Goal: Task Accomplishment & Management: Use online tool/utility

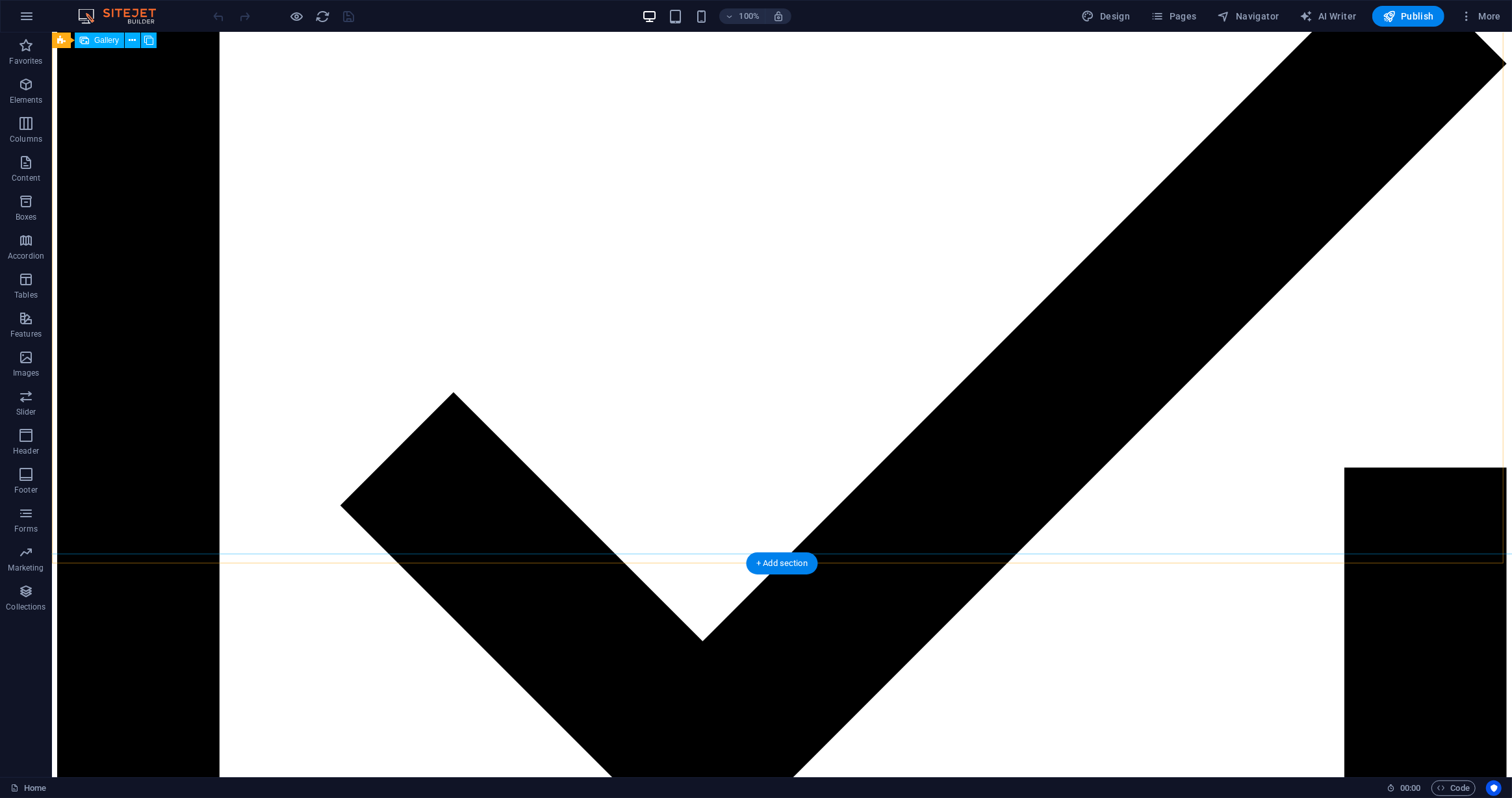
scroll to position [5284, 0]
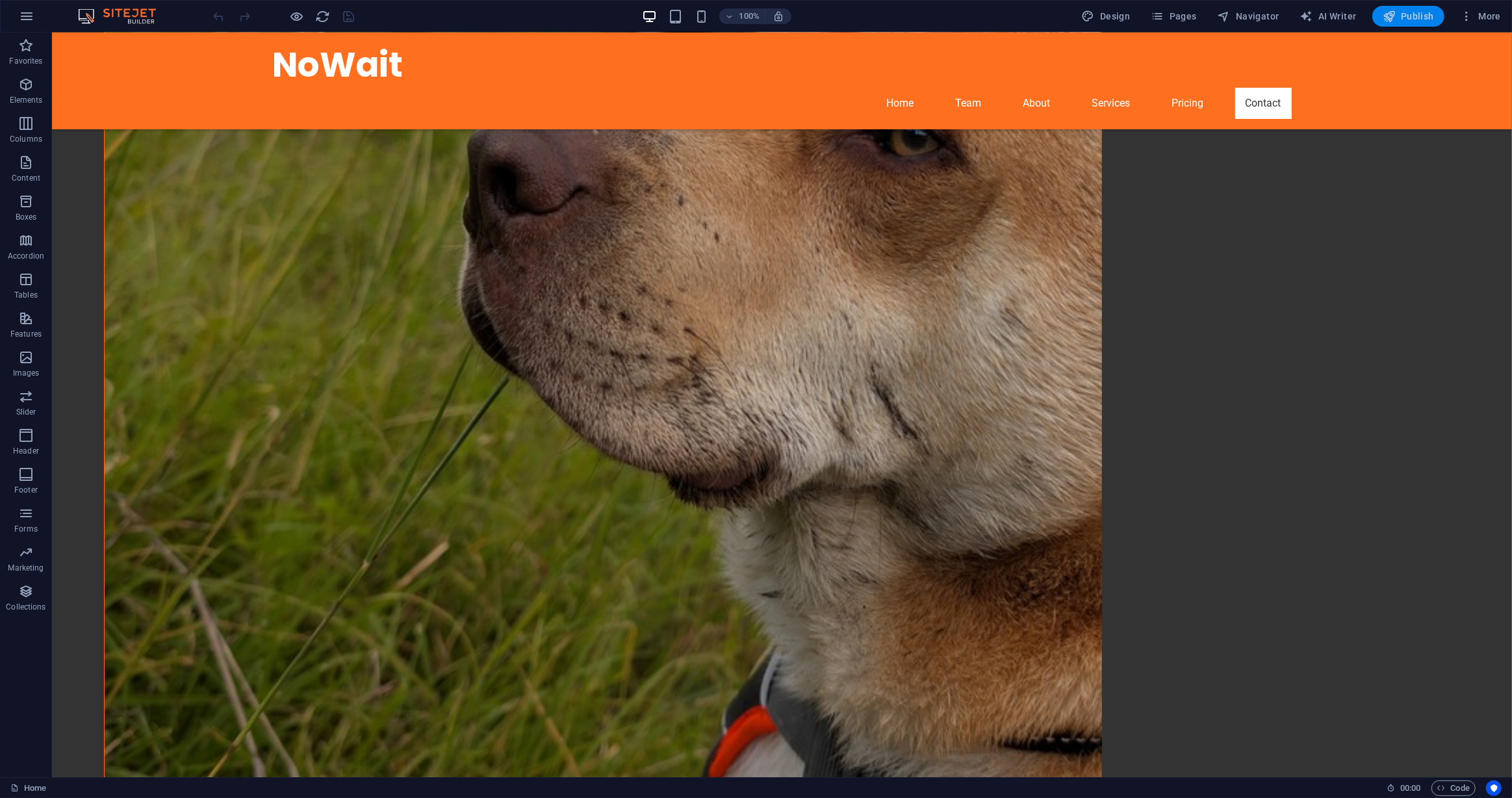
drag, startPoint x: 1397, startPoint y: 16, endPoint x: 1379, endPoint y: 13, distance: 18.2
click at [1398, 16] on span "Publish" at bounding box center [1409, 17] width 52 height 13
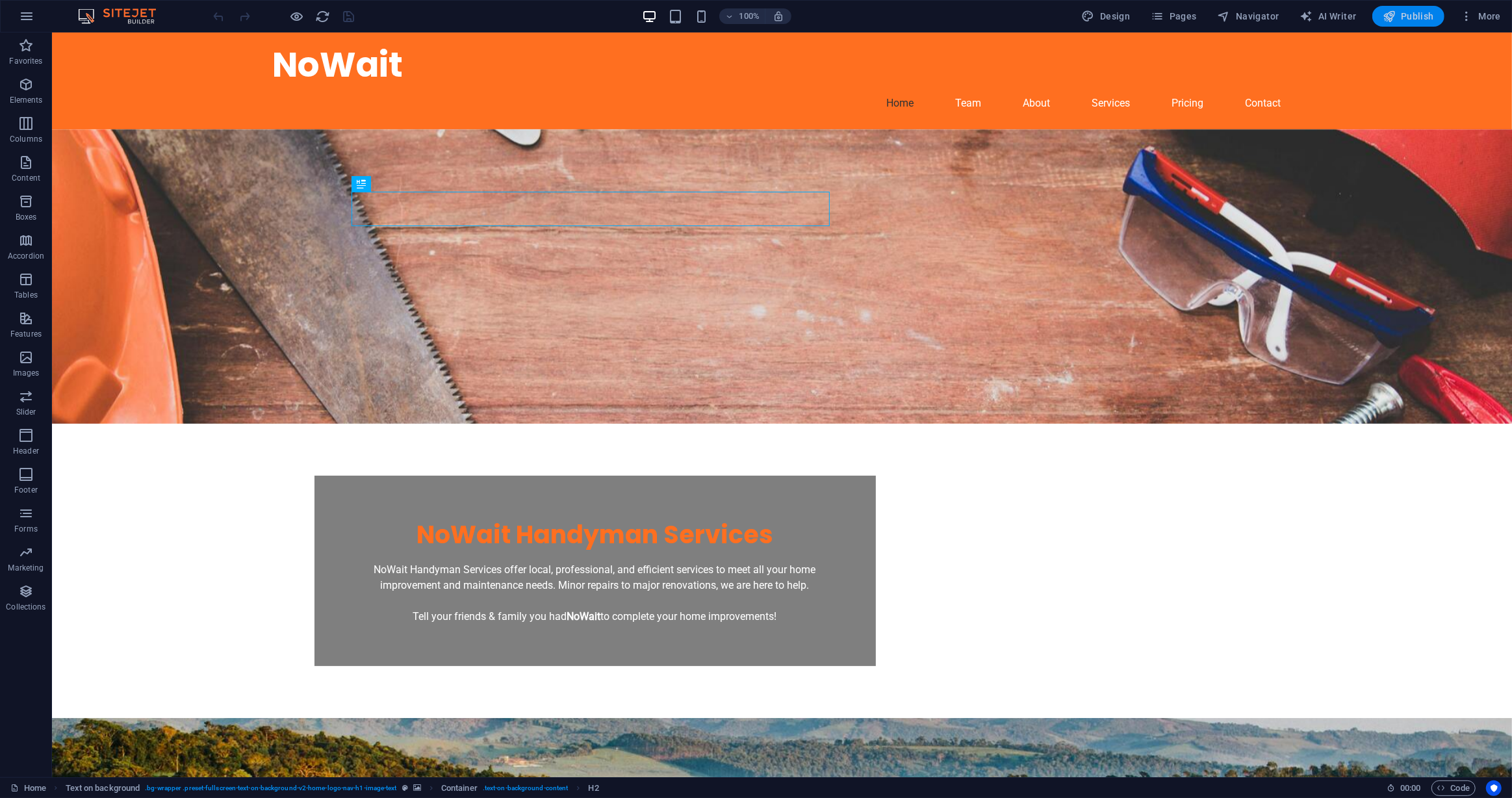
click at [1400, 16] on span "Publish" at bounding box center [1409, 17] width 52 height 13
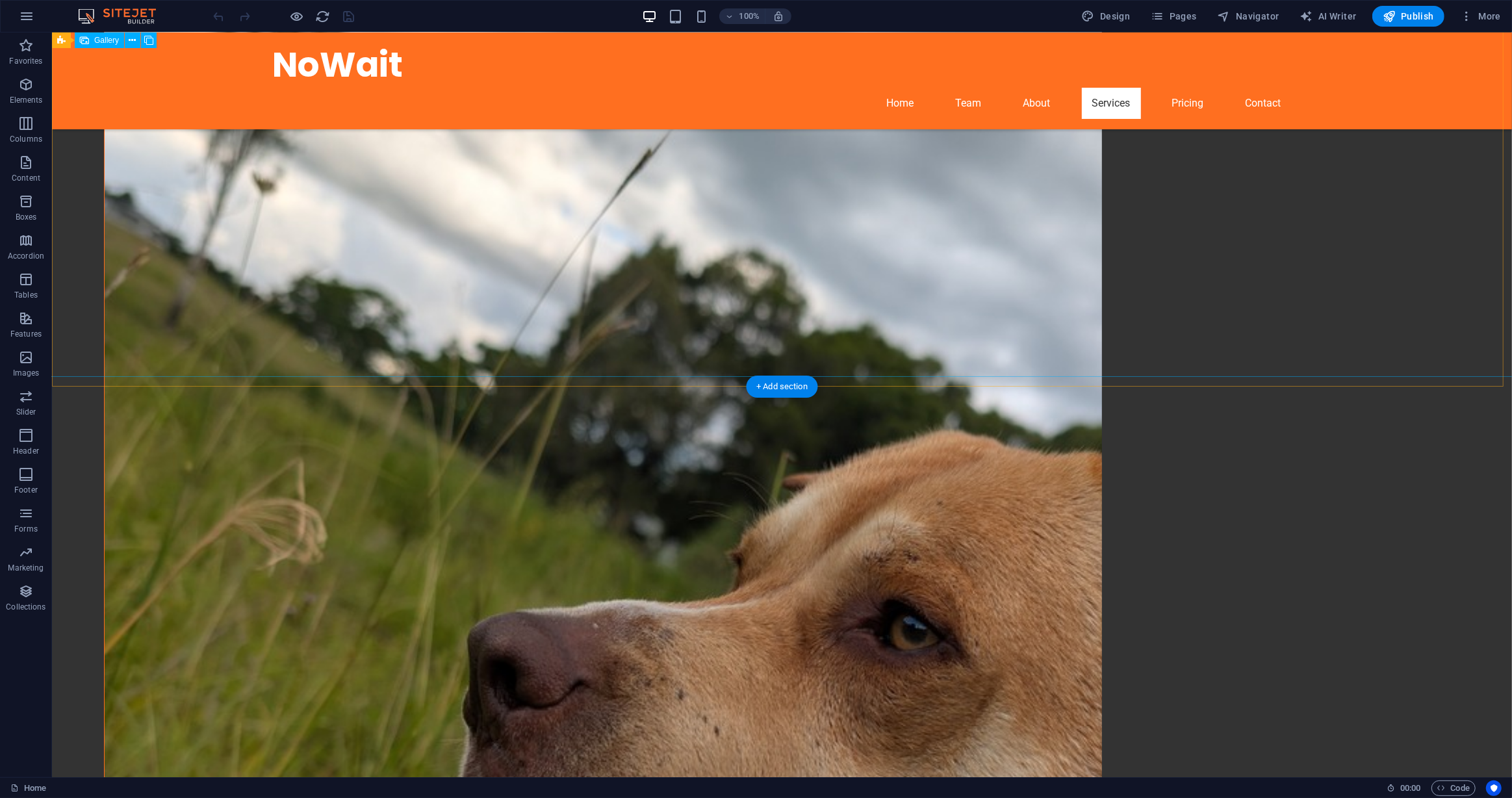
scroll to position [5284, 0]
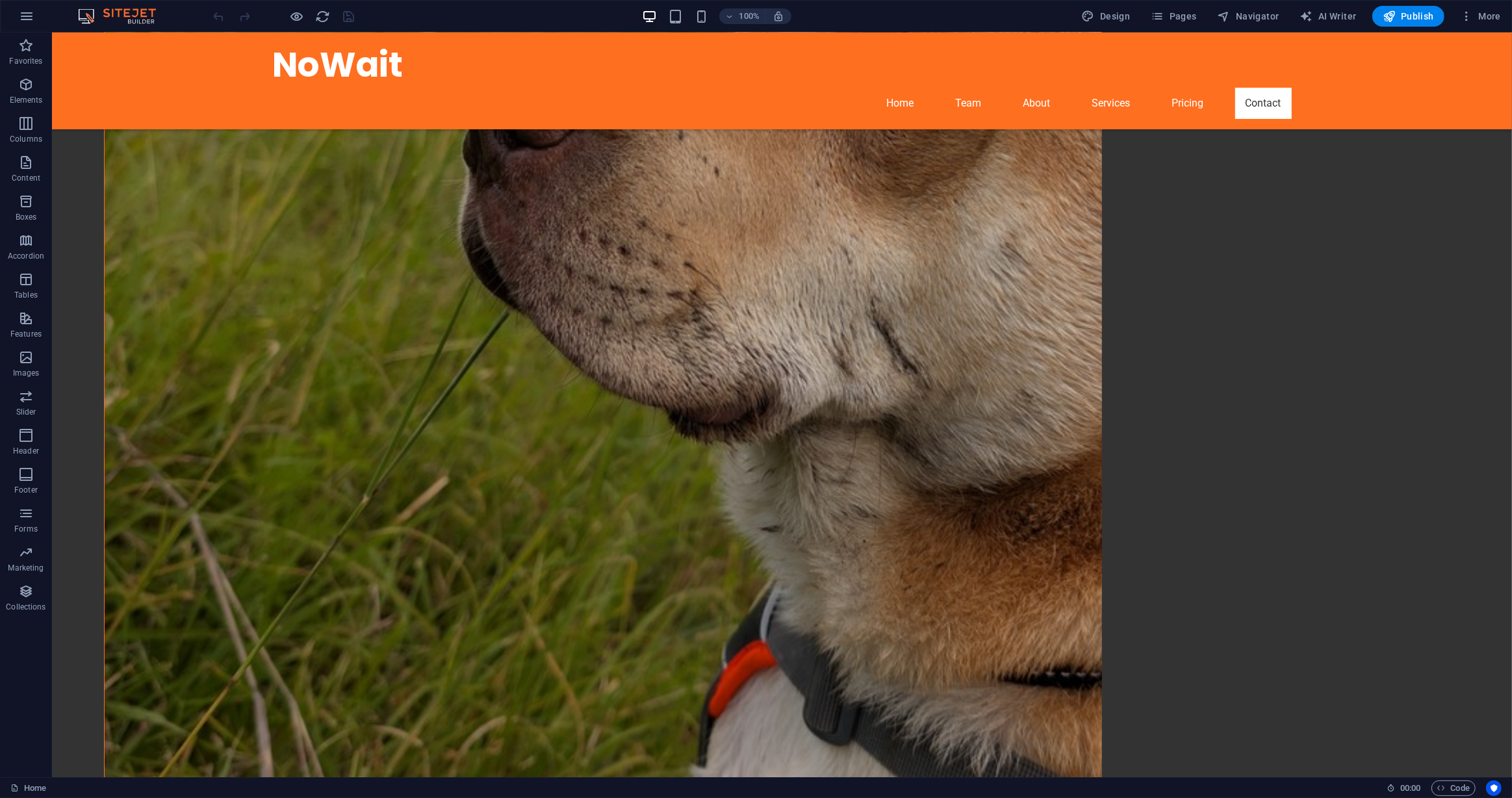
click at [1106, 4] on div "100% Design Pages Navigator AI Writer Publish More" at bounding box center [756, 17] width 1511 height 31
click at [1102, 15] on span "Design" at bounding box center [1106, 17] width 49 height 13
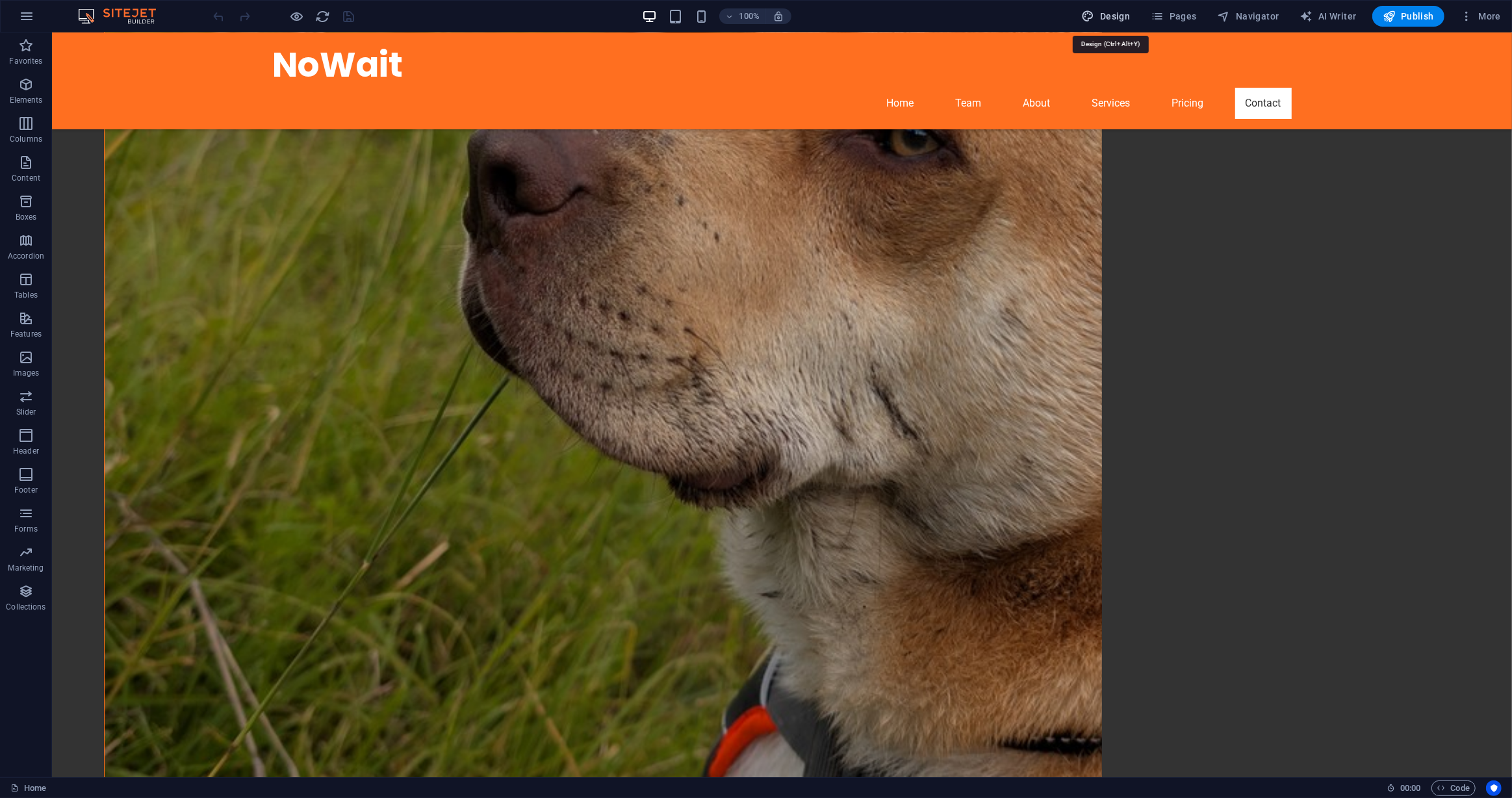
select select "600"
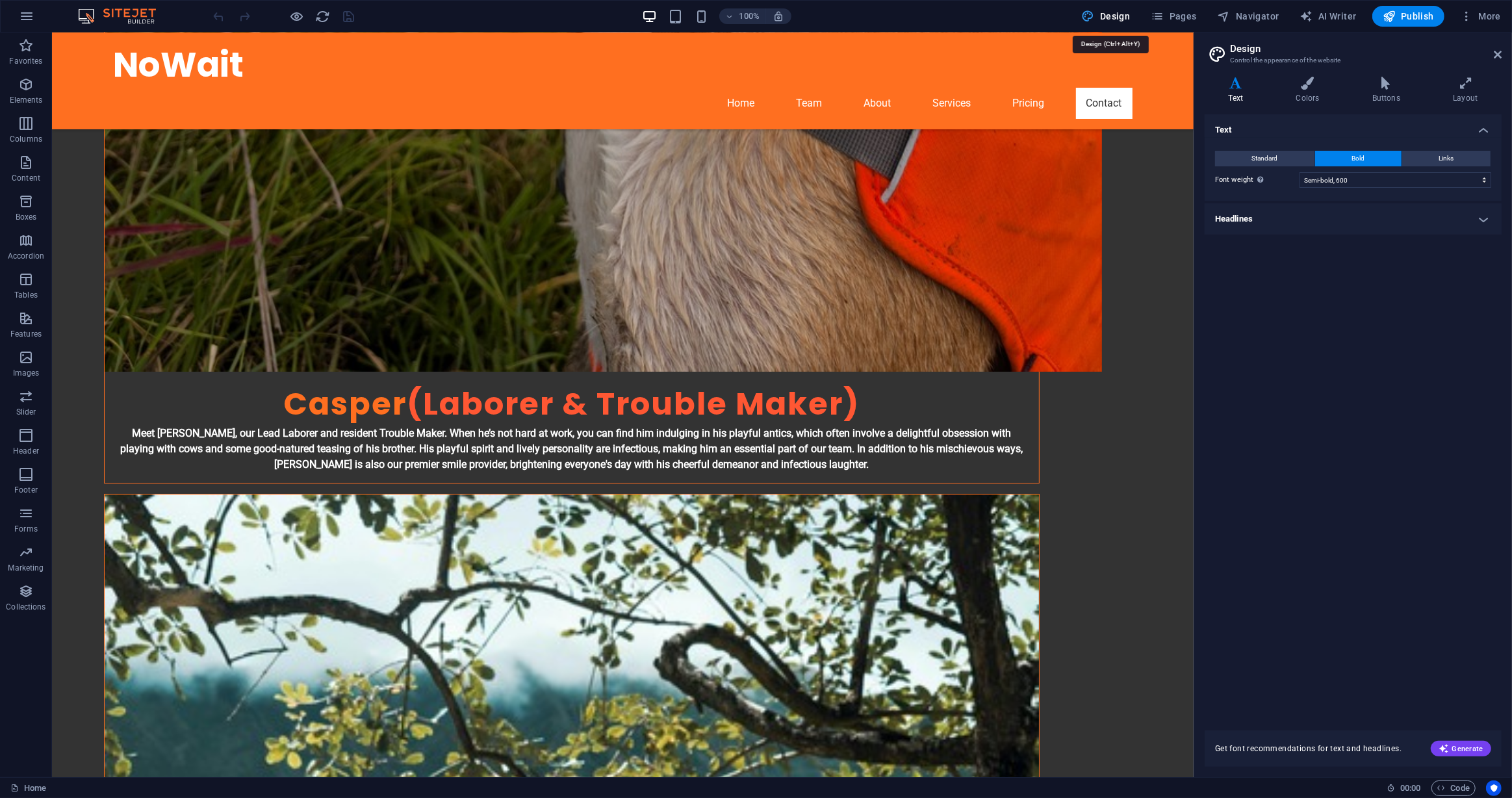
scroll to position [4806, 0]
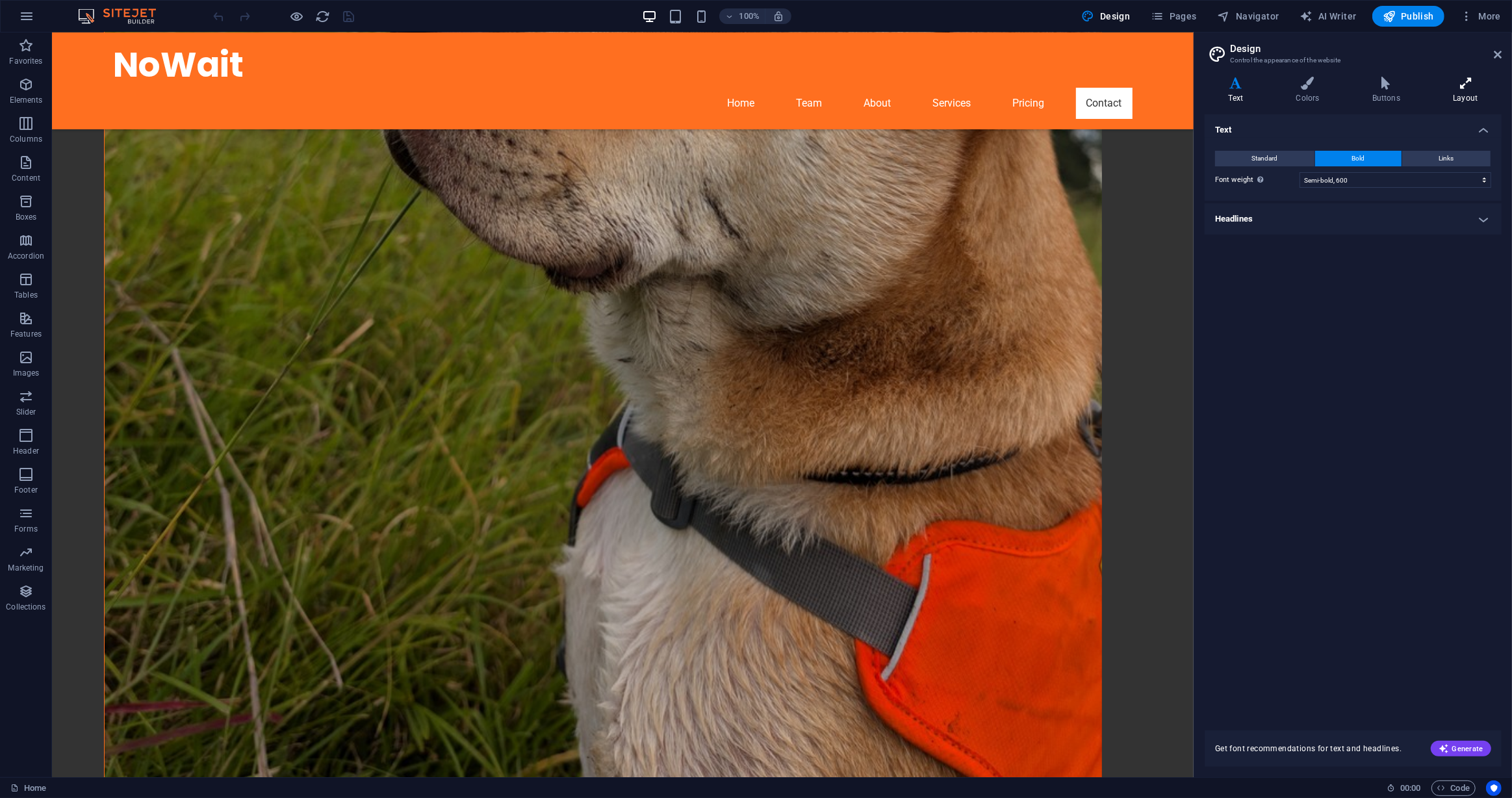
click at [1468, 87] on icon at bounding box center [1466, 83] width 72 height 13
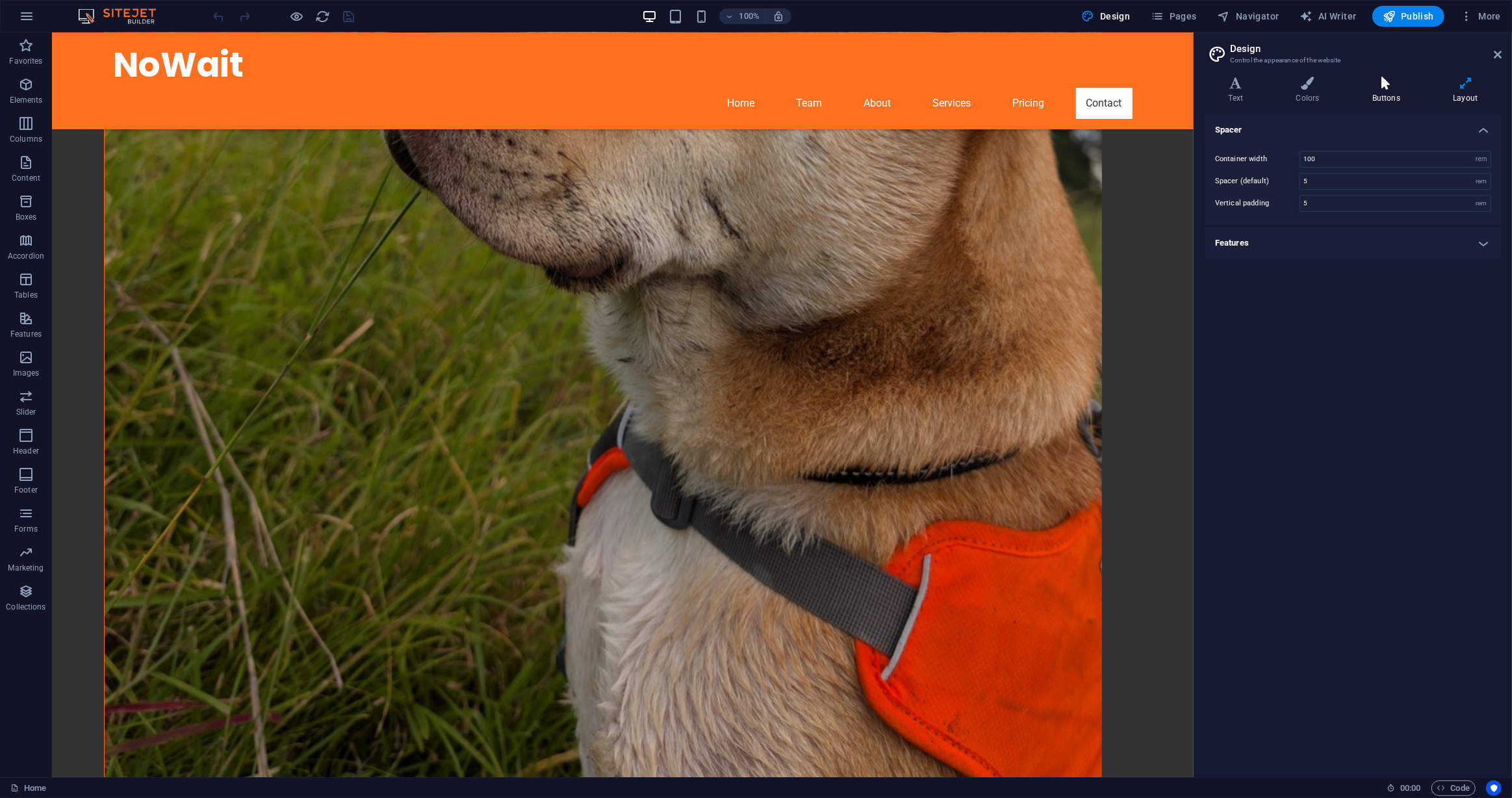
click at [1397, 87] on icon at bounding box center [1386, 83] width 75 height 13
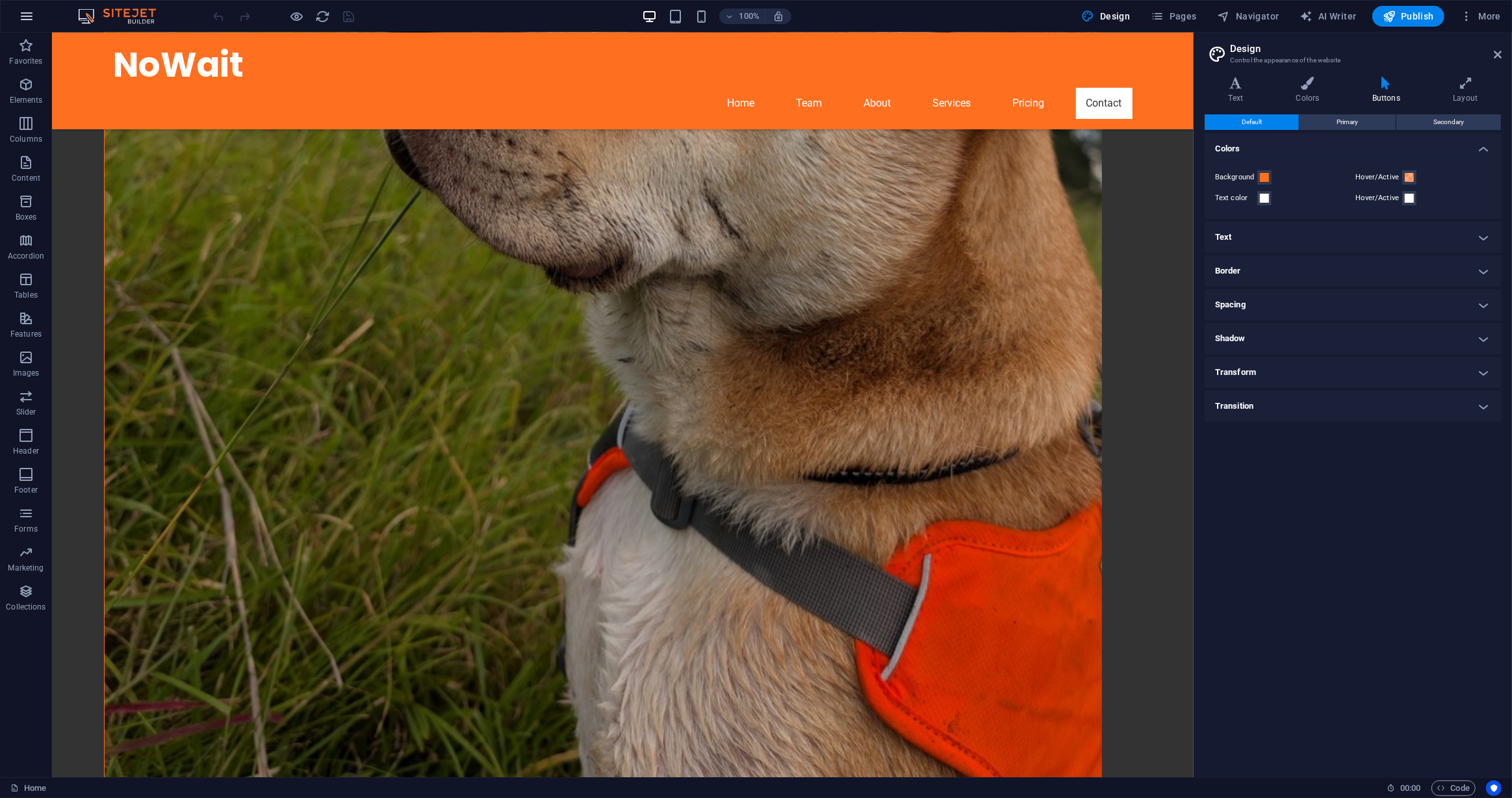
click at [32, 6] on button "button" at bounding box center [27, 17] width 31 height 31
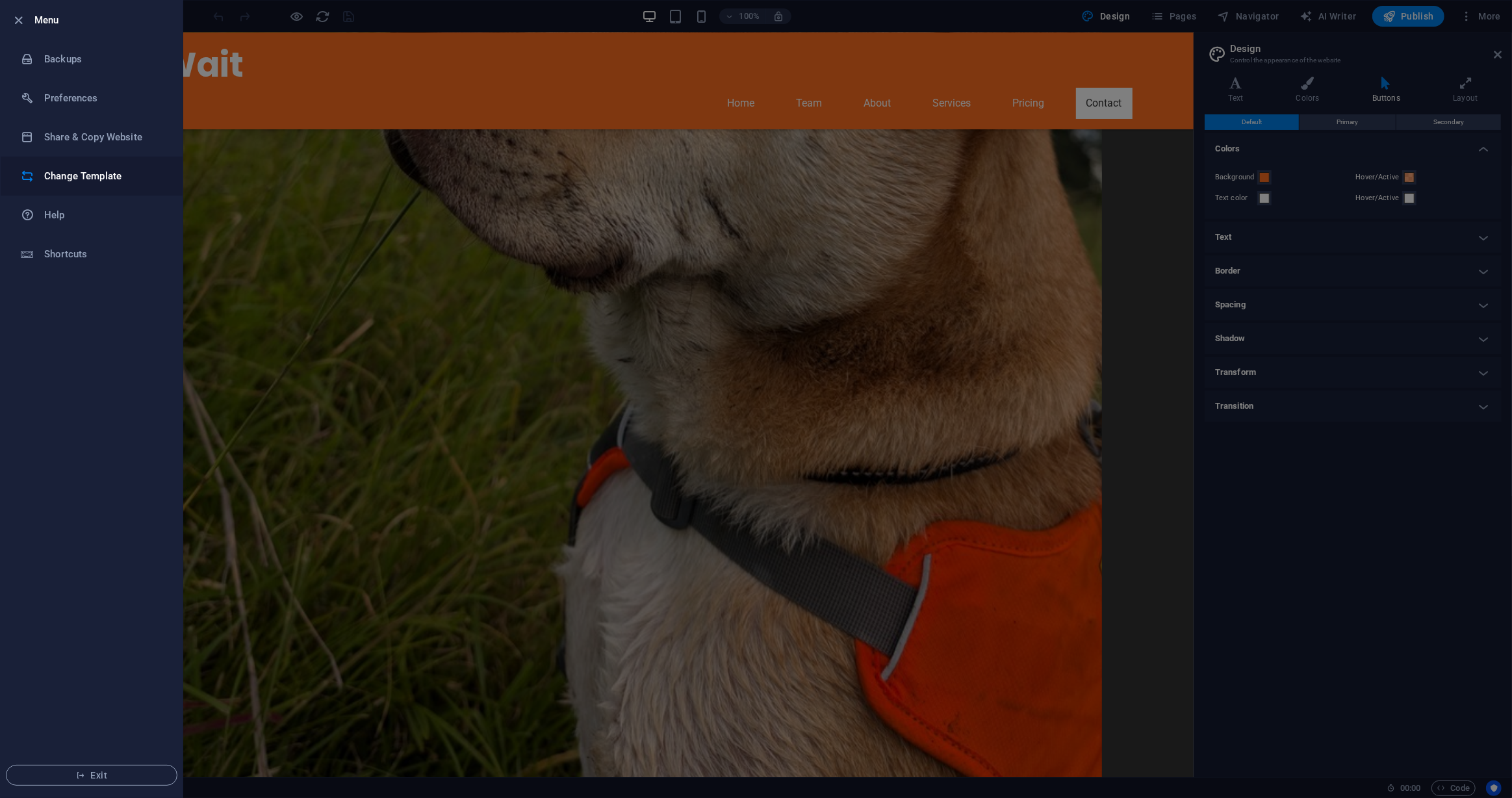
click at [132, 173] on h6 "Change Template" at bounding box center [104, 176] width 120 height 16
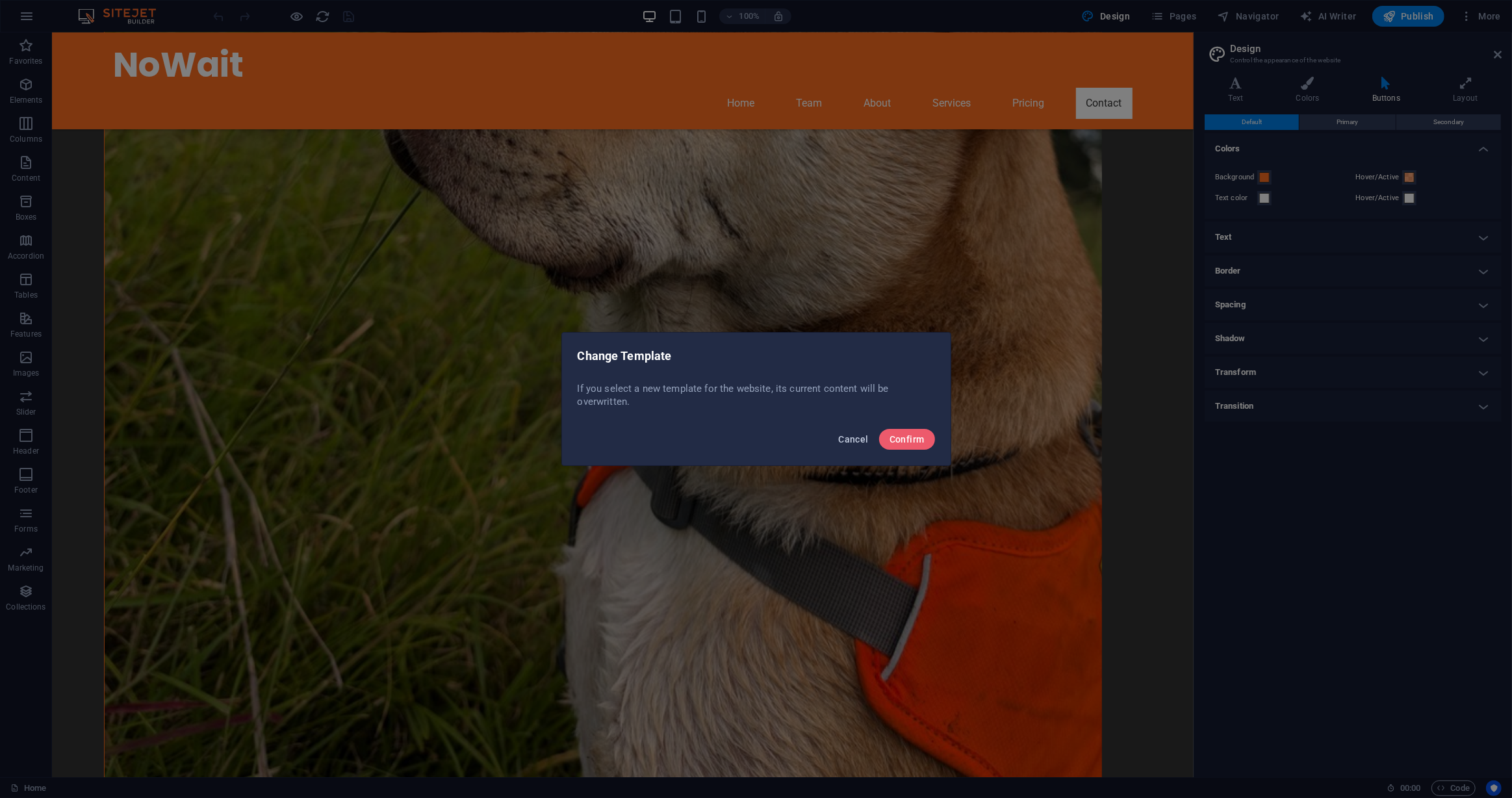
click at [851, 444] on span "Cancel" at bounding box center [853, 439] width 30 height 10
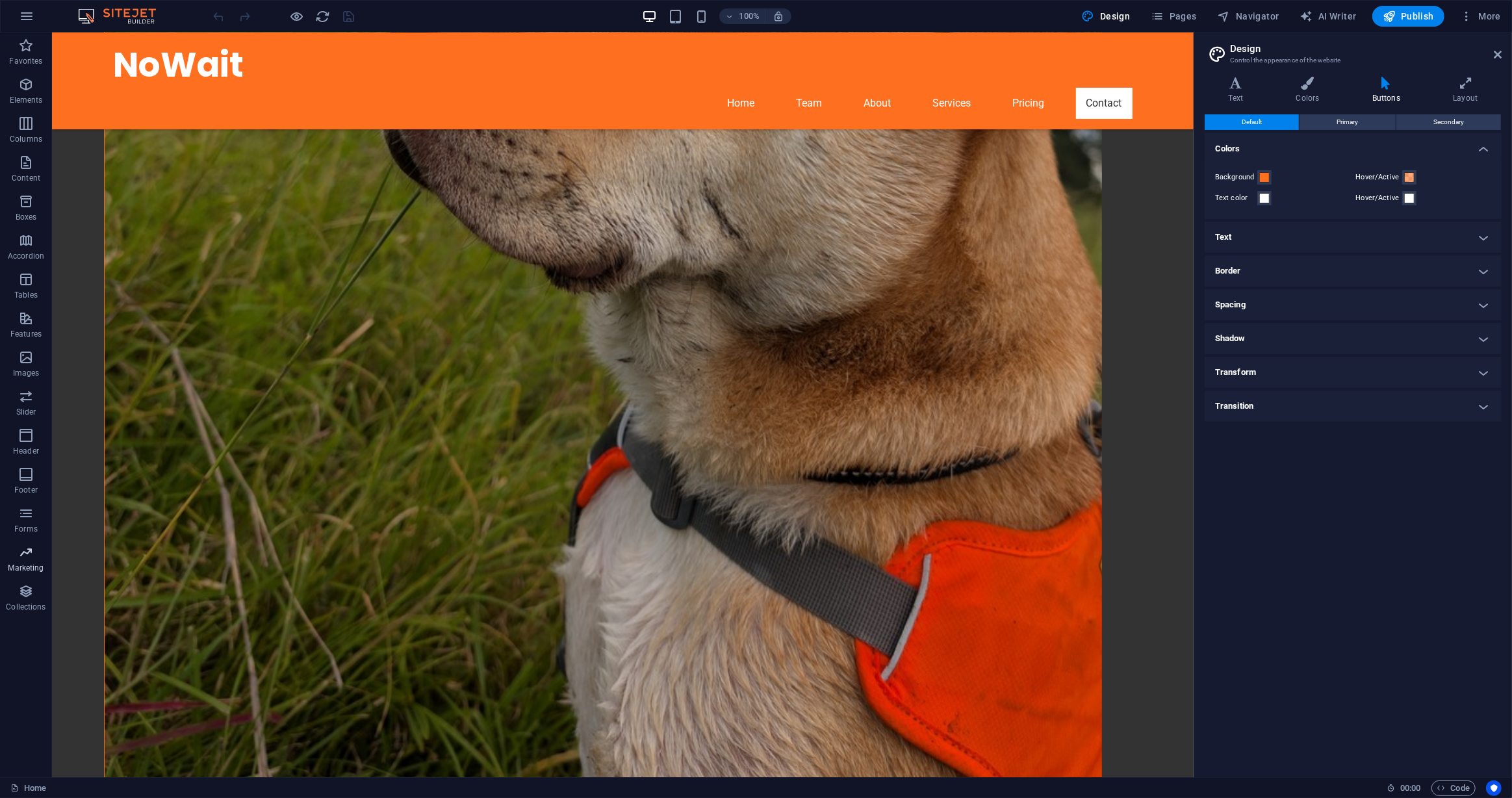
click at [12, 560] on span "Marketing" at bounding box center [26, 560] width 52 height 31
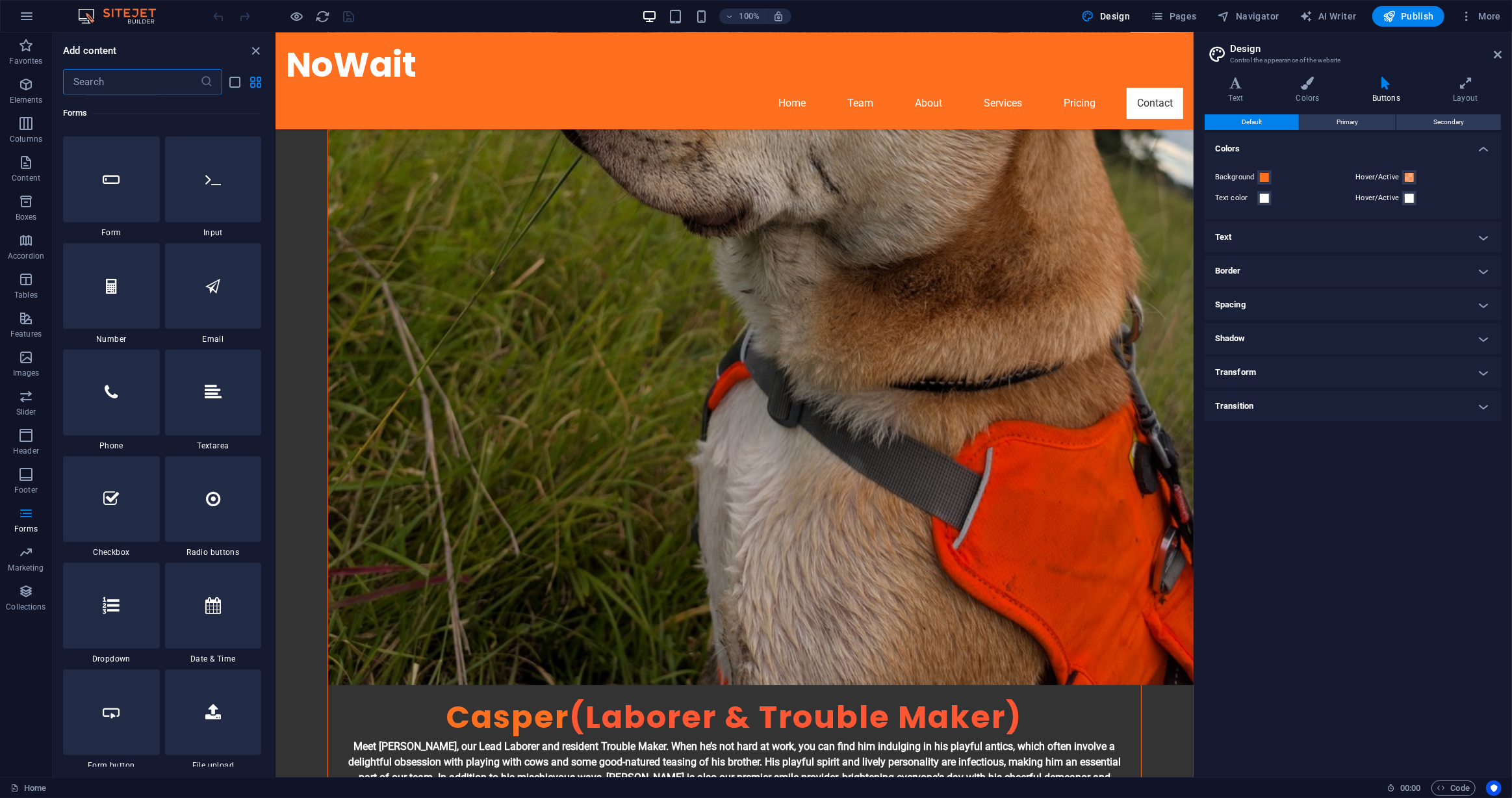
scroll to position [9754, 0]
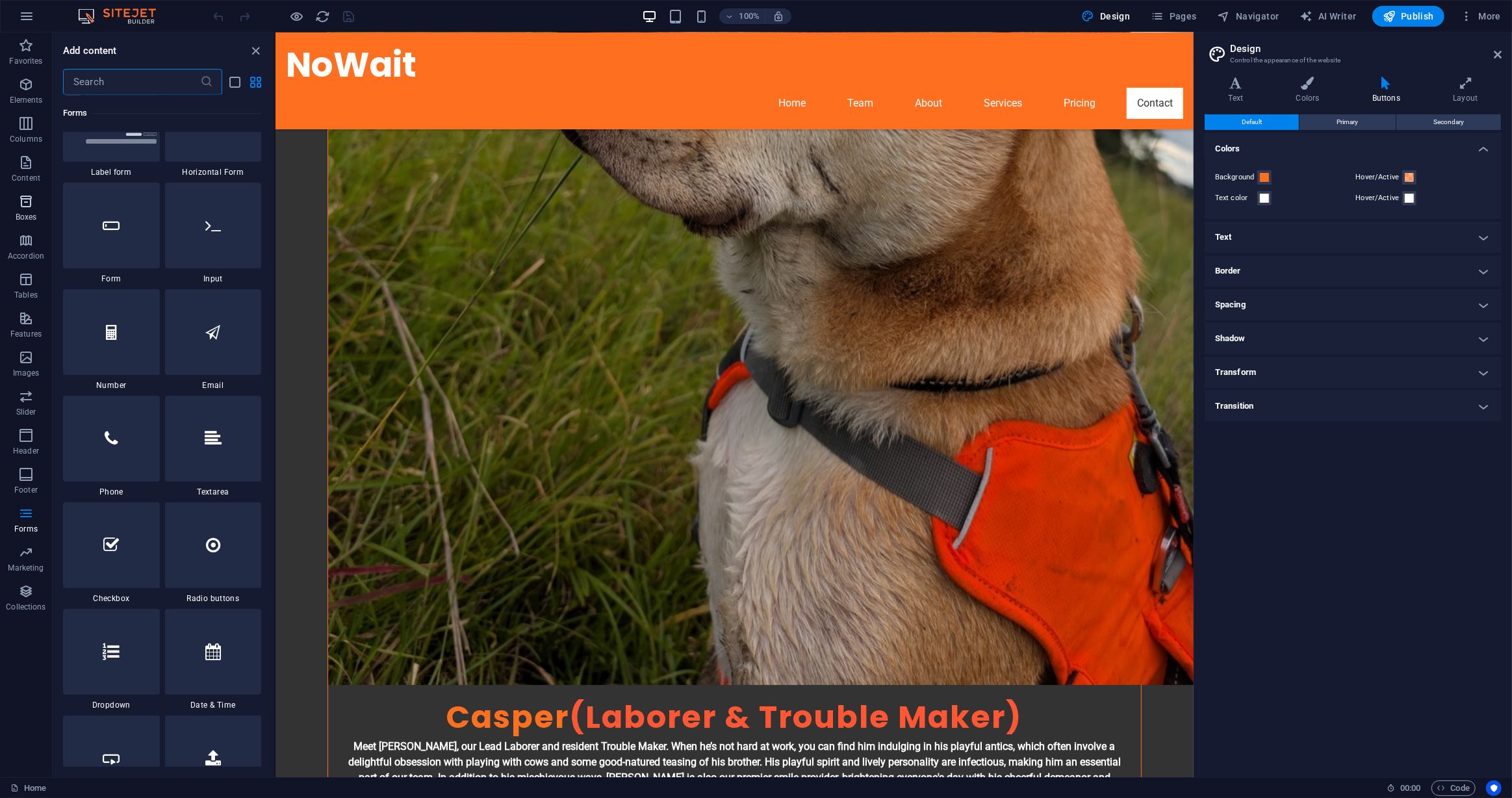
click at [34, 225] on button "Boxes" at bounding box center [26, 208] width 52 height 39
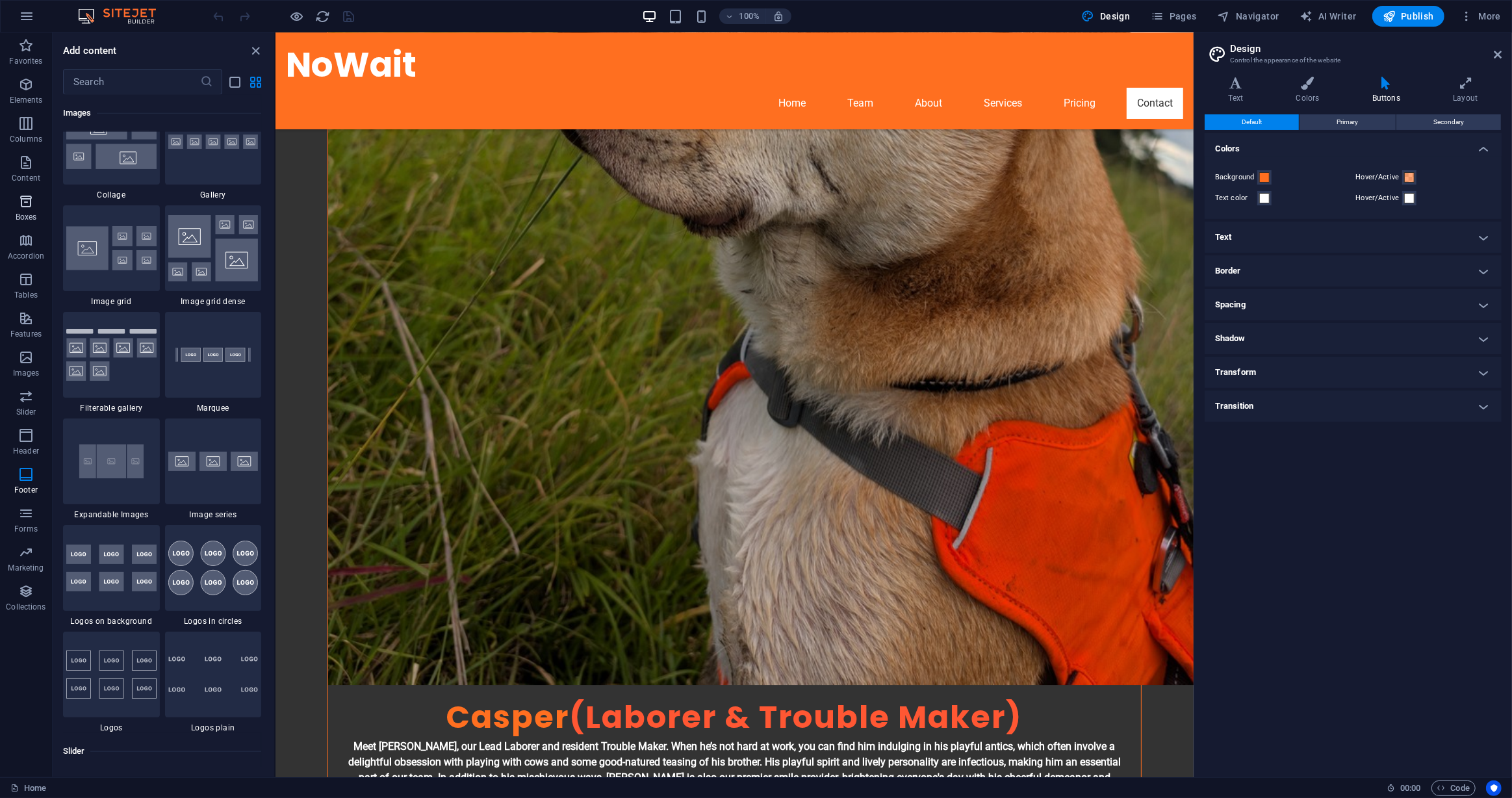
scroll to position [3582, 0]
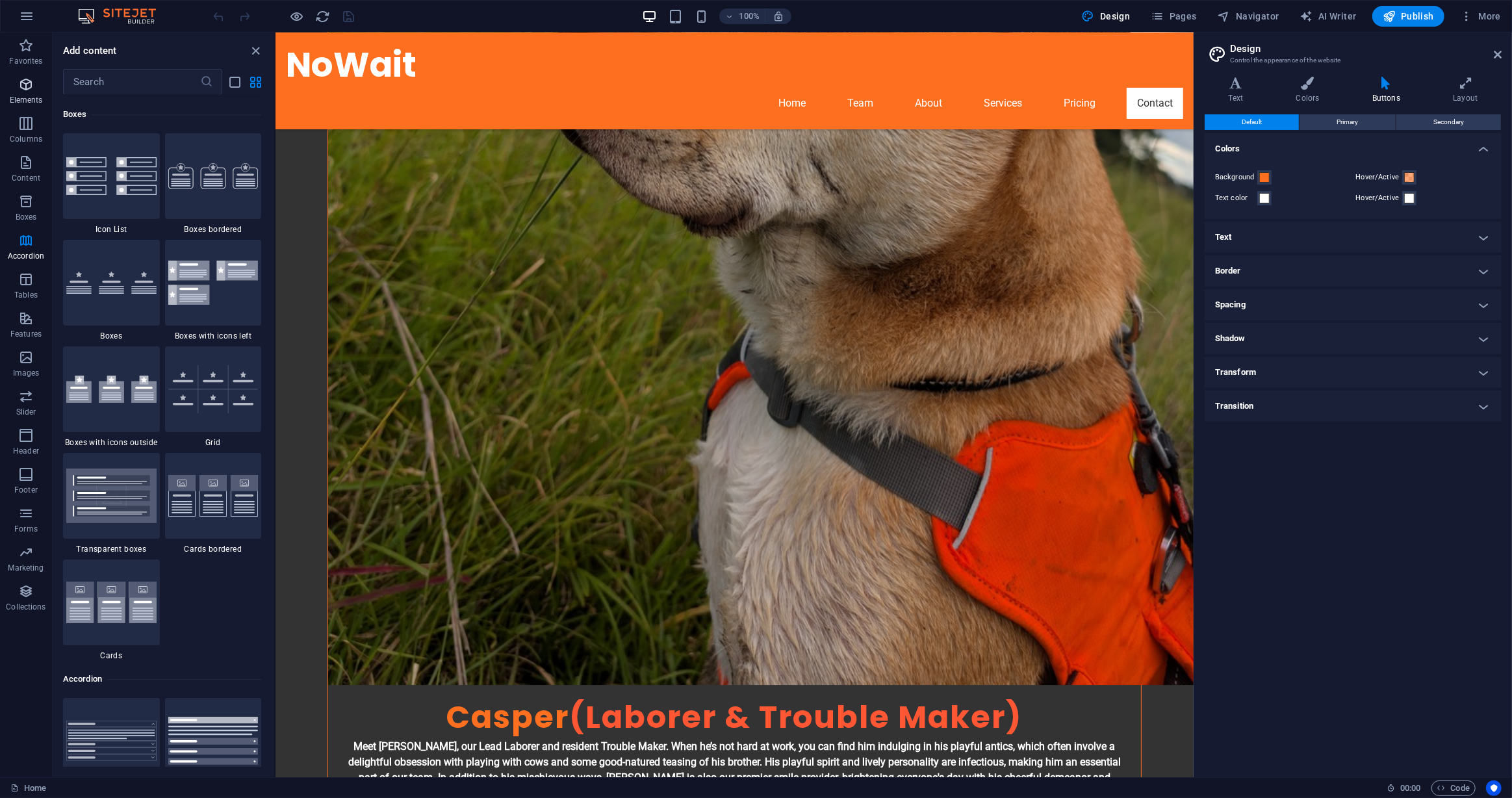
click at [39, 95] on p "Elements" at bounding box center [27, 99] width 33 height 10
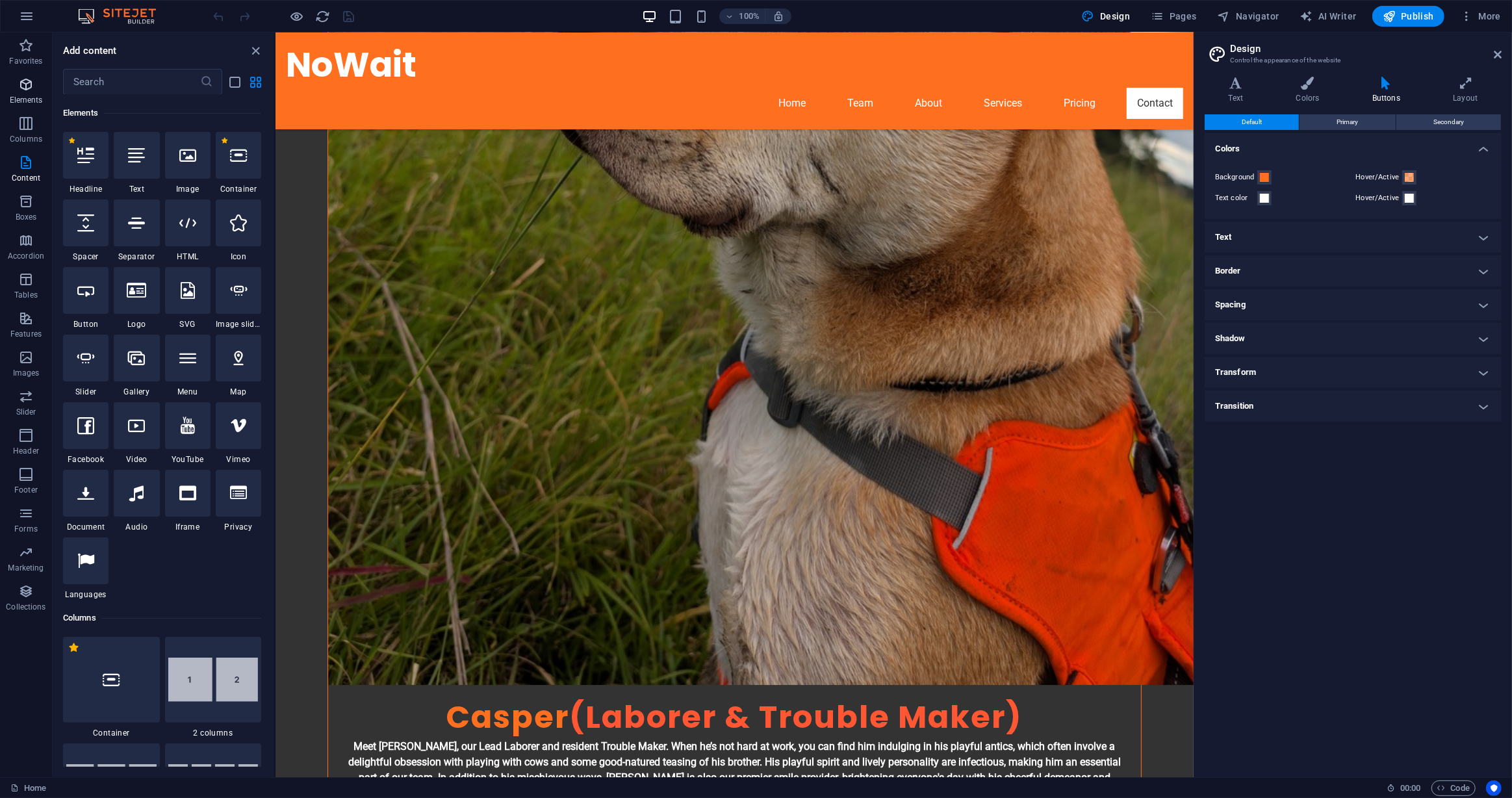
scroll to position [138, 0]
click at [132, 300] on div at bounding box center [136, 291] width 45 height 47
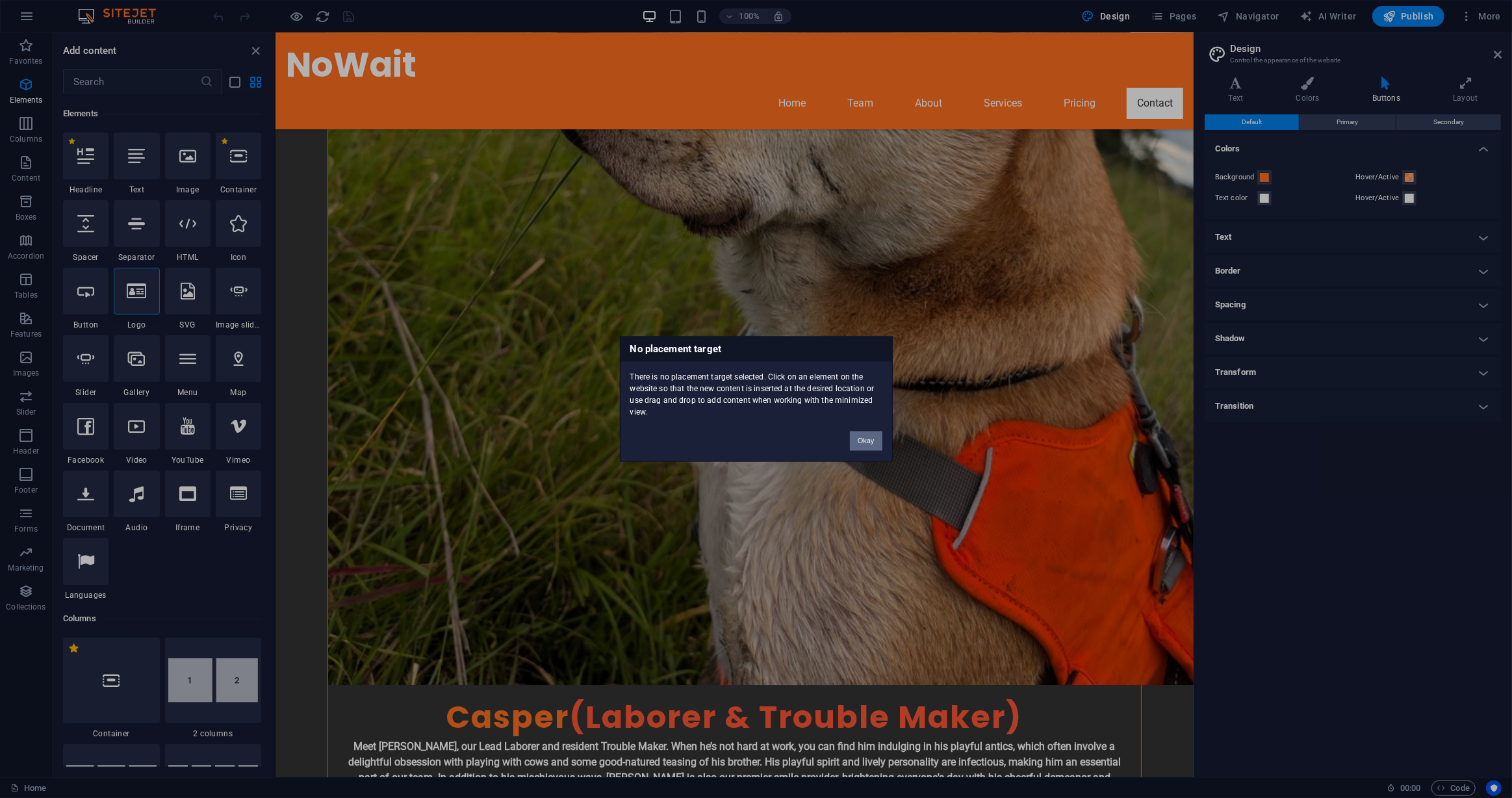
click at [873, 439] on button "Okay" at bounding box center [865, 440] width 32 height 19
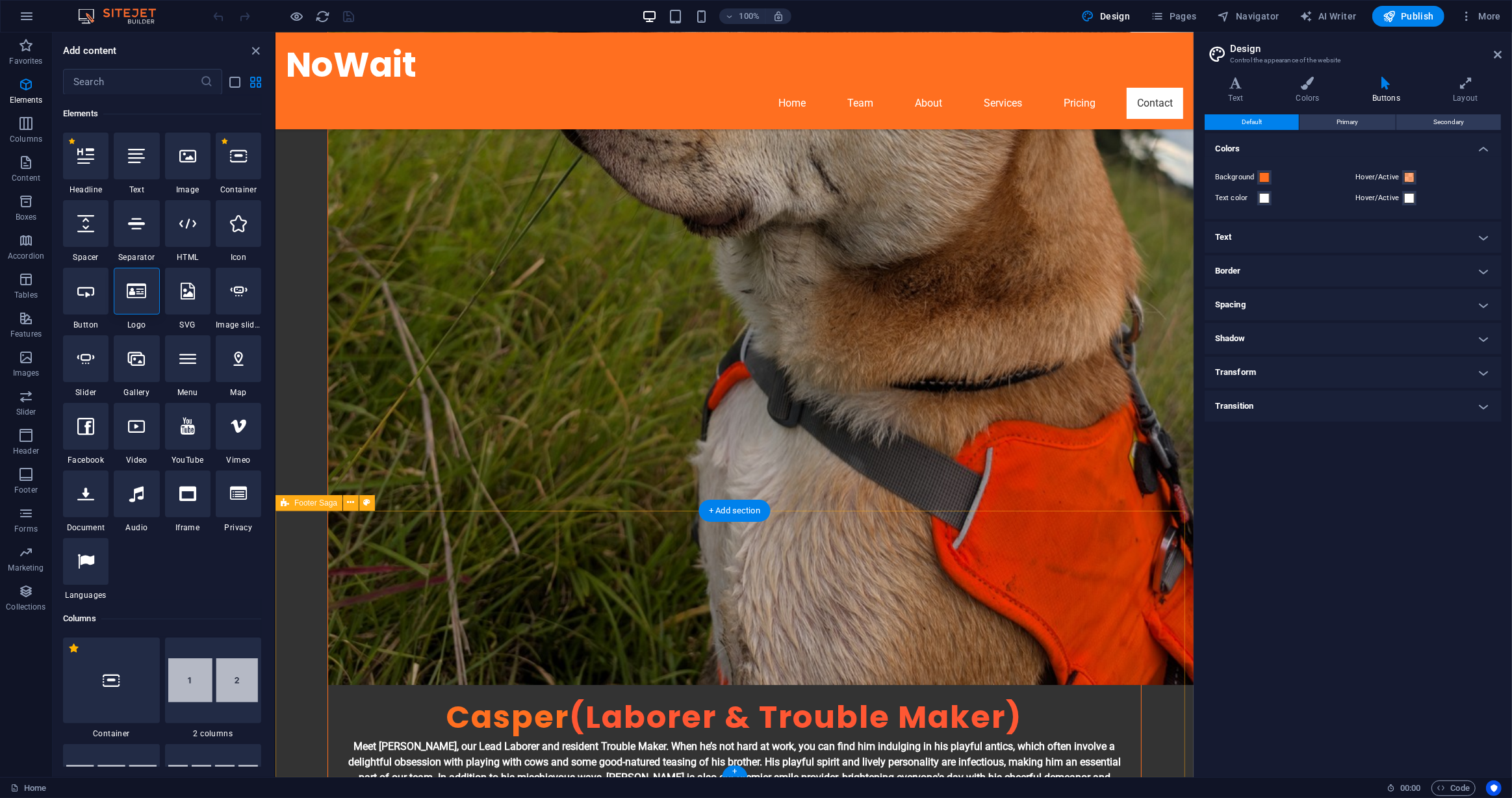
click at [132, 293] on icon at bounding box center [136, 291] width 19 height 17
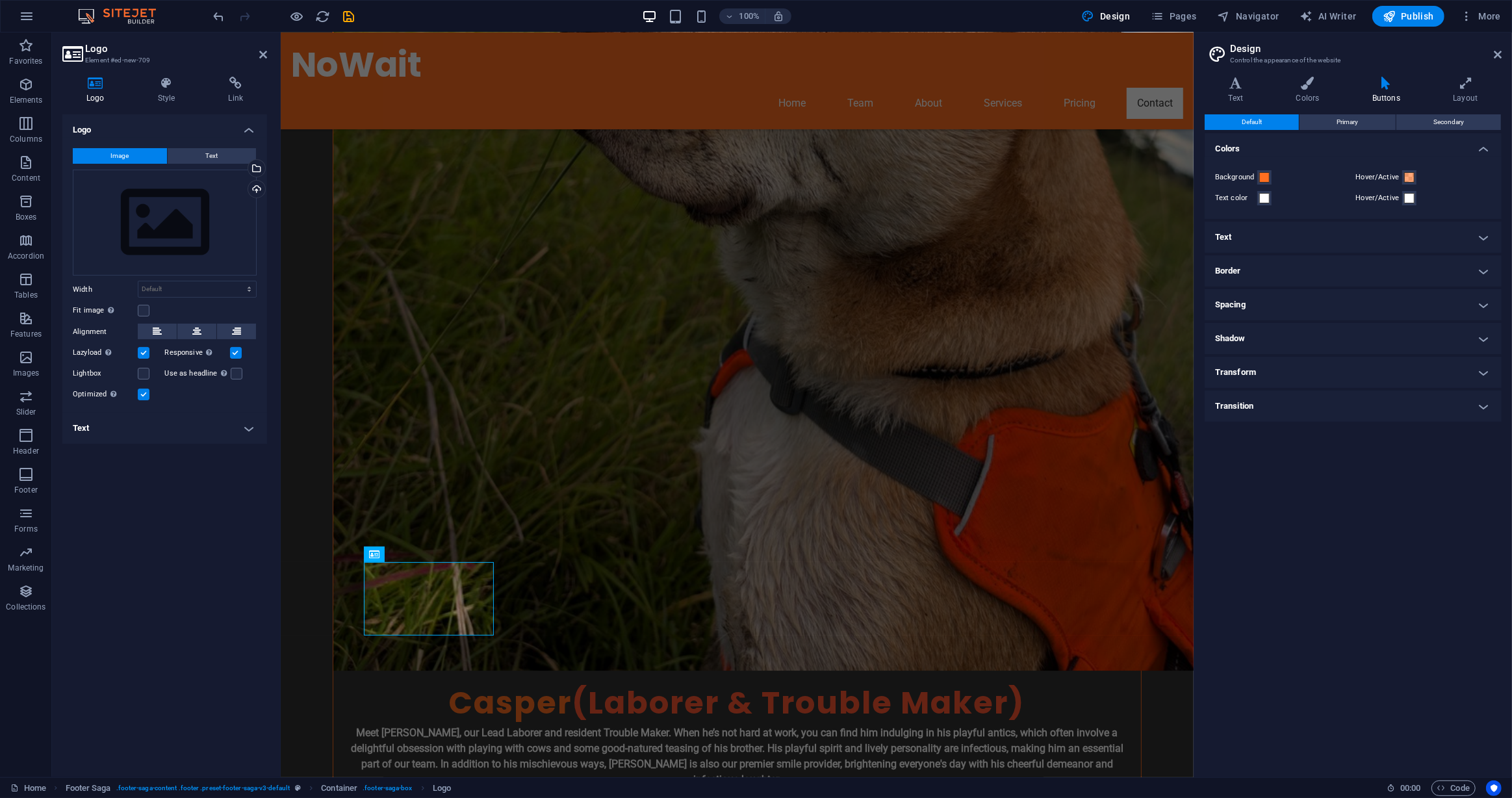
scroll to position [4406, 0]
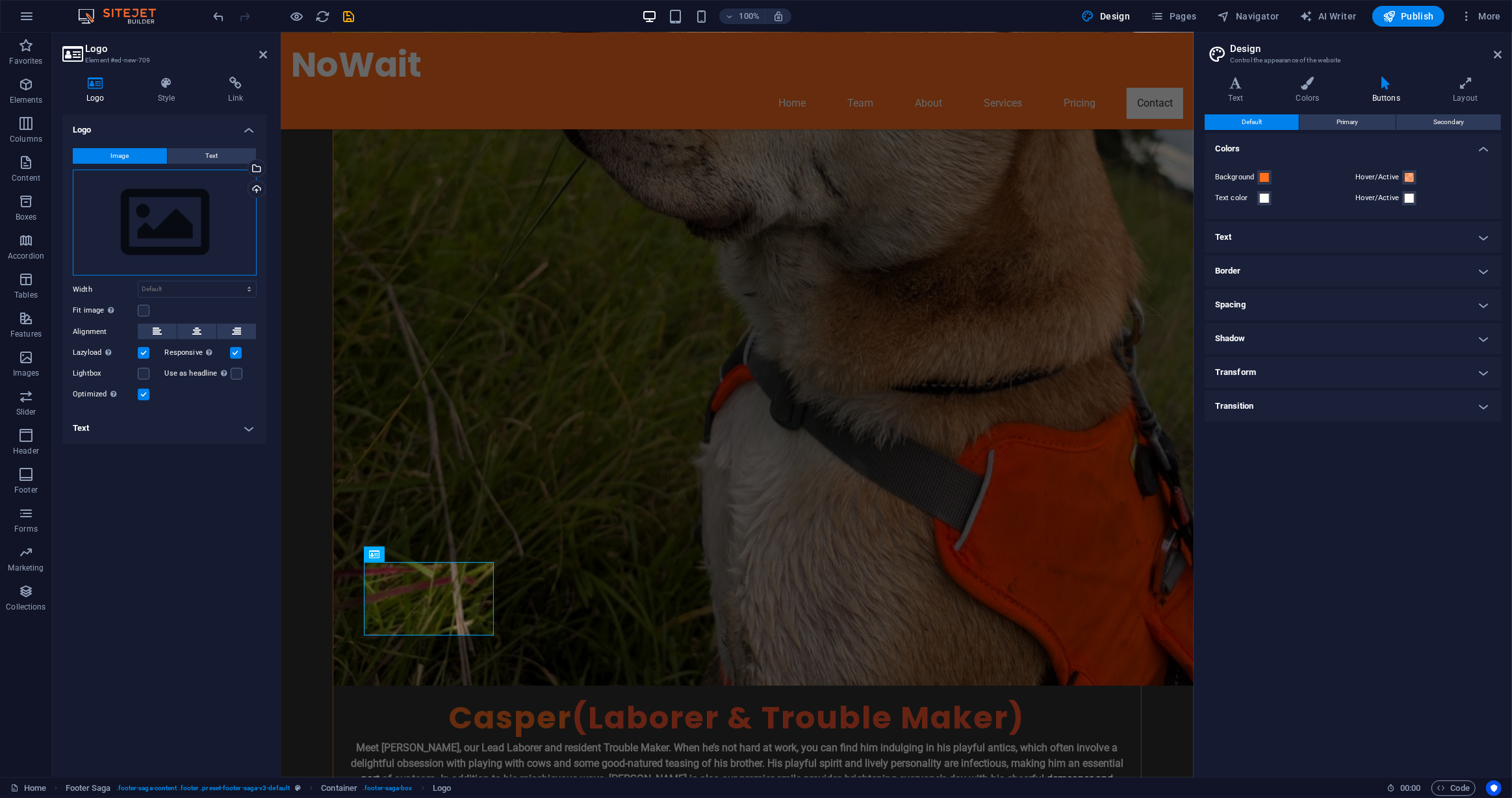
click at [177, 213] on div "Drag files here, click to choose files or select files from Files or our free s…" at bounding box center [165, 222] width 184 height 107
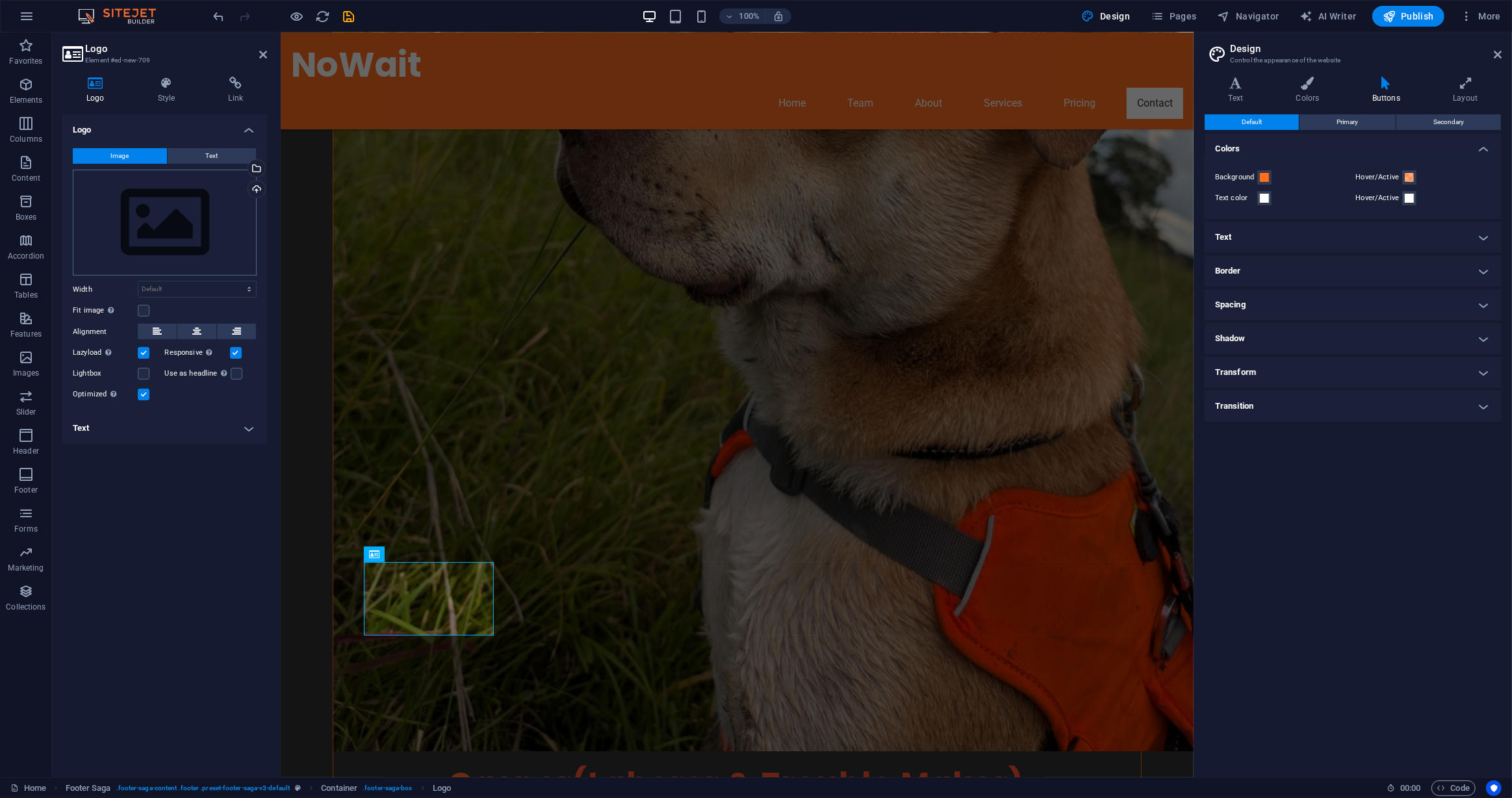
scroll to position [4052, 0]
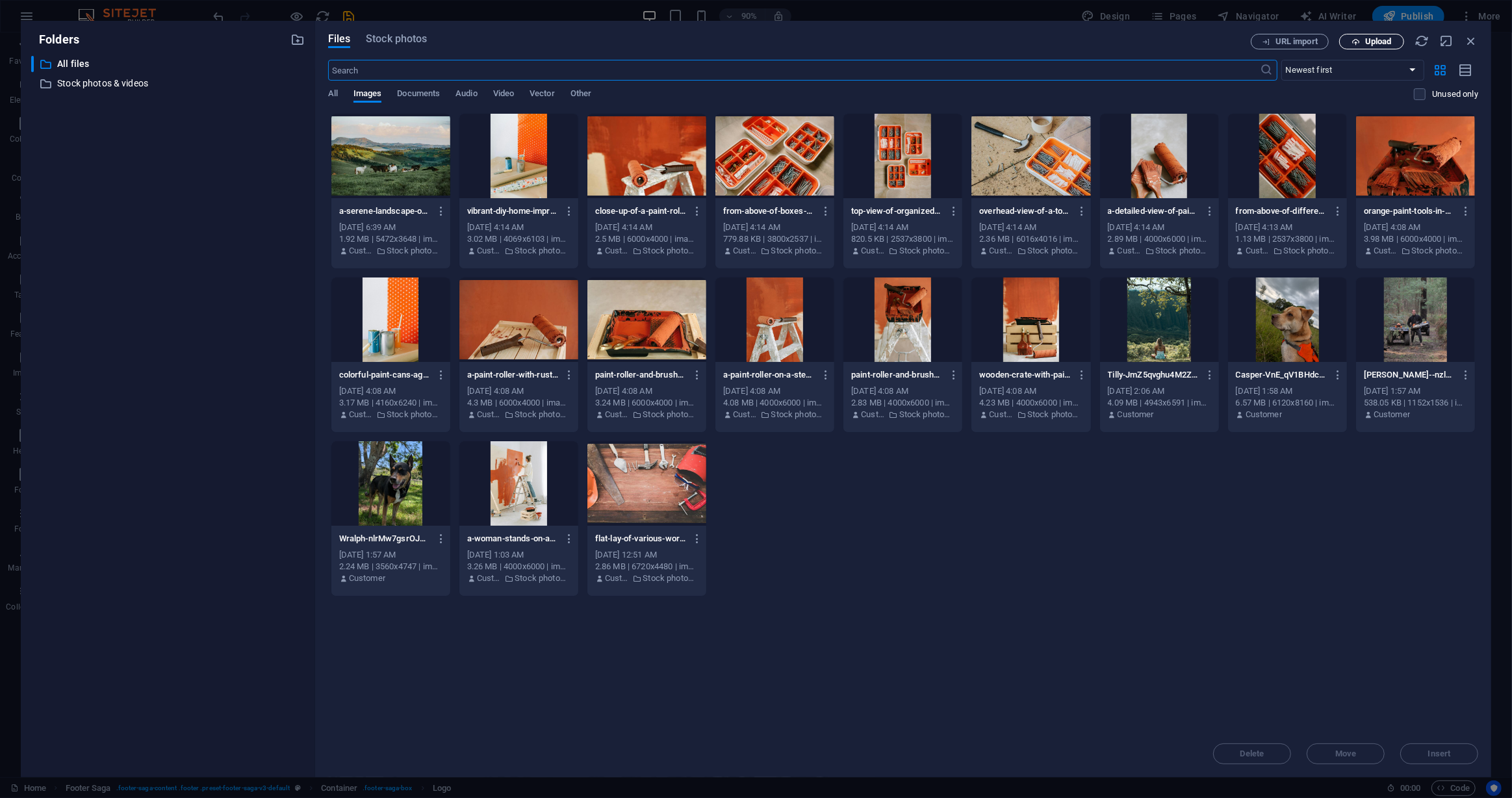
click at [1377, 38] on span "Upload" at bounding box center [1379, 41] width 27 height 7
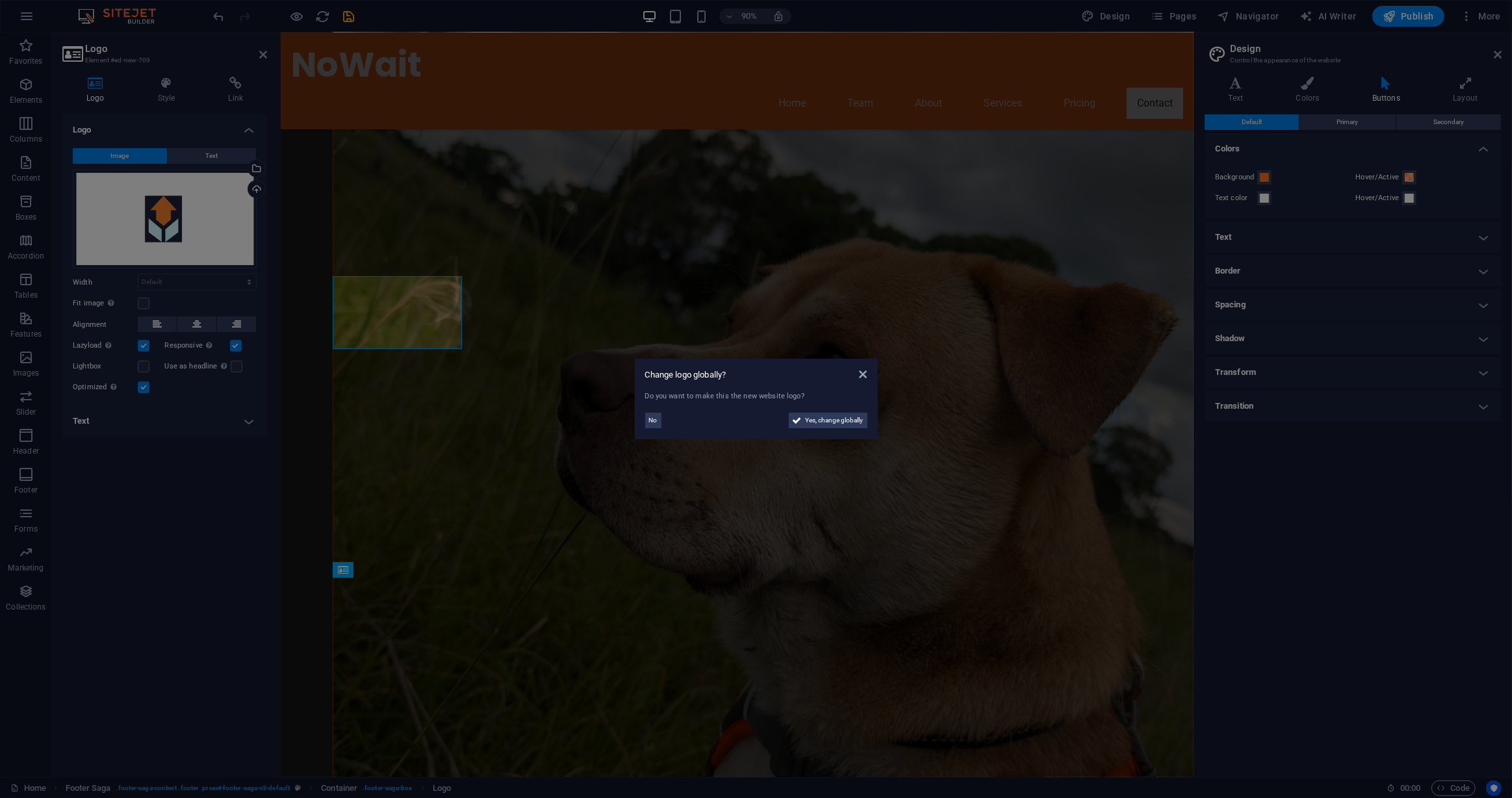
scroll to position [4406, 0]
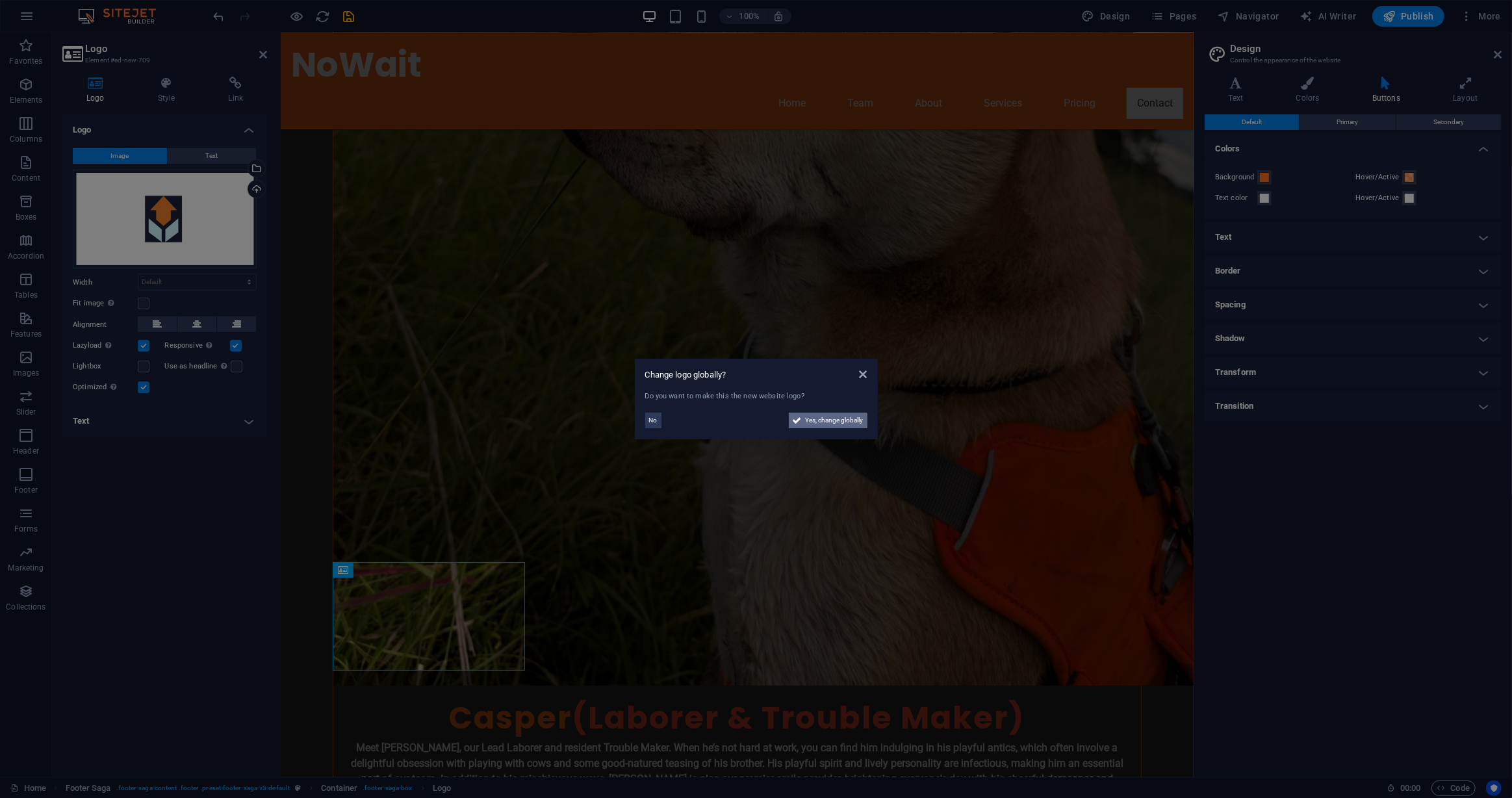
drag, startPoint x: 815, startPoint y: 418, endPoint x: 514, endPoint y: 382, distance: 303.1
click at [815, 418] on span "Yes, change globally" at bounding box center [834, 420] width 58 height 16
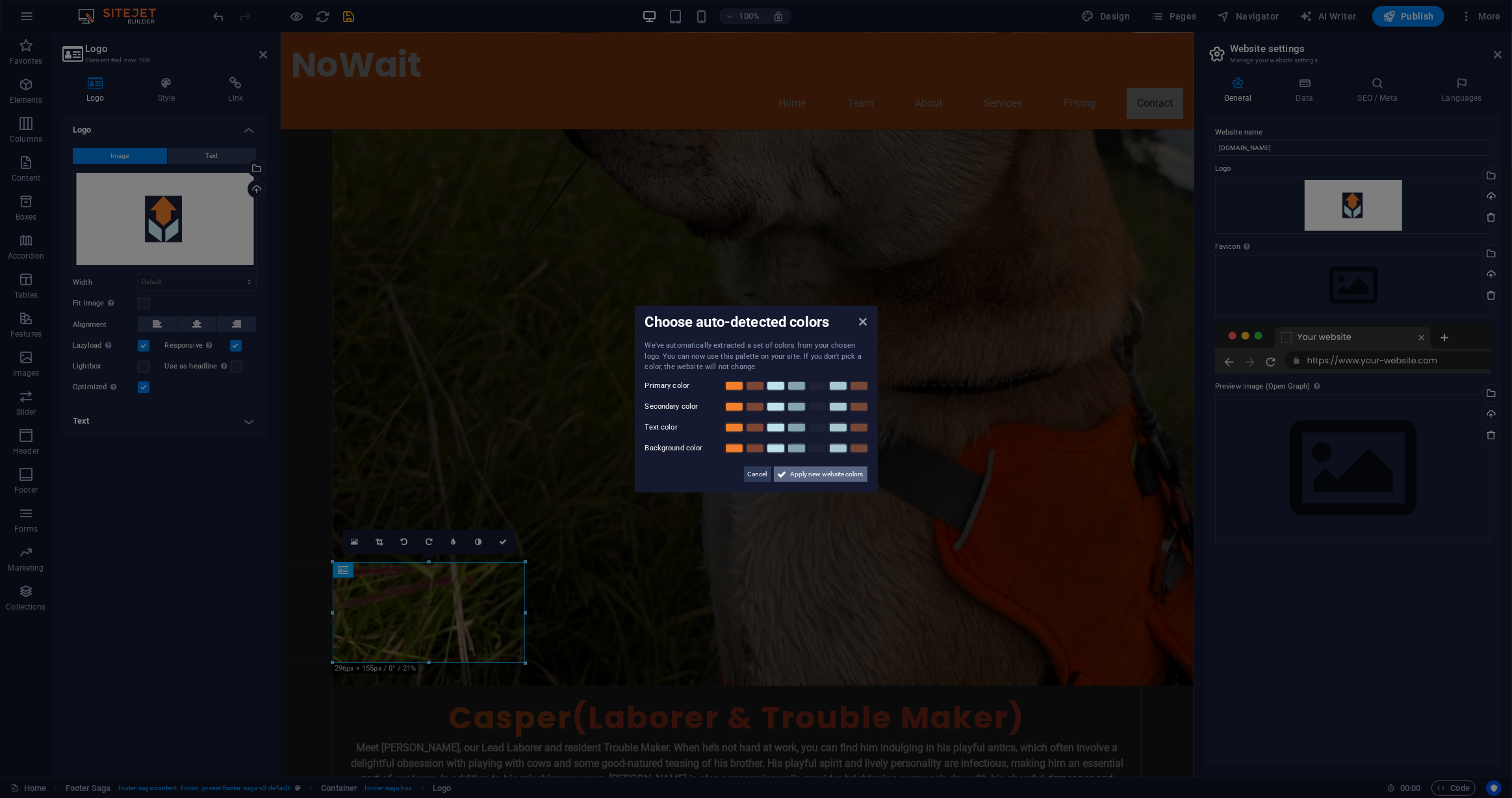
click at [799, 473] on span "Apply new website colors" at bounding box center [827, 473] width 73 height 16
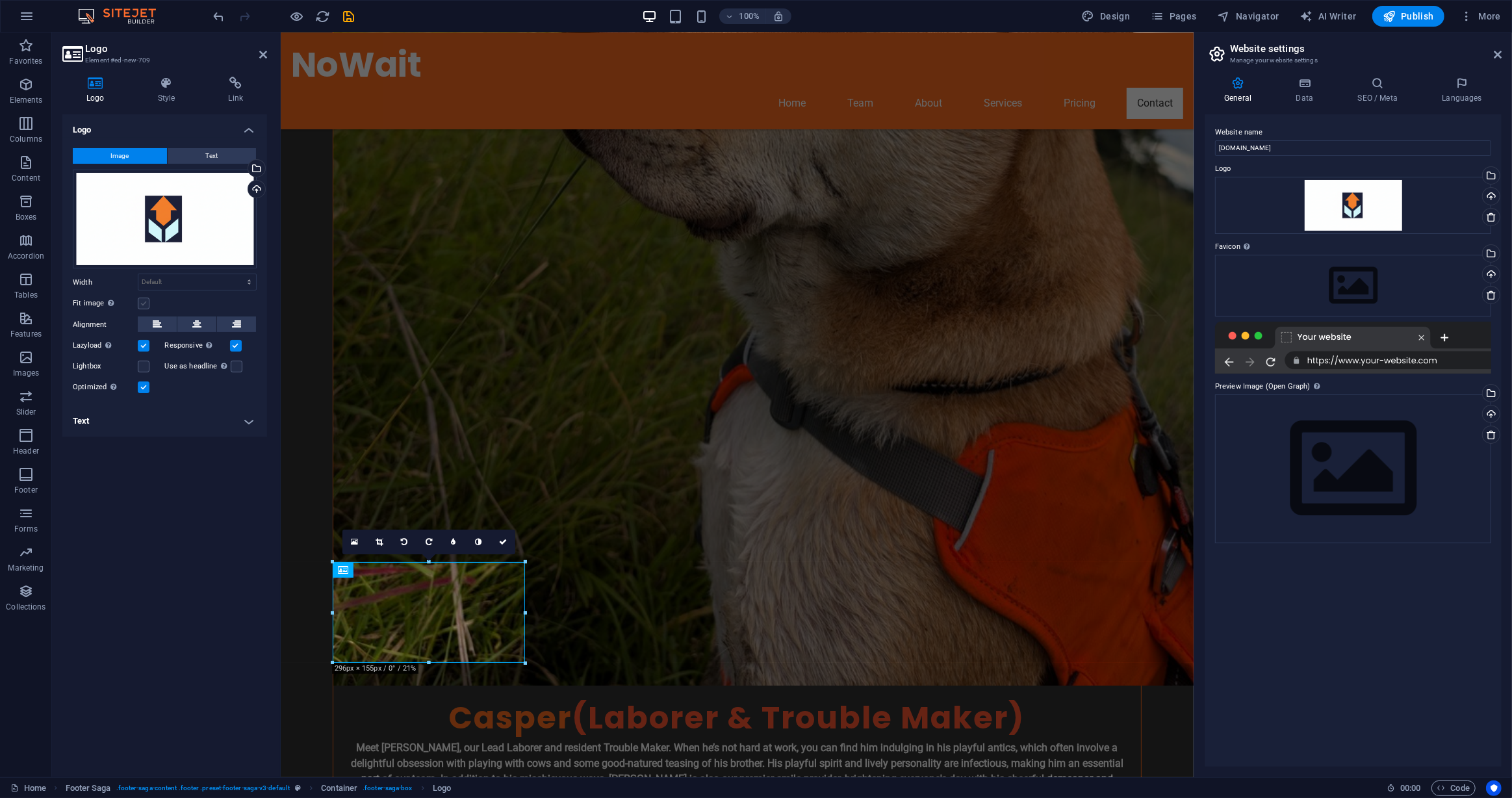
click at [143, 300] on label at bounding box center [143, 303] width 12 height 12
click at [0, 0] on input "Fit image Automatically fit image to a fixed width and height" at bounding box center [0, 0] width 0 height 0
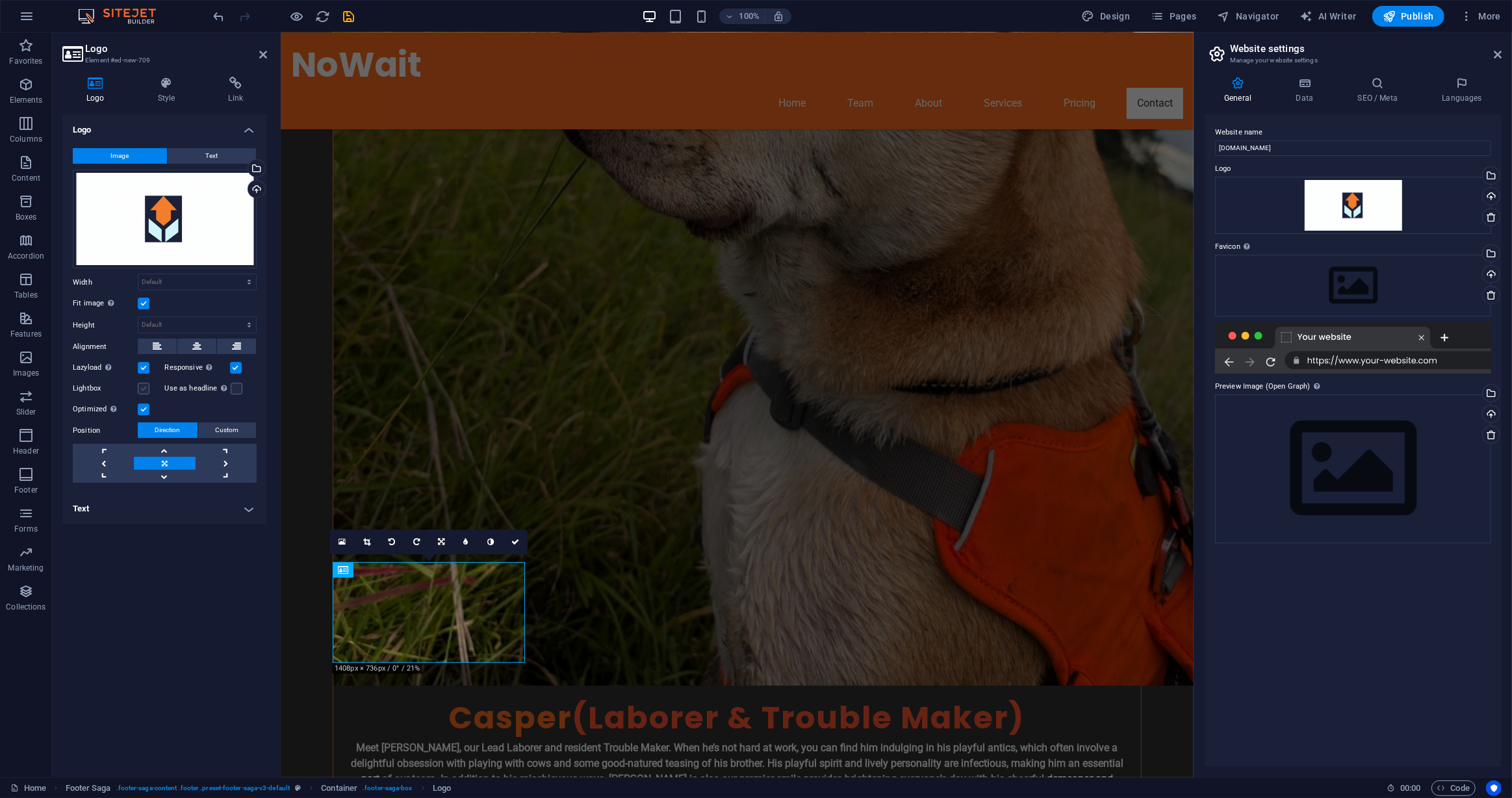
click at [145, 389] on label at bounding box center [143, 388] width 12 height 12
click at [0, 0] on input "Lightbox" at bounding box center [0, 0] width 0 height 0
click at [235, 390] on label at bounding box center [236, 388] width 12 height 12
click at [0, 0] on input "Use as headline The image will be wrapped in an H1 headline tag. Useful for giv…" at bounding box center [0, 0] width 0 height 0
click at [149, 367] on label at bounding box center [143, 368] width 12 height 12
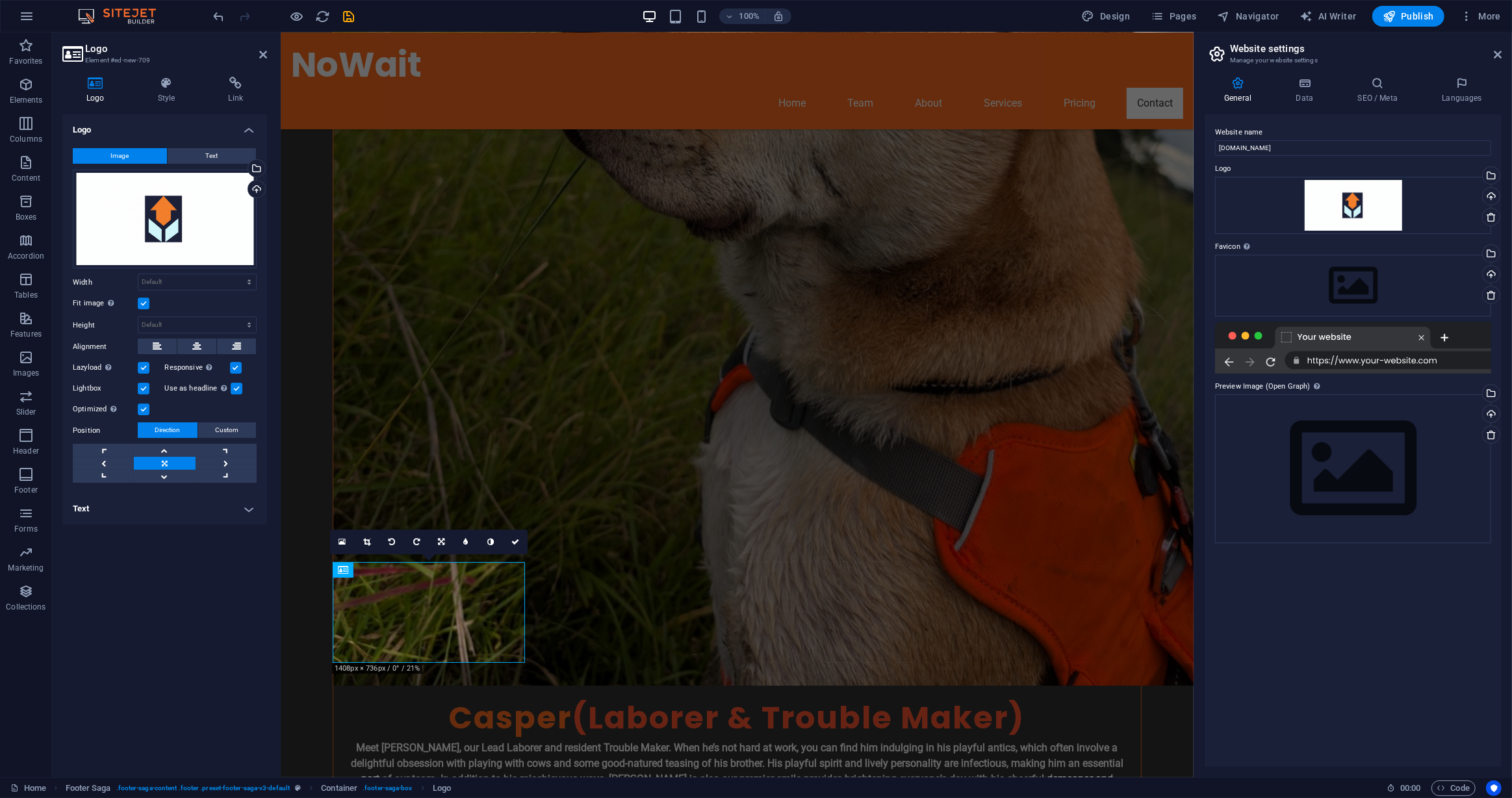
click at [0, 0] on input "Lazyload Loading images after the page loads improves page speed." at bounding box center [0, 0] width 0 height 0
click at [145, 302] on label at bounding box center [143, 303] width 12 height 12
click at [0, 0] on input "Fit image Automatically fit image to a fixed width and height" at bounding box center [0, 0] width 0 height 0
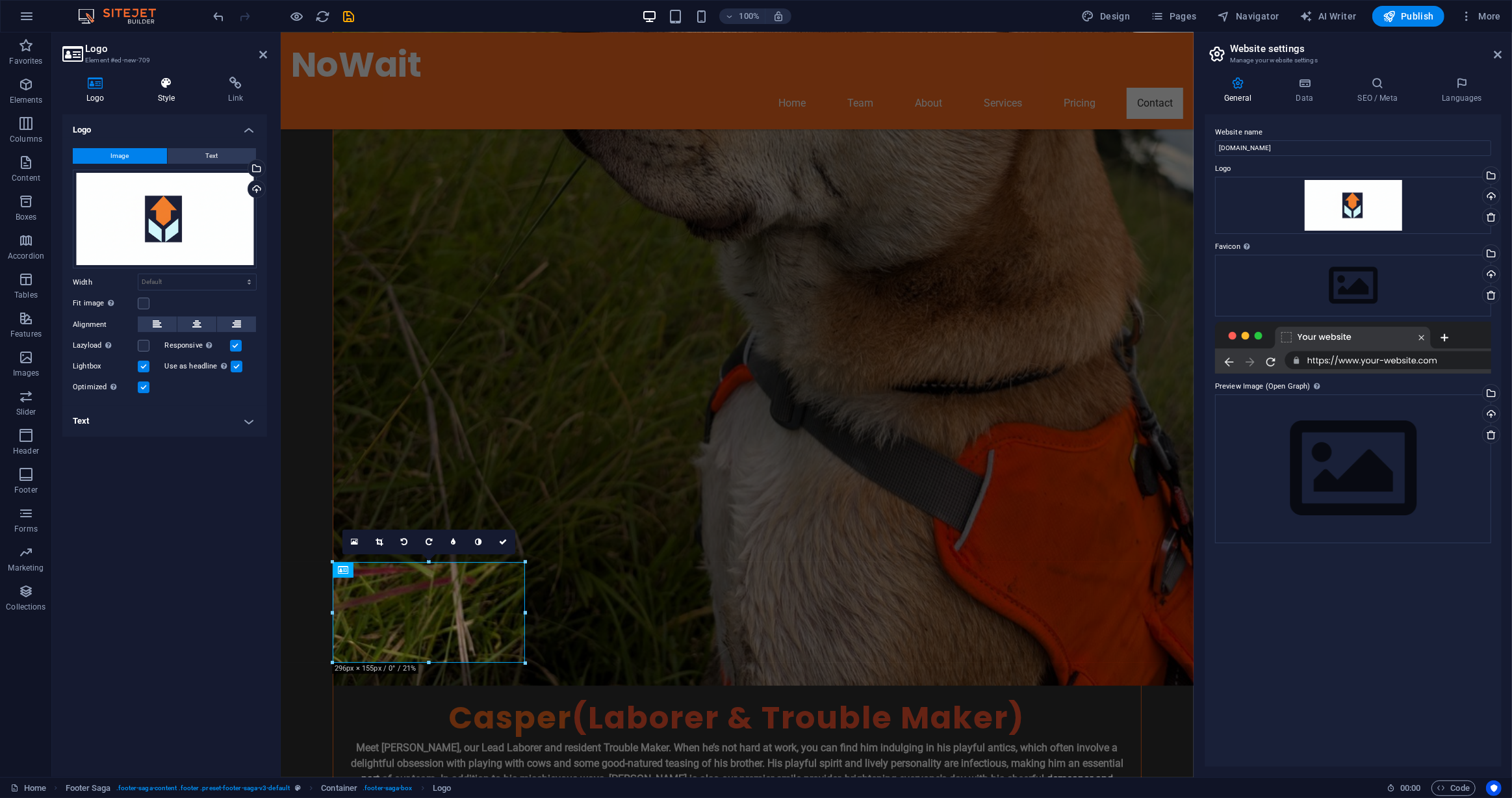
click at [172, 98] on h4 "Style" at bounding box center [169, 90] width 71 height 28
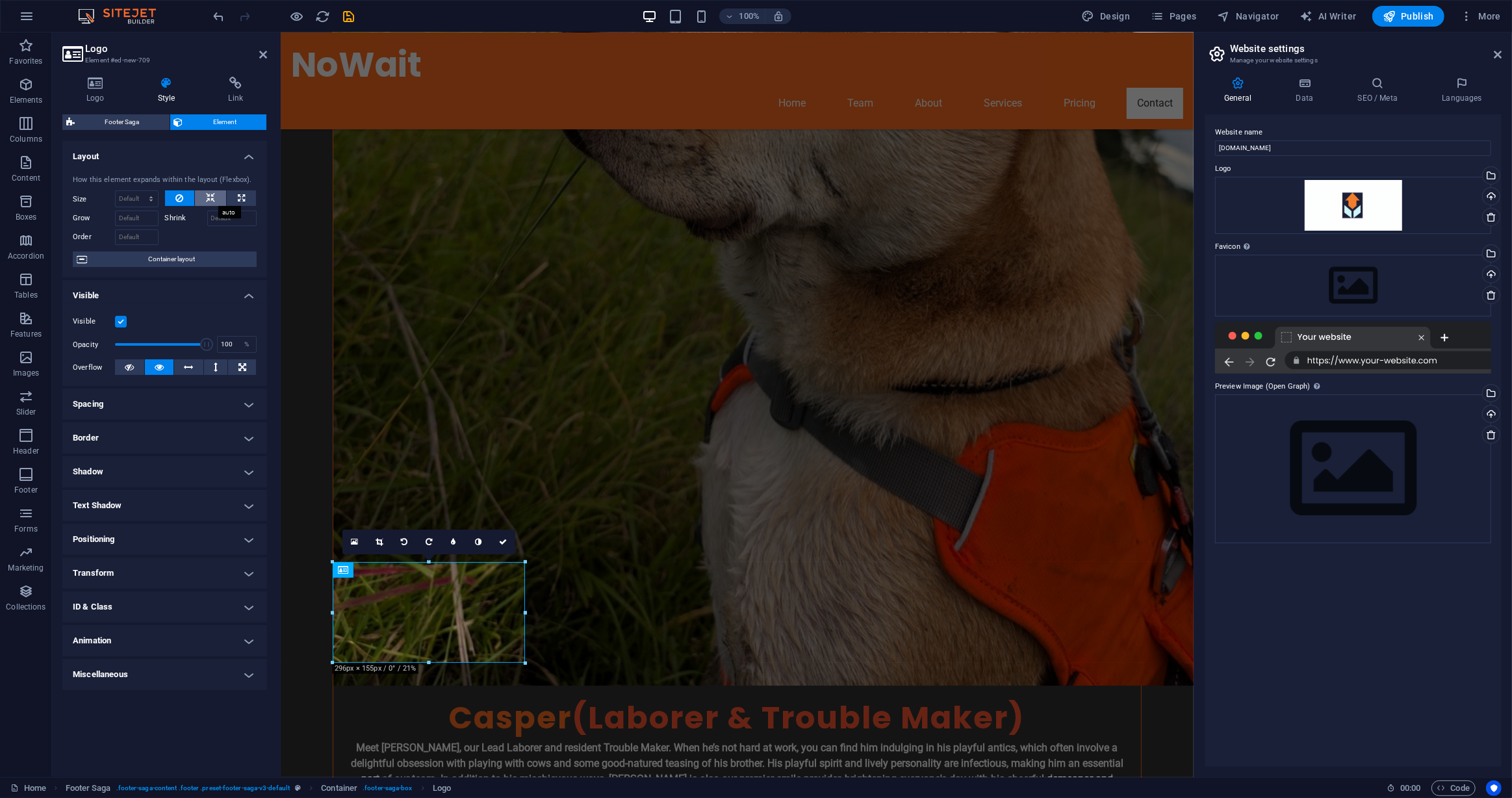
click at [213, 194] on icon at bounding box center [211, 198] width 9 height 16
click at [243, 197] on icon at bounding box center [242, 198] width 7 height 16
type input "100"
select select "%"
click at [119, 87] on icon at bounding box center [96, 83] width 66 height 13
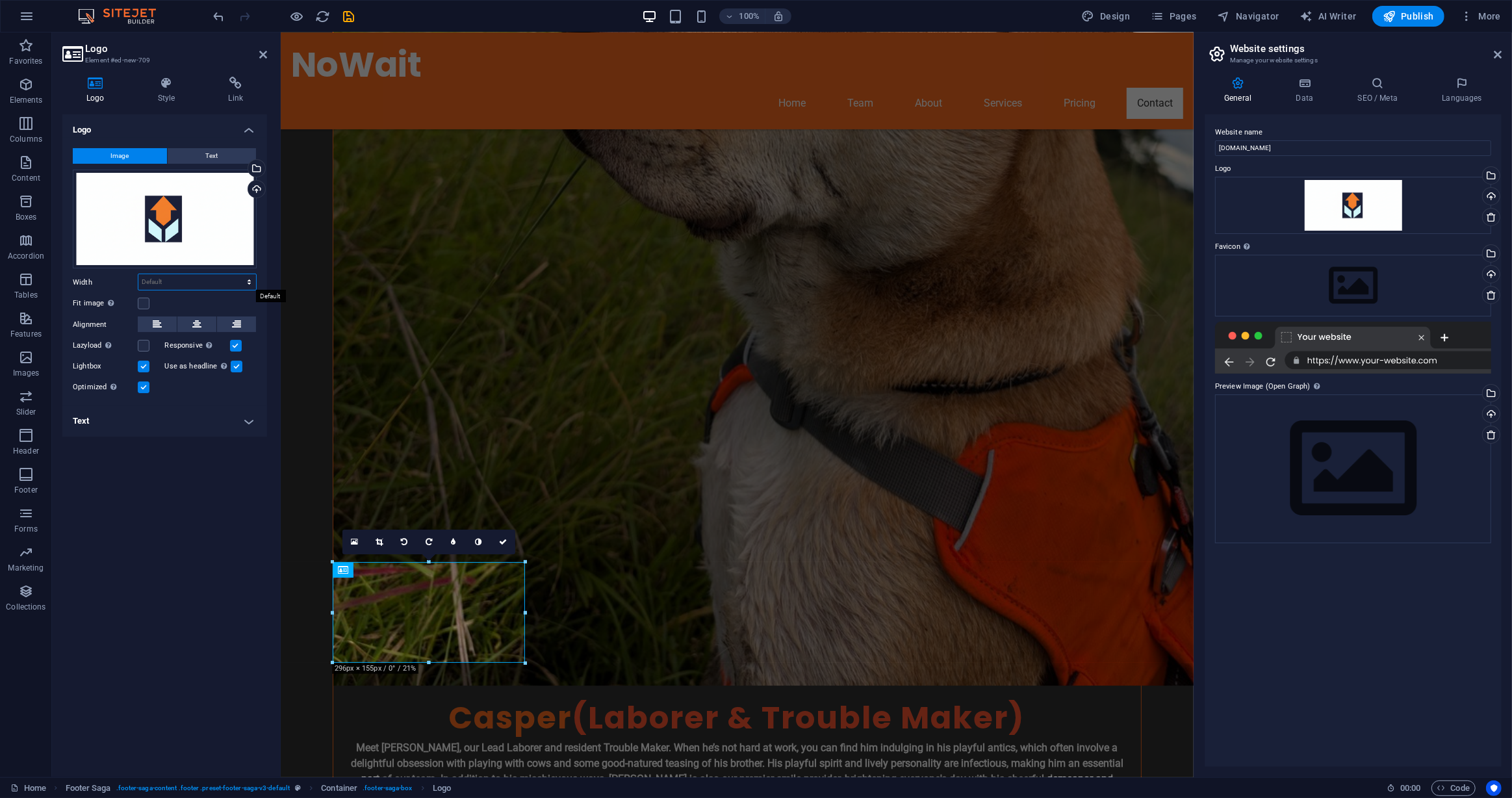
click at [239, 282] on select "Default auto px rem % em vh vw" at bounding box center [198, 281] width 118 height 16
click at [134, 302] on label "Fit image Automatically fit image to a fixed width and height" at bounding box center [105, 303] width 65 height 16
click at [0, 0] on input "Fit image Automatically fit image to a fixed width and height" at bounding box center [0, 0] width 0 height 0
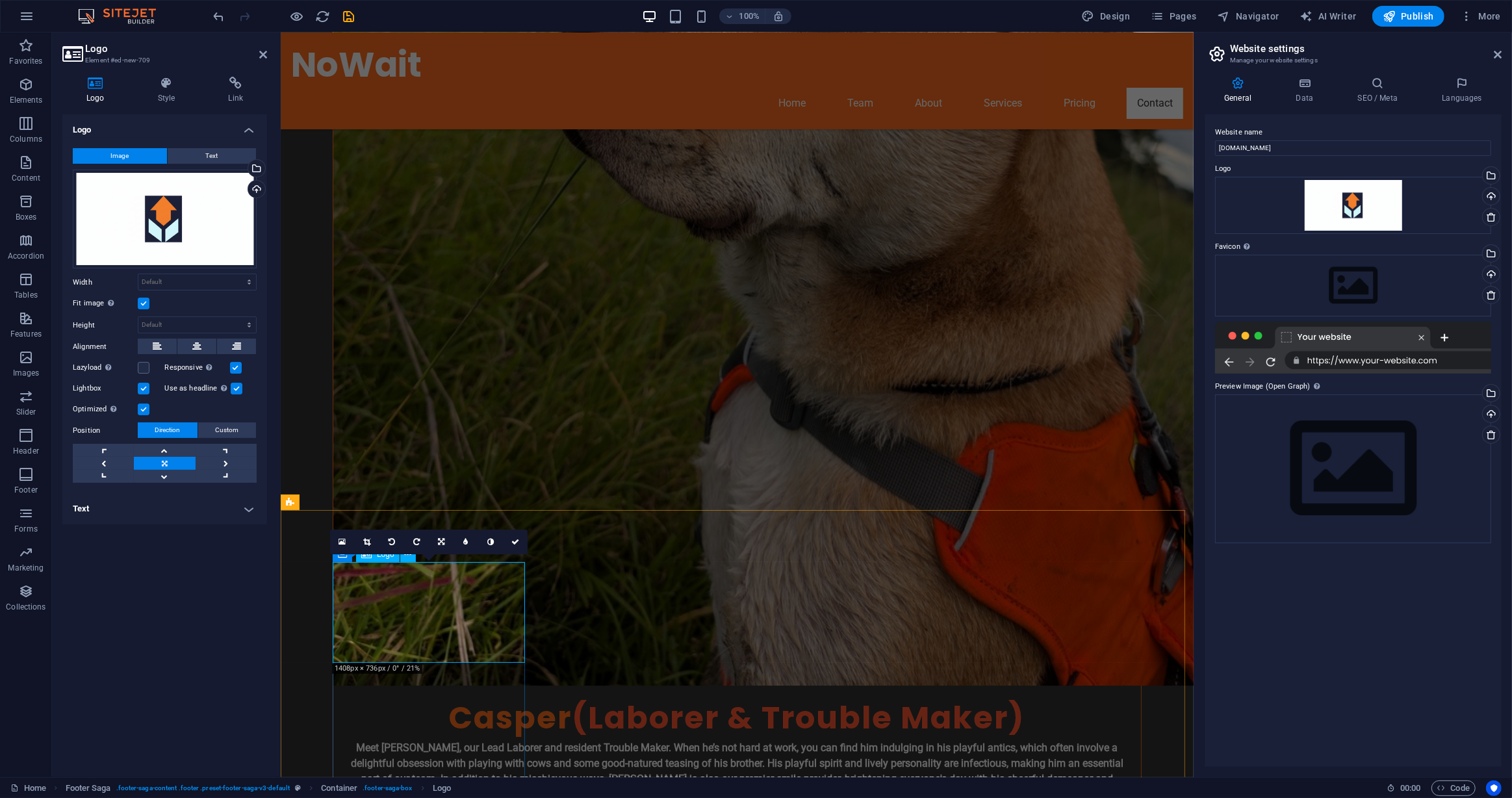
click at [440, 545] on icon at bounding box center [441, 542] width 6 height 7
click at [439, 546] on link at bounding box center [441, 542] width 25 height 25
click at [360, 550] on link at bounding box center [367, 542] width 25 height 25
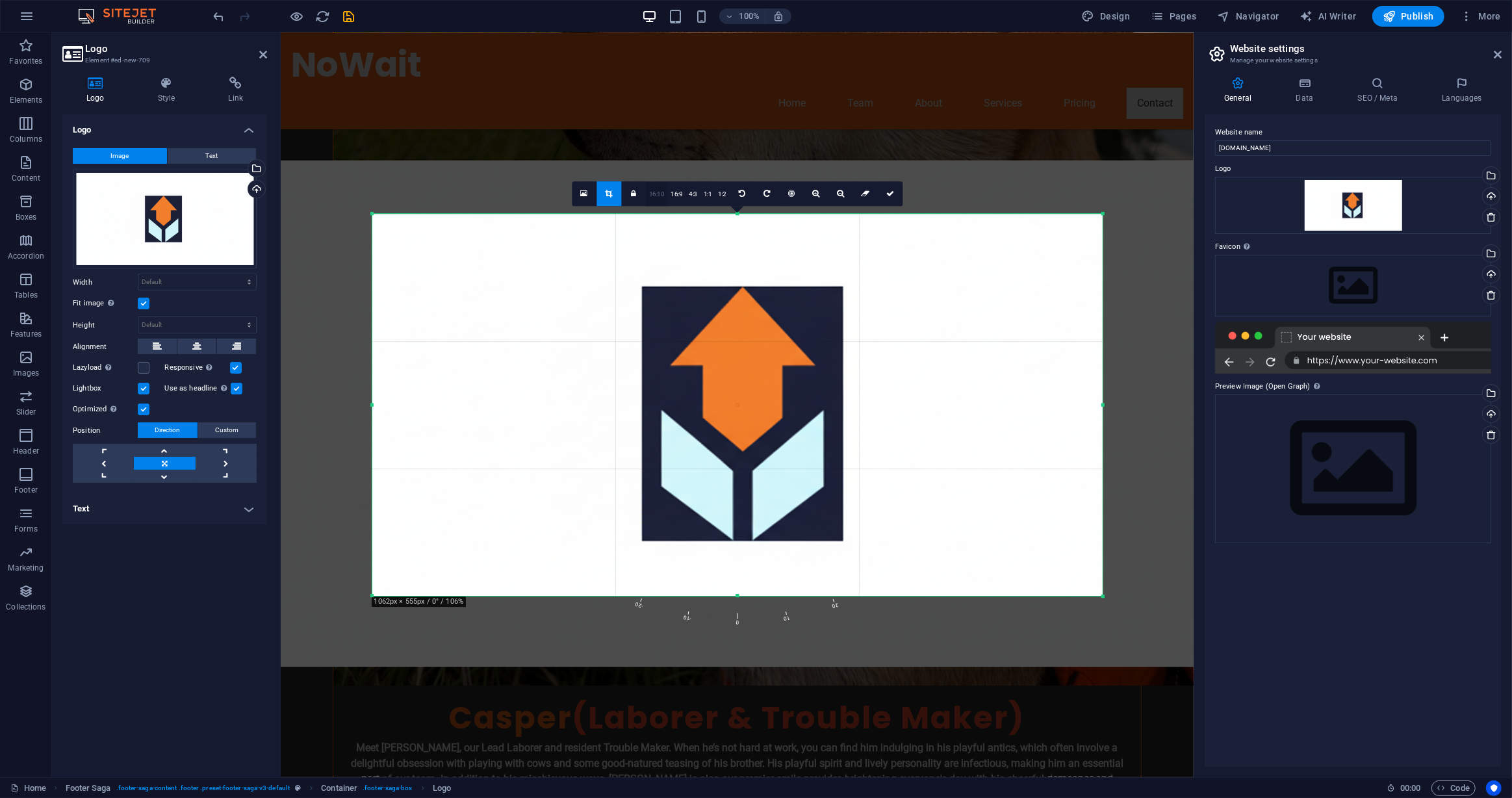
click at [654, 189] on link "16:10" at bounding box center [657, 194] width 22 height 25
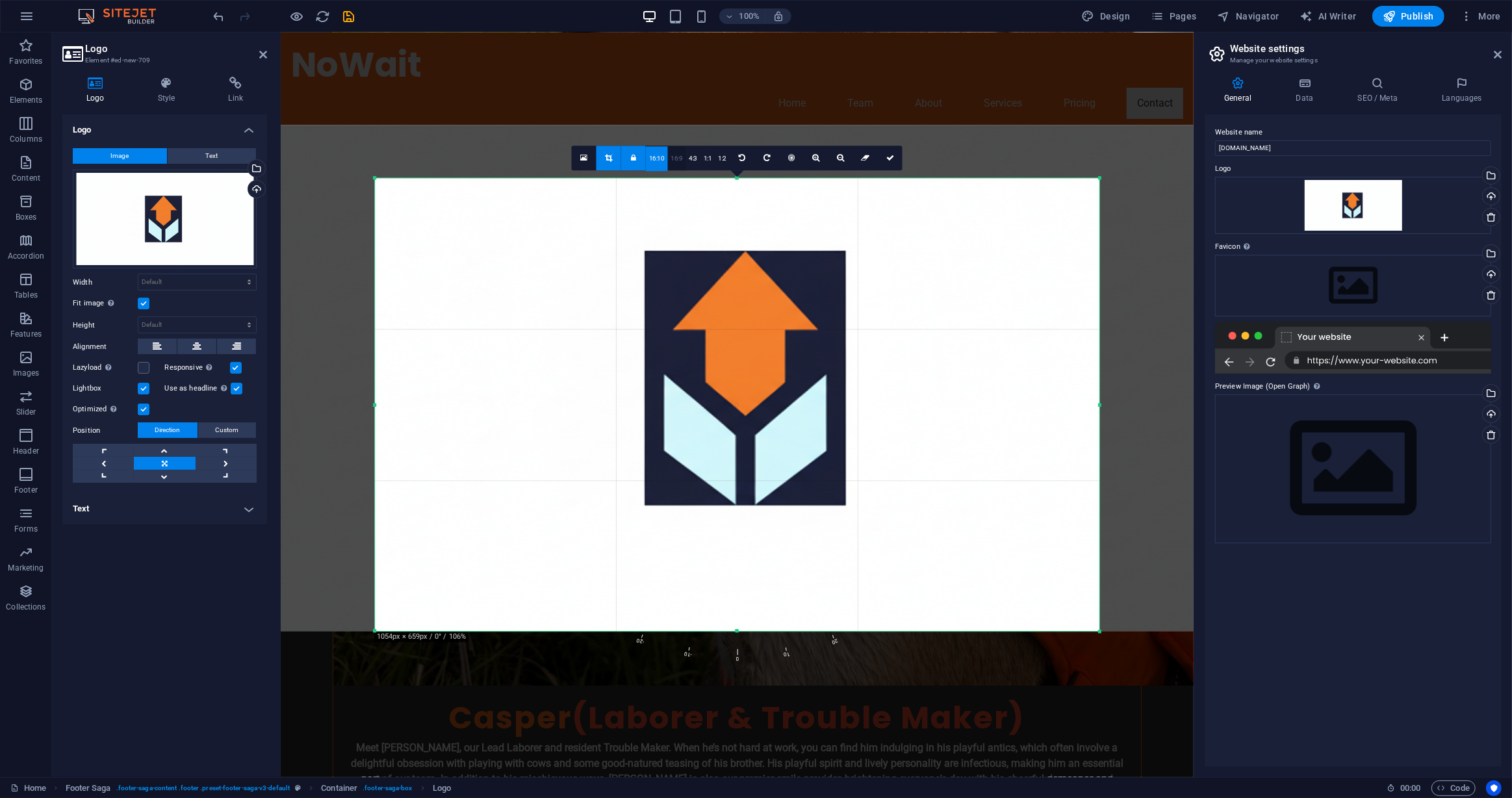
click at [676, 167] on link "16:9" at bounding box center [677, 158] width 18 height 25
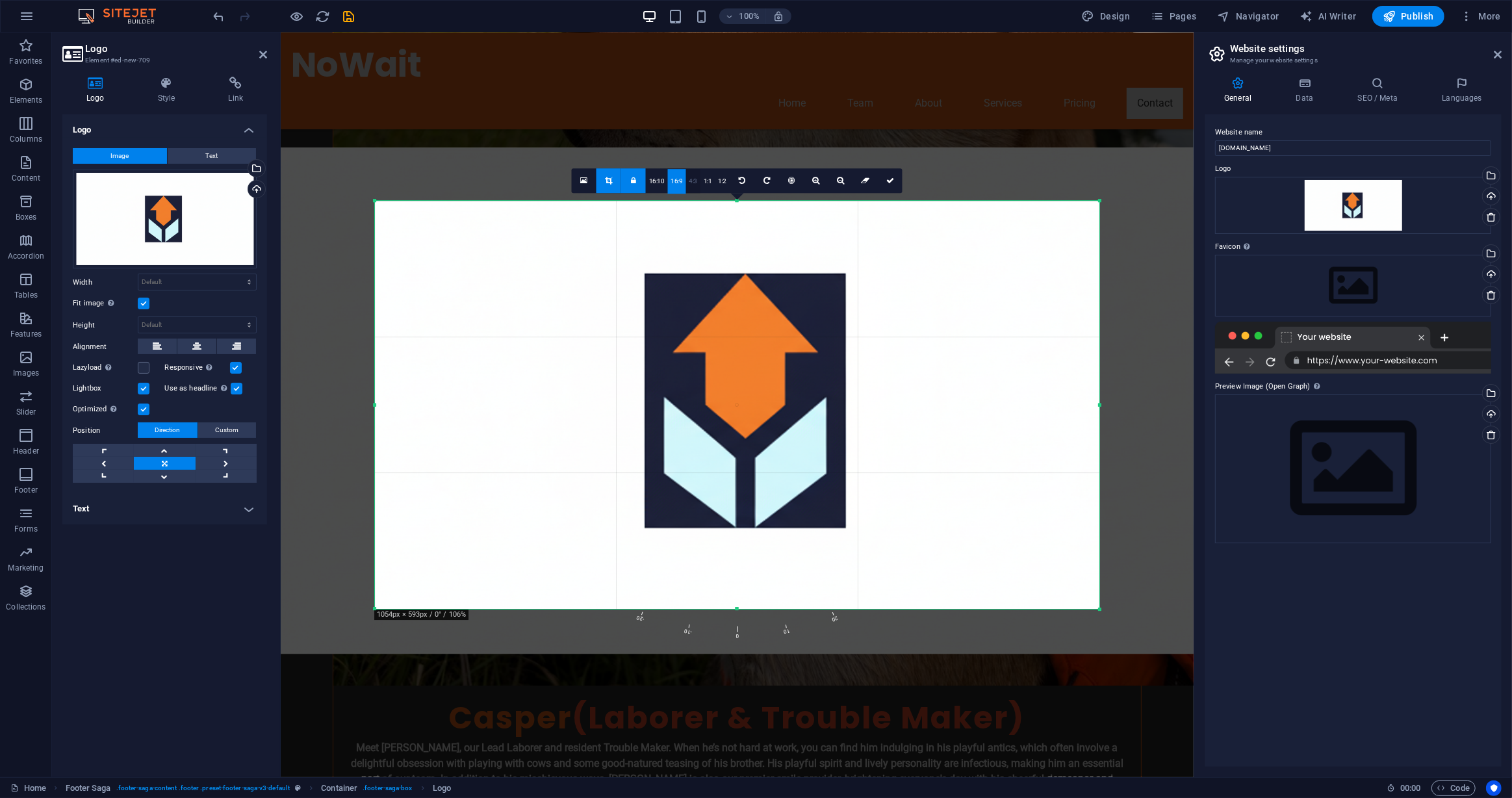
click at [690, 177] on link "4:3" at bounding box center [693, 181] width 15 height 25
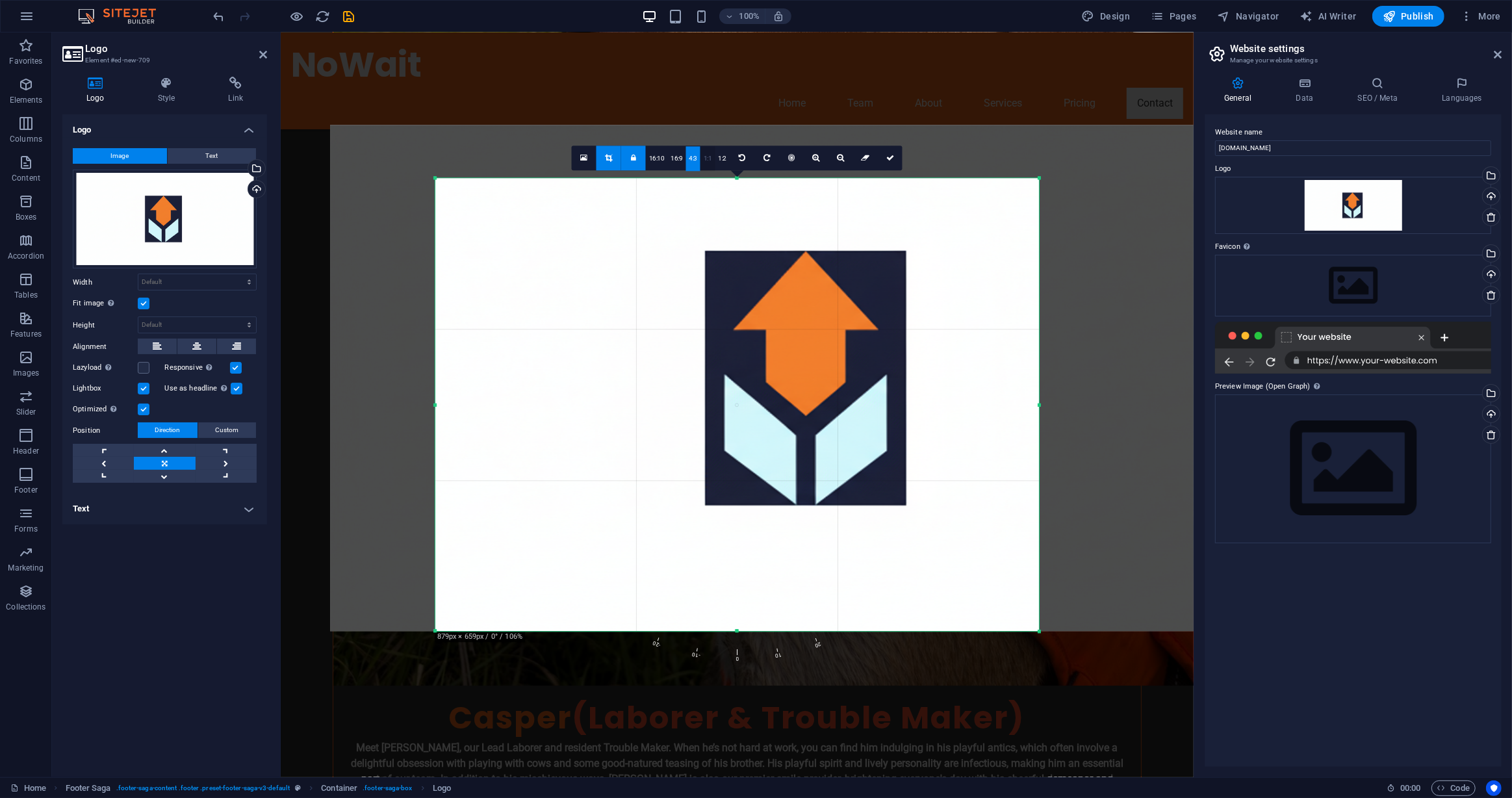
click at [708, 163] on link "1:1" at bounding box center [708, 158] width 15 height 25
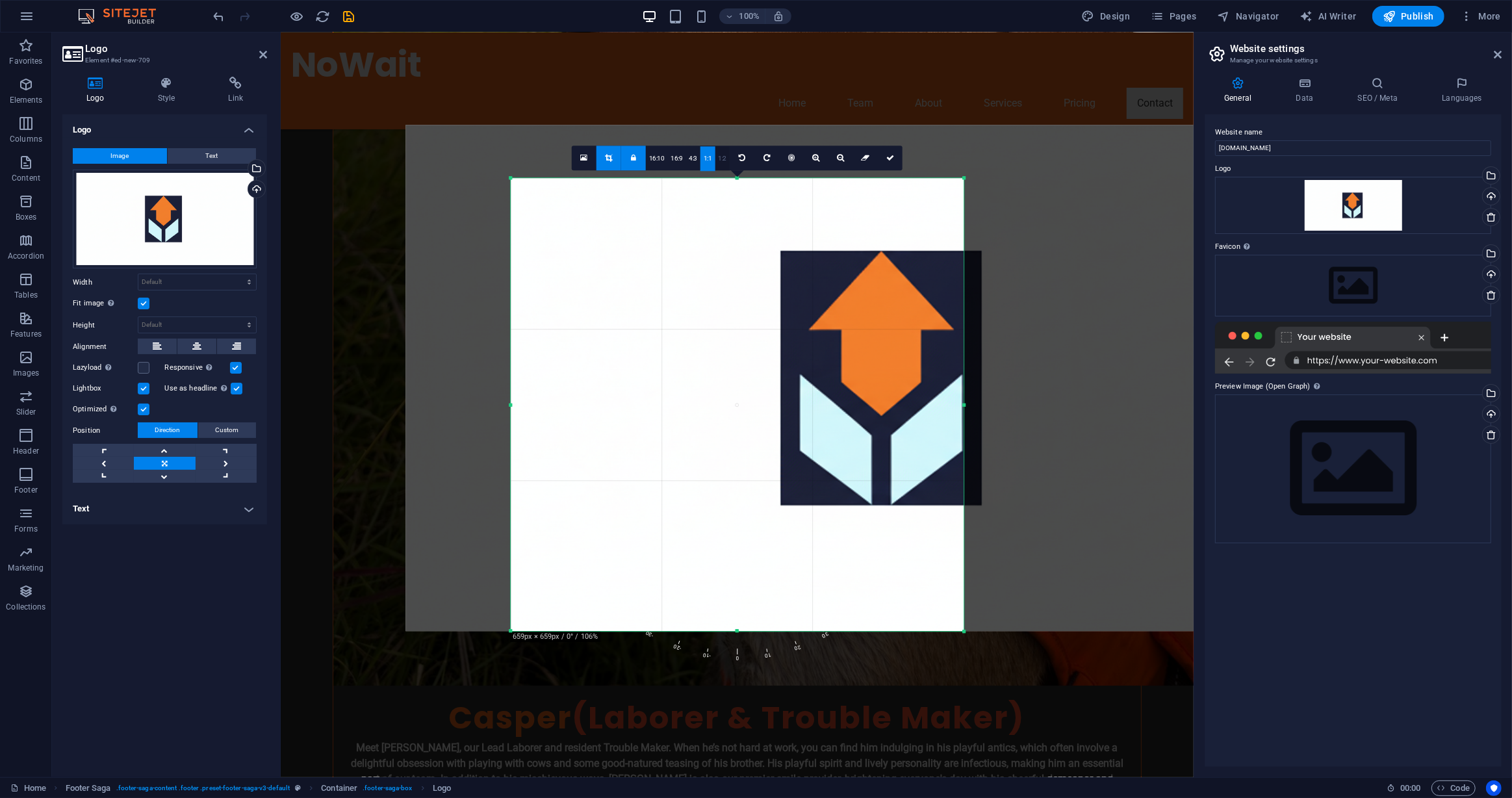
click at [717, 159] on link "1:2" at bounding box center [723, 158] width 15 height 25
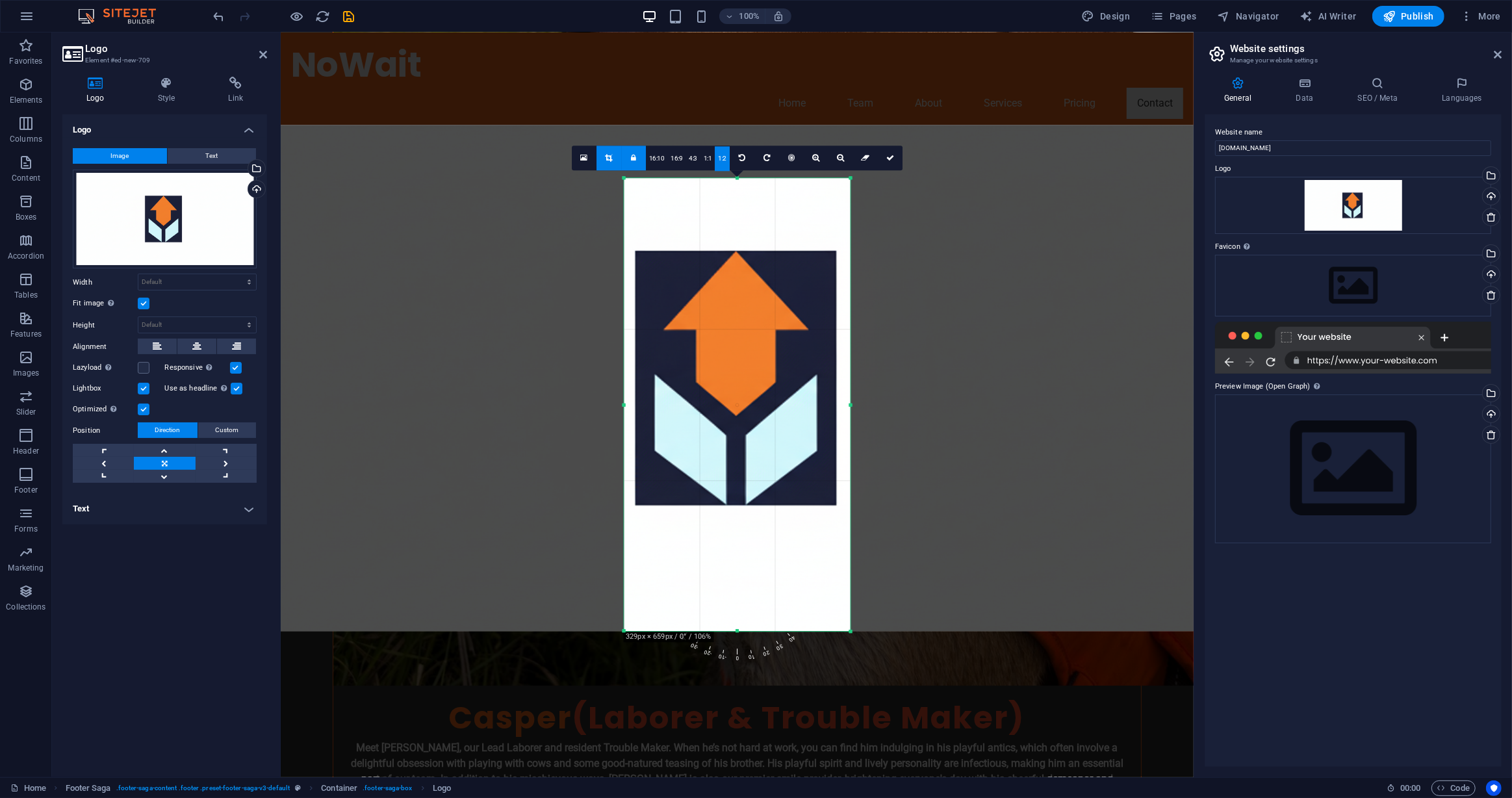
drag, startPoint x: 996, startPoint y: 435, endPoint x: 737, endPoint y: 431, distance: 259.0
click at [737, 431] on div at bounding box center [744, 378] width 968 height 506
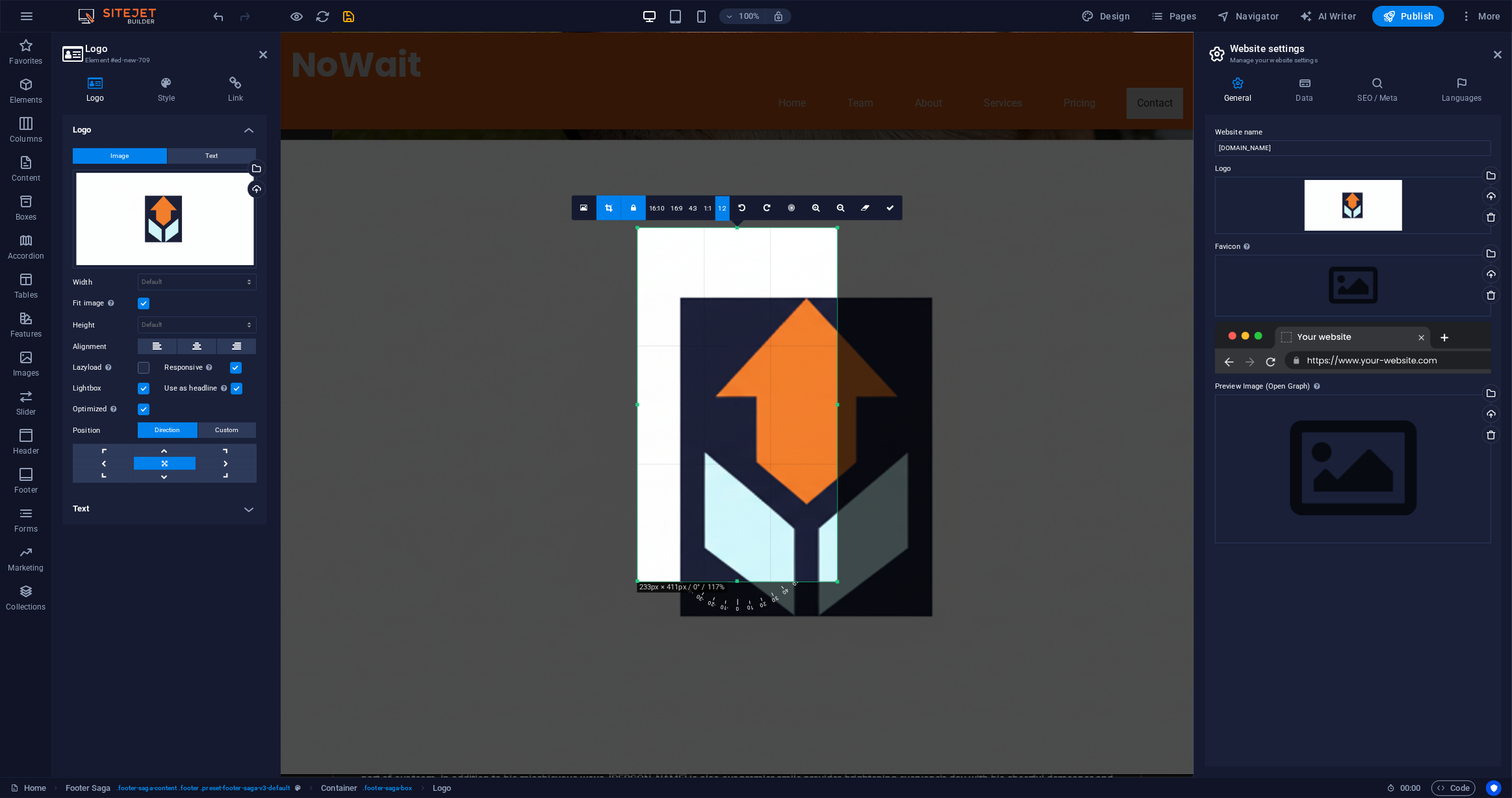
drag, startPoint x: 739, startPoint y: 630, endPoint x: 759, endPoint y: 508, distance: 123.6
click at [759, 508] on div "180 170 160 150 140 130 120 110 100 90 80 70 60 50 40 30 20 10 0 -10 -20 -30 -4…" at bounding box center [737, 405] width 200 height 353
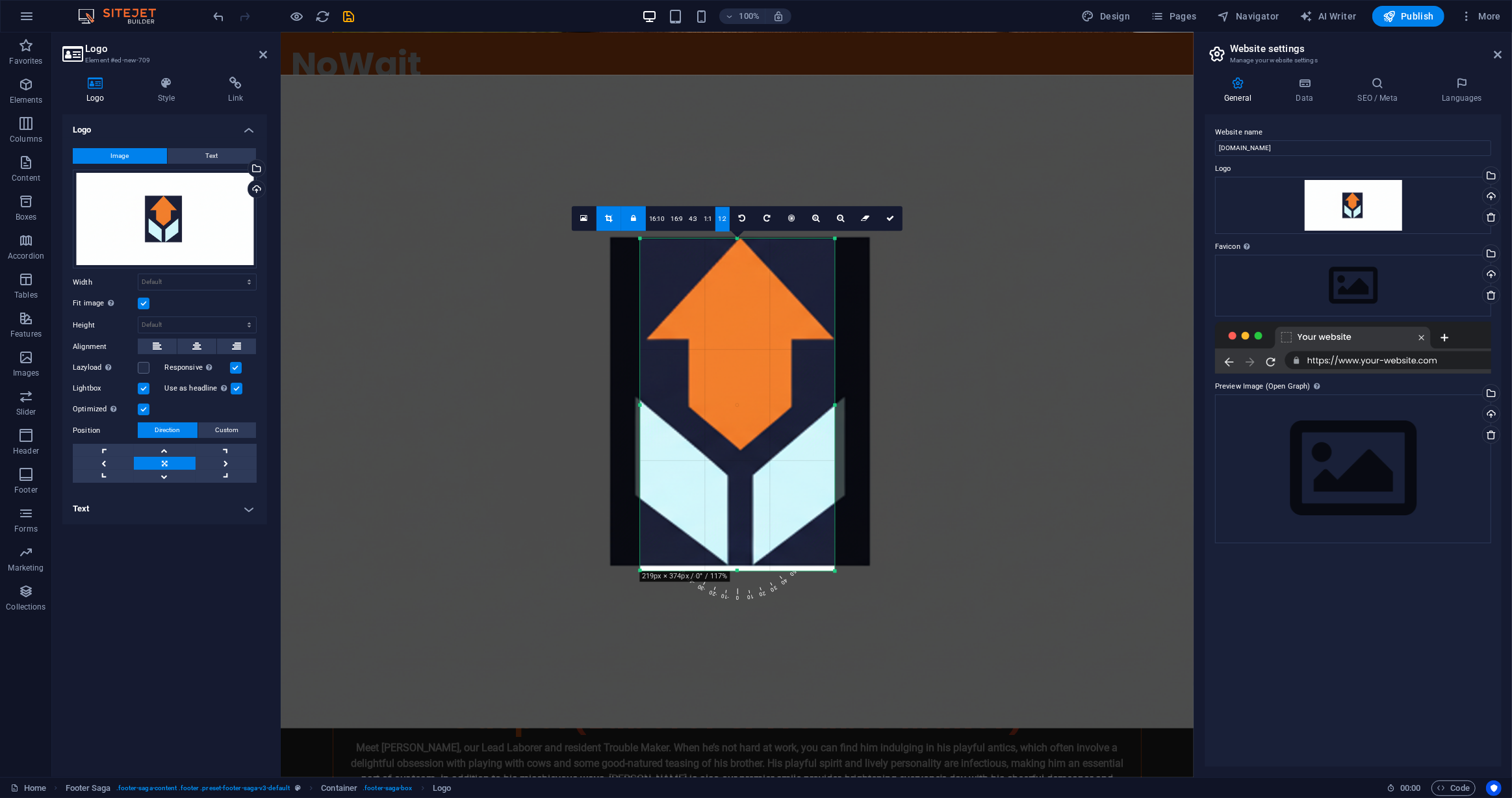
drag, startPoint x: 772, startPoint y: 484, endPoint x: 697, endPoint y: 411, distance: 104.7
click at [697, 411] on div at bounding box center [750, 401] width 1250 height 653
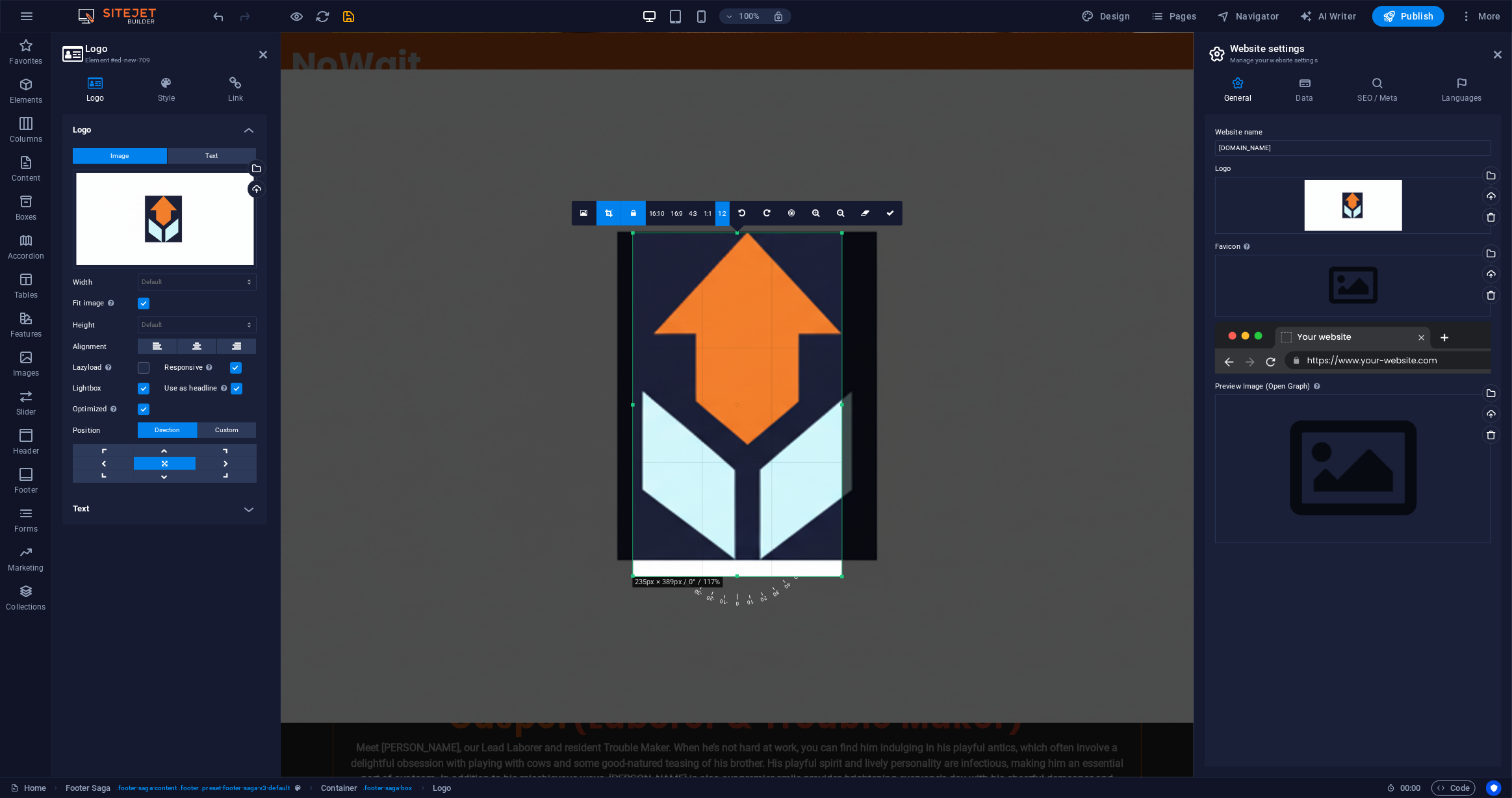
drag, startPoint x: 637, startPoint y: 379, endPoint x: 624, endPoint y: 379, distance: 13.0
click at [633, 379] on div "180 170 160 150 140 130 120 110 100 90 80 70 60 50 40 30 20 10 0 -10 -20 -30 -4…" at bounding box center [737, 405] width 209 height 343
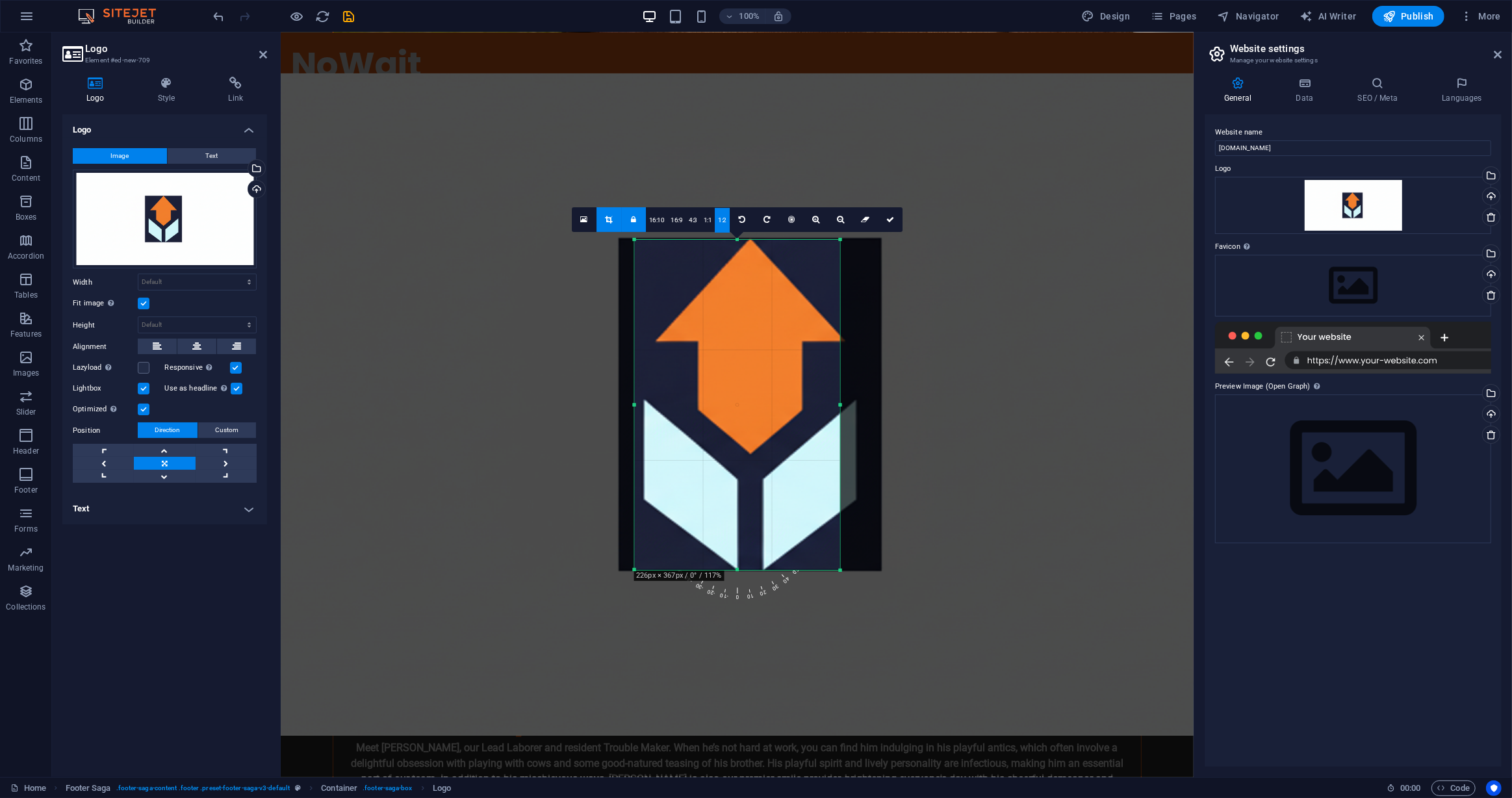
drag, startPoint x: 739, startPoint y: 577, endPoint x: 754, endPoint y: 564, distance: 19.8
click at [754, 564] on div "180 170 160 150 140 130 120 110 100 90 80 70 60 50 40 30 20 10 0 -10 -20 -30 -4…" at bounding box center [738, 405] width 206 height 330
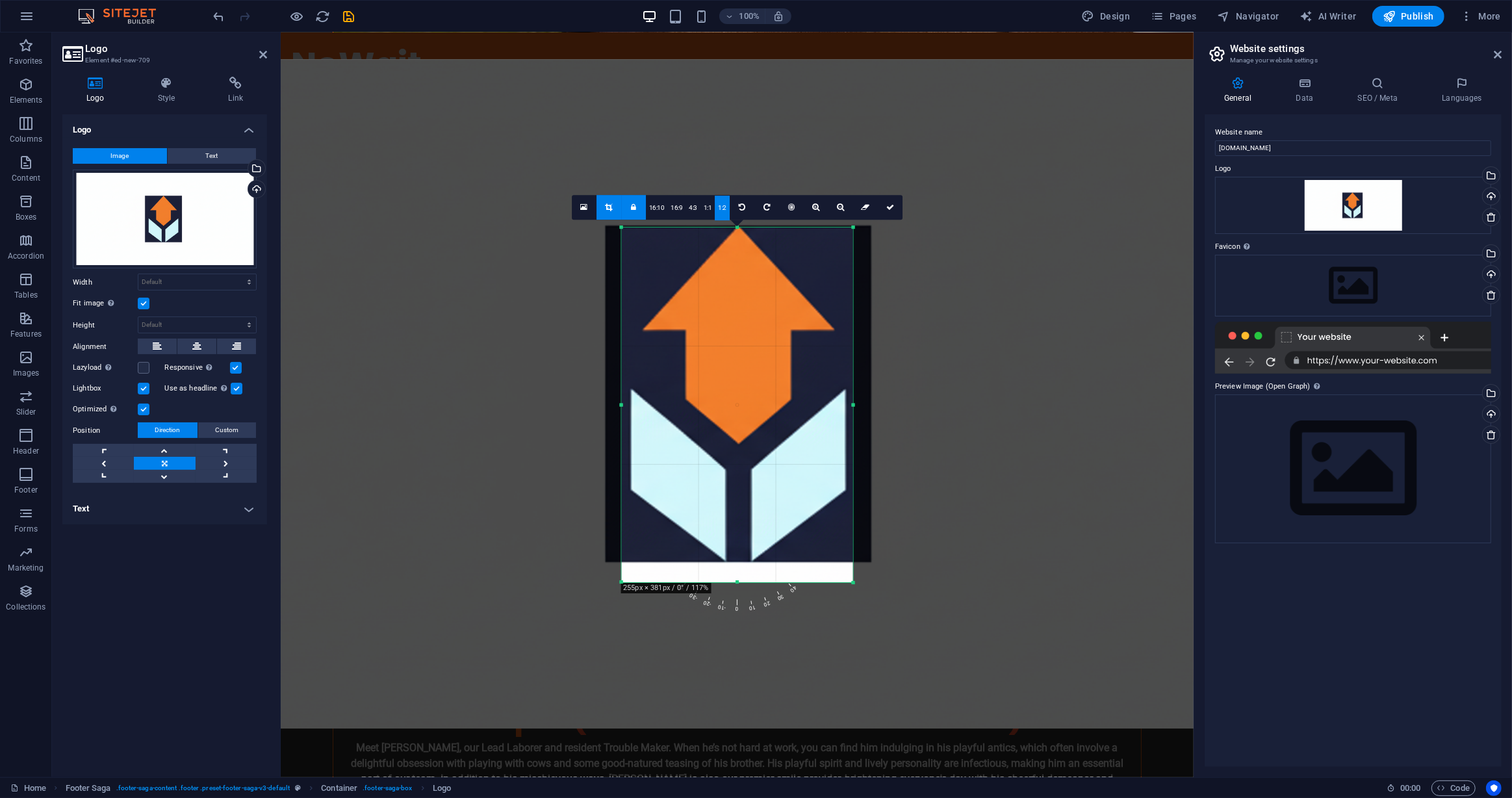
drag, startPoint x: 839, startPoint y: 403, endPoint x: 865, endPoint y: 387, distance: 30.5
click at [853, 387] on div "180 170 160 150 140 130 120 110 100 90 80 70 60 50 40 30 20 10 0 -10 -20 -30 -4…" at bounding box center [738, 405] width 232 height 355
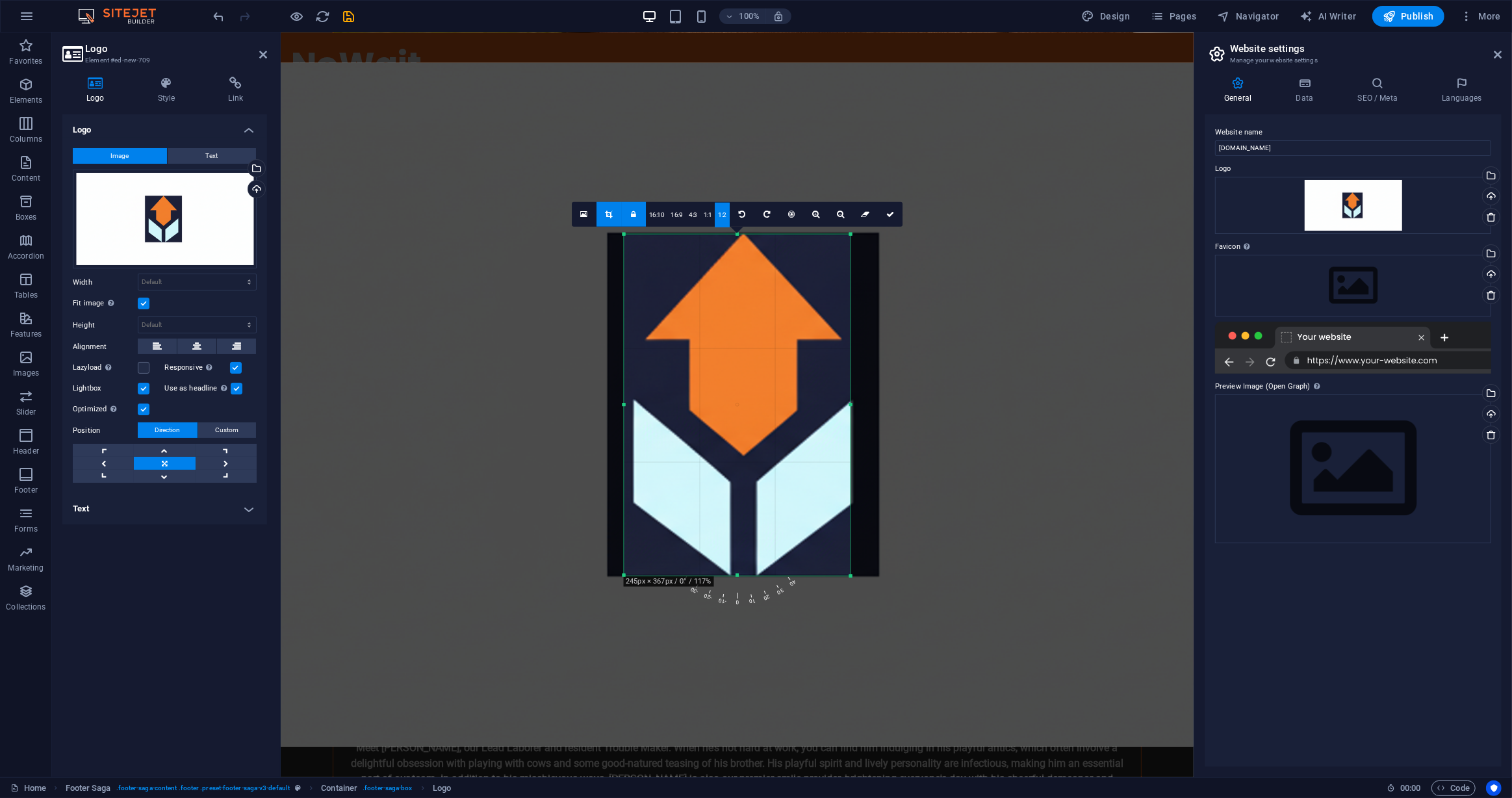
drag, startPoint x: 784, startPoint y: 581, endPoint x: 812, endPoint y: 567, distance: 31.3
click at [812, 567] on div "180 170 160 150 140 130 120 110 100 90 80 70 60 50 40 30 20 10 0 -10 -20 -30 -4…" at bounding box center [737, 405] width 227 height 341
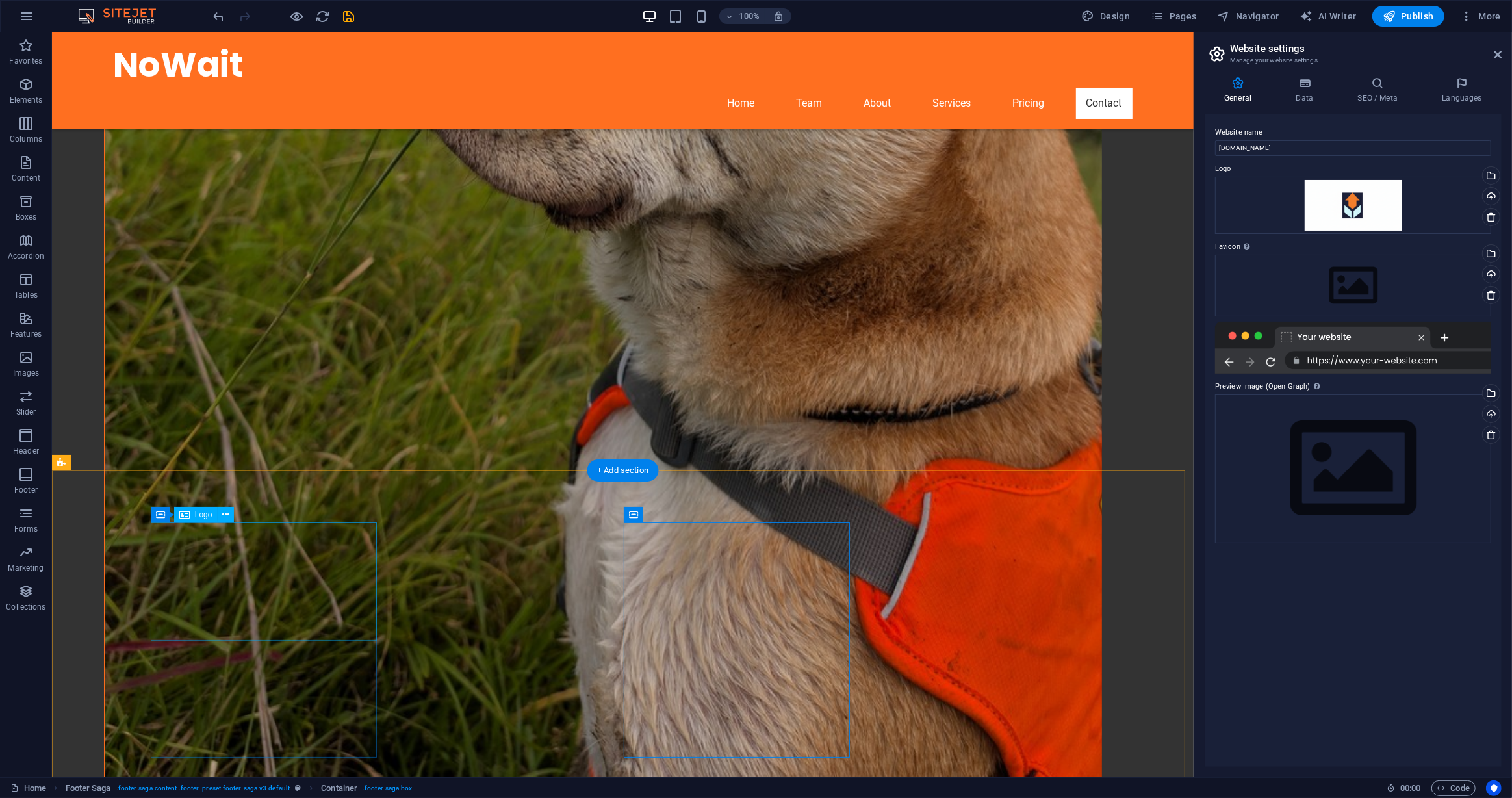
scroll to position [4879, 0]
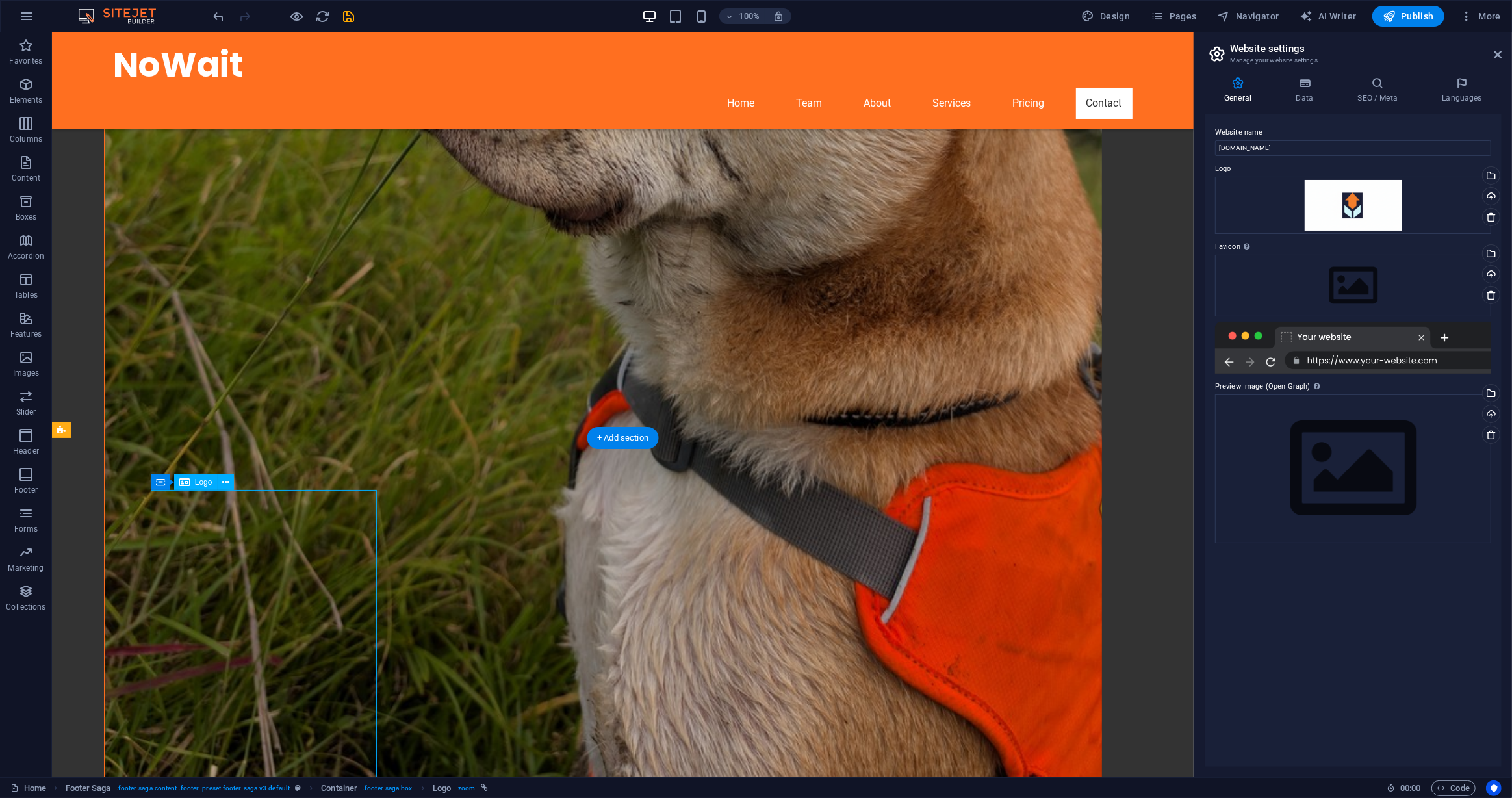
scroll to position [4479, 0]
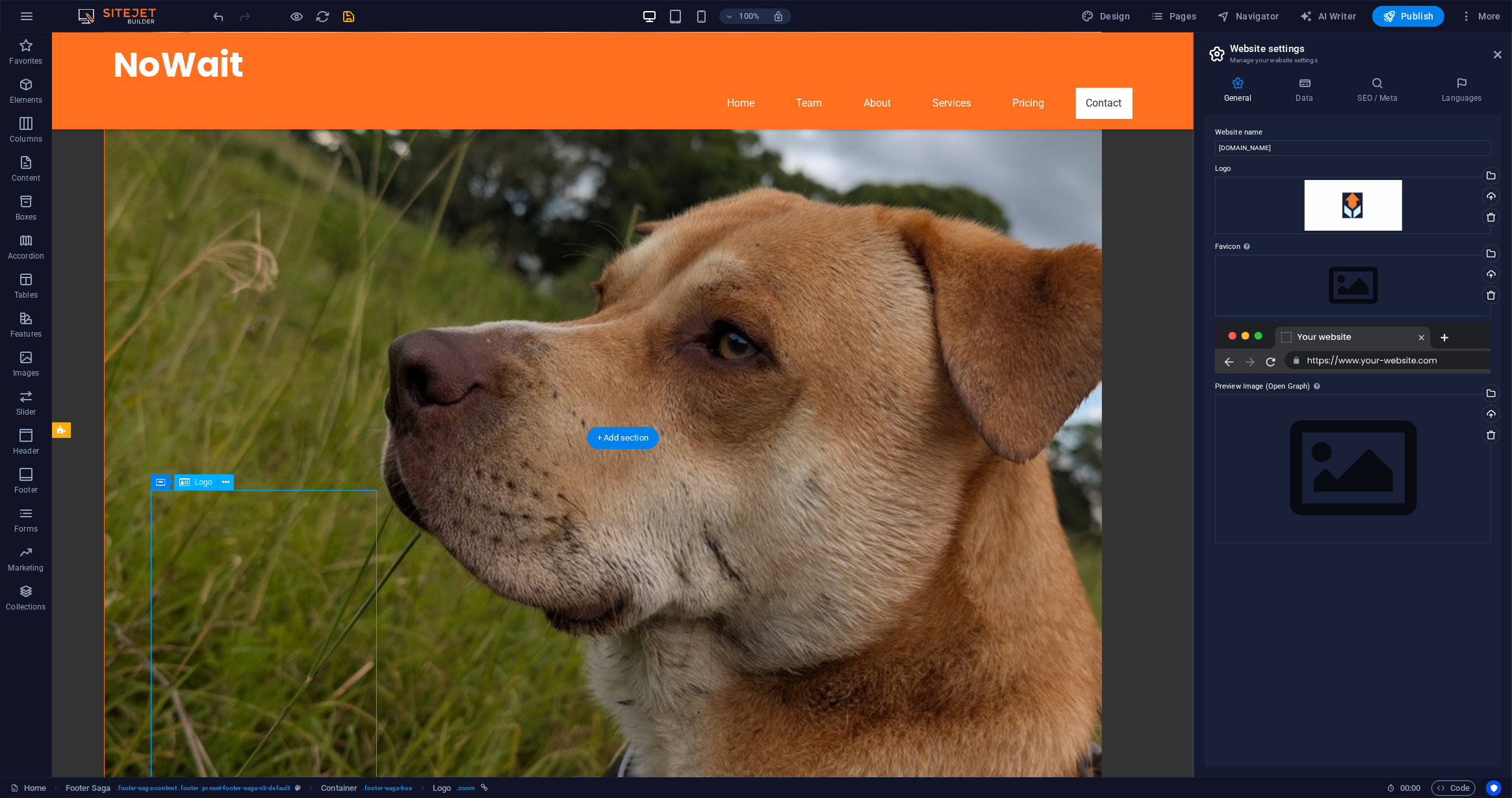
select select "px"
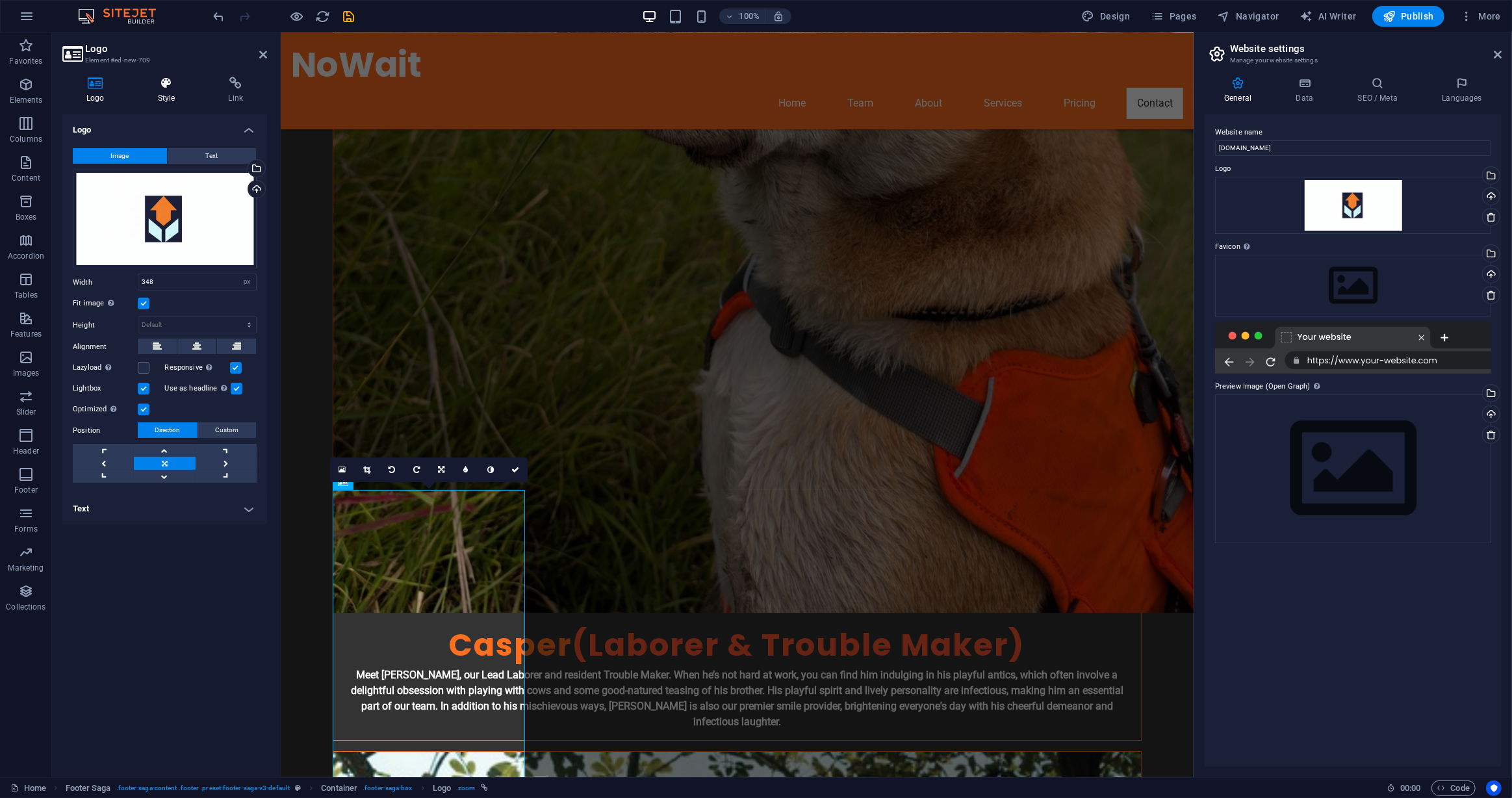
click at [174, 97] on h4 "Style" at bounding box center [169, 90] width 71 height 28
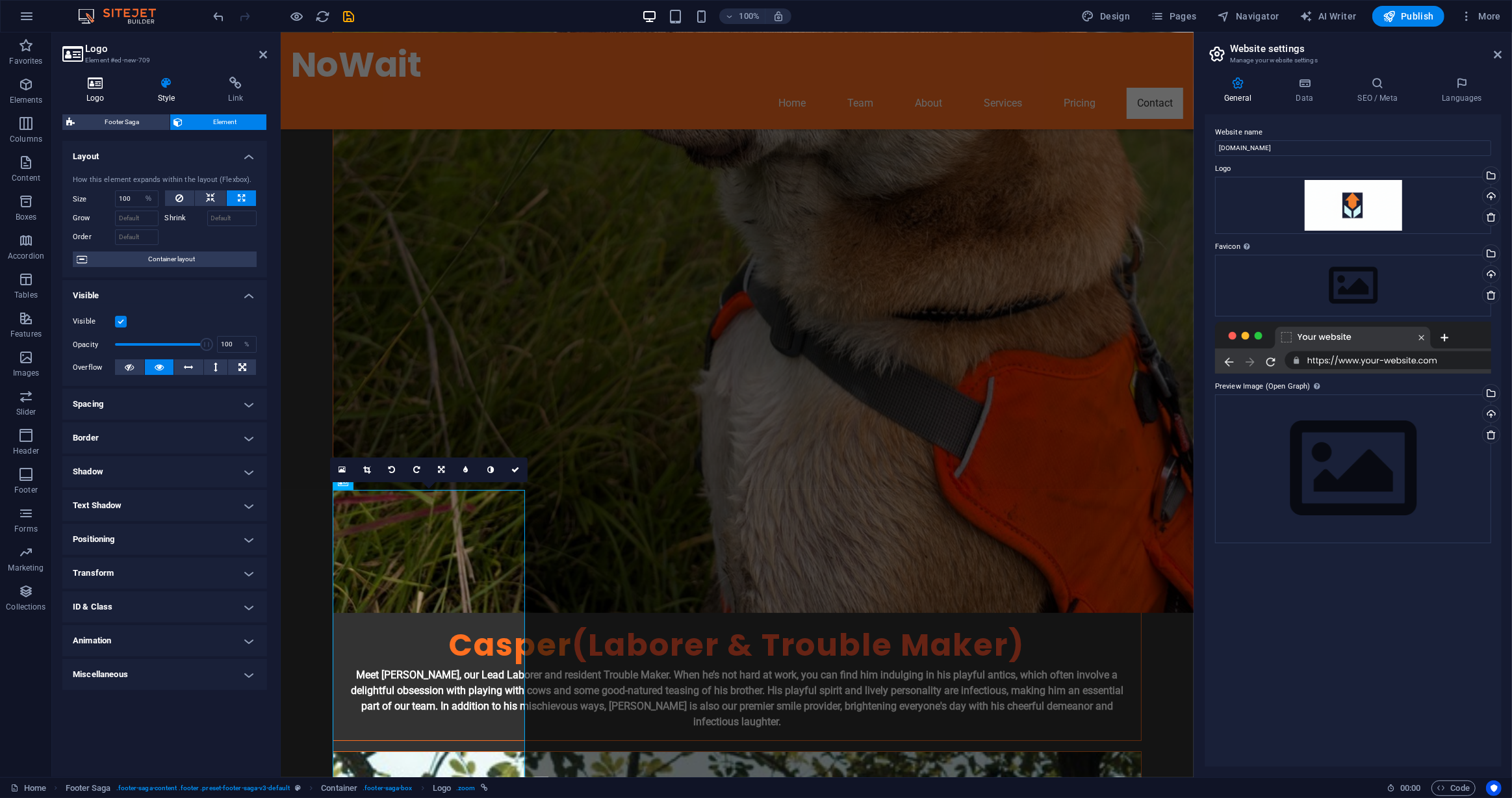
click at [96, 90] on h4 "Logo" at bounding box center [98, 90] width 72 height 28
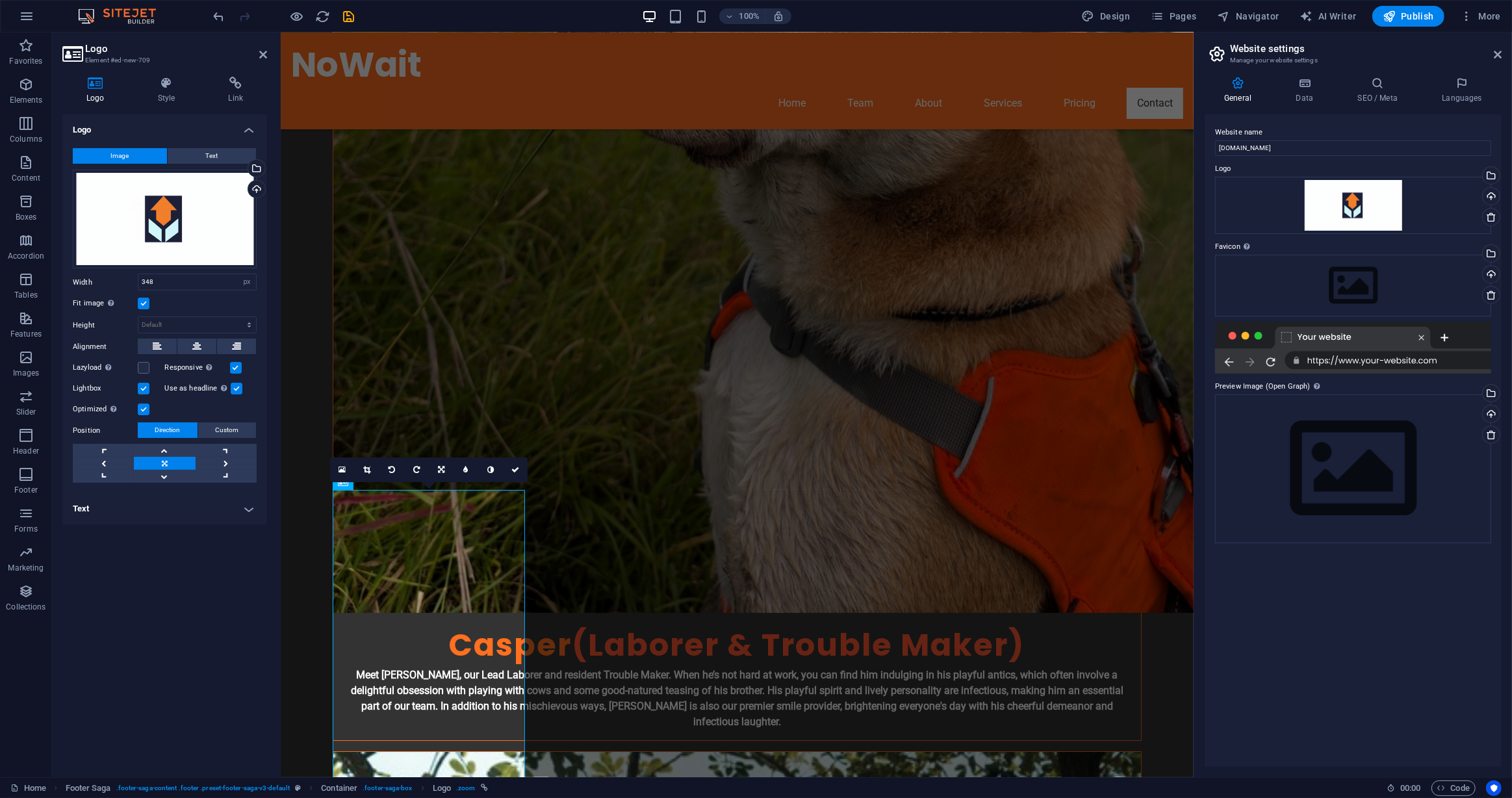
click at [145, 384] on label at bounding box center [143, 388] width 12 height 12
click at [0, 0] on input "Lightbox" at bounding box center [0, 0] width 0 height 0
click at [144, 370] on label at bounding box center [143, 368] width 12 height 12
click at [0, 0] on input "Lazyload Loading images after the page loads improves page speed." at bounding box center [0, 0] width 0 height 0
click at [235, 369] on label at bounding box center [235, 368] width 12 height 12
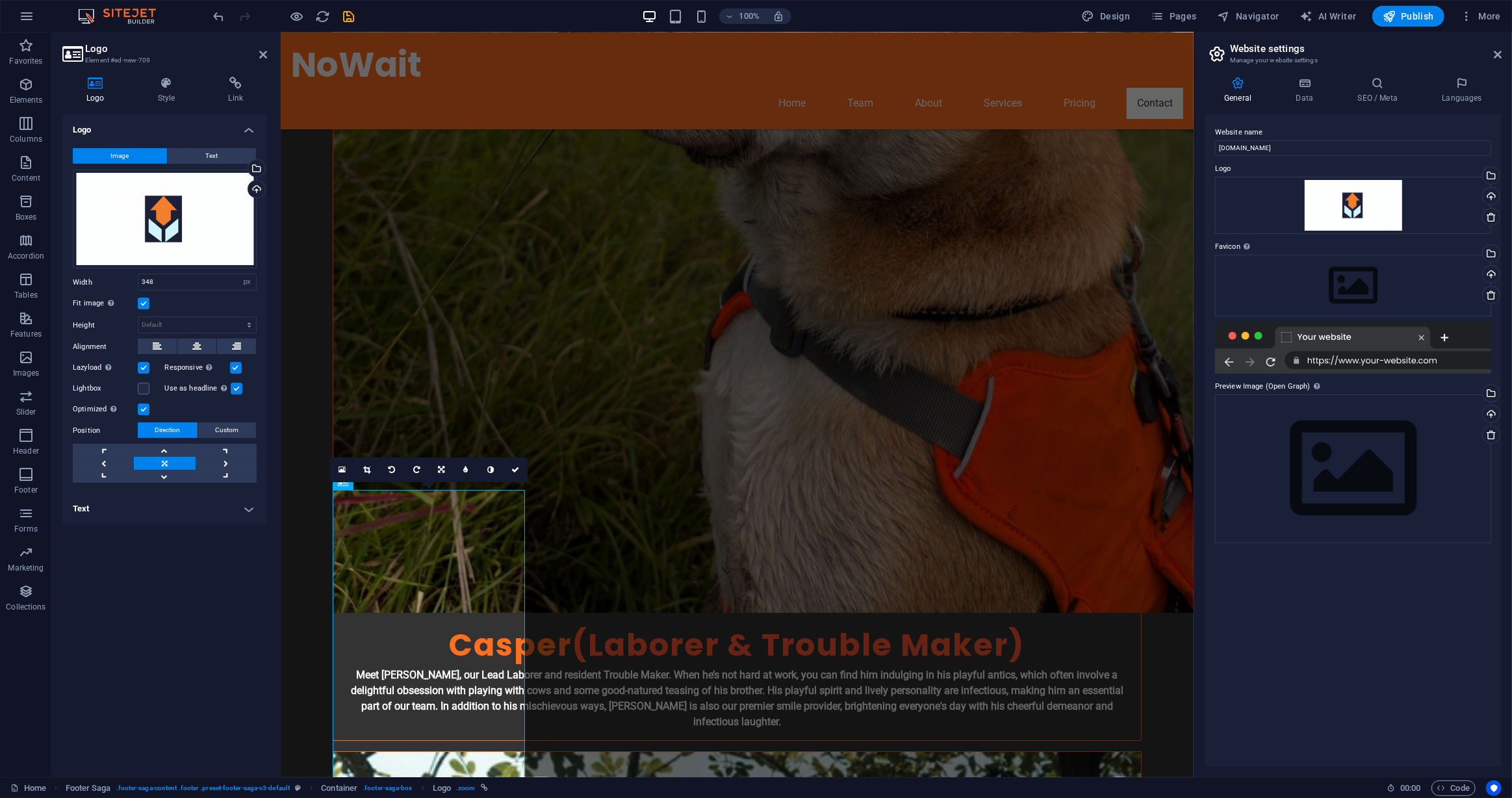
click at [0, 0] on input "Responsive Automatically load retina image and smartphone optimized sizes." at bounding box center [0, 0] width 0 height 0
click at [237, 389] on label at bounding box center [236, 388] width 12 height 12
click at [0, 0] on input "Use as headline The image will be wrapped in an H1 headline tag. Useful for giv…" at bounding box center [0, 0] width 0 height 0
click at [159, 77] on icon at bounding box center [166, 83] width 65 height 13
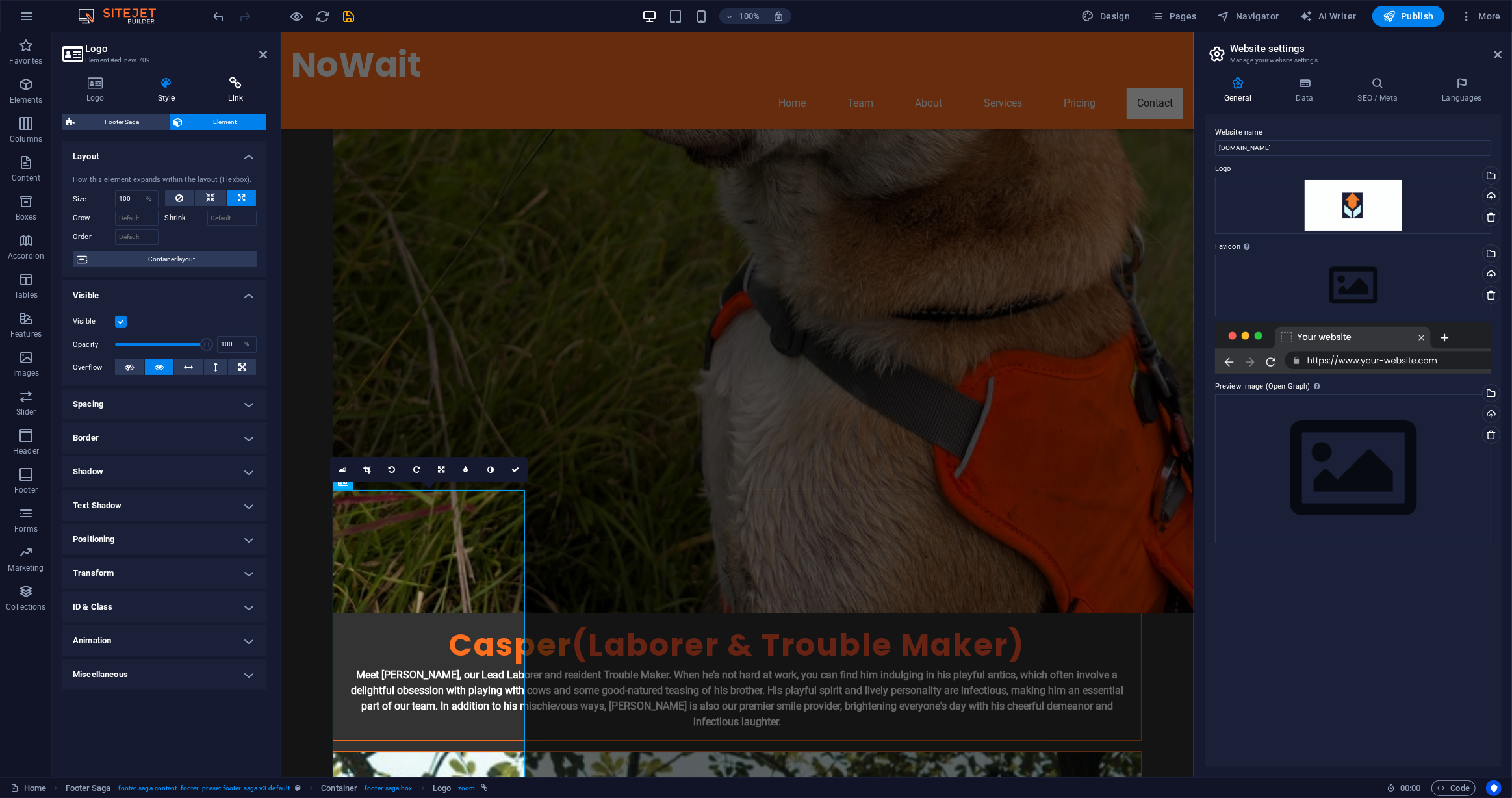
click at [227, 76] on icon at bounding box center [235, 83] width 63 height 13
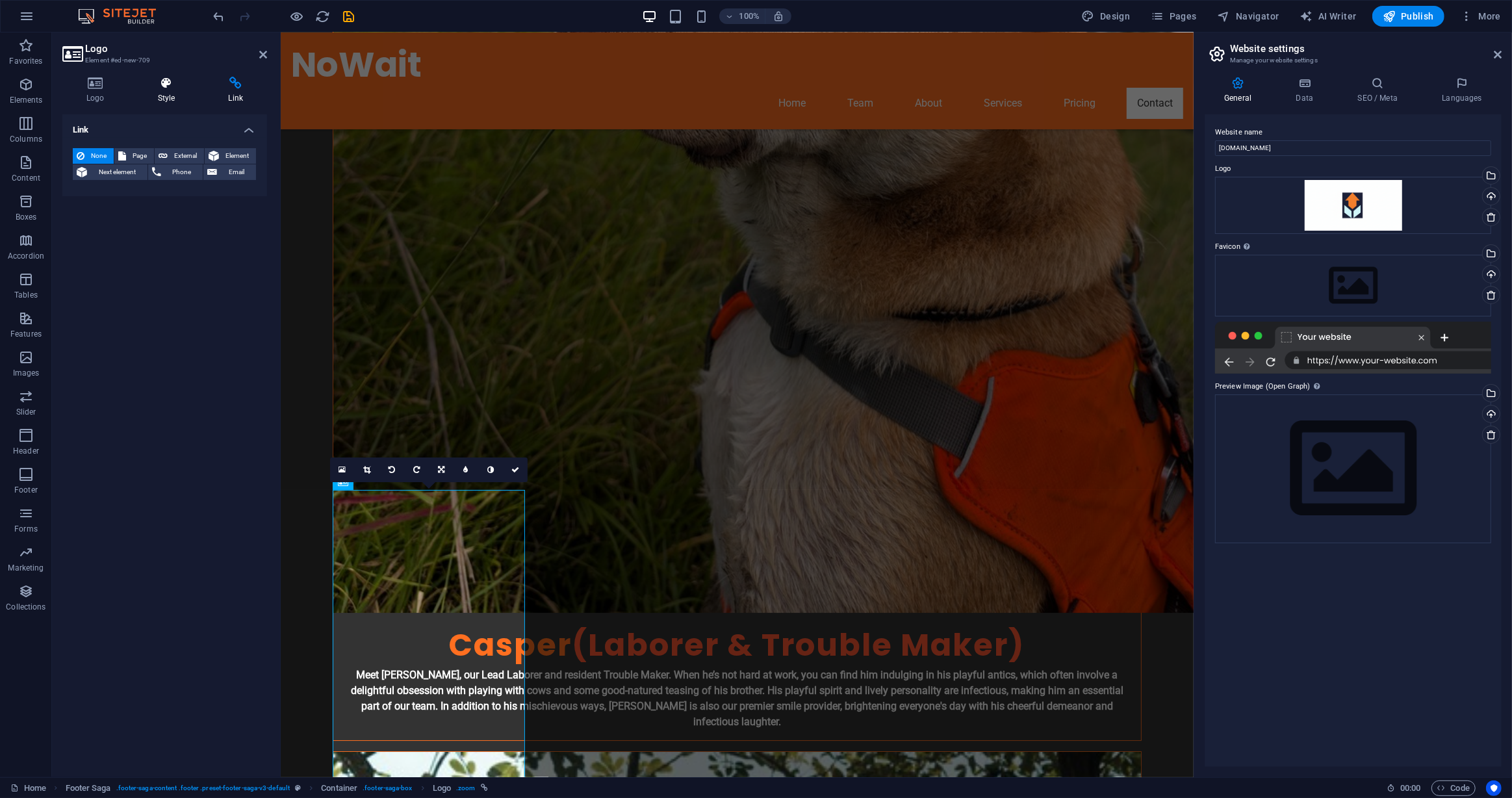
click at [171, 82] on icon at bounding box center [166, 83] width 65 height 13
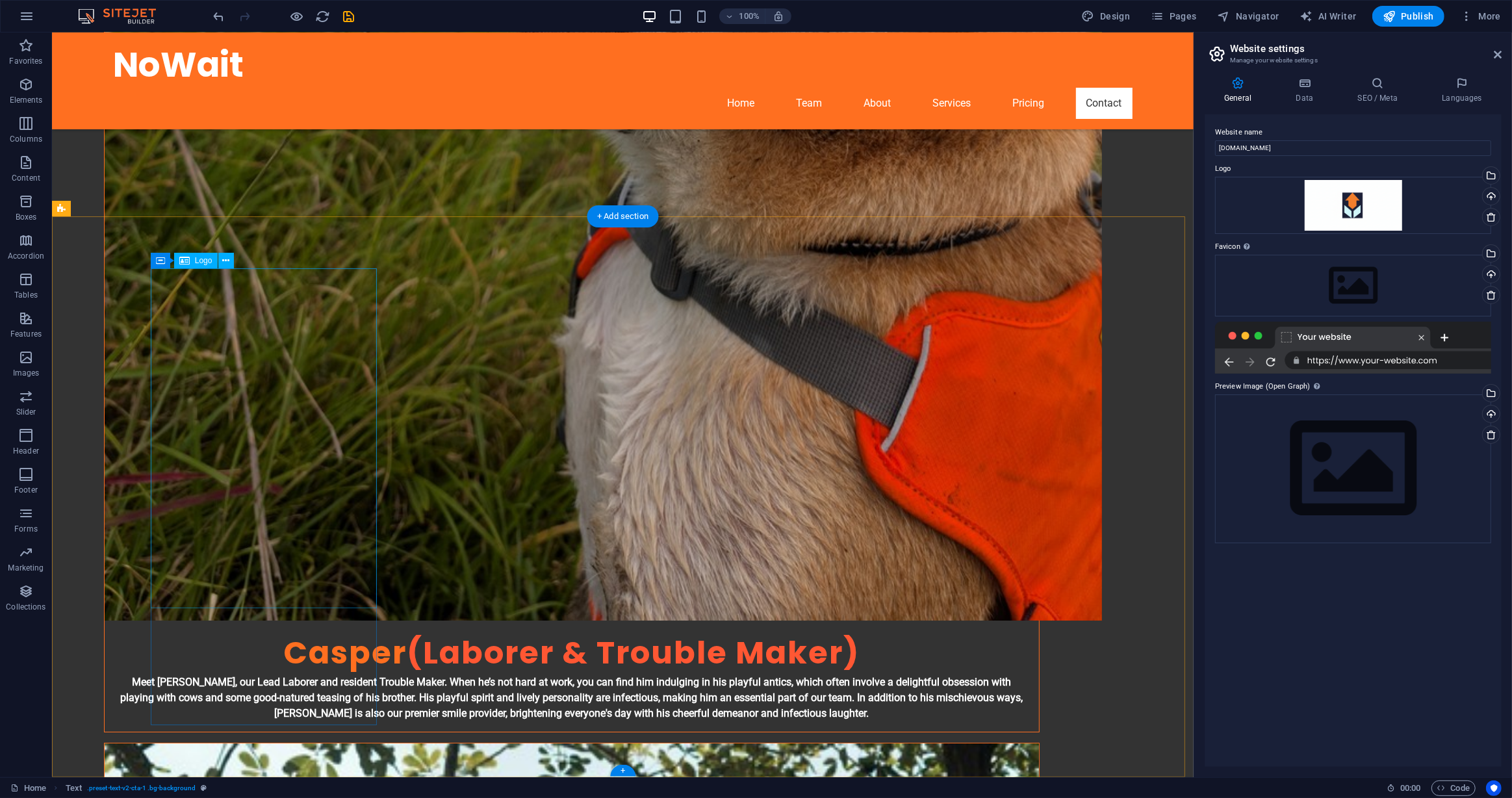
scroll to position [5100, 0]
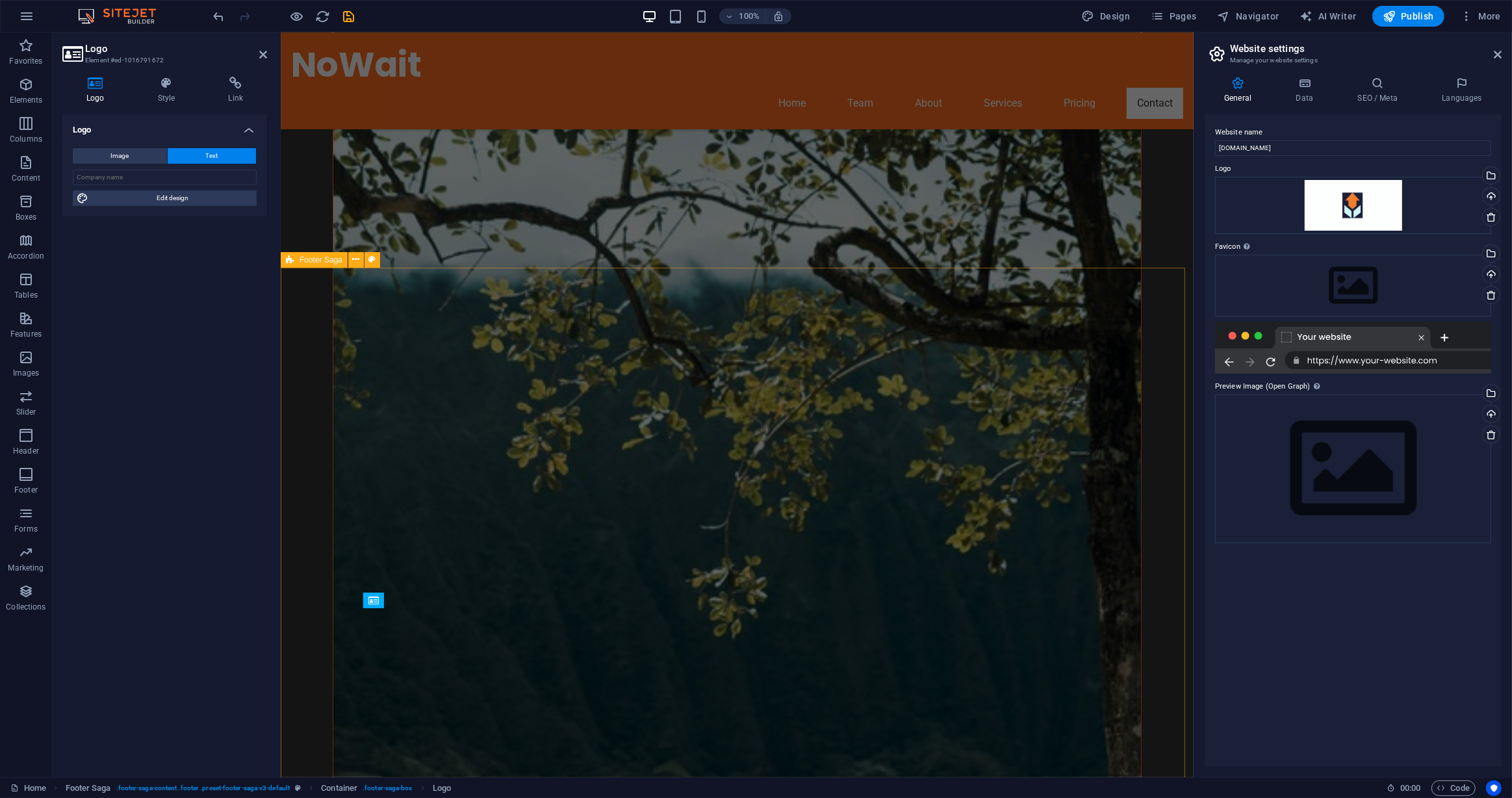
scroll to position [4649, 0]
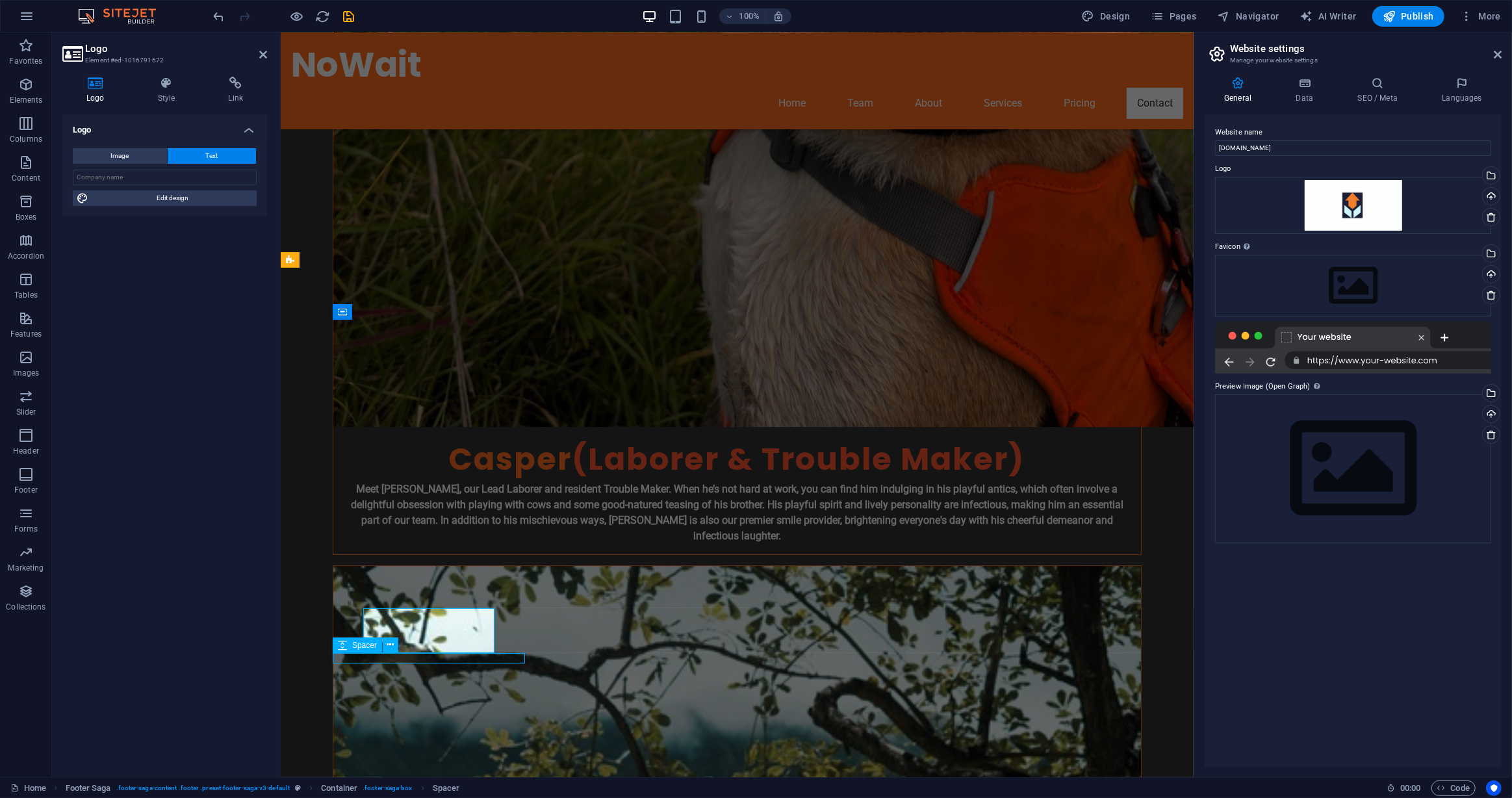
scroll to position [5100, 0]
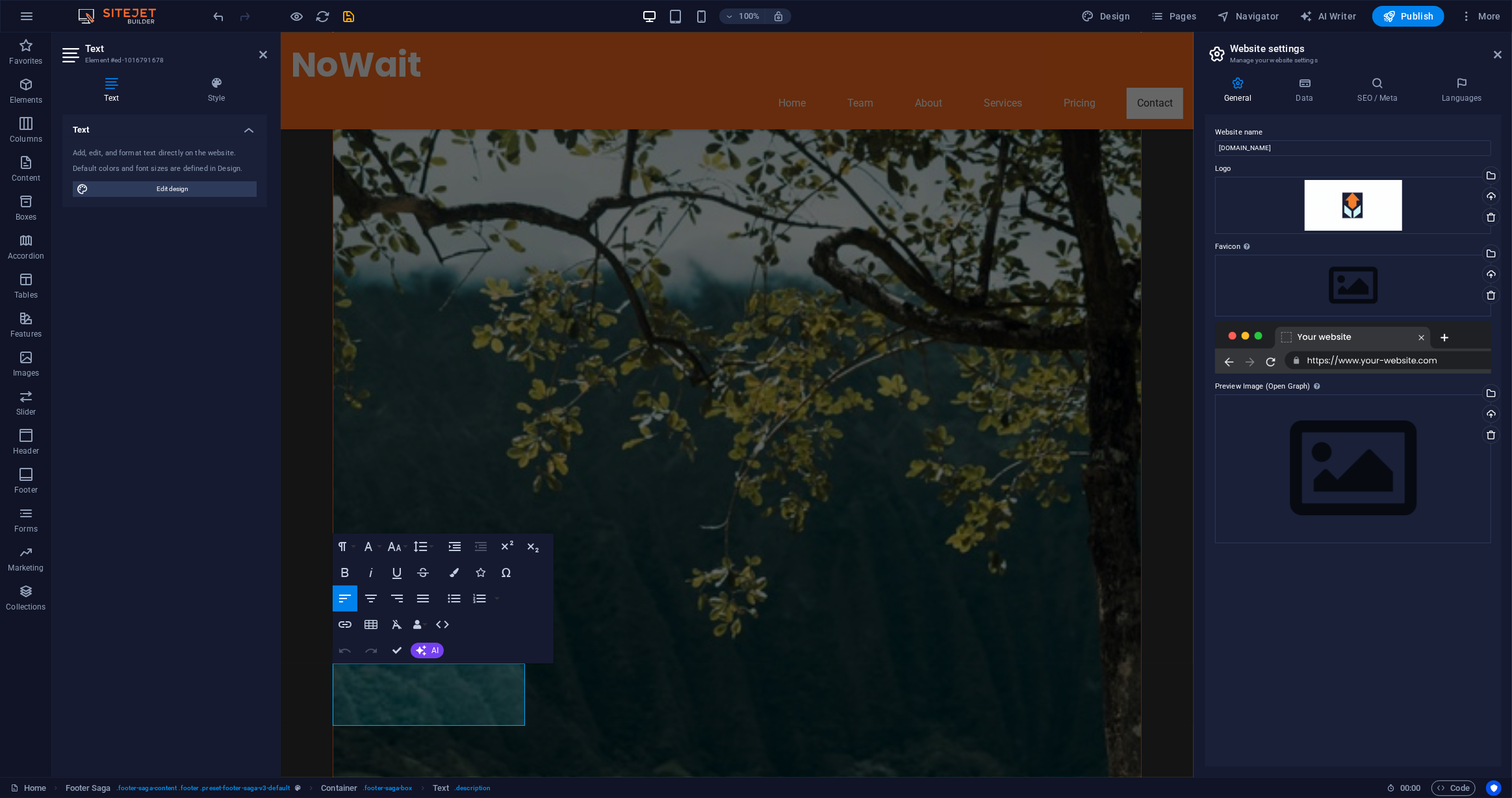
scroll to position [4649, 0]
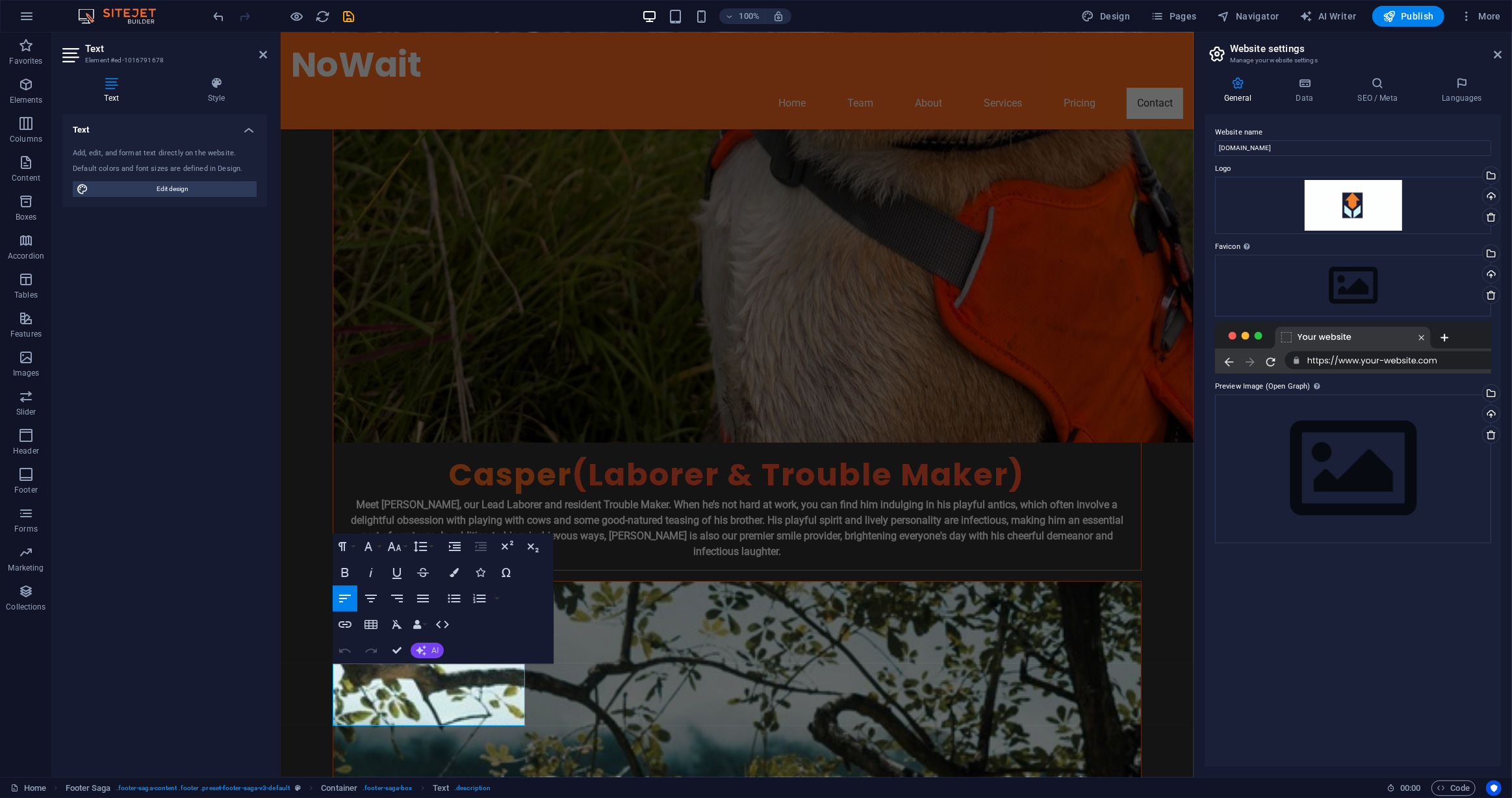
click at [427, 650] on button "AI" at bounding box center [428, 650] width 33 height 16
click at [449, 532] on link "Improve" at bounding box center [475, 530] width 127 height 19
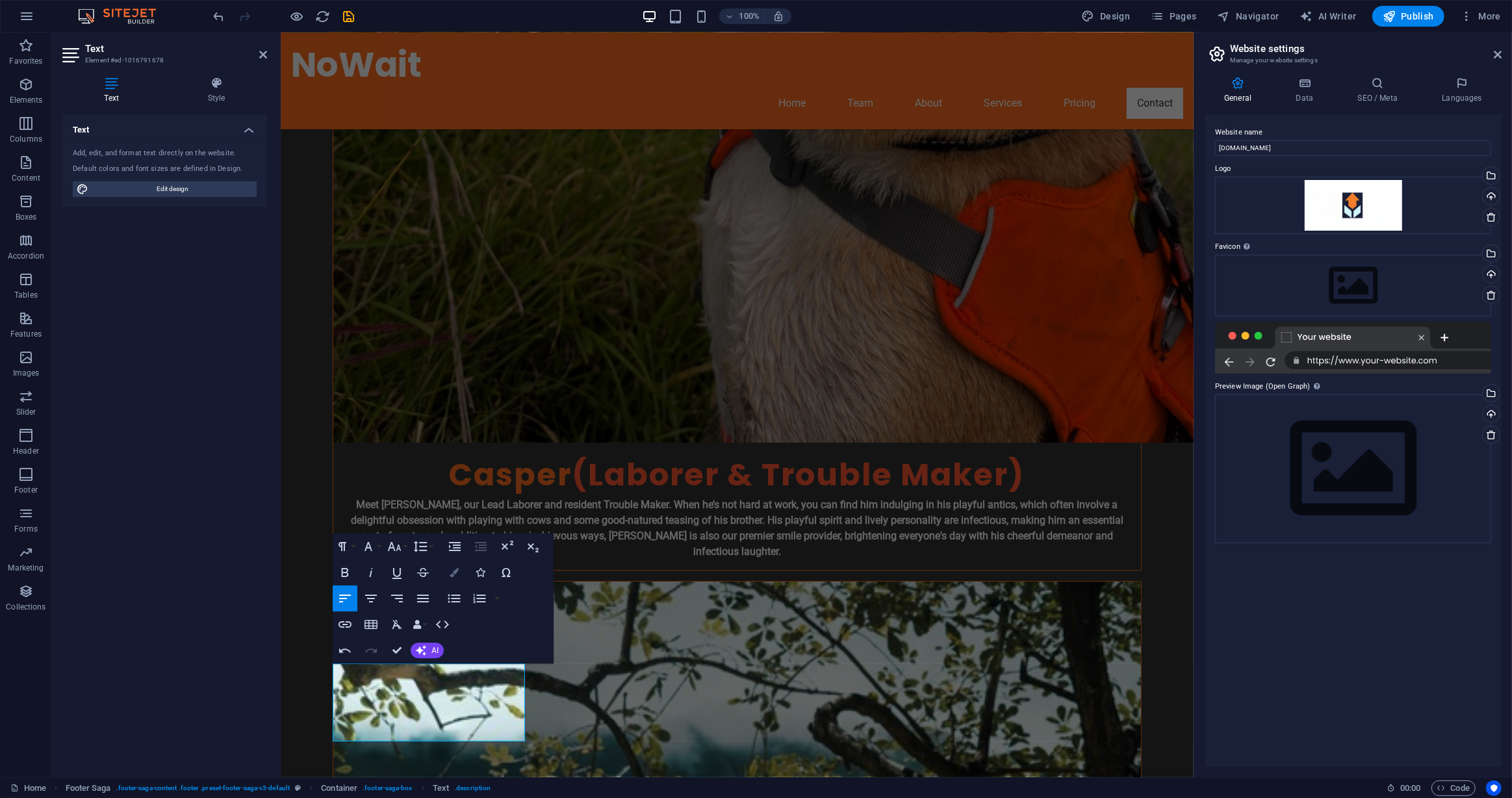
click at [444, 579] on button "Colors" at bounding box center [454, 572] width 25 height 26
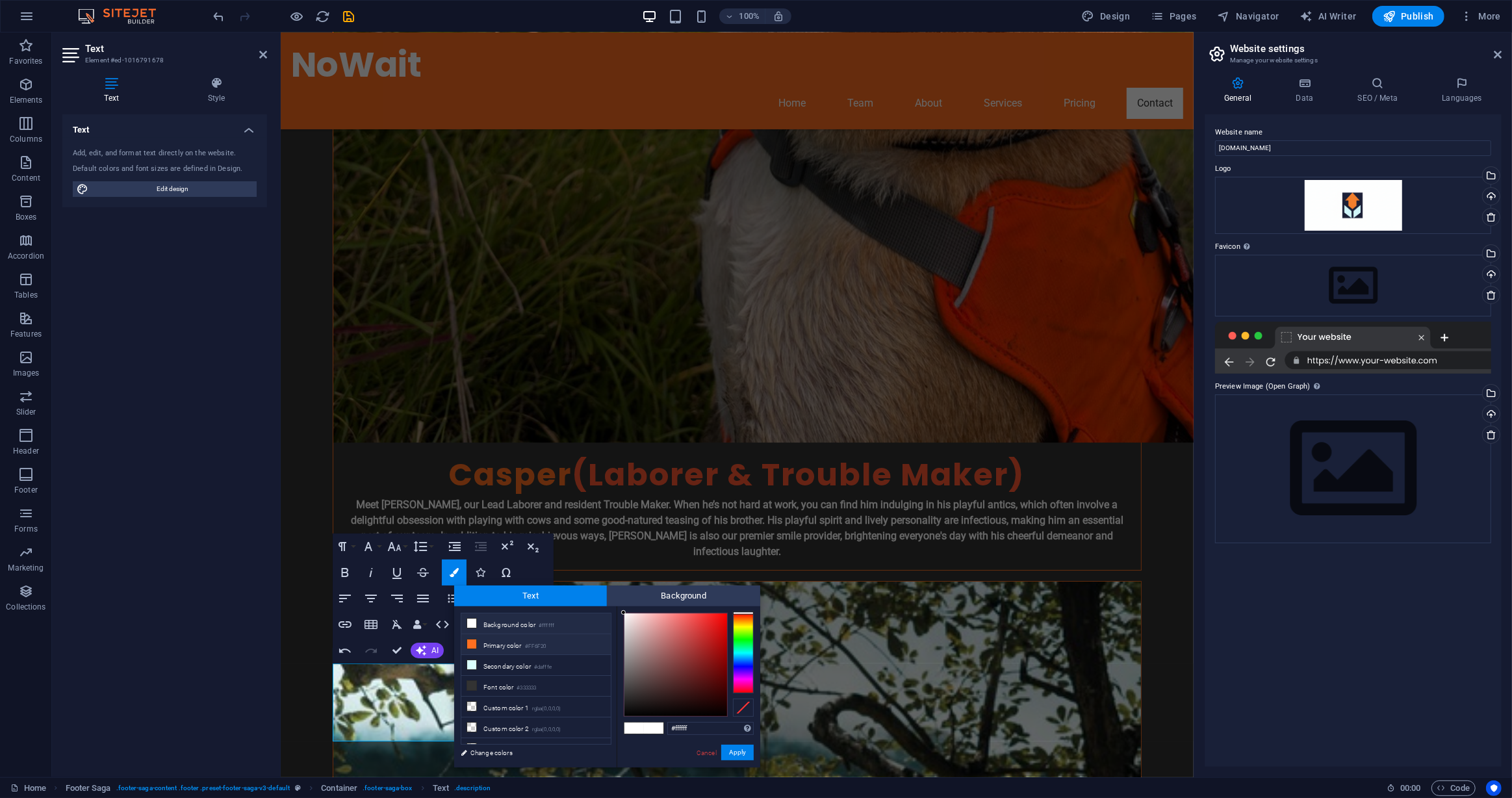
click at [499, 645] on li "Primary color #FF6F20" at bounding box center [536, 644] width 150 height 21
type input "#ff6f20"
drag, startPoint x: 739, startPoint y: 747, endPoint x: 382, endPoint y: 681, distance: 363.0
click at [739, 747] on button "Apply" at bounding box center [737, 752] width 32 height 16
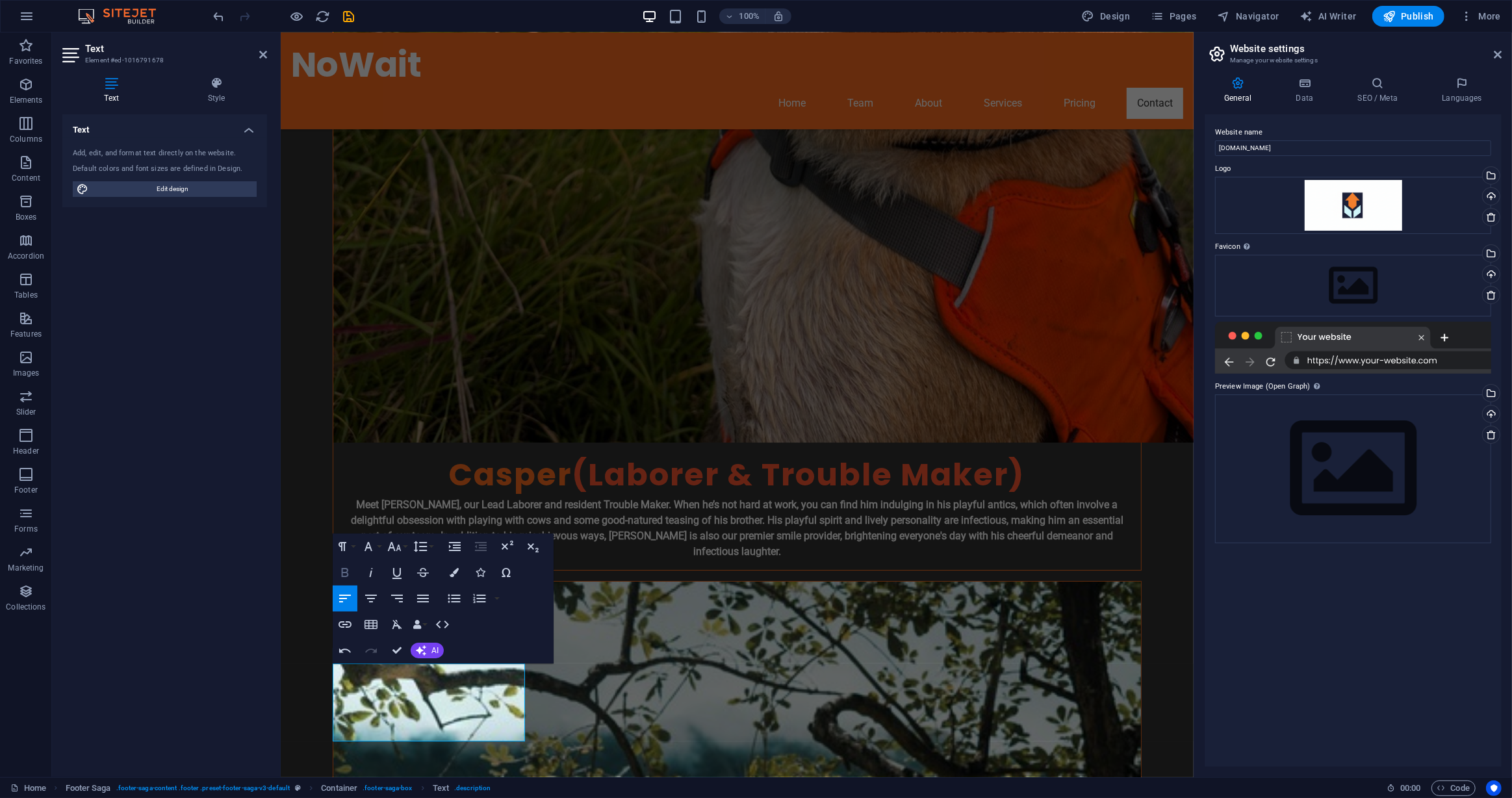
click at [340, 574] on icon "button" at bounding box center [345, 572] width 16 height 16
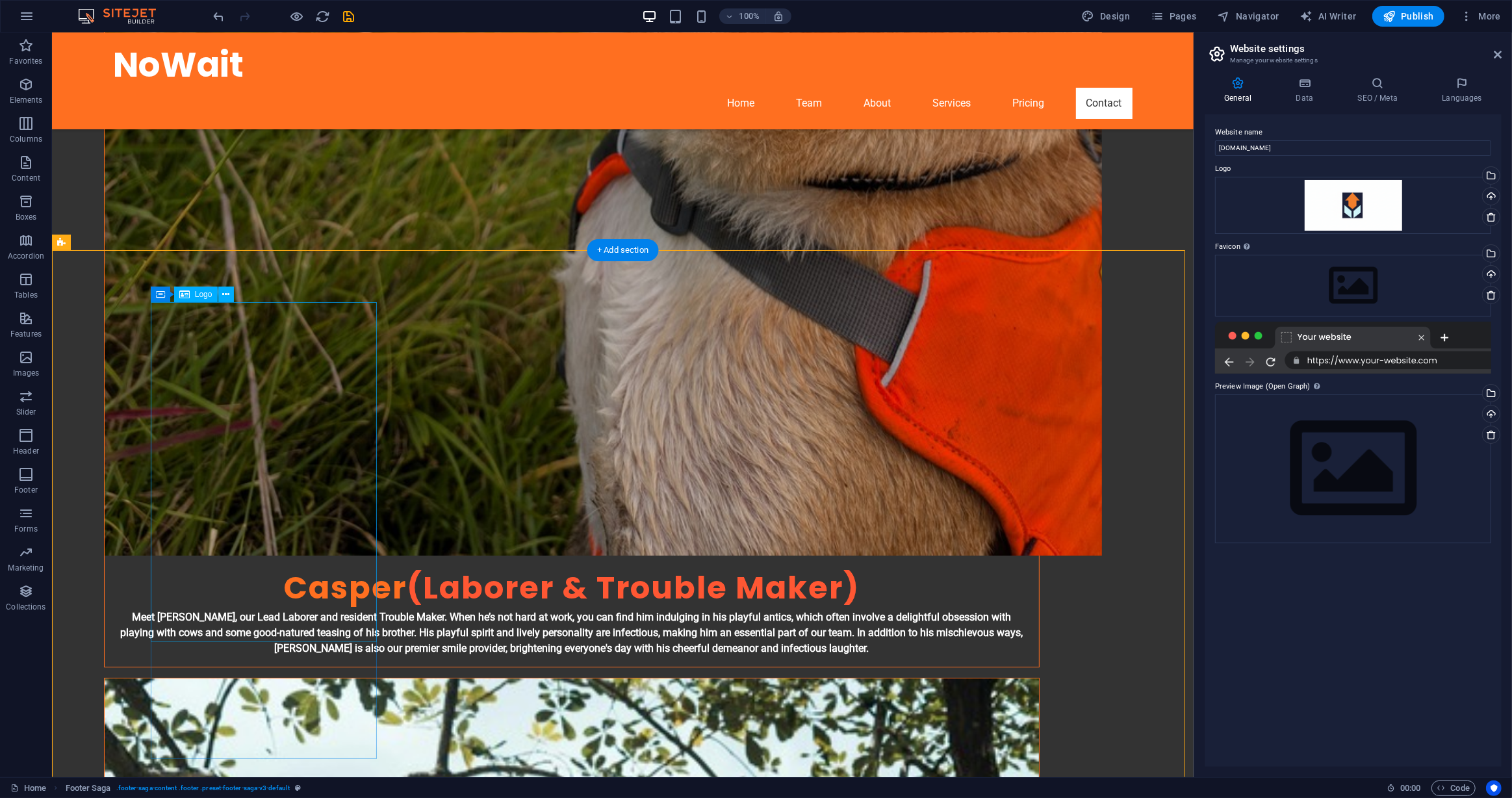
scroll to position [5100, 0]
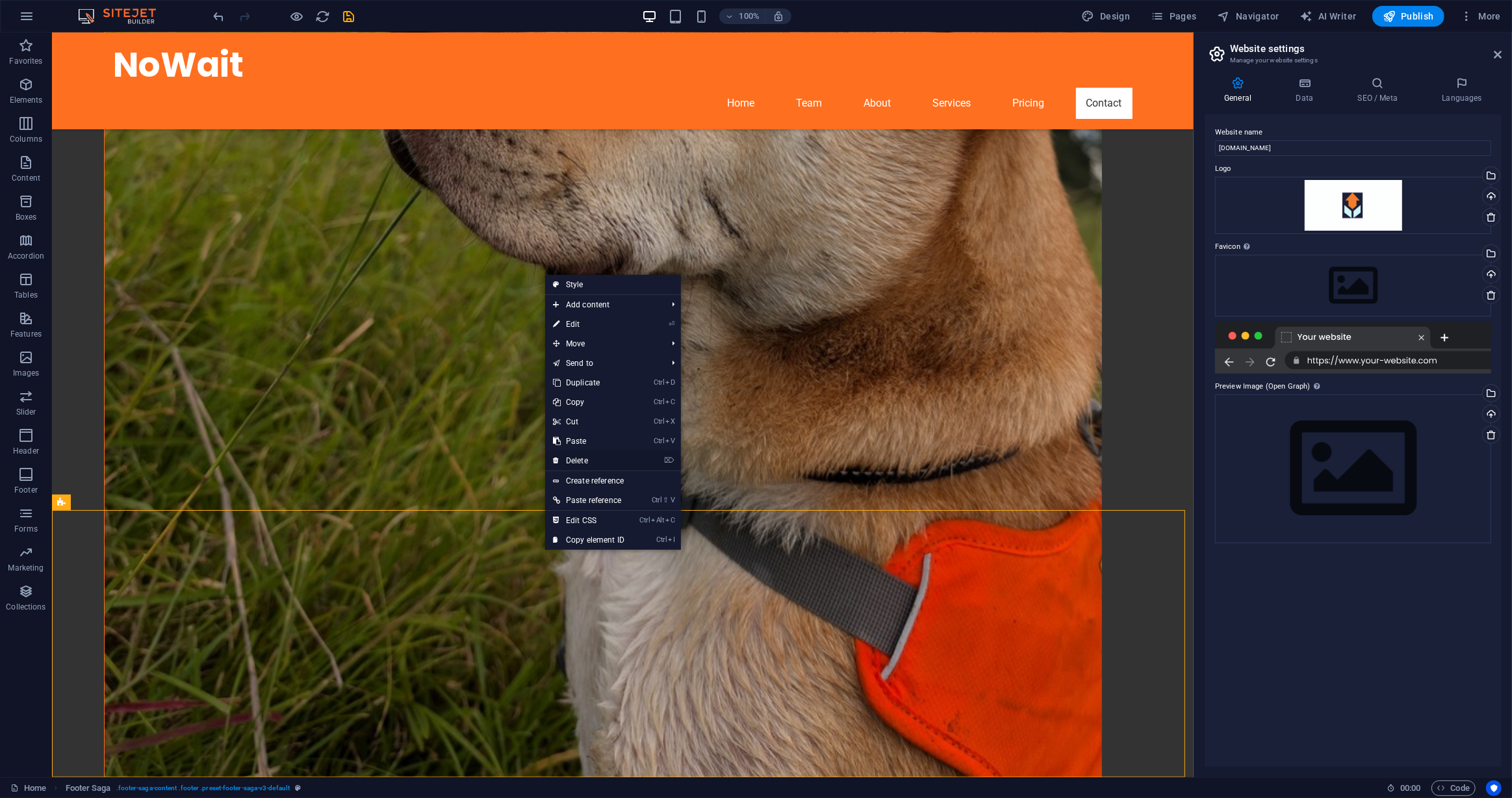
click at [588, 452] on link "⌦ Delete" at bounding box center [589, 460] width 87 height 19
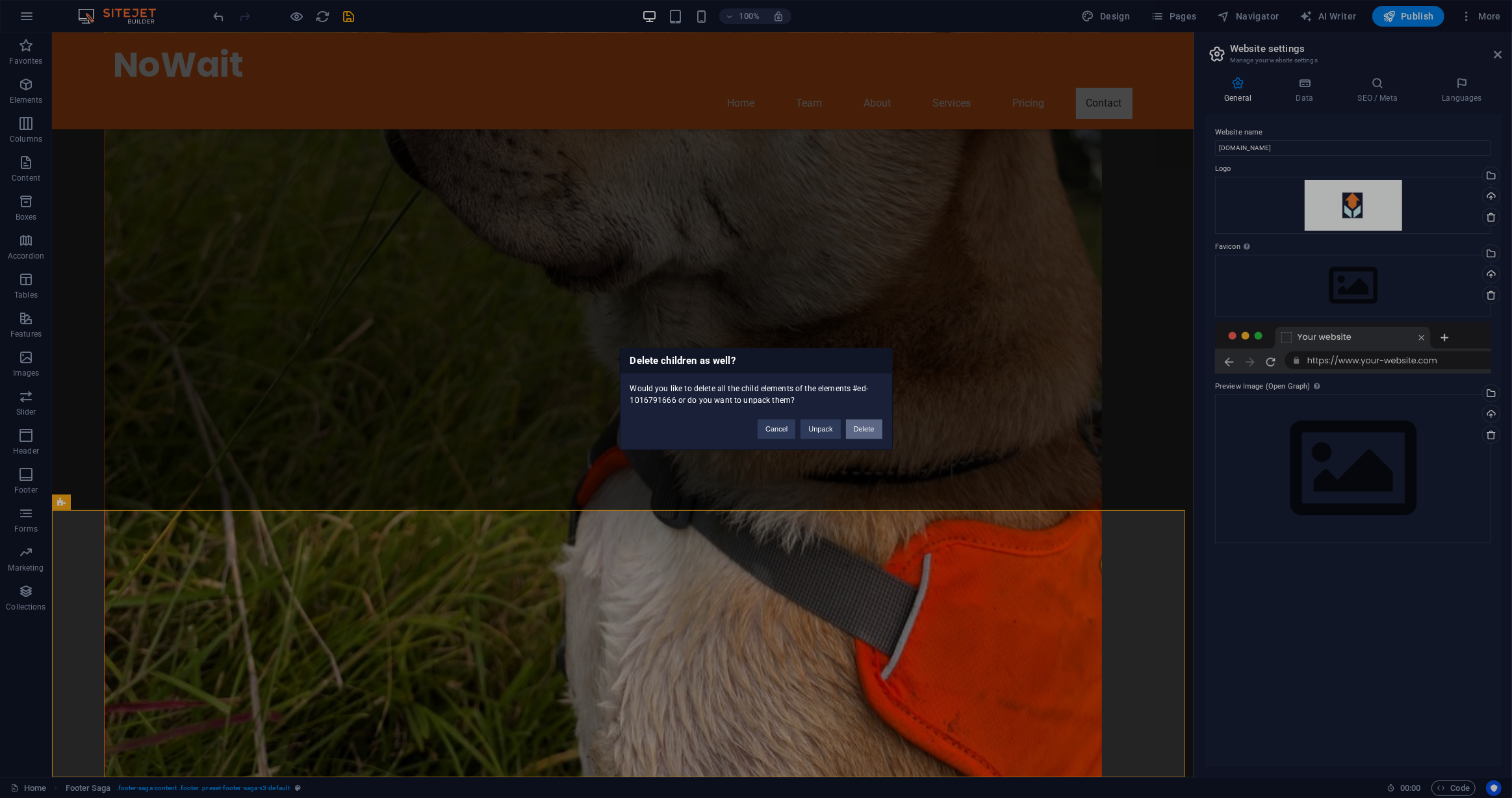
click at [861, 433] on button "Delete" at bounding box center [865, 428] width 37 height 19
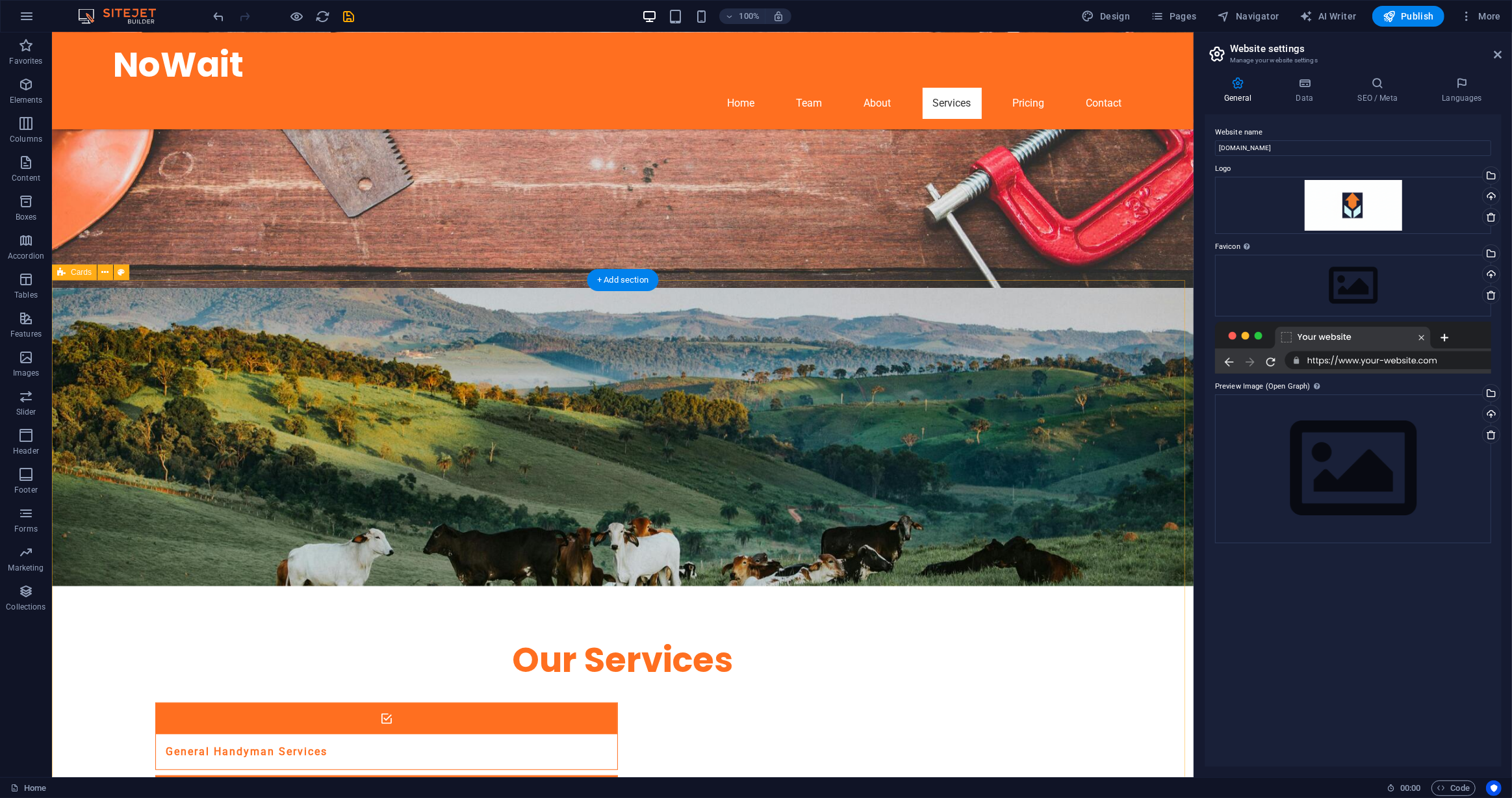
scroll to position [0, 0]
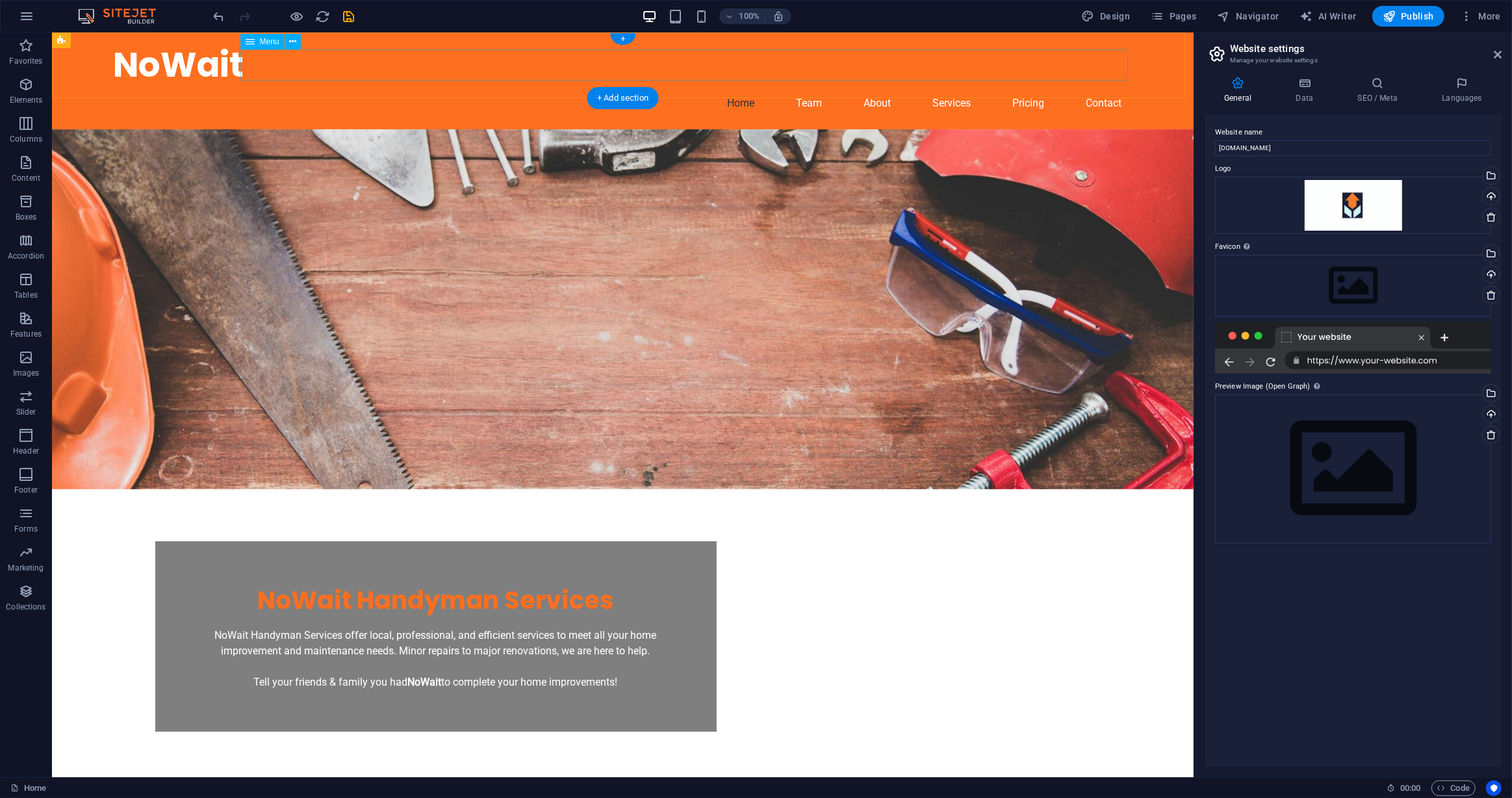
click at [442, 87] on nav "Home Team About Services Pricing Contact" at bounding box center [623, 103] width 1019 height 31
click at [117, 38] on icon at bounding box center [119, 40] width 7 height 14
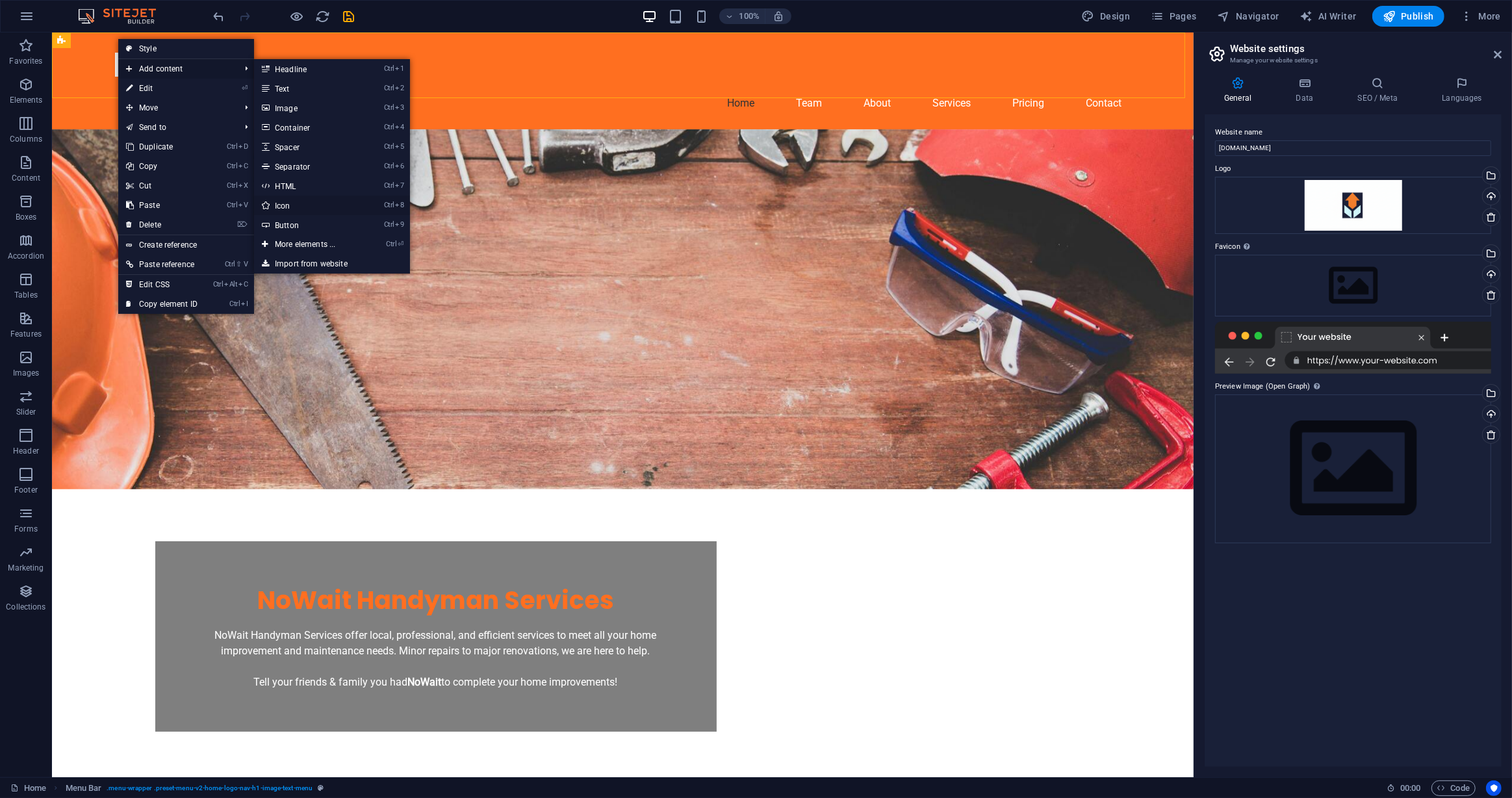
drag, startPoint x: 31, startPoint y: 172, endPoint x: 311, endPoint y: 201, distance: 281.5
click at [311, 201] on link "Ctrl 8 Icon" at bounding box center [307, 205] width 108 height 19
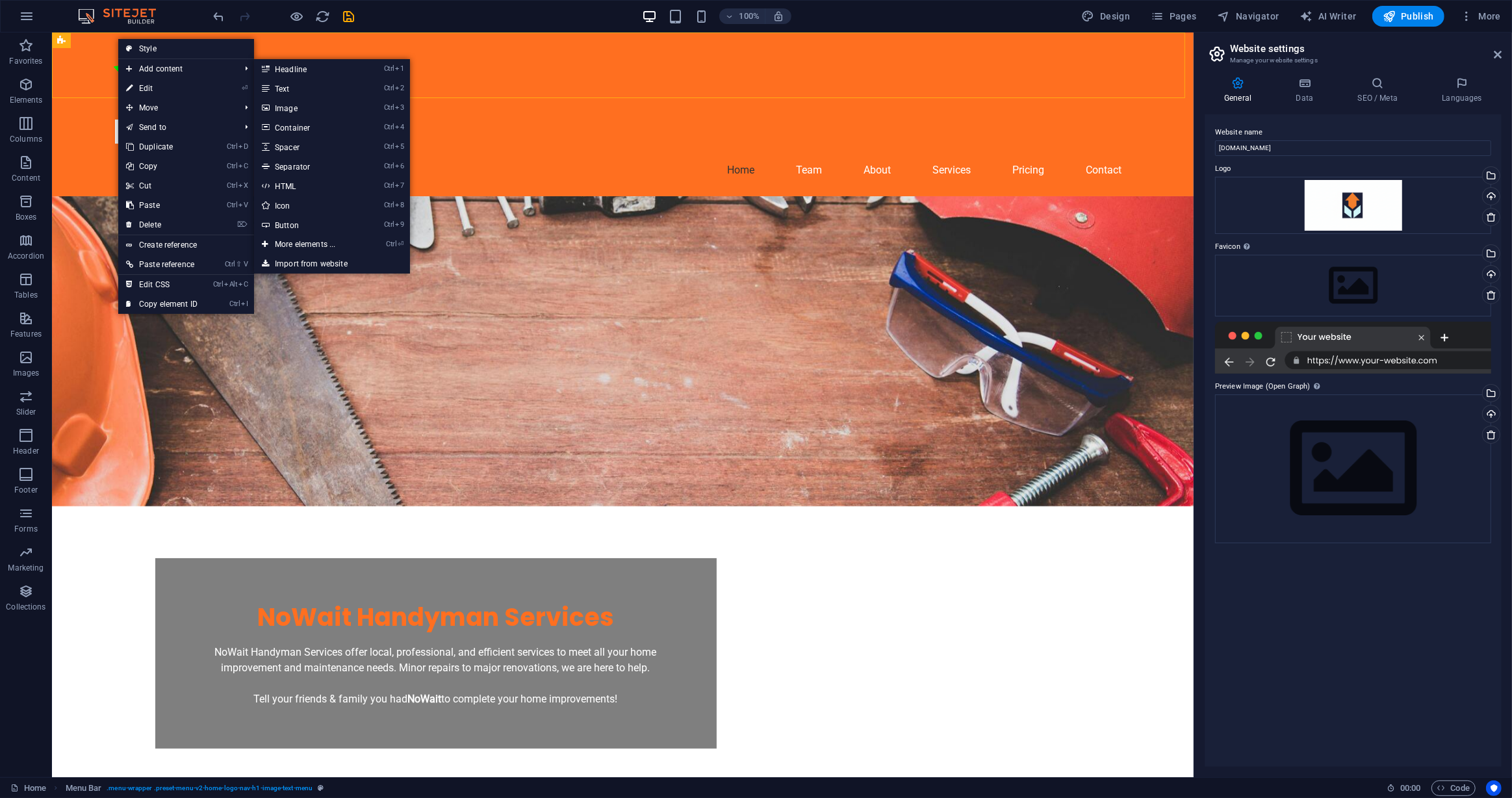
select select "xMidYMid"
select select "px"
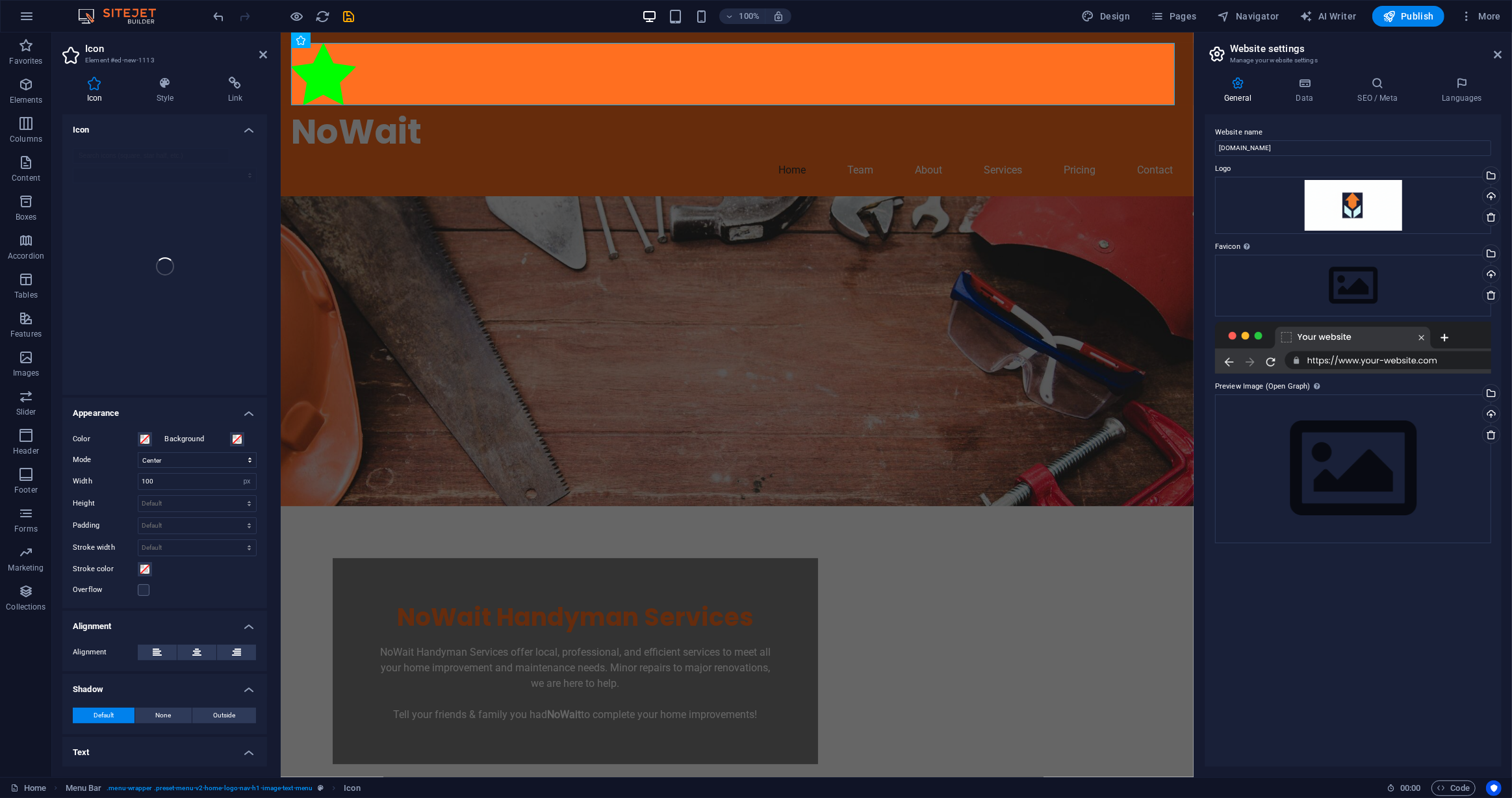
click at [162, 162] on div at bounding box center [165, 267] width 205 height 257
click at [159, 142] on div at bounding box center [165, 267] width 205 height 257
click at [1346, 213] on div "Drag files here, click to choose files or select files from Files or our free s…" at bounding box center [1353, 205] width 276 height 58
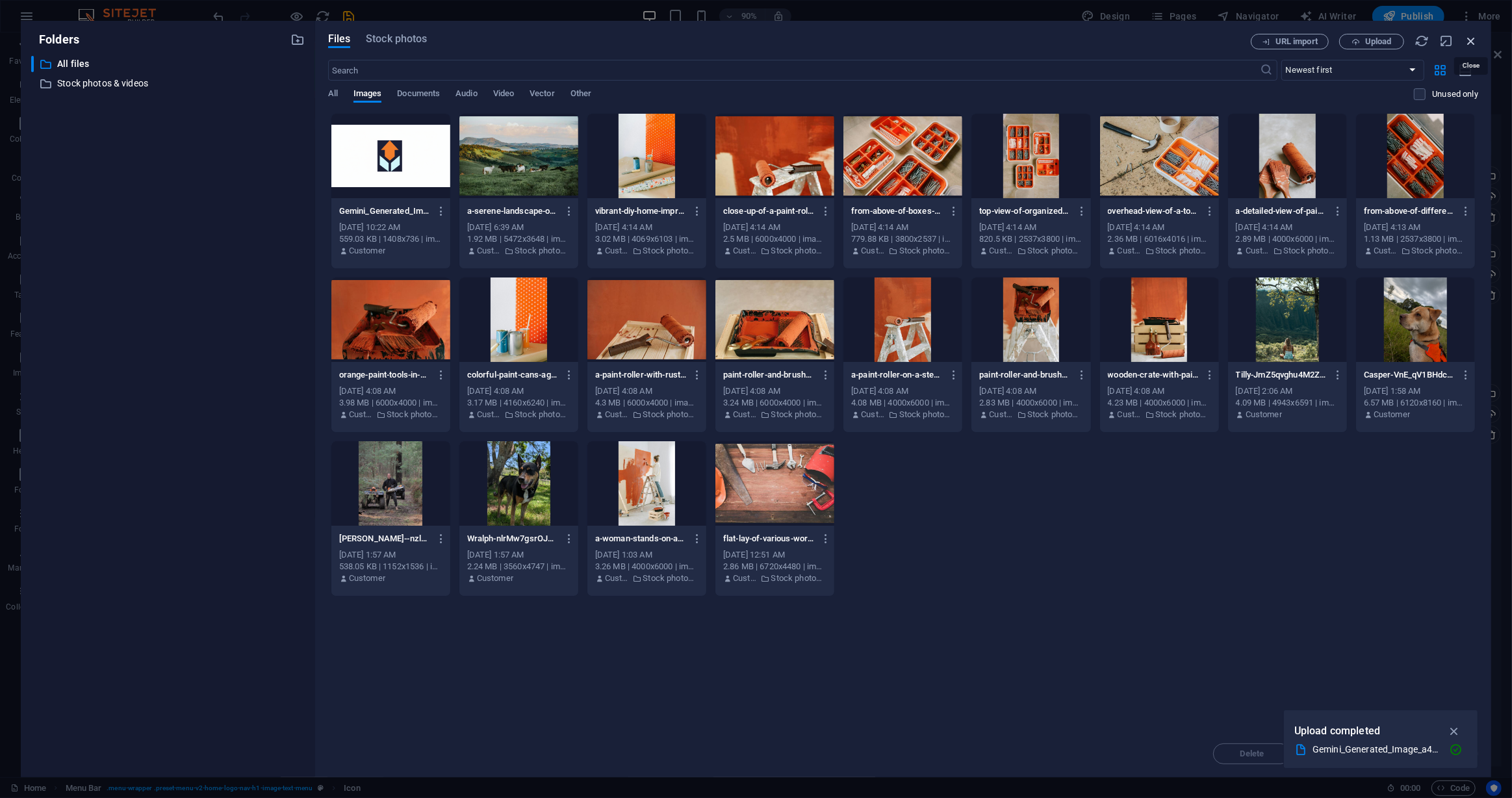
click at [1470, 37] on icon "button" at bounding box center [1472, 41] width 15 height 15
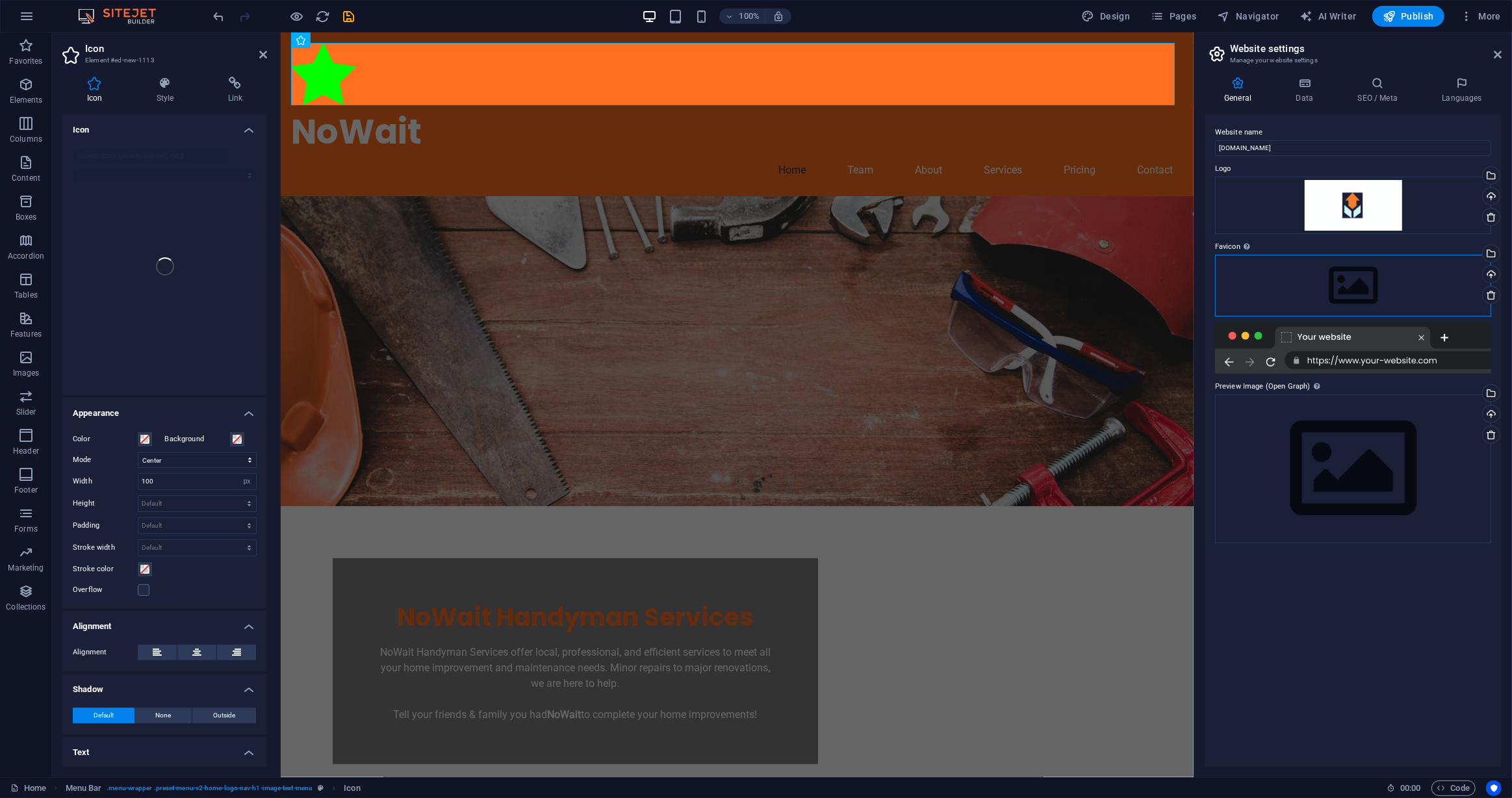
click at [1308, 279] on div "Drag files here, click to choose files or select files from Files or our free s…" at bounding box center [1353, 285] width 276 height 61
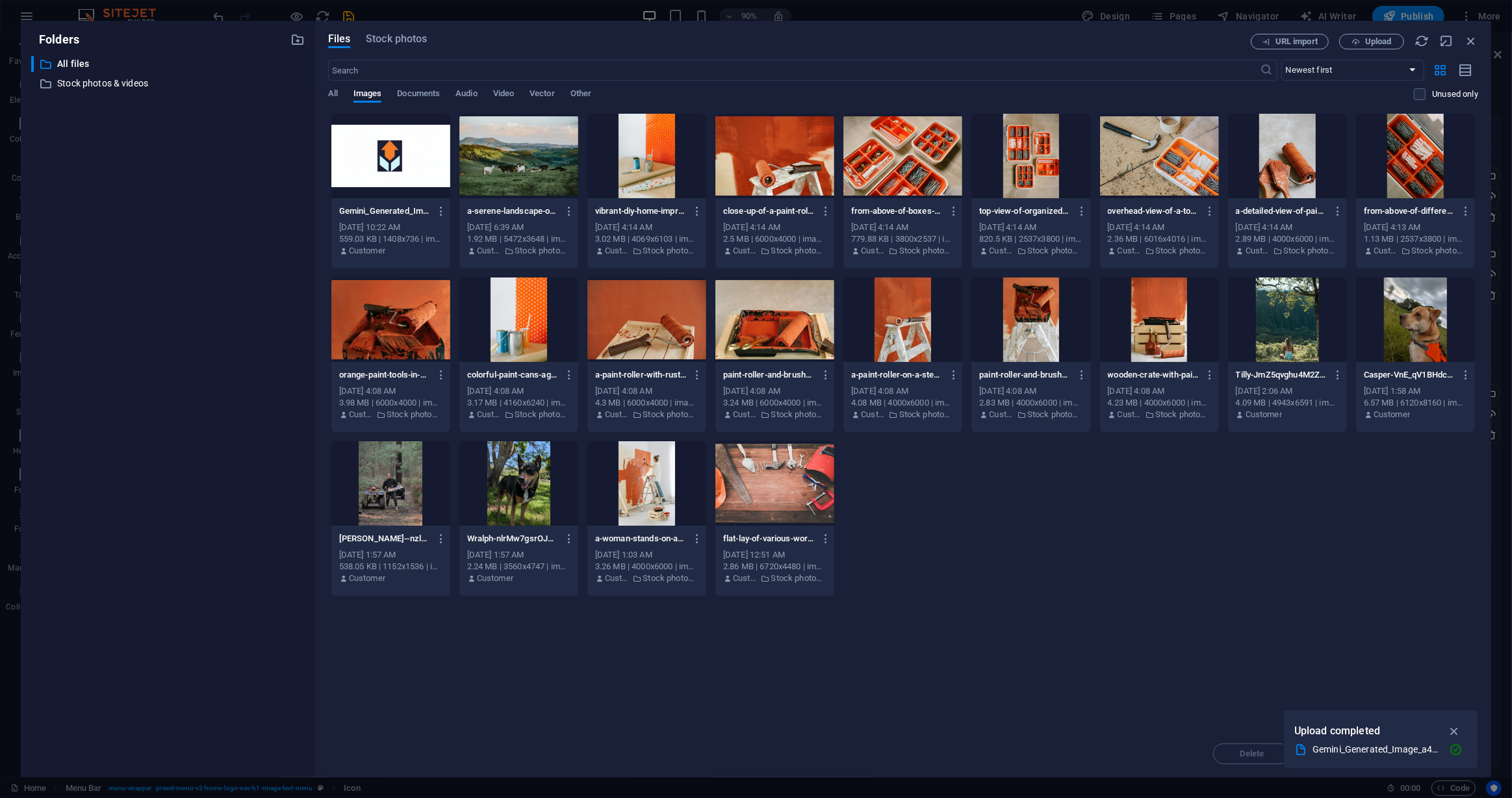
click at [391, 142] on div at bounding box center [390, 156] width 119 height 85
click at [391, 142] on div "1" at bounding box center [390, 156] width 119 height 85
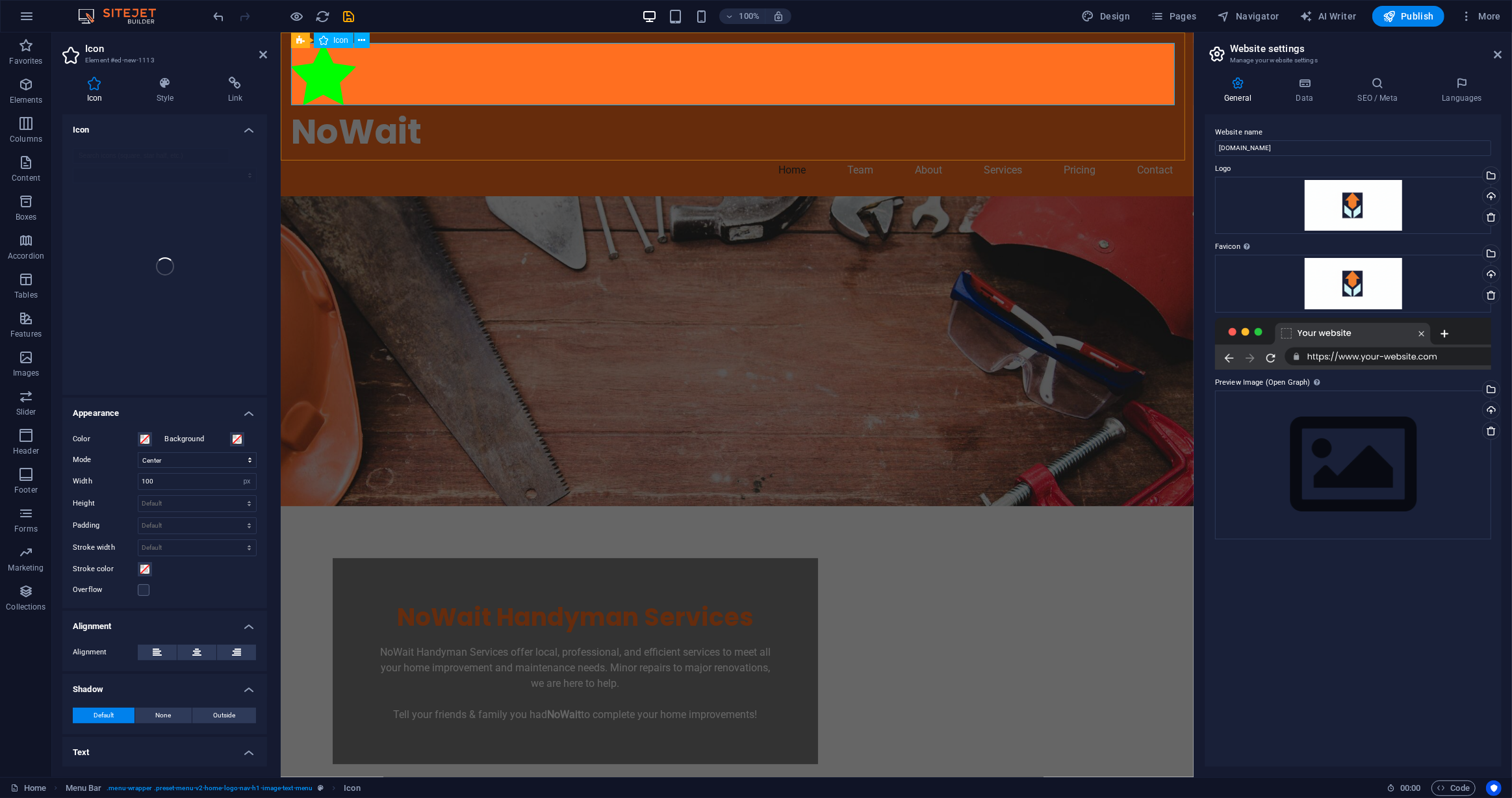
click at [331, 76] on figure at bounding box center [737, 76] width 892 height 67
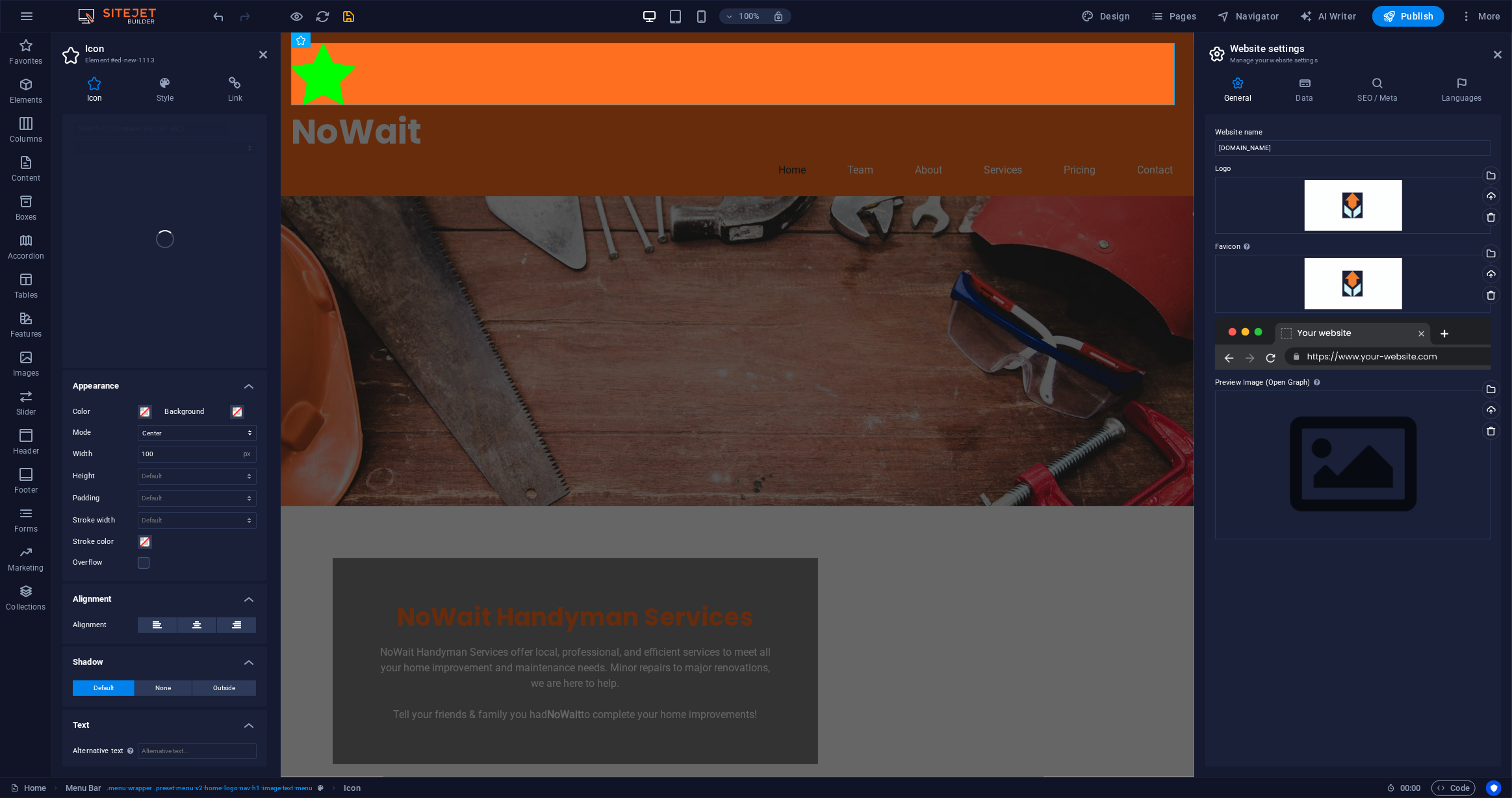
scroll to position [28, 0]
click at [1300, 103] on h4 "Data" at bounding box center [1307, 90] width 62 height 28
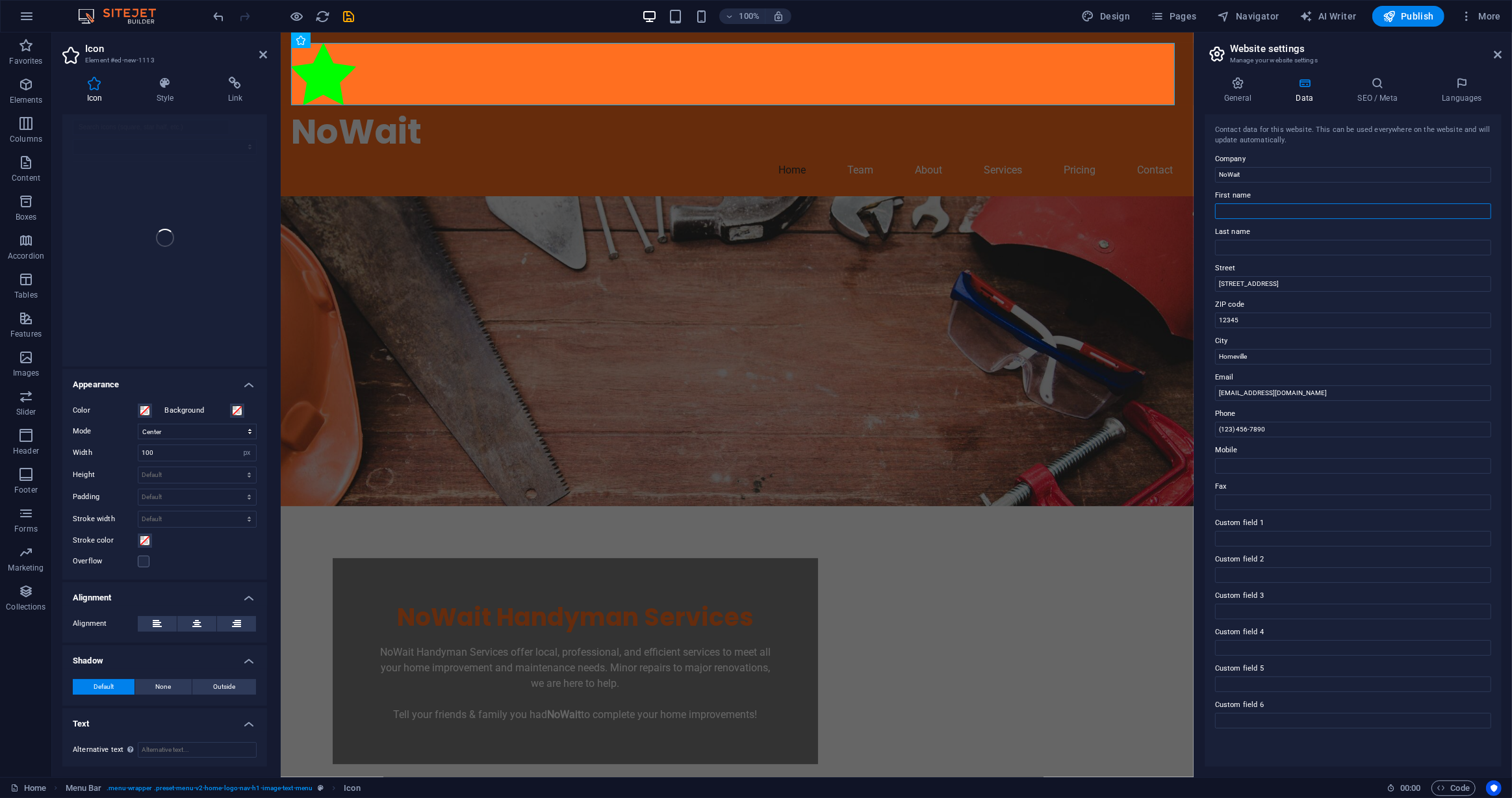
click at [1270, 207] on input "First name" at bounding box center [1353, 211] width 276 height 16
type input "[PERSON_NAME]"
type input "Wait"
type input "[GEOGRAPHIC_DATA]"
type input "4309"
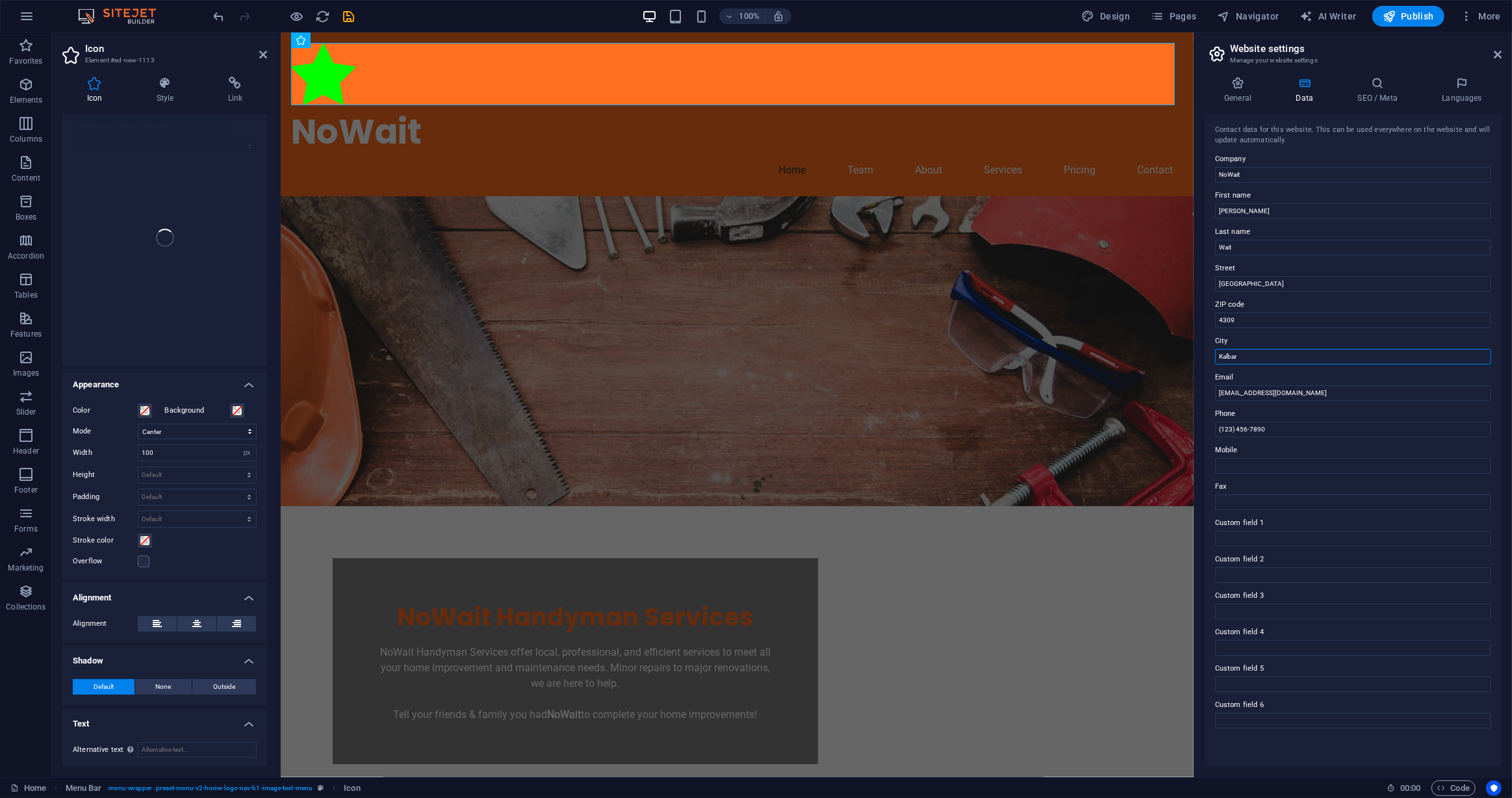
type input "Kalbar"
type input "[PERSON_NAME][EMAIL_ADDRESS][DOMAIN_NAME]"
type input "0401250531"
click at [1276, 428] on input "0401250531" at bounding box center [1353, 429] width 276 height 16
click at [1275, 428] on input "0401250531" at bounding box center [1353, 429] width 276 height 16
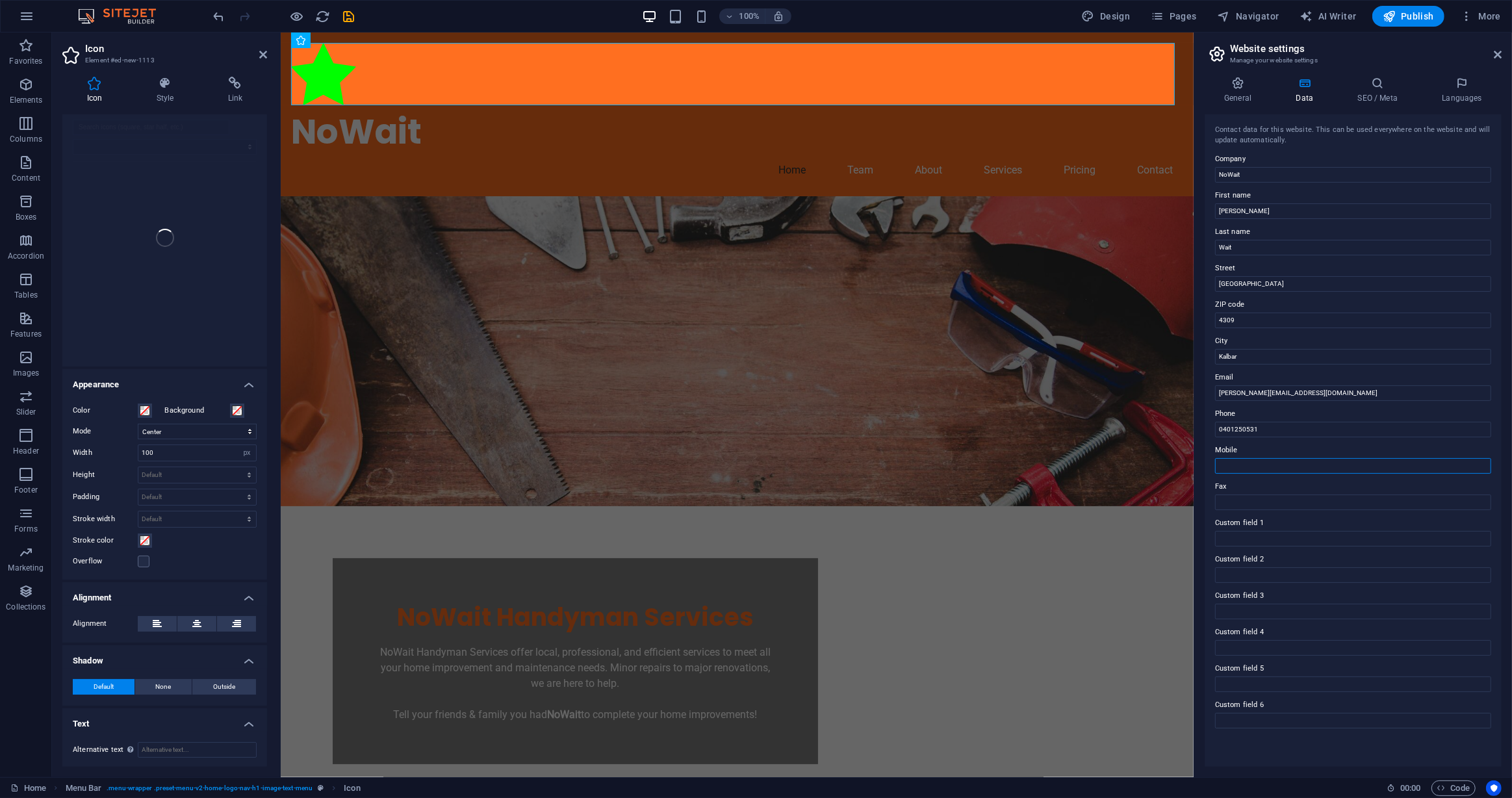
click at [1274, 468] on input "Mobile" at bounding box center [1353, 465] width 276 height 16
paste input "0401250531"
type input "0401250531"
click at [1359, 94] on h4 "SEO / Meta" at bounding box center [1380, 90] width 85 height 28
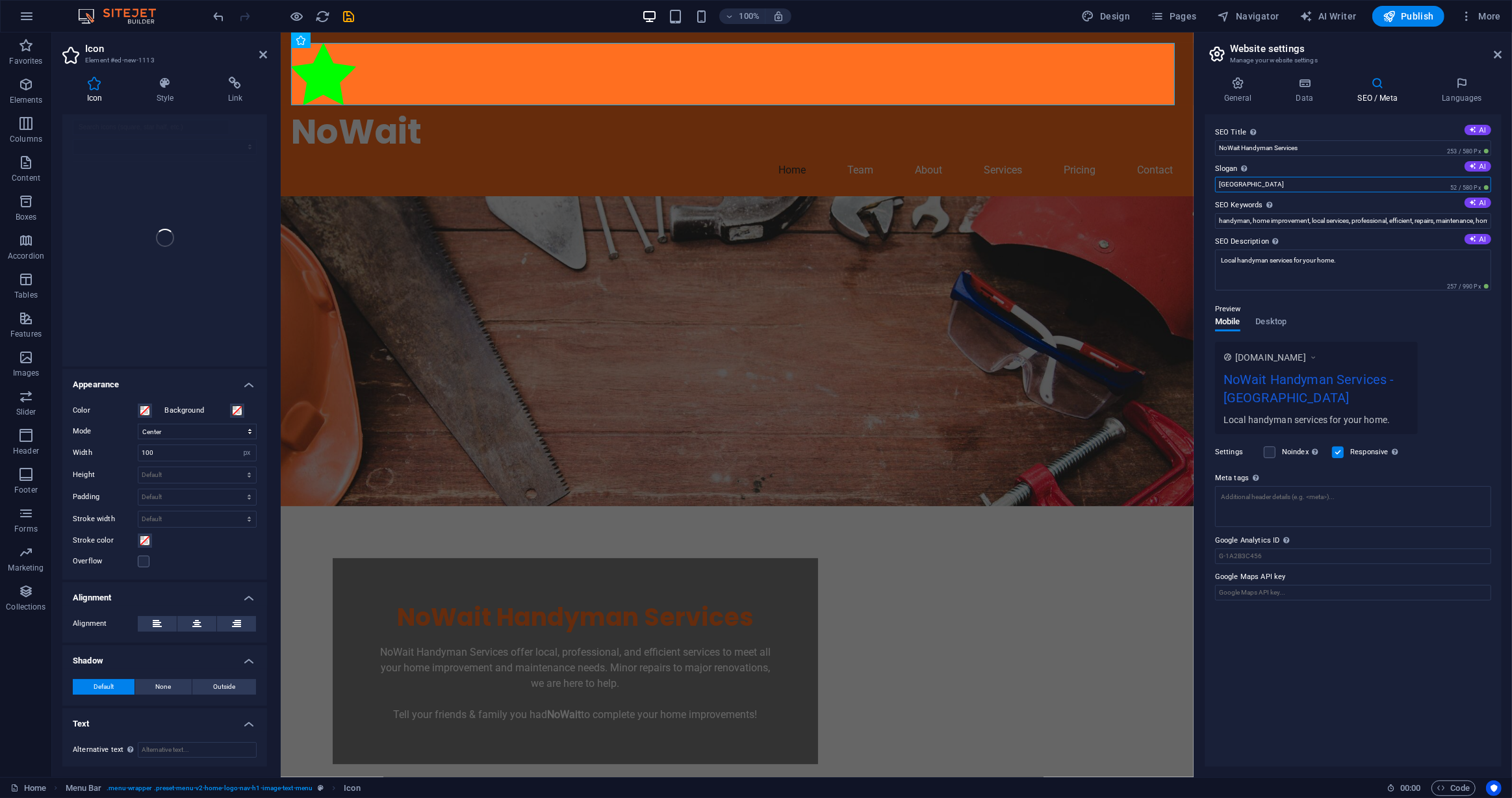
click at [1300, 177] on input "[GEOGRAPHIC_DATA]" at bounding box center [1353, 184] width 276 height 16
click at [1285, 497] on textarea "Meta tags Enter HTML code here that will be placed inside the tags of your webs…" at bounding box center [1353, 507] width 276 height 41
click at [1266, 499] on textarea "Meta tags Enter HTML code here that will be placed inside the tags of your webs…" at bounding box center [1353, 511] width 276 height 51
click at [1274, 567] on div "SEO Title The title of your website - make it something that stands out in sear…" at bounding box center [1353, 439] width 297 height 652
click at [325, 63] on figure at bounding box center [737, 76] width 892 height 67
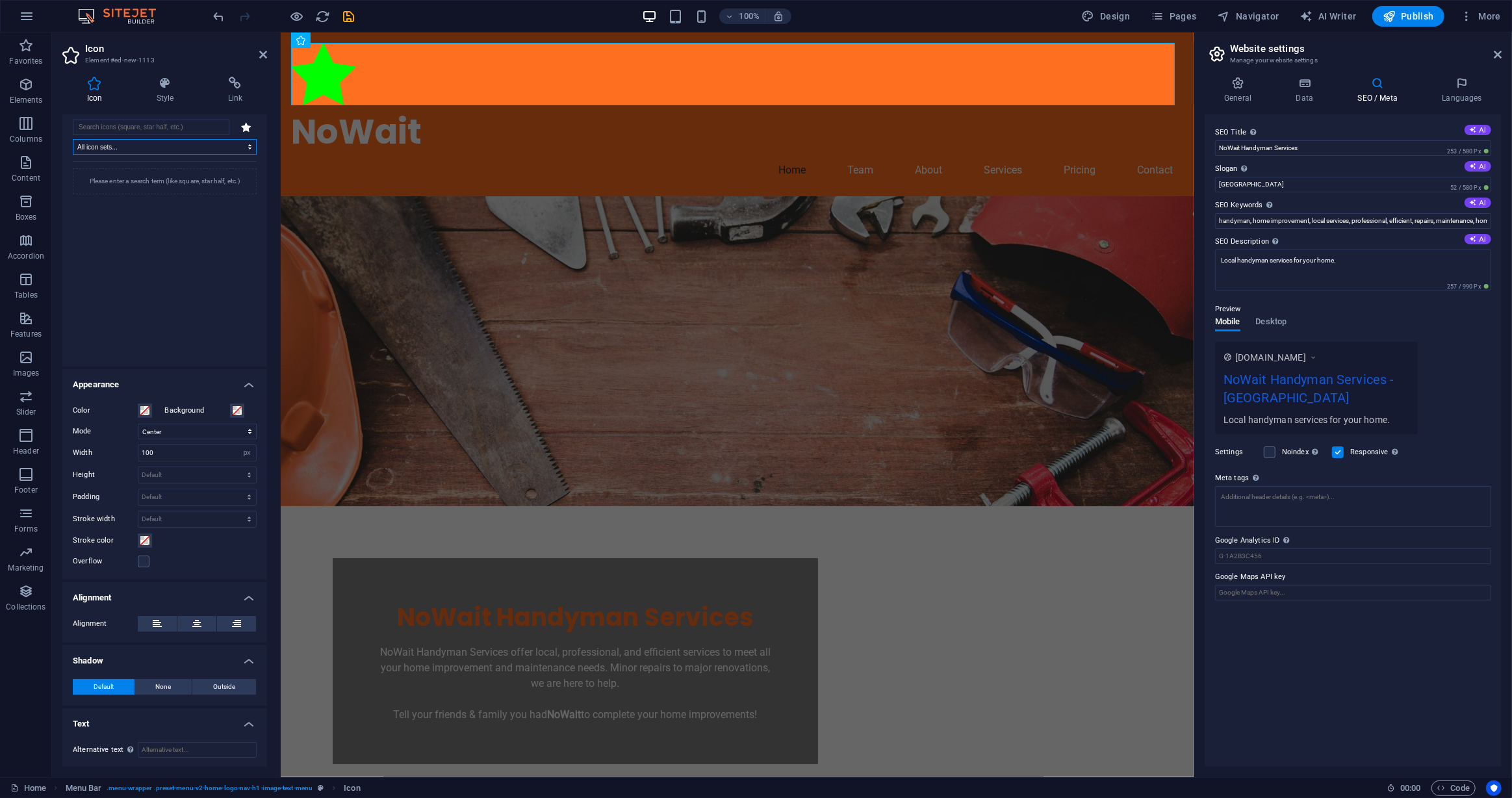
click at [145, 150] on select "All icon sets... IcoFont Ionicons FontAwesome Brands FontAwesome Duotone FontAw…" at bounding box center [165, 146] width 184 height 16
click at [144, 150] on select "All icon sets... IcoFont Ionicons FontAwesome Brands FontAwesome Duotone FontAw…" at bounding box center [165, 146] width 184 height 16
click at [139, 128] on input "search" at bounding box center [151, 127] width 156 height 16
click at [243, 126] on icon at bounding box center [246, 127] width 10 height 10
click at [188, 177] on div "Please enter a search term (like square, star half, etc.)" at bounding box center [165, 181] width 184 height 26
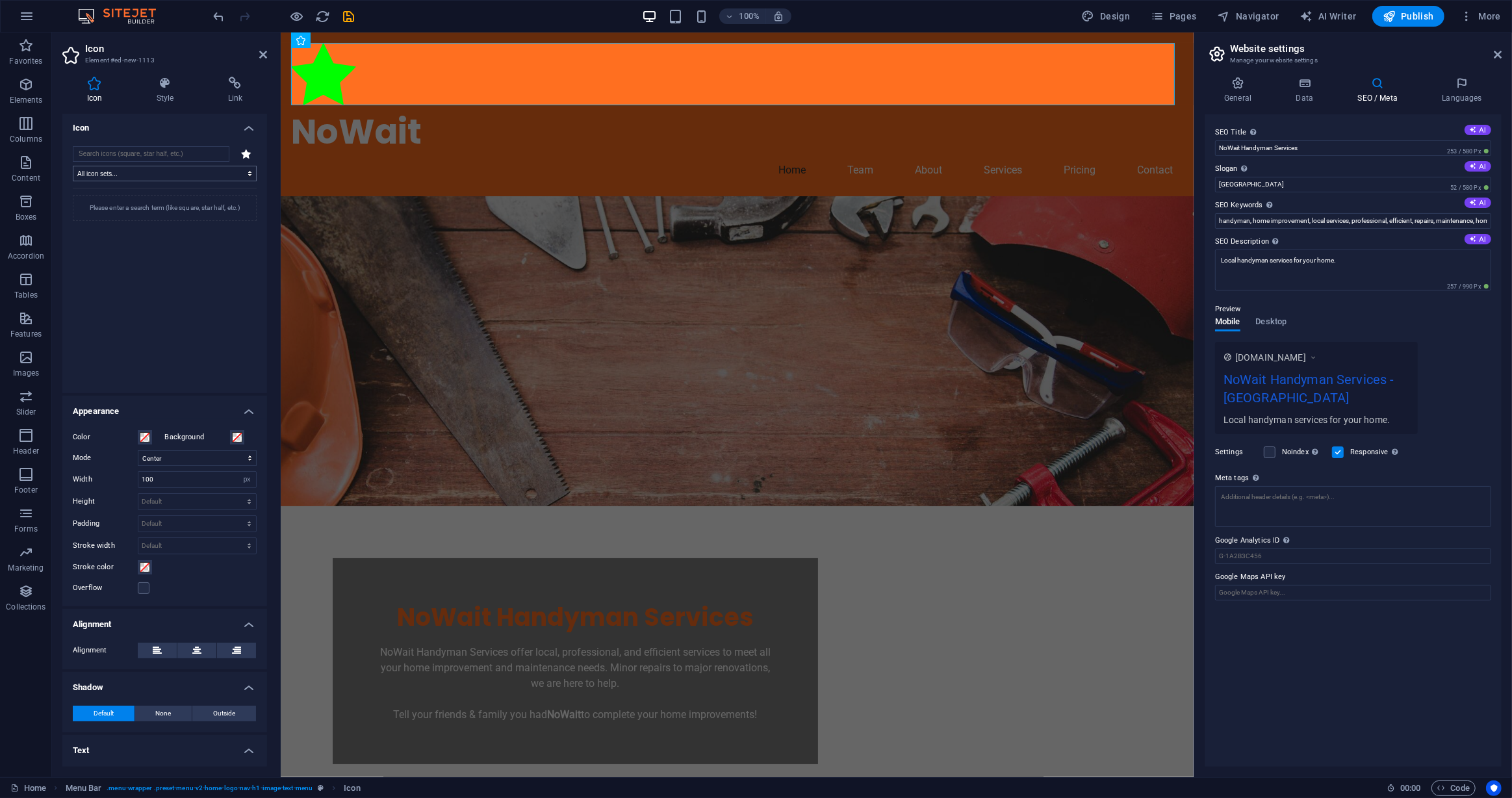
scroll to position [0, 0]
click at [152, 158] on input "search" at bounding box center [151, 155] width 156 height 16
click at [158, 86] on icon at bounding box center [165, 83] width 66 height 13
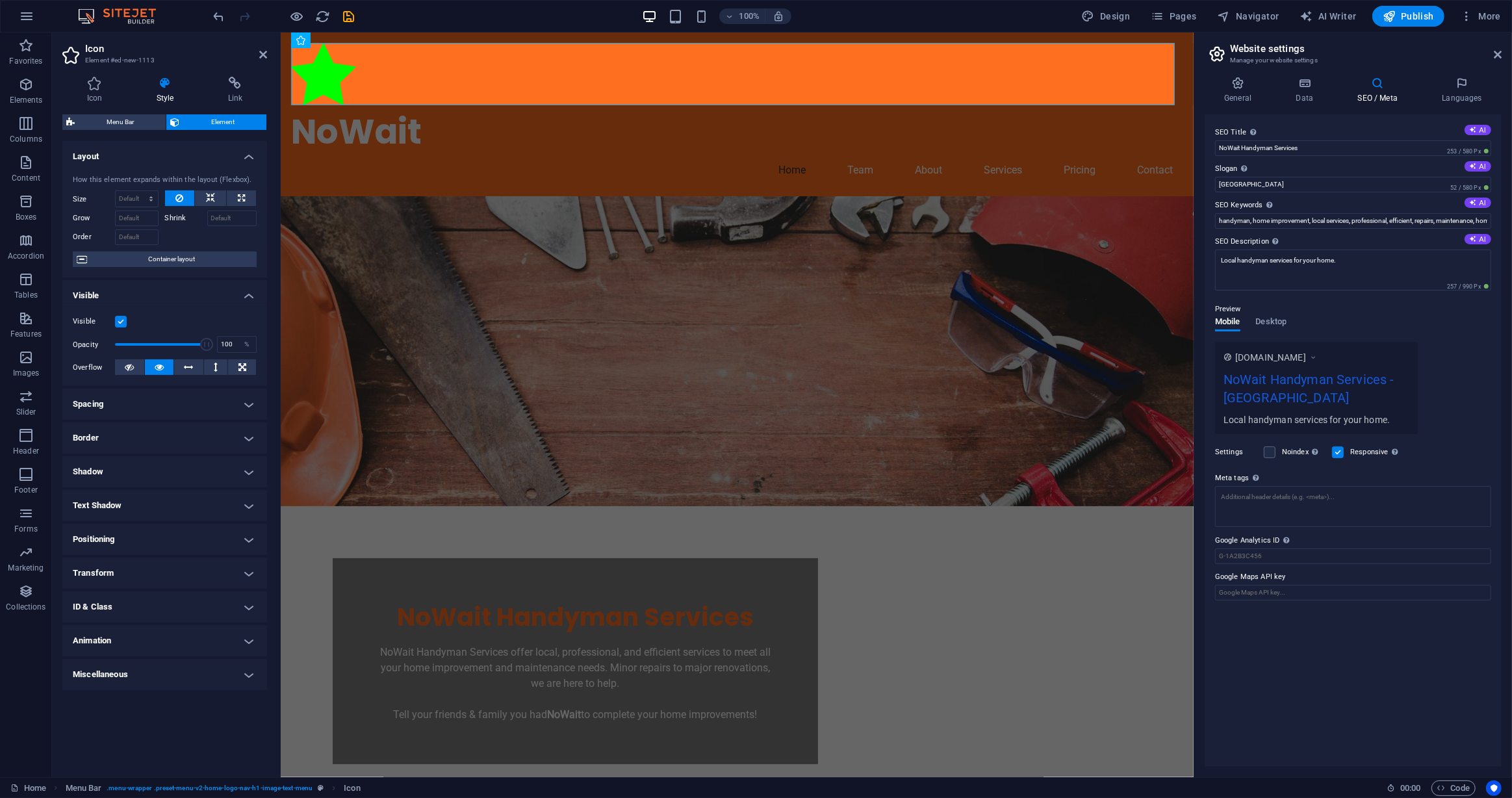
click at [86, 105] on div "Icon Style Link Icon All icon sets... IcoFont Ionicons FontAwesome Brands FontA…" at bounding box center [165, 421] width 205 height 690
click at [91, 90] on h4 "Icon" at bounding box center [97, 90] width 70 height 28
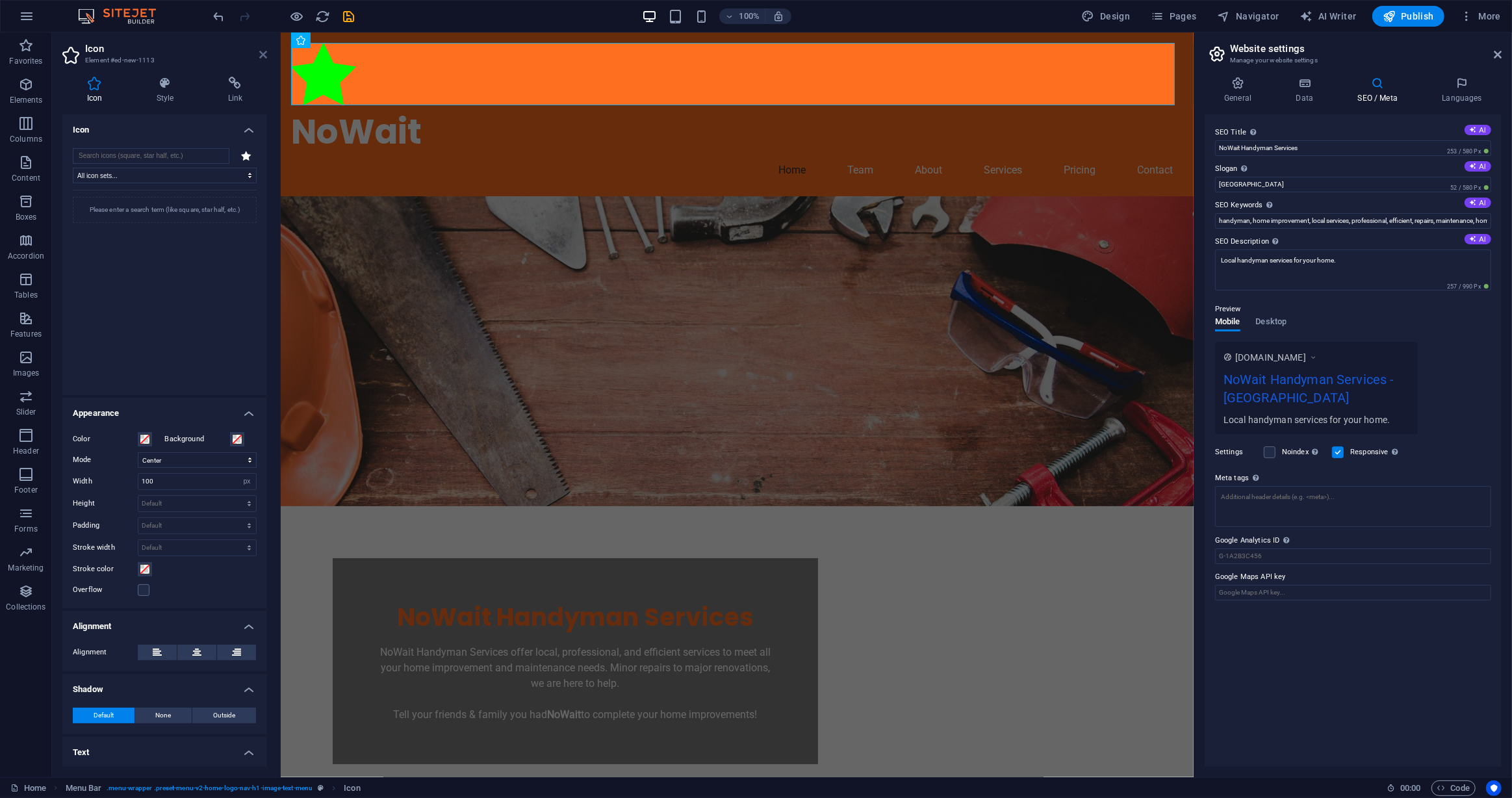
click at [260, 56] on icon at bounding box center [263, 54] width 7 height 10
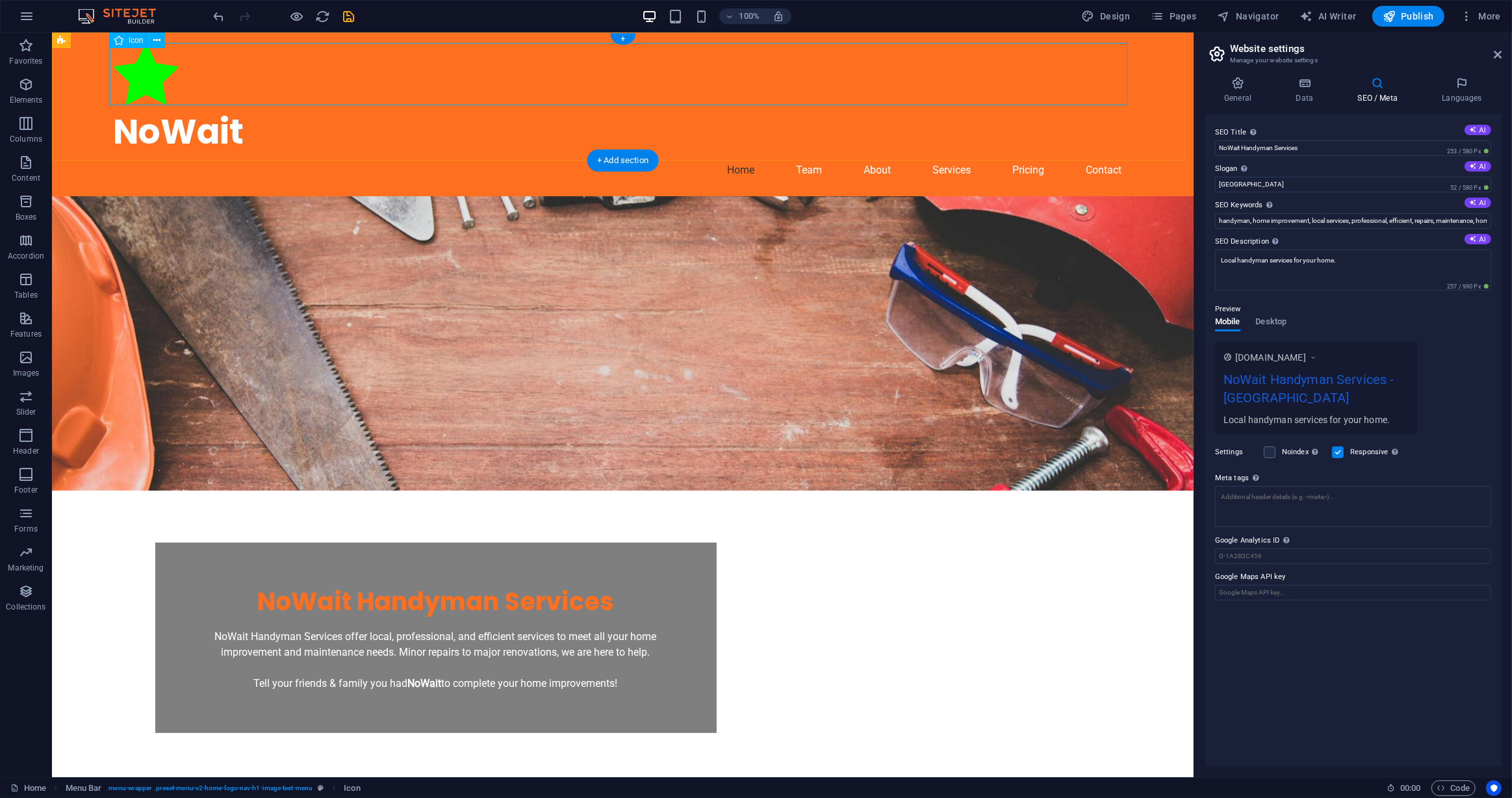
click at [127, 90] on figure at bounding box center [623, 76] width 1019 height 67
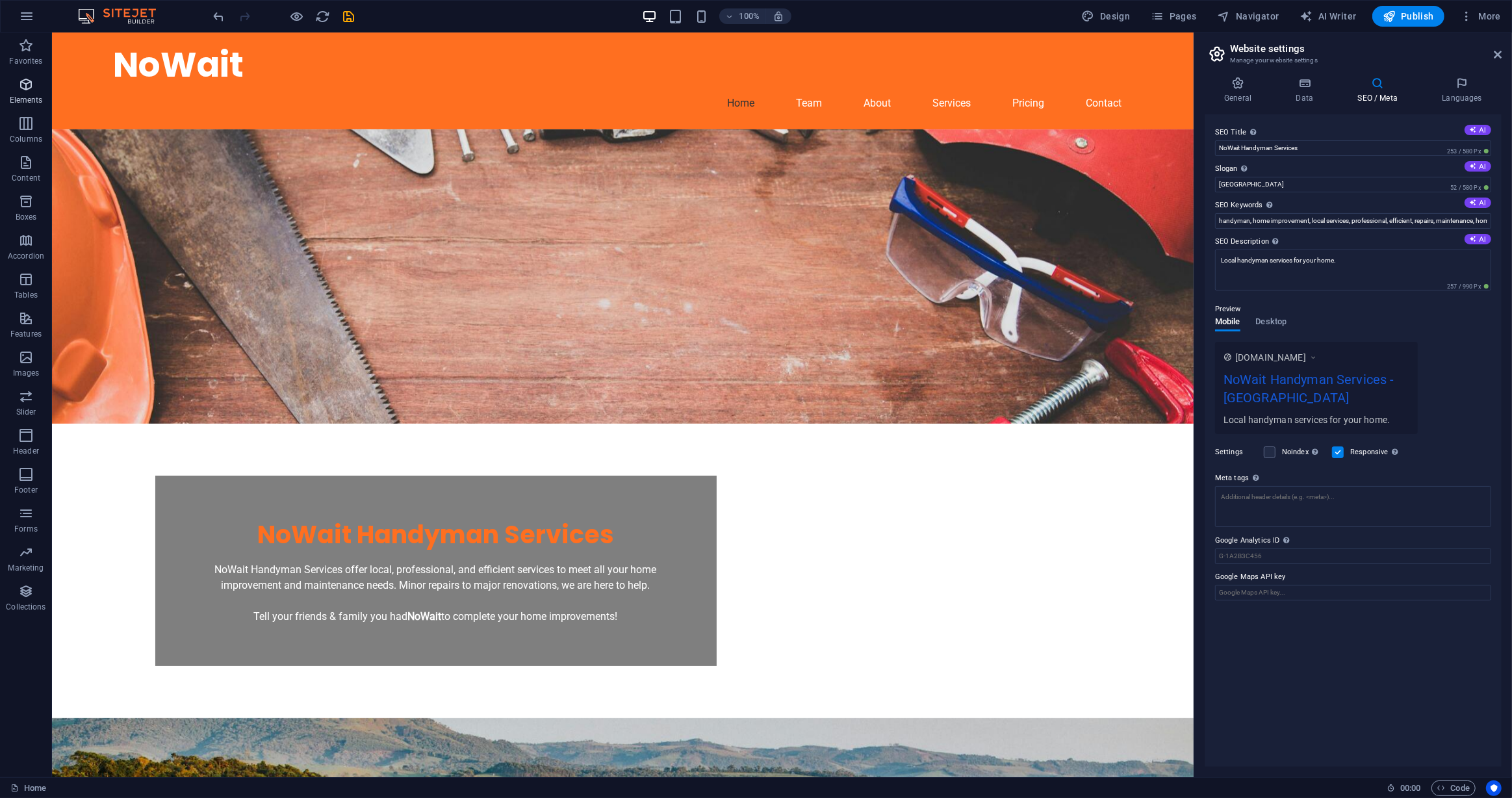
click at [48, 72] on button "Elements" at bounding box center [26, 91] width 52 height 39
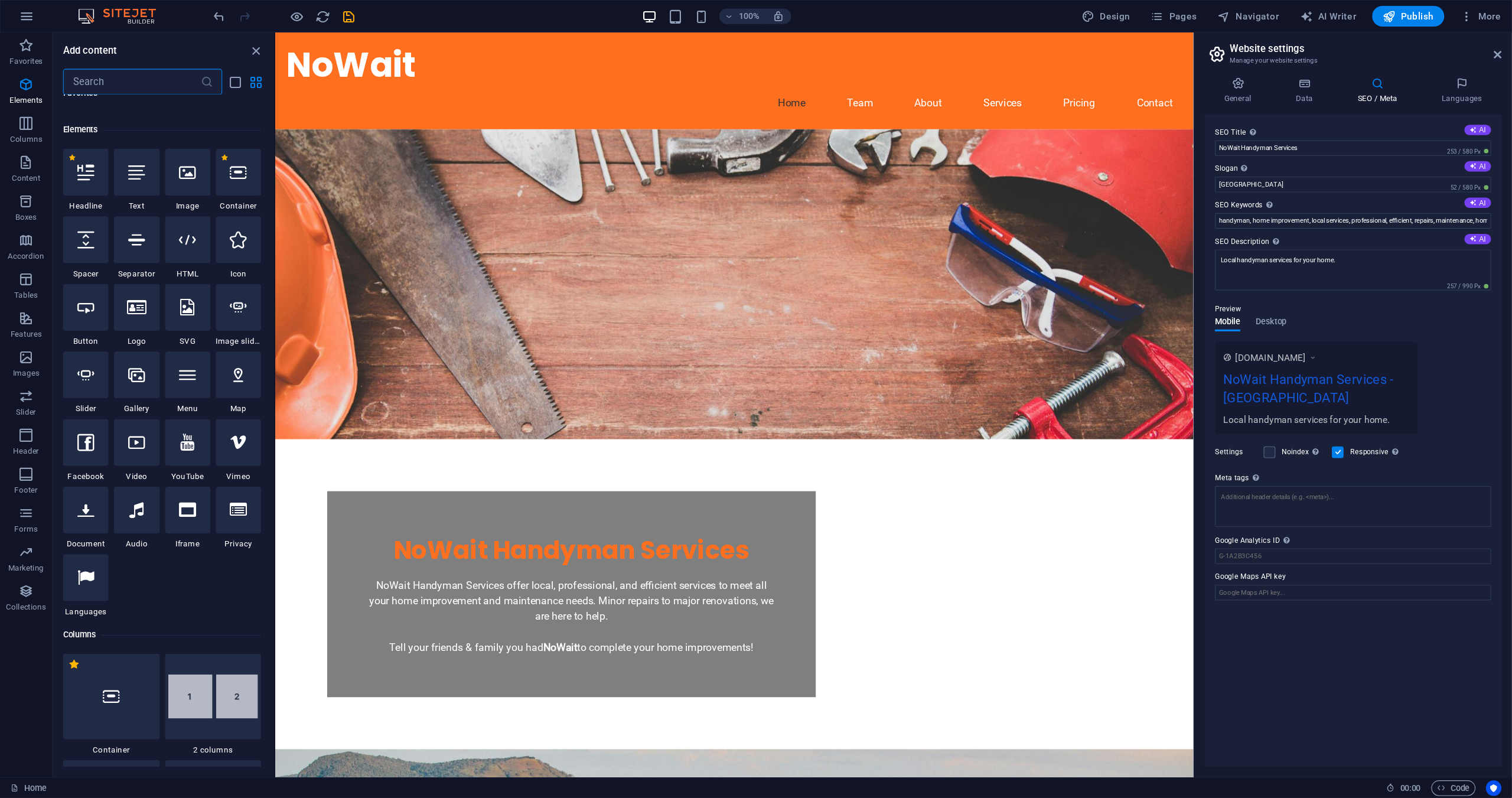
scroll to position [125, 0]
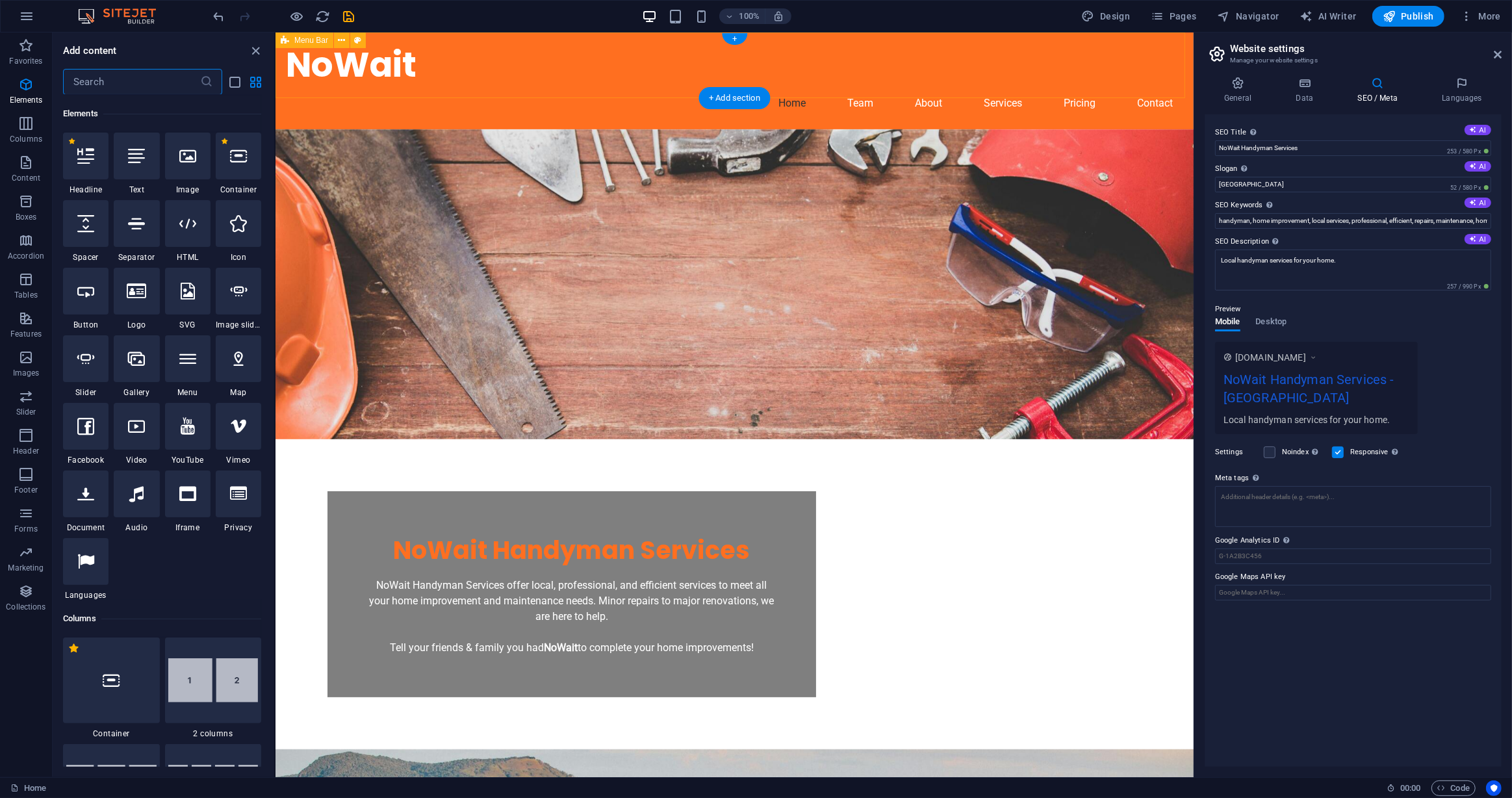
click at [286, 90] on div "NoWait Home Team About Services Pricing Contact" at bounding box center [734, 80] width 918 height 97
click at [336, 34] on button at bounding box center [341, 40] width 16 height 16
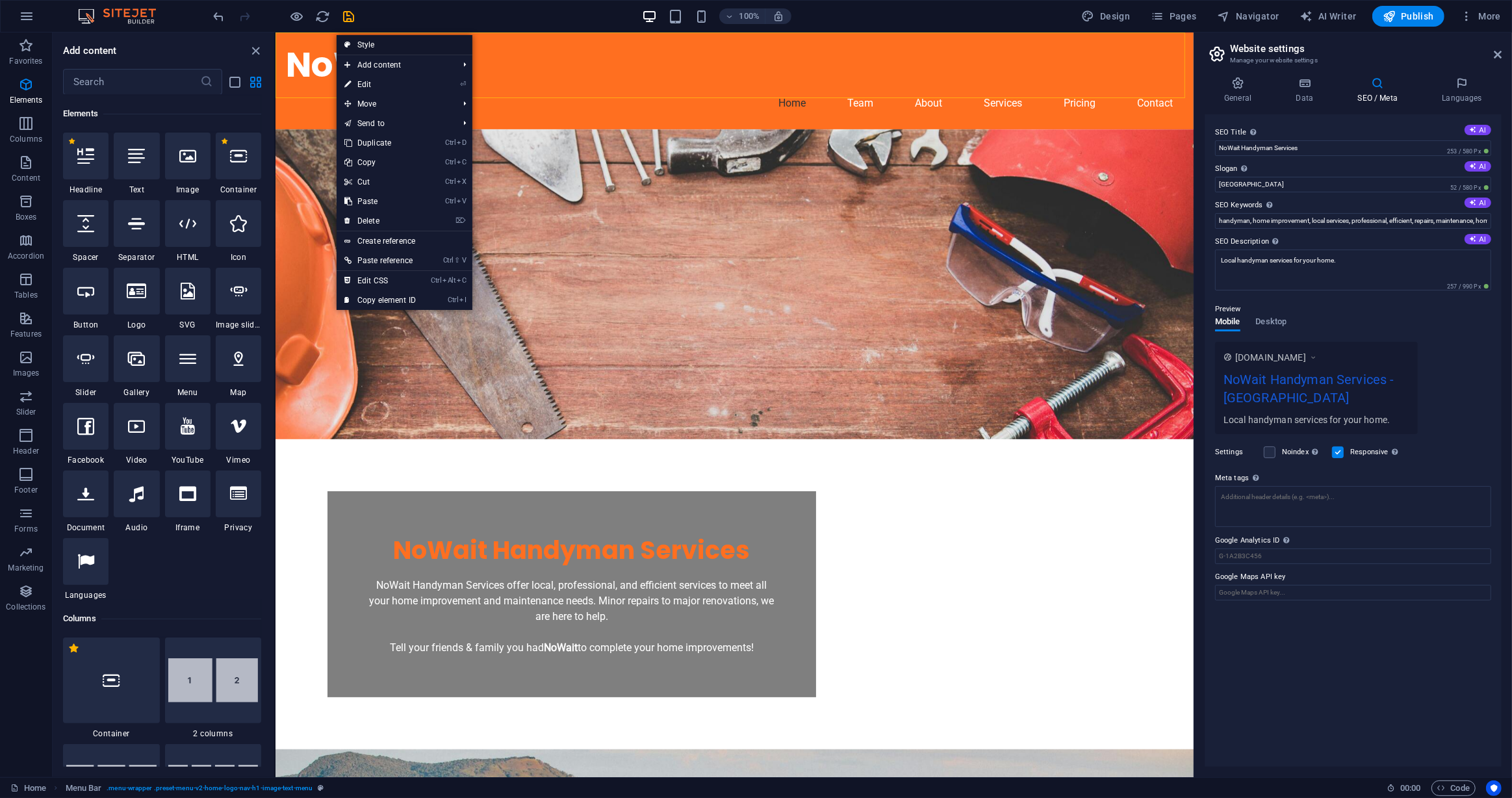
drag, startPoint x: 397, startPoint y: 51, endPoint x: 98, endPoint y: 45, distance: 299.1
click at [397, 51] on link "Style" at bounding box center [405, 44] width 136 height 19
select select "rem"
select select "preset-menu-v2-home-logo-nav-h1-image-text-menu"
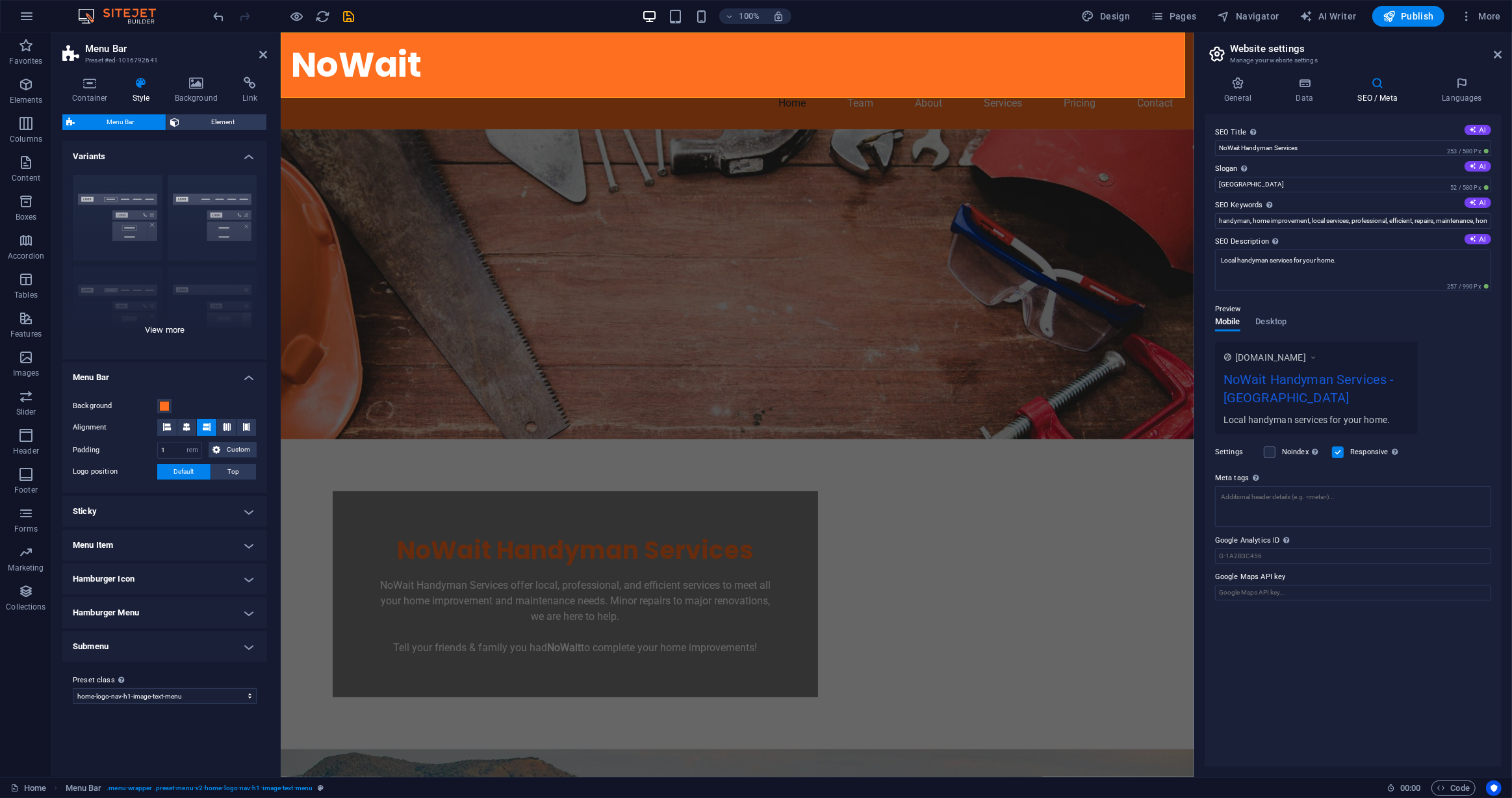
click at [168, 327] on div "Border Centered Default Fixed Loki Trigger Wide XXL" at bounding box center [165, 262] width 205 height 195
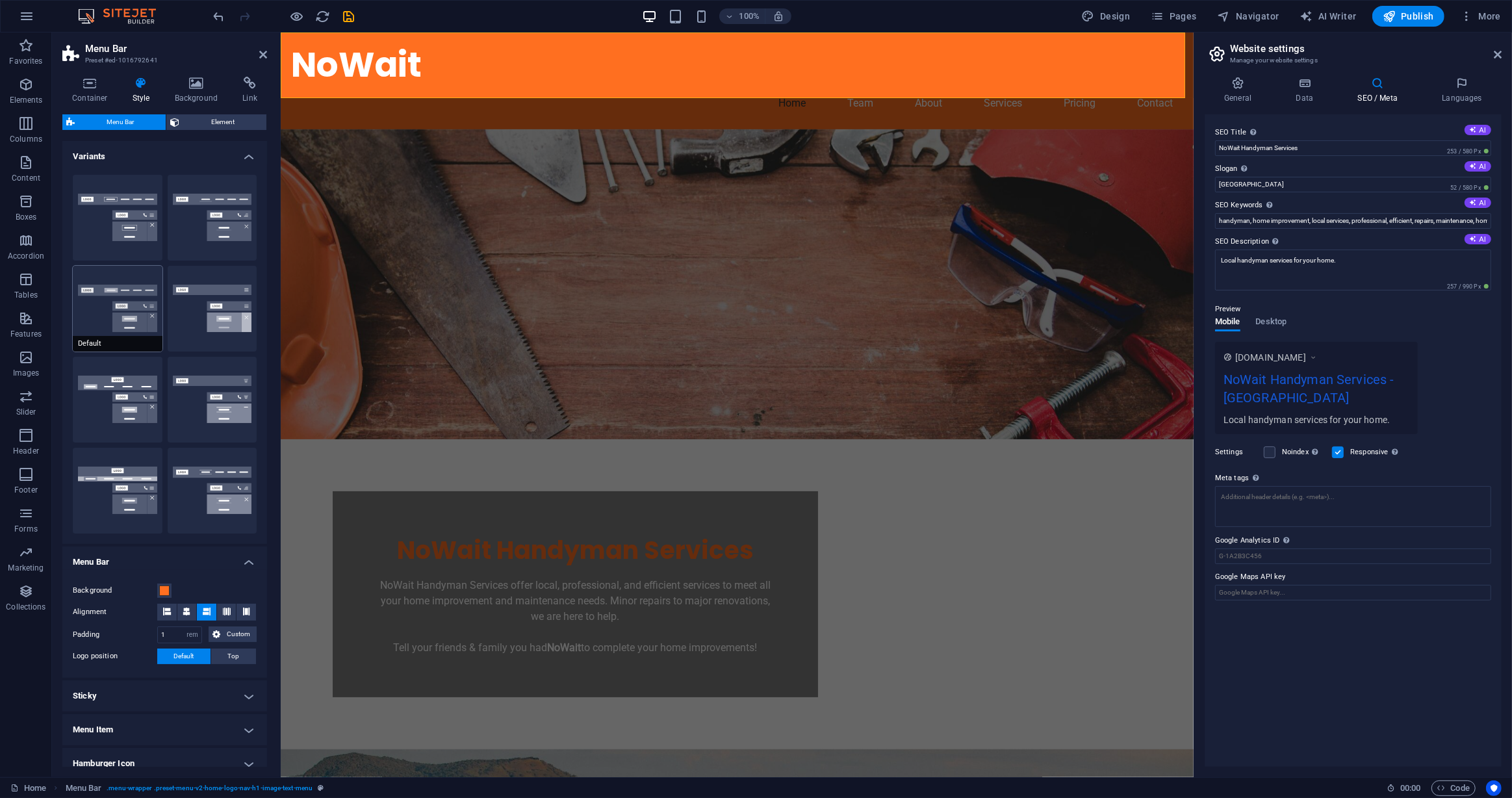
click at [146, 336] on button "Default" at bounding box center [118, 308] width 90 height 86
click at [339, 37] on span "Logo" at bounding box center [343, 40] width 17 height 7
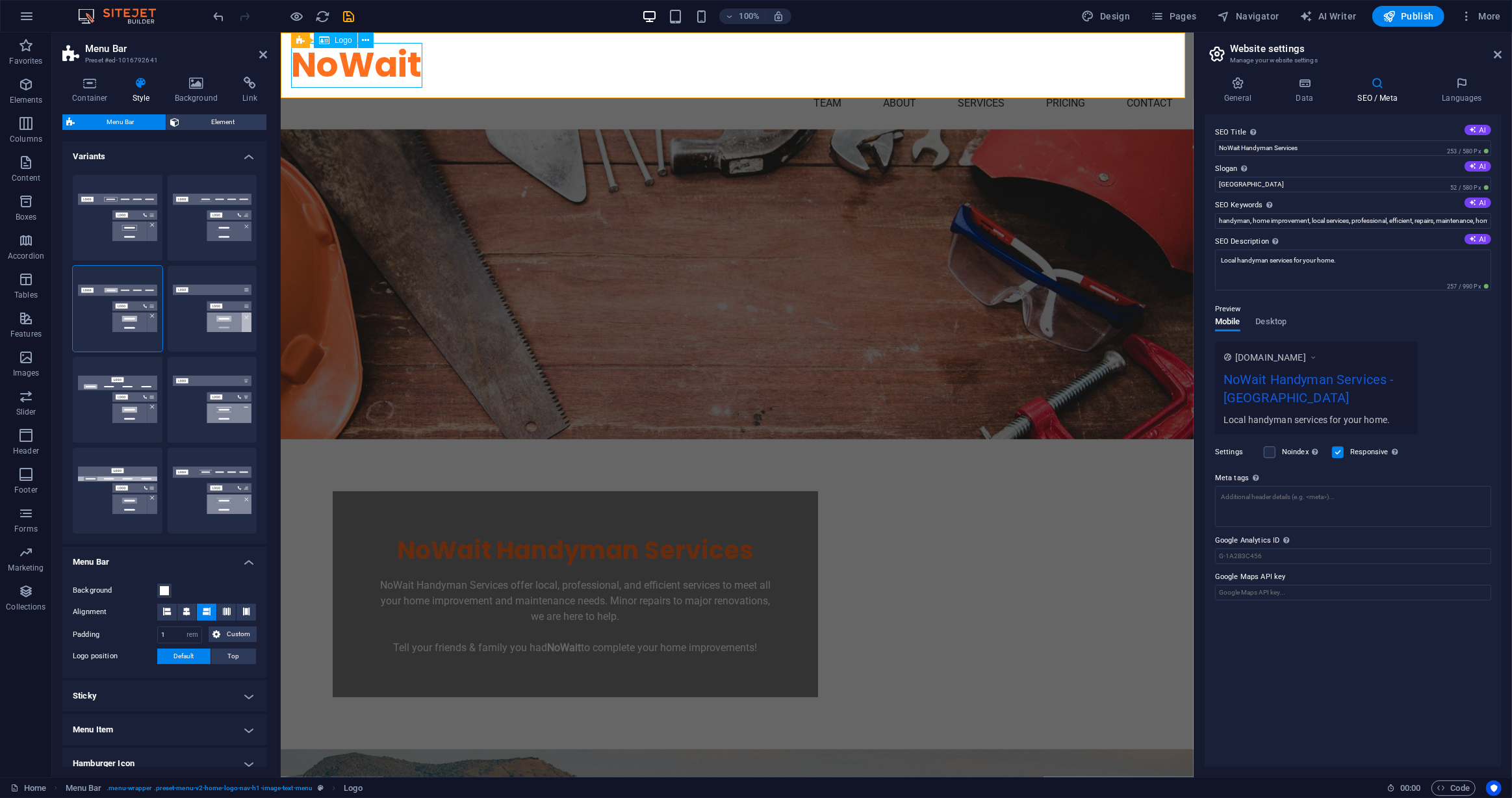
click at [344, 57] on div "NoWait" at bounding box center [737, 65] width 892 height 45
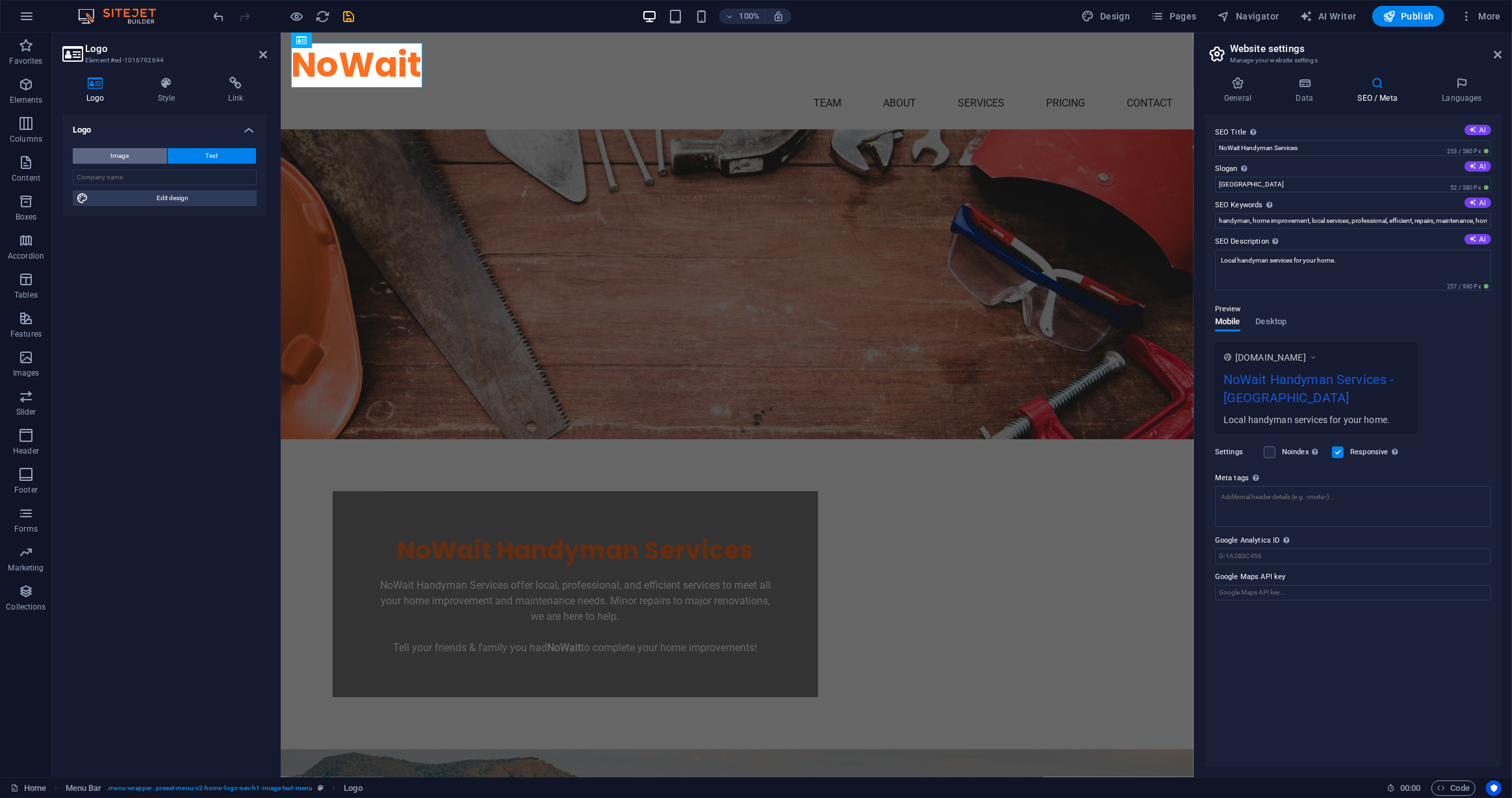
click at [149, 153] on button "Image" at bounding box center [120, 155] width 94 height 16
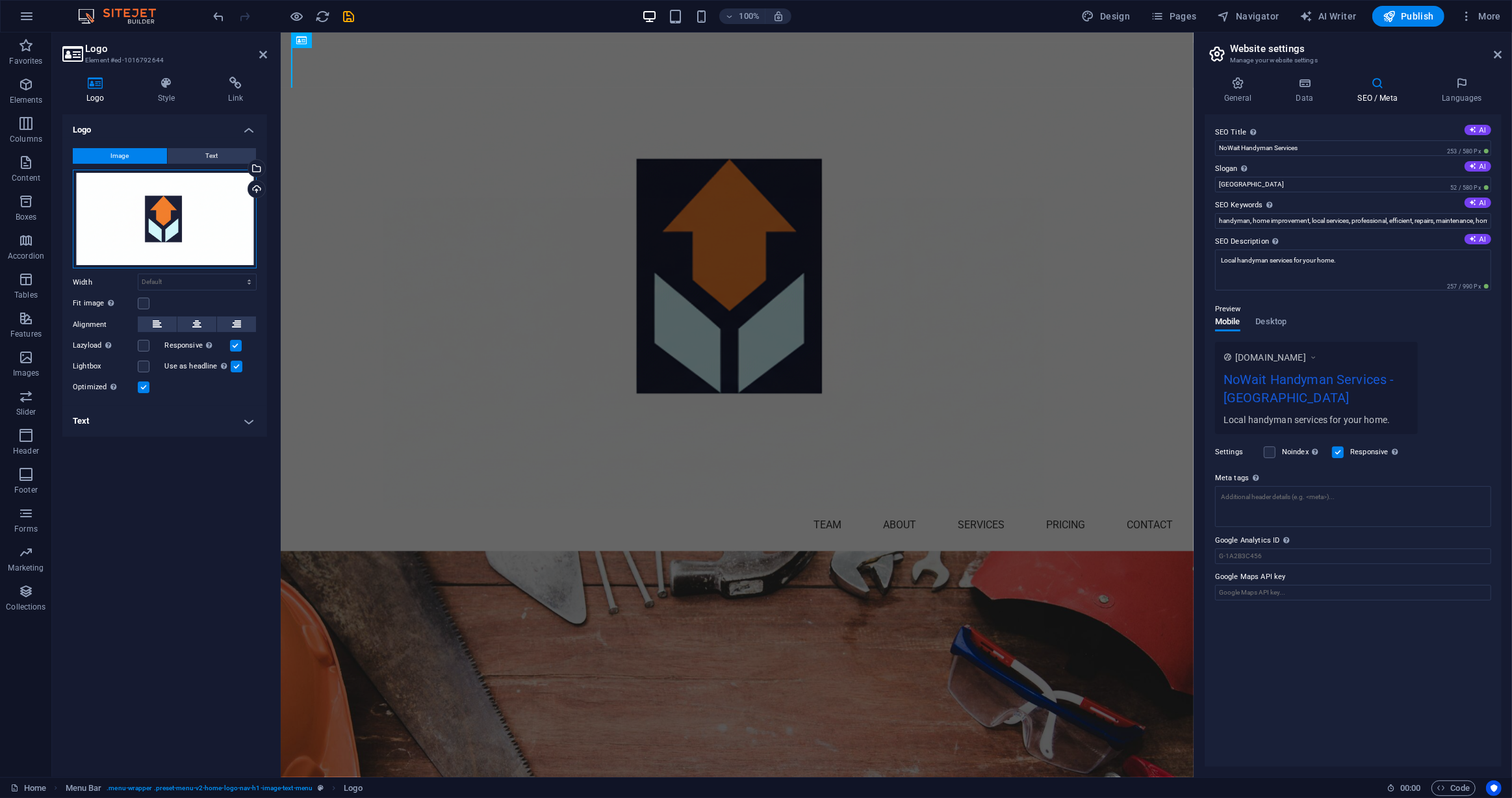
click at [185, 230] on div "Drag files here, click to choose files or select files from Files or our free s…" at bounding box center [165, 219] width 184 height 99
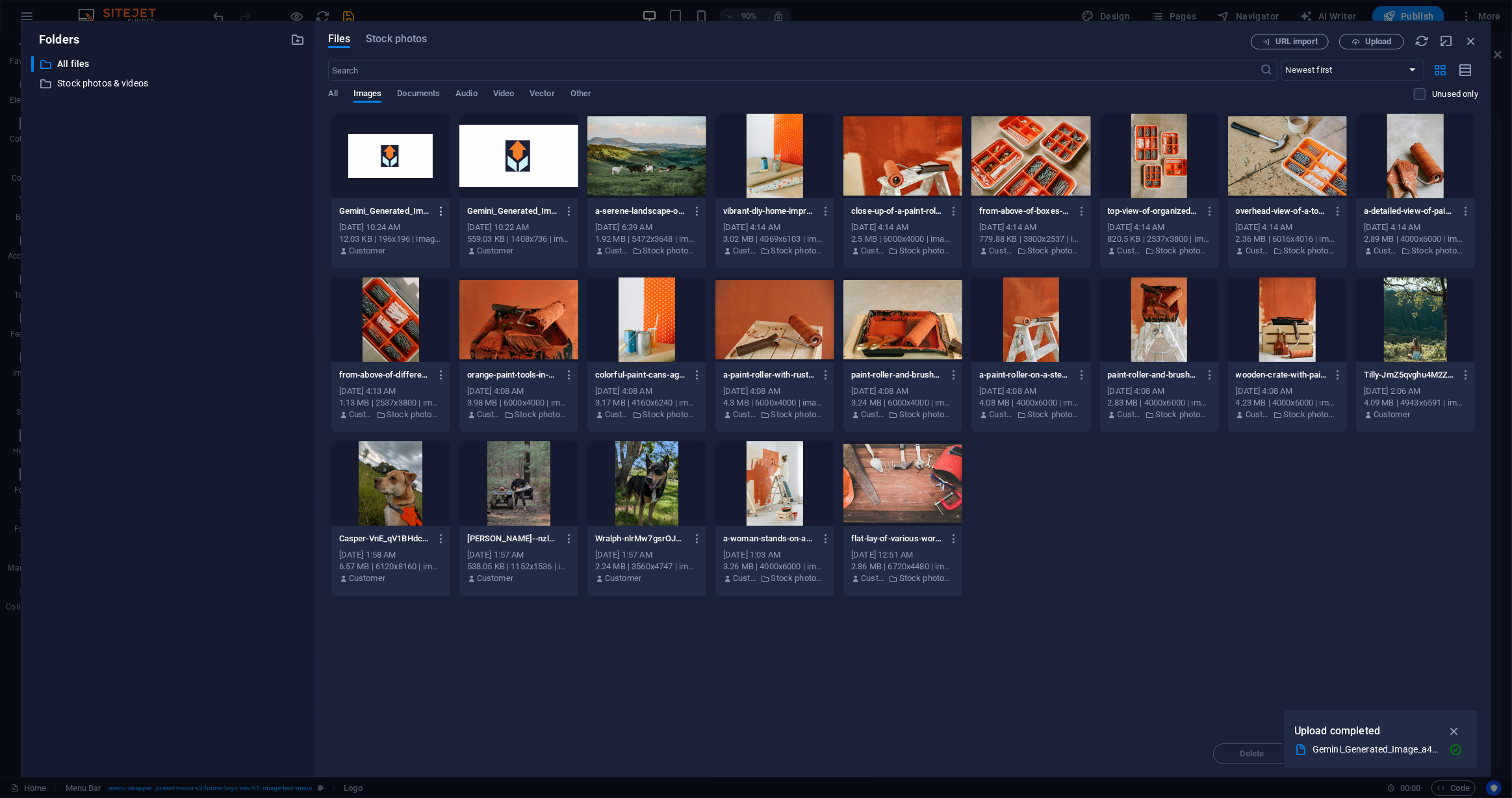
click at [436, 213] on icon "button" at bounding box center [441, 211] width 12 height 12
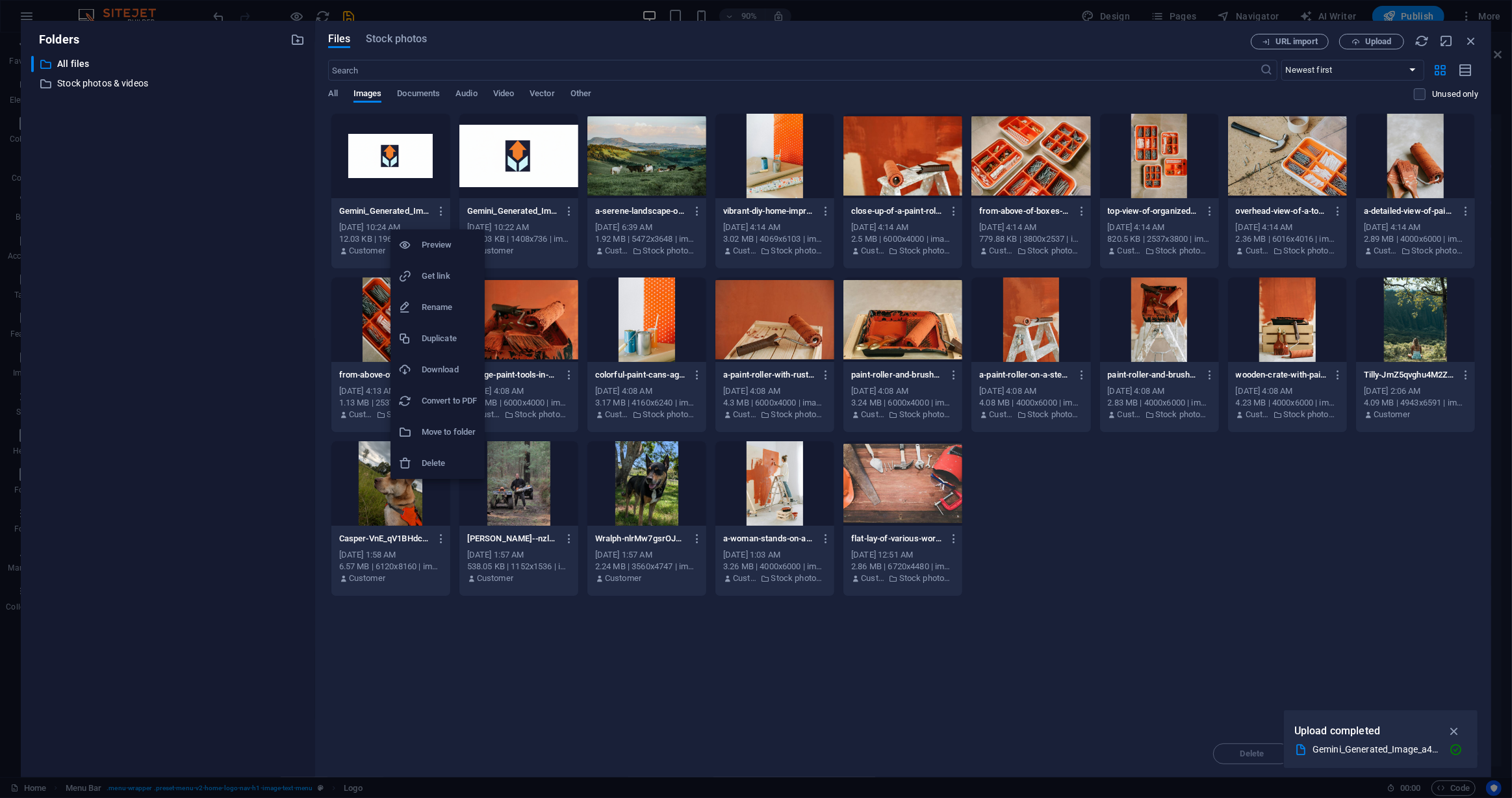
click at [285, 167] on div at bounding box center [756, 399] width 1512 height 798
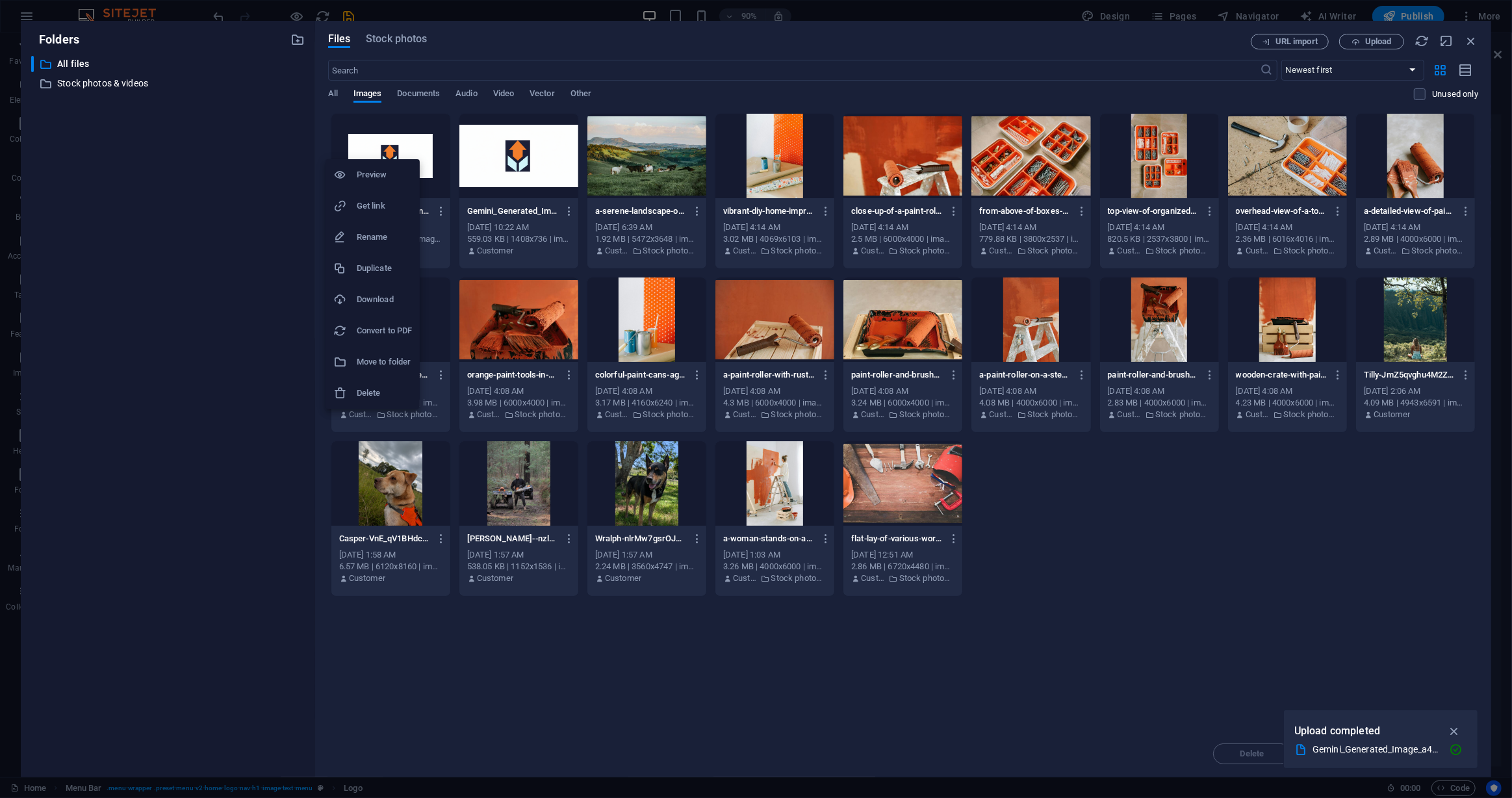
click at [1481, 41] on div at bounding box center [756, 399] width 1512 height 798
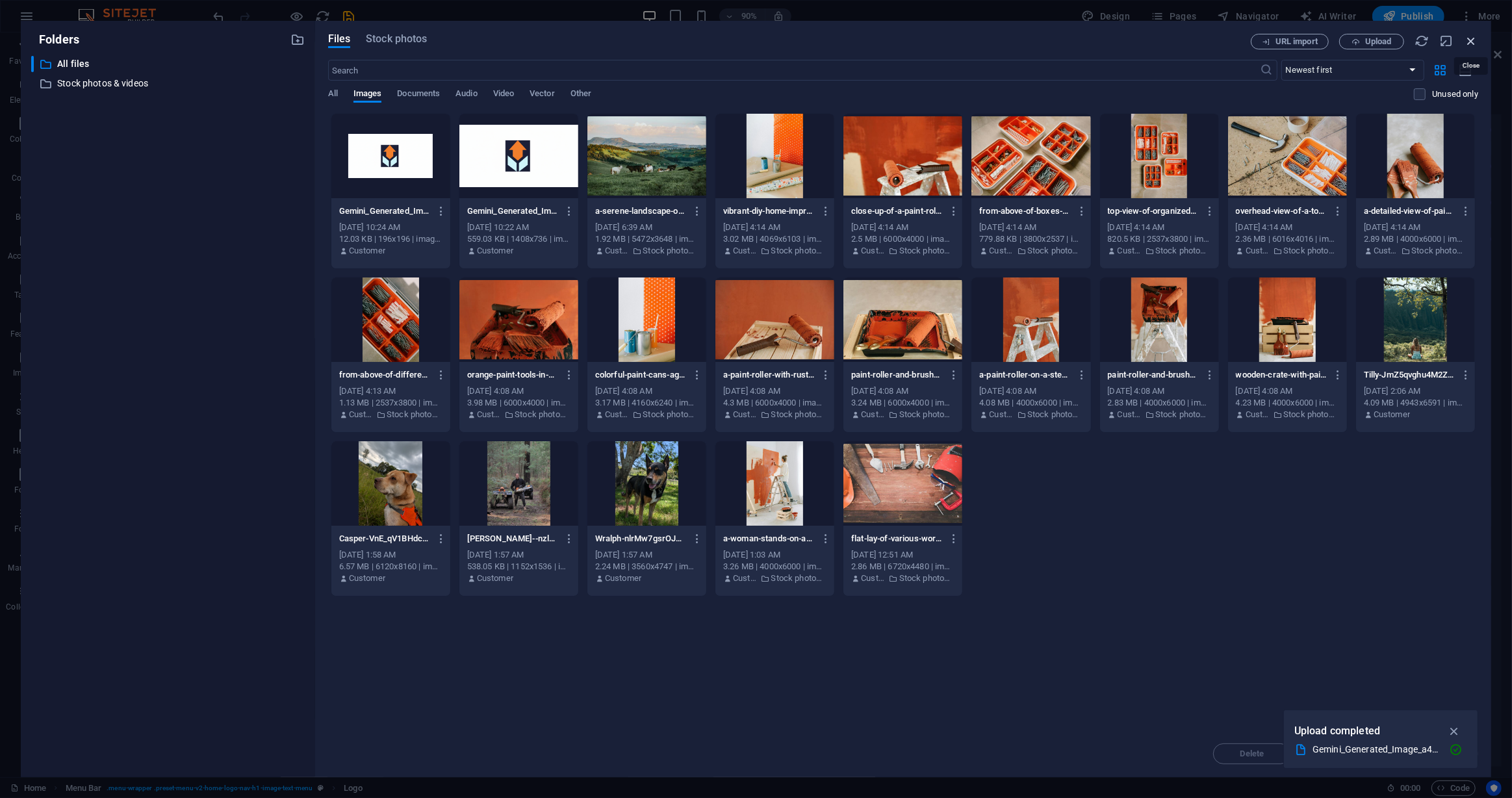
click at [1469, 43] on icon "button" at bounding box center [1472, 41] width 15 height 15
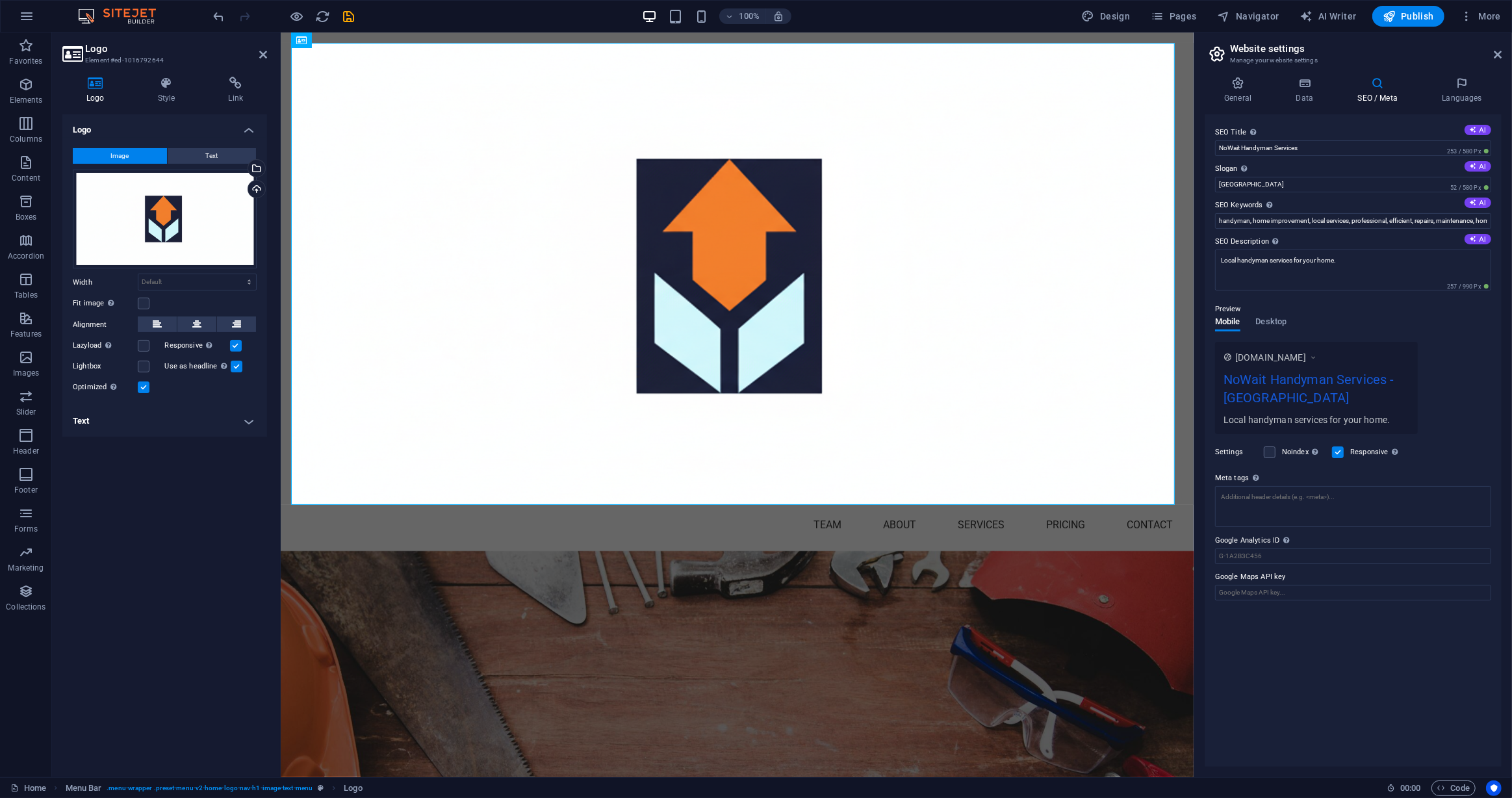
click at [150, 302] on div "Fit image Automatically fit image to a fixed width and height" at bounding box center [165, 303] width 184 height 16
click at [148, 302] on label at bounding box center [143, 303] width 12 height 12
click at [0, 0] on input "Fit image Automatically fit image to a fixed width and height" at bounding box center [0, 0] width 0 height 0
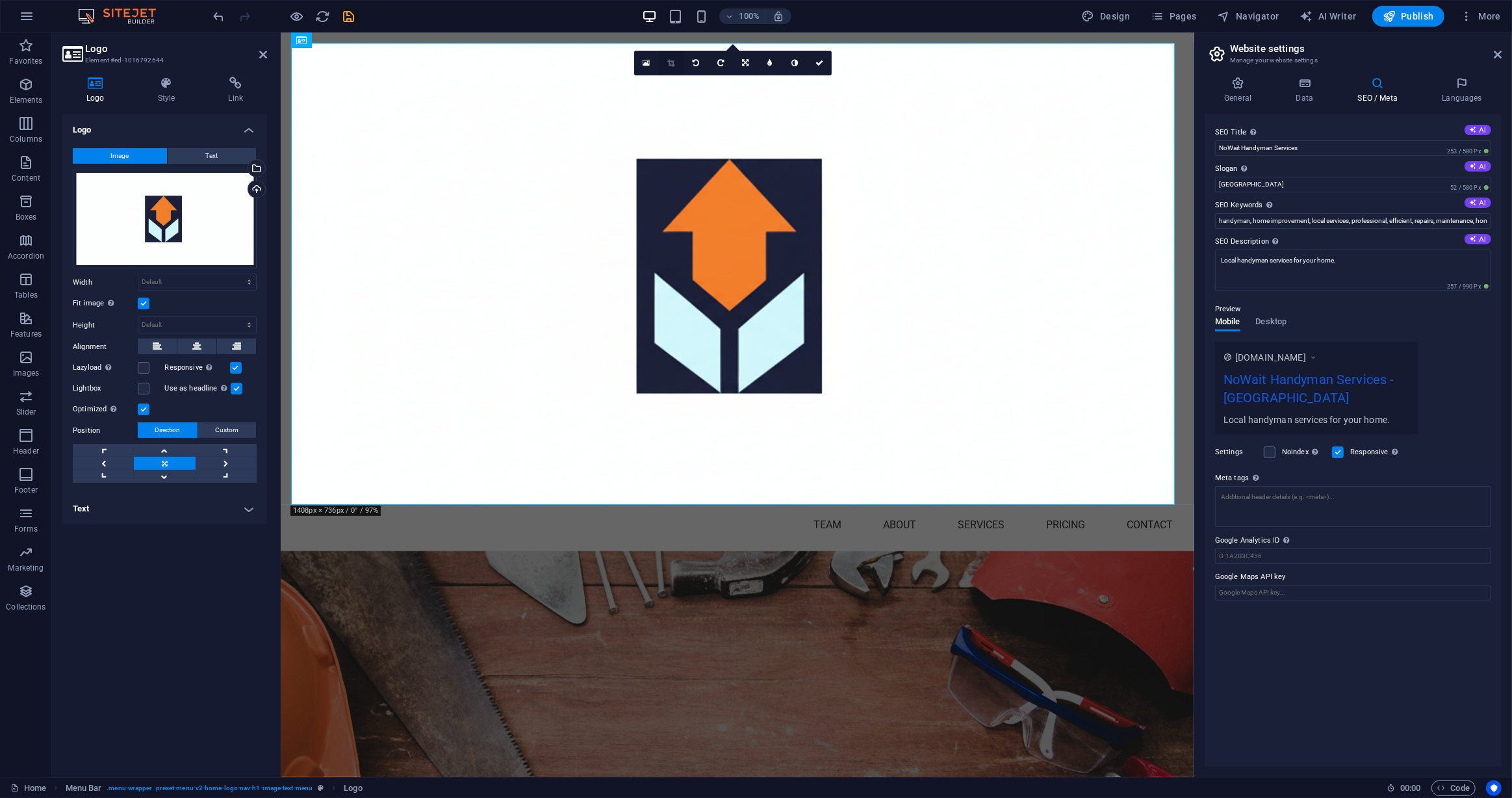
click at [671, 60] on icon at bounding box center [671, 63] width 7 height 7
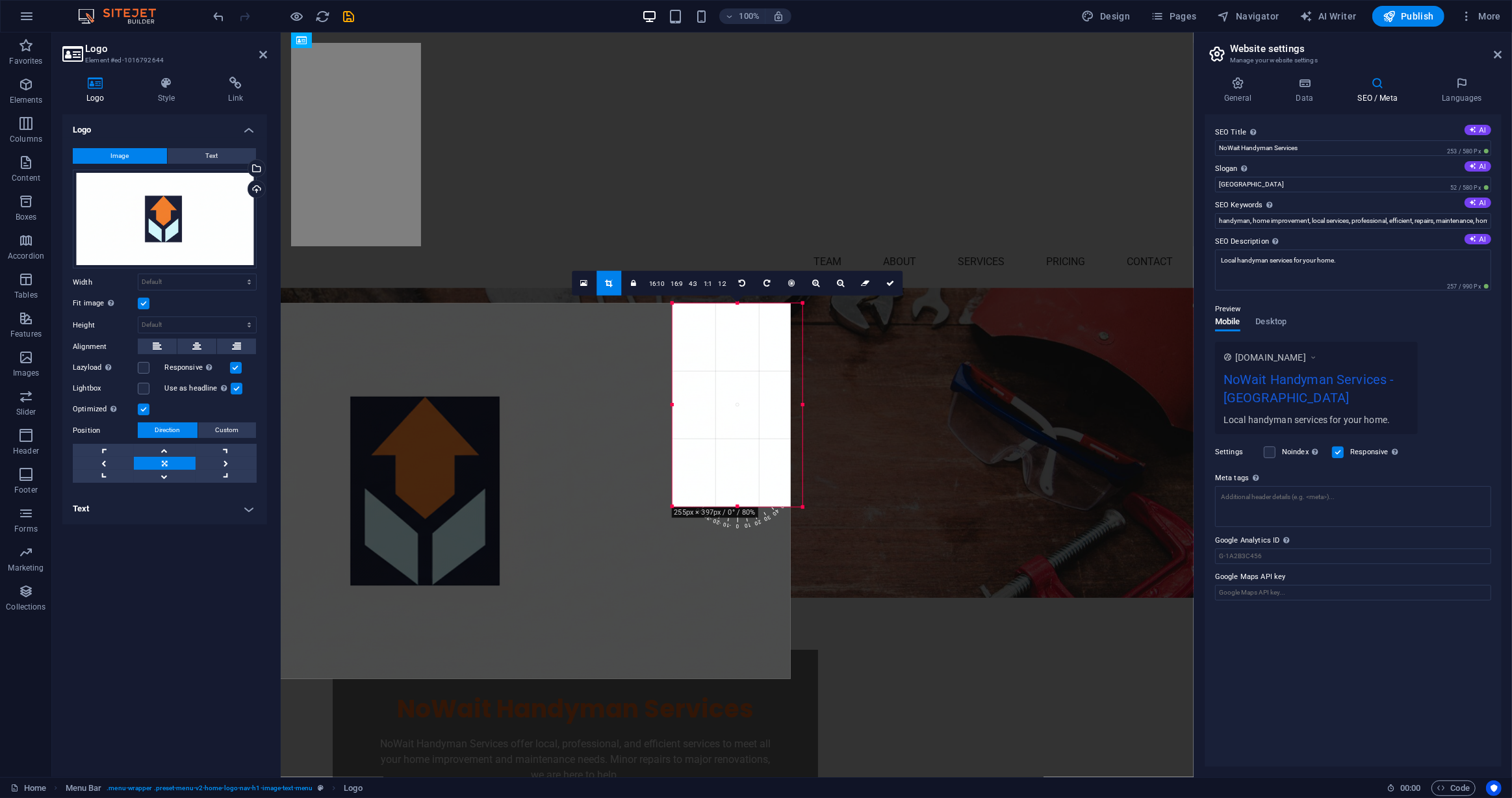
drag, startPoint x: 372, startPoint y: 595, endPoint x: 781, endPoint y: 434, distance: 439.5
click at [973, 416] on div "H2 Text on background Container Menu Bar Menu Text Menu Bar Logo H2 Cards Conta…" at bounding box center [737, 405] width 913 height 745
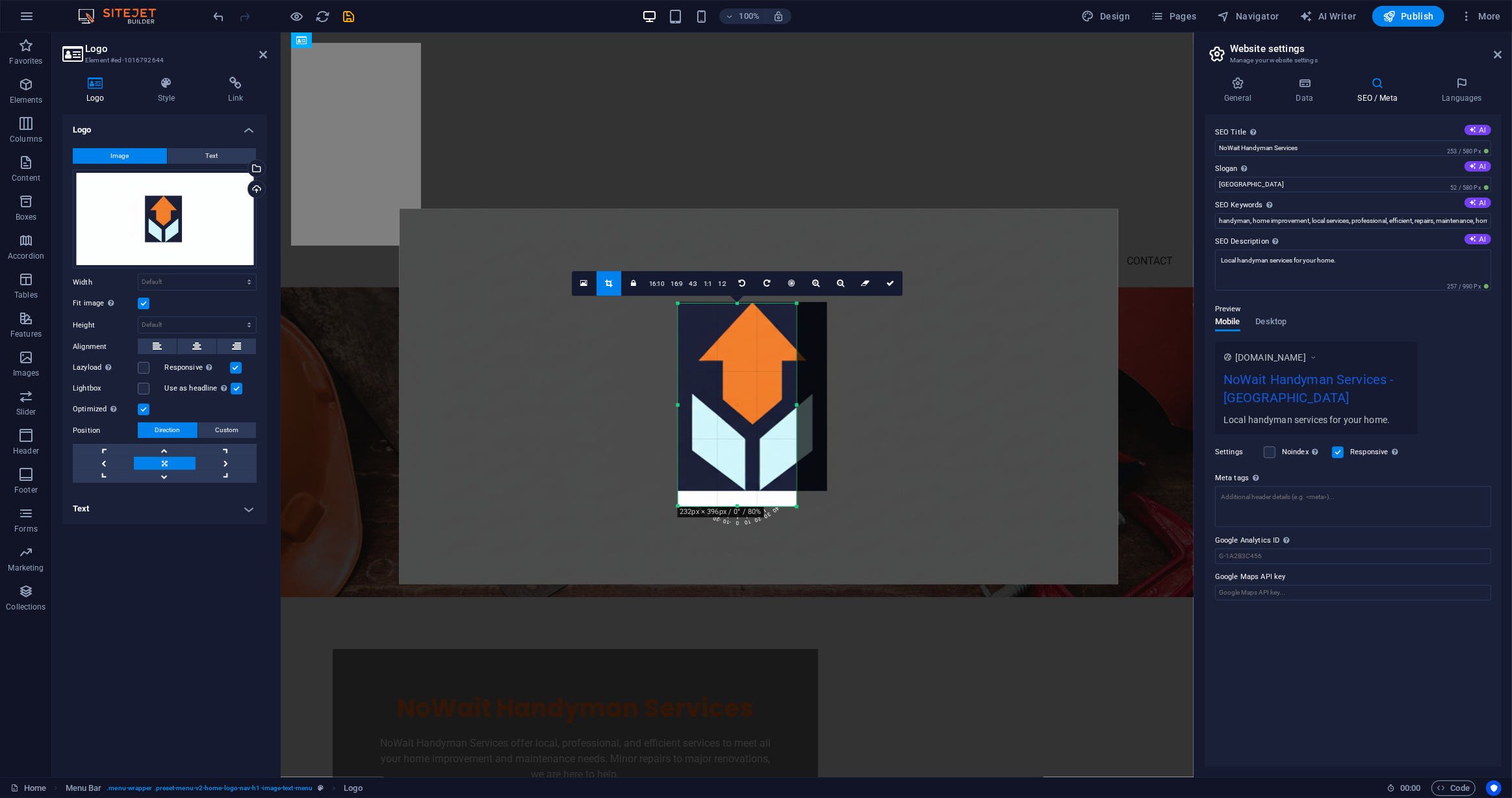
drag, startPoint x: 750, startPoint y: 433, endPoint x: 1066, endPoint y: 340, distance: 329.4
click at [1068, 339] on div at bounding box center [759, 396] width 719 height 375
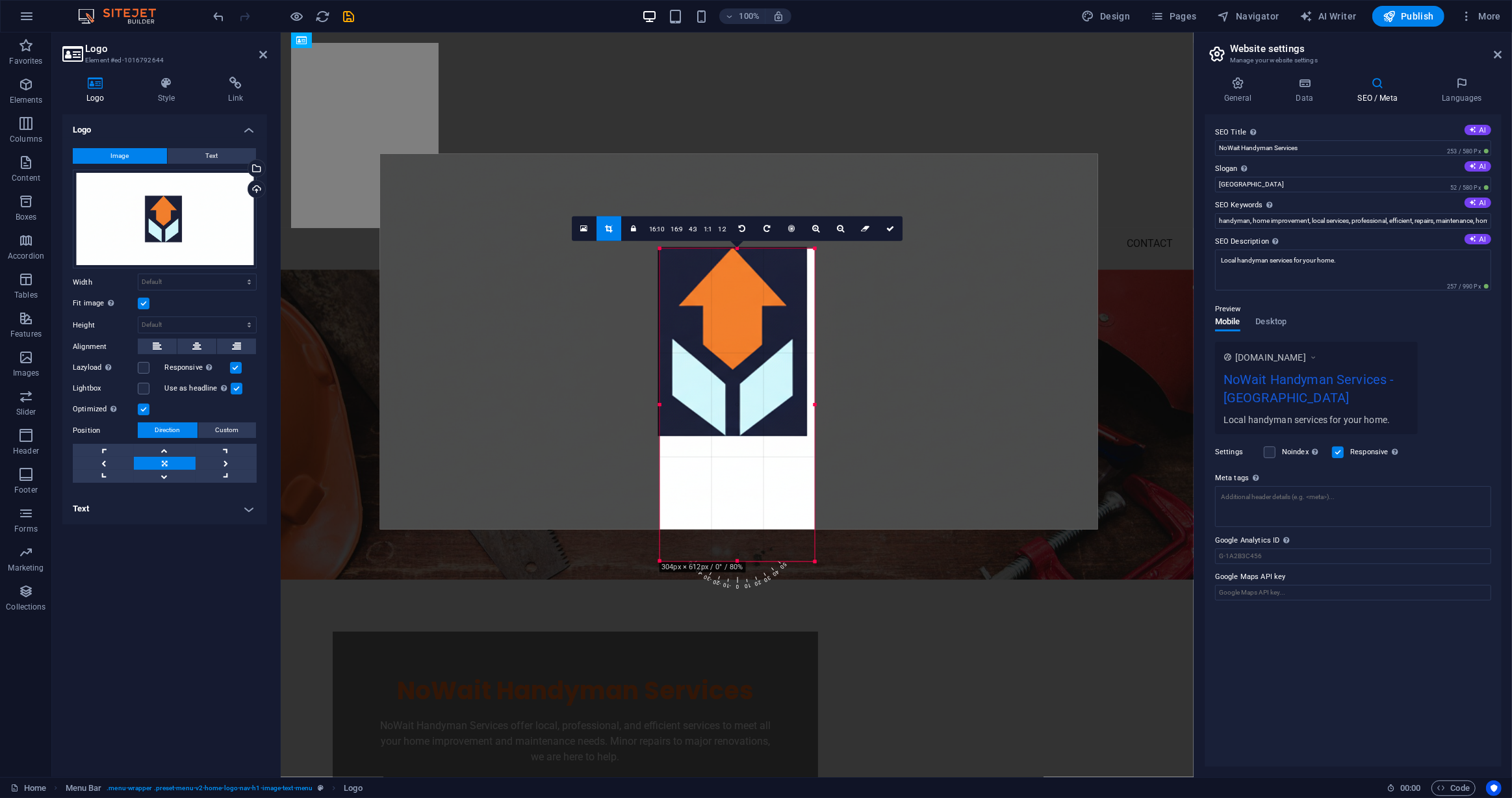
drag, startPoint x: 798, startPoint y: 510, endPoint x: 836, endPoint y: 619, distance: 115.4
click at [835, 623] on div "H2 Text on background Container Menu Bar Menu Text Menu Bar Logo H2 Cards Conta…" at bounding box center [737, 405] width 913 height 745
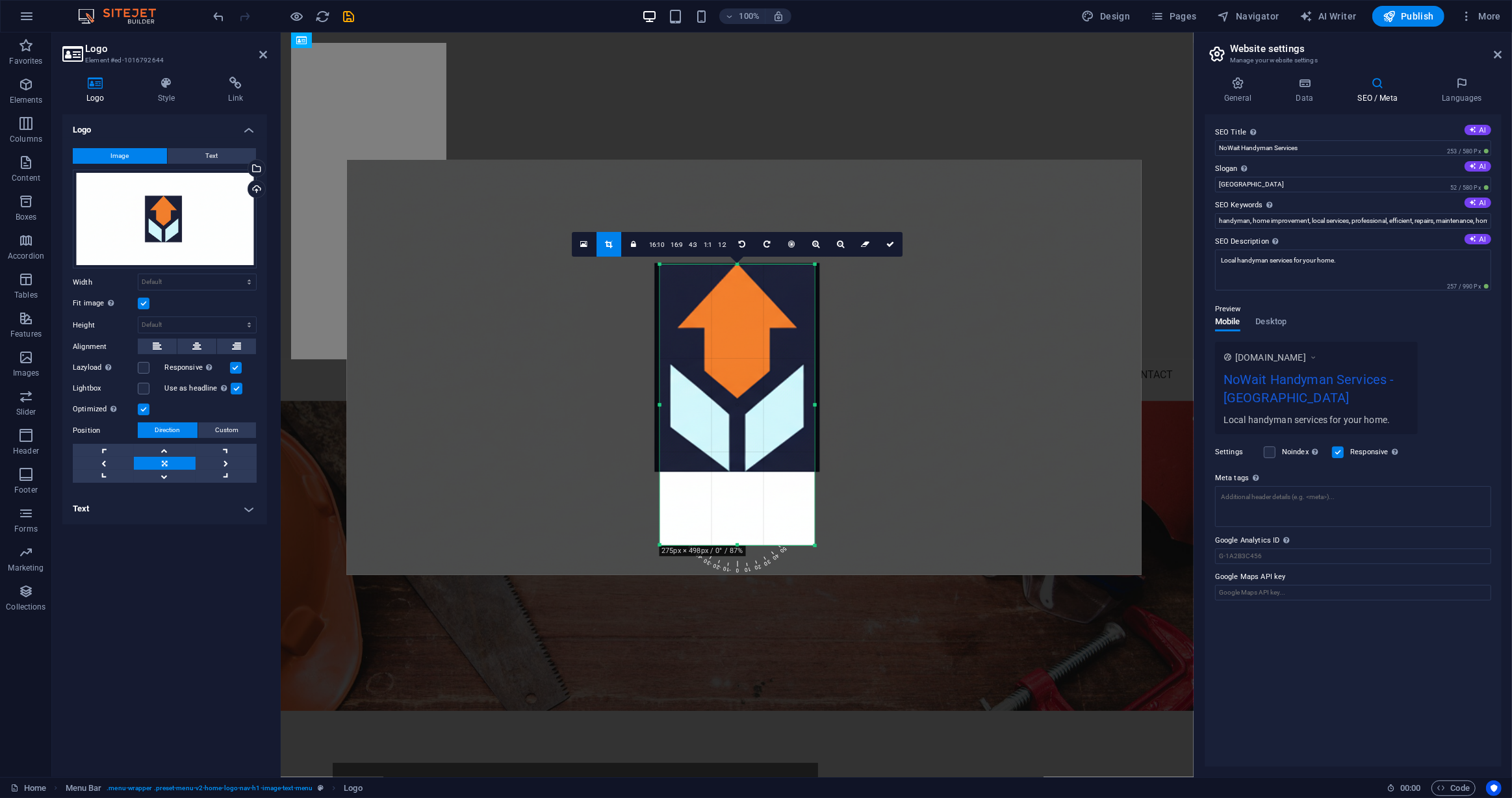
drag, startPoint x: 762, startPoint y: 471, endPoint x: 743, endPoint y: 466, distance: 19.6
click at [743, 466] on div at bounding box center [744, 368] width 795 height 416
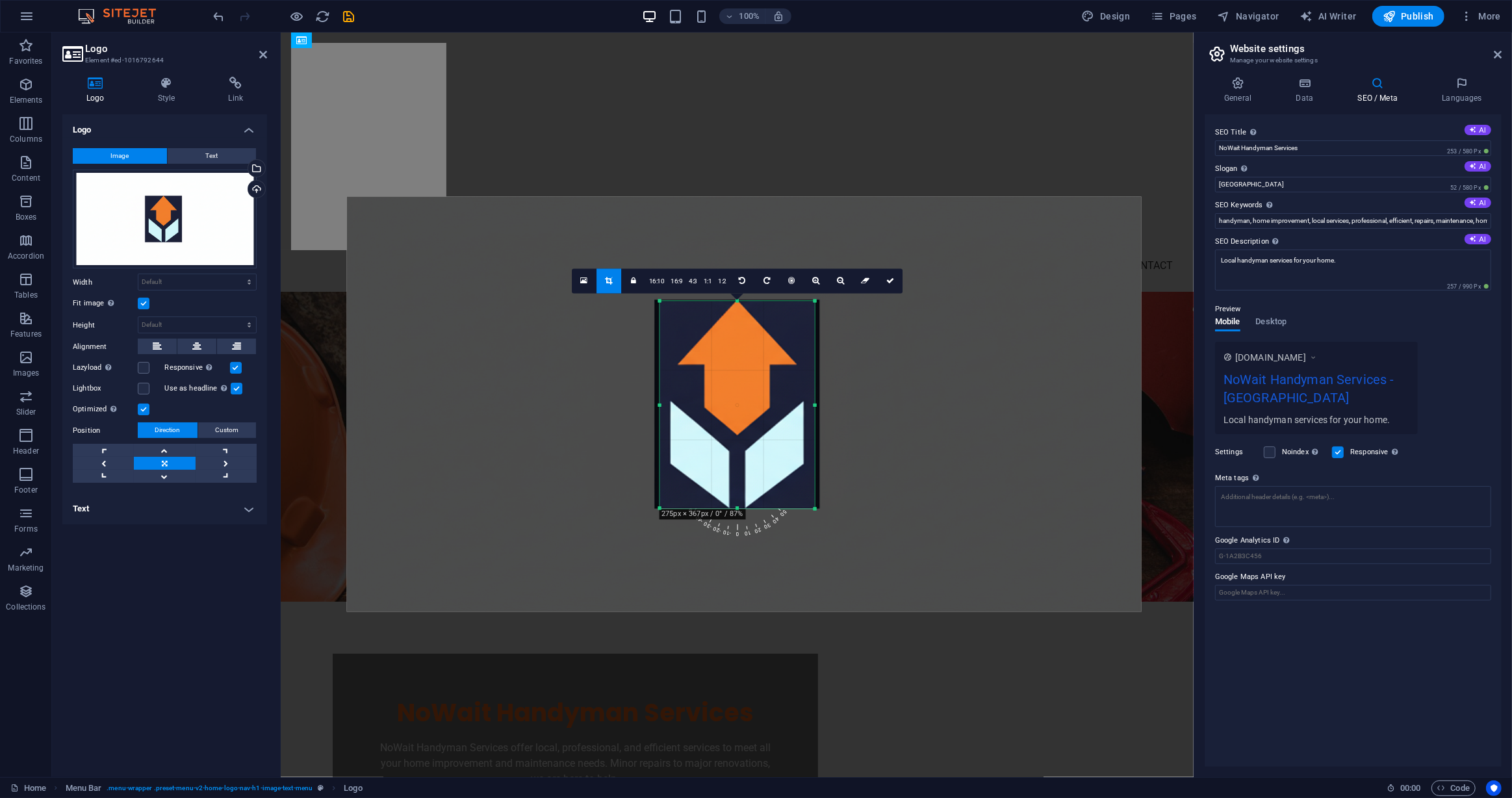
drag, startPoint x: 736, startPoint y: 546, endPoint x: 771, endPoint y: 473, distance: 81.0
click at [771, 473] on div "180 170 160 150 140 130 120 110 100 90 80 70 60 50 40 30 20 10 0 -10 -20 -30 -4…" at bounding box center [737, 404] width 155 height 207
click at [889, 288] on link at bounding box center [890, 280] width 25 height 25
type input "238"
select select "px"
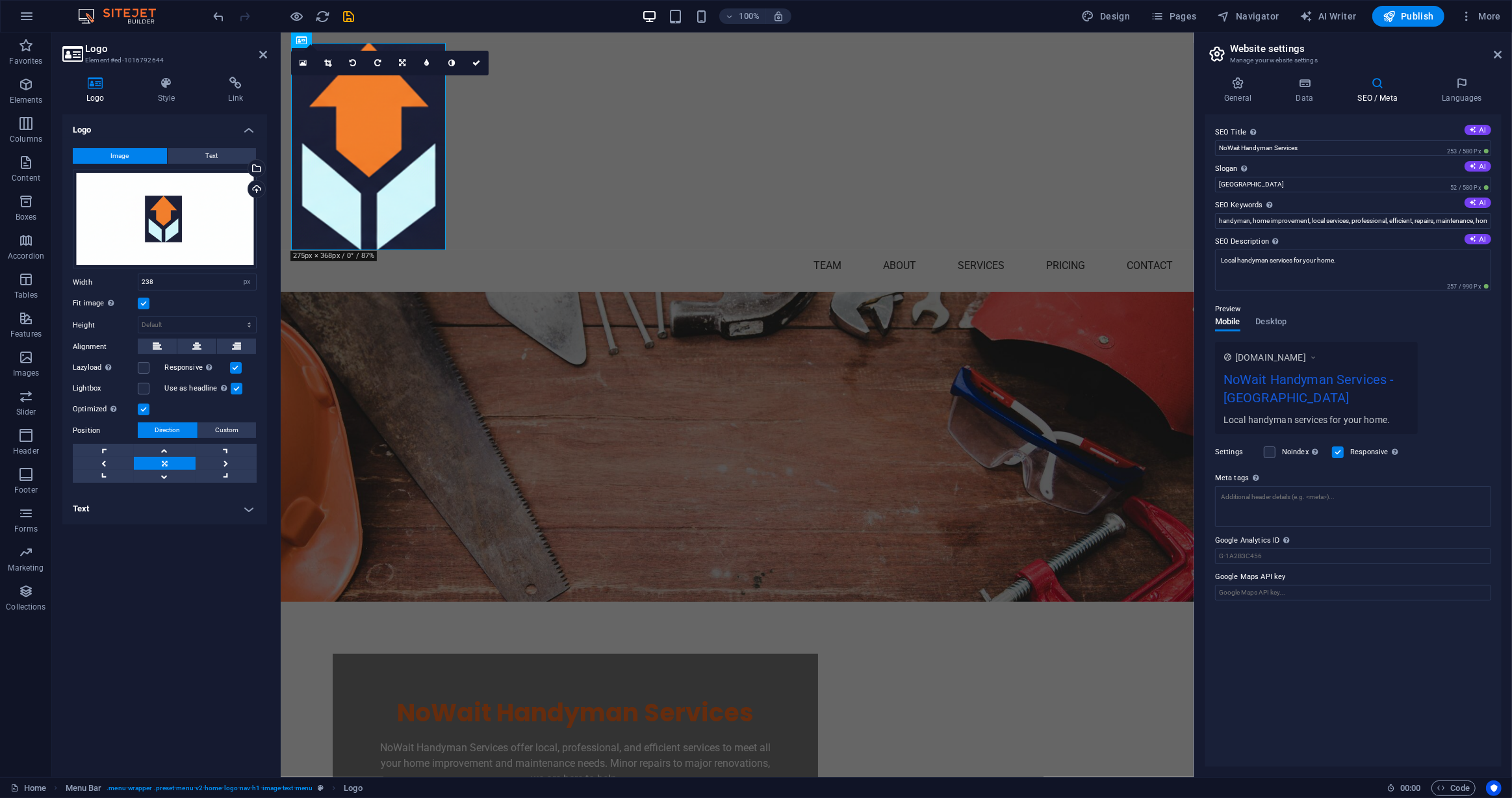
click at [145, 304] on label at bounding box center [143, 303] width 12 height 12
click at [0, 0] on input "Fit image Automatically fit image to a fixed width and height" at bounding box center [0, 0] width 0 height 0
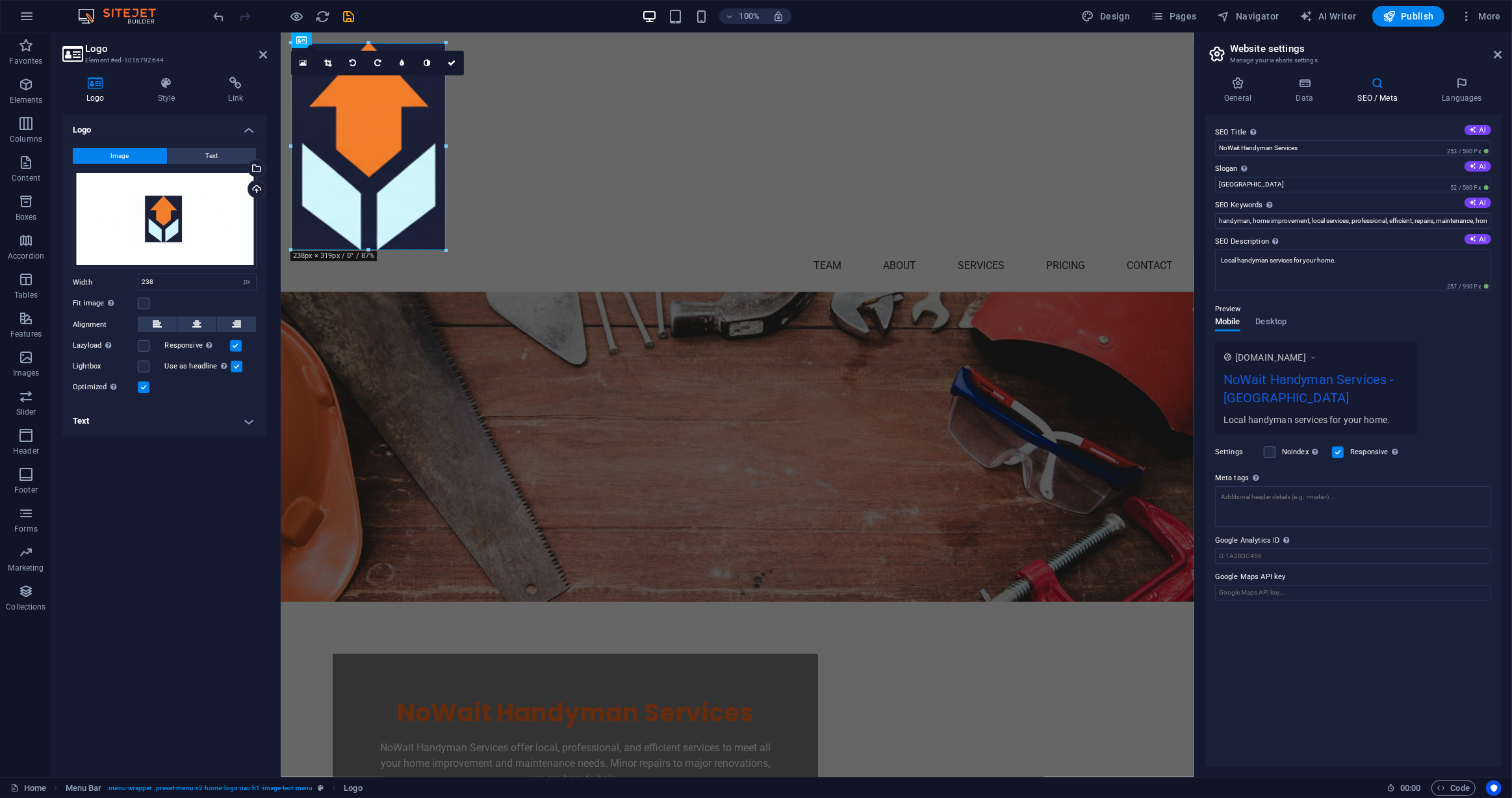
click at [134, 348] on label "Lazyload Loading images after the page loads improves page speed." at bounding box center [105, 345] width 65 height 16
click at [0, 0] on input "Lazyload Loading images after the page loads improves page speed." at bounding box center [0, 0] width 0 height 0
click at [161, 423] on h4 "Text" at bounding box center [165, 421] width 205 height 31
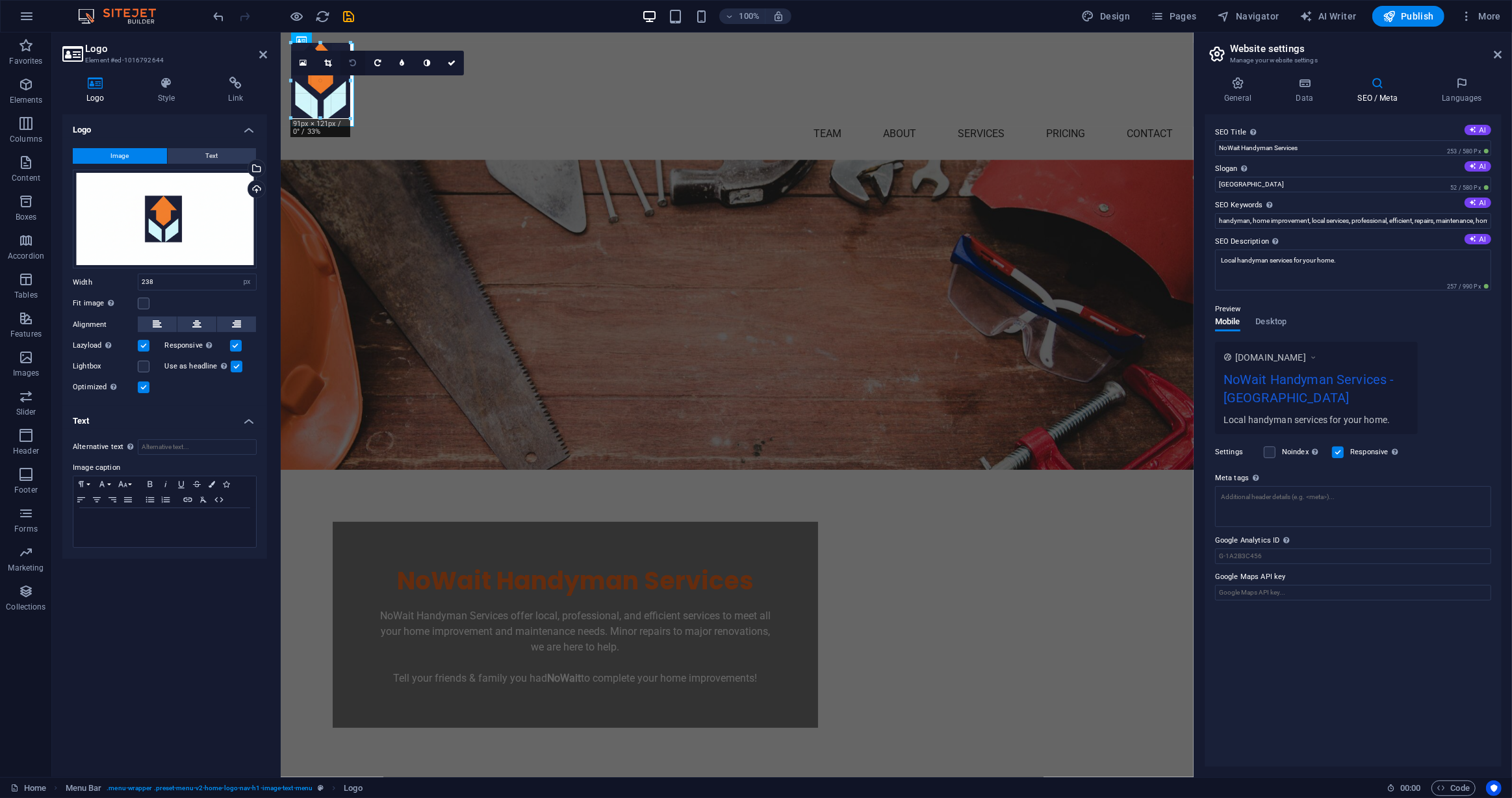
drag, startPoint x: 167, startPoint y: 222, endPoint x: 349, endPoint y: 74, distance: 234.6
type input "87"
click at [384, 163] on figure at bounding box center [737, 315] width 913 height 310
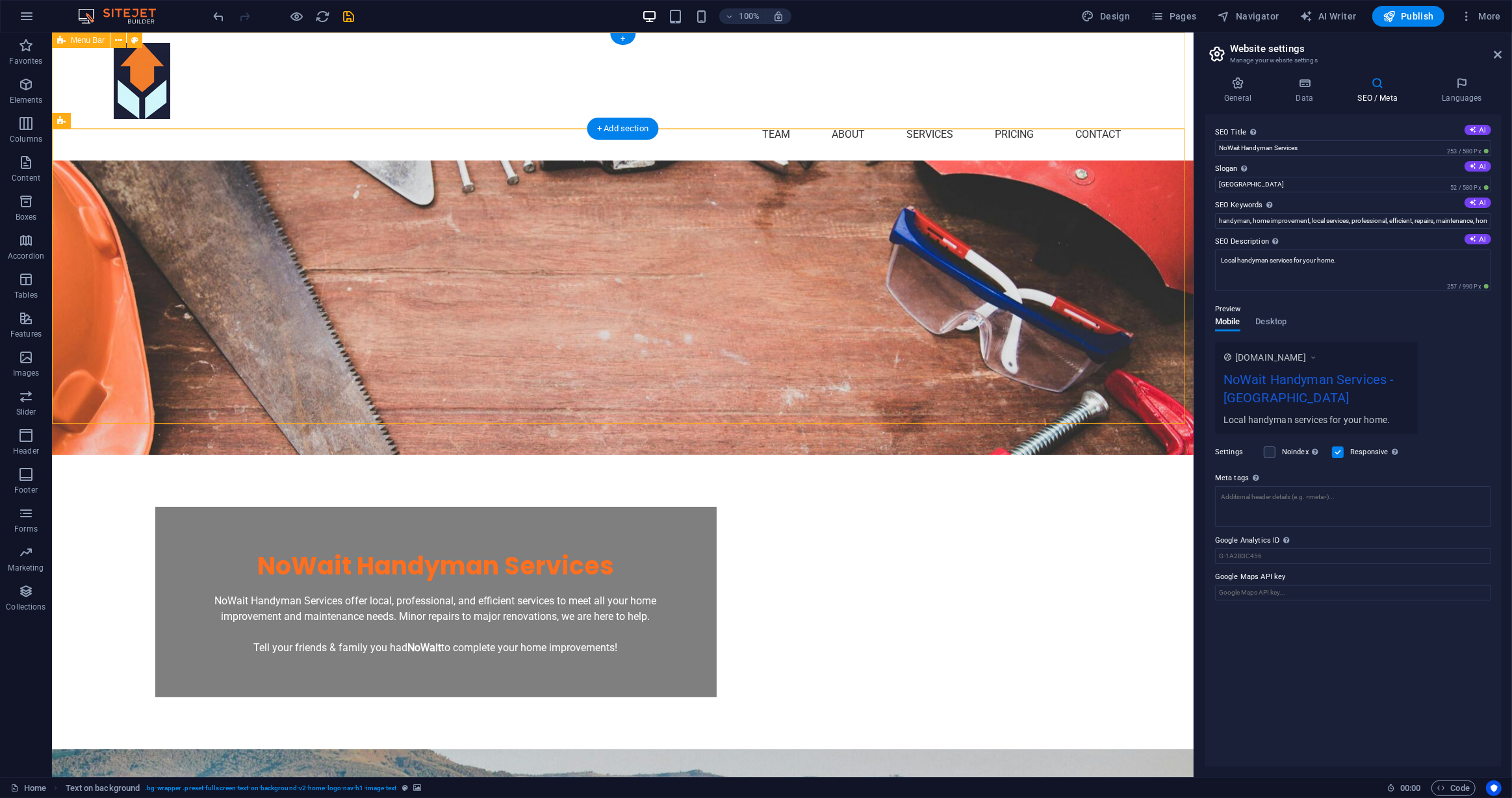
click at [349, 107] on div "Home Team About Services Pricing Contact" at bounding box center [623, 96] width 1142 height 128
click at [413, 109] on div "Home Team About Services Pricing Contact" at bounding box center [623, 96] width 1142 height 128
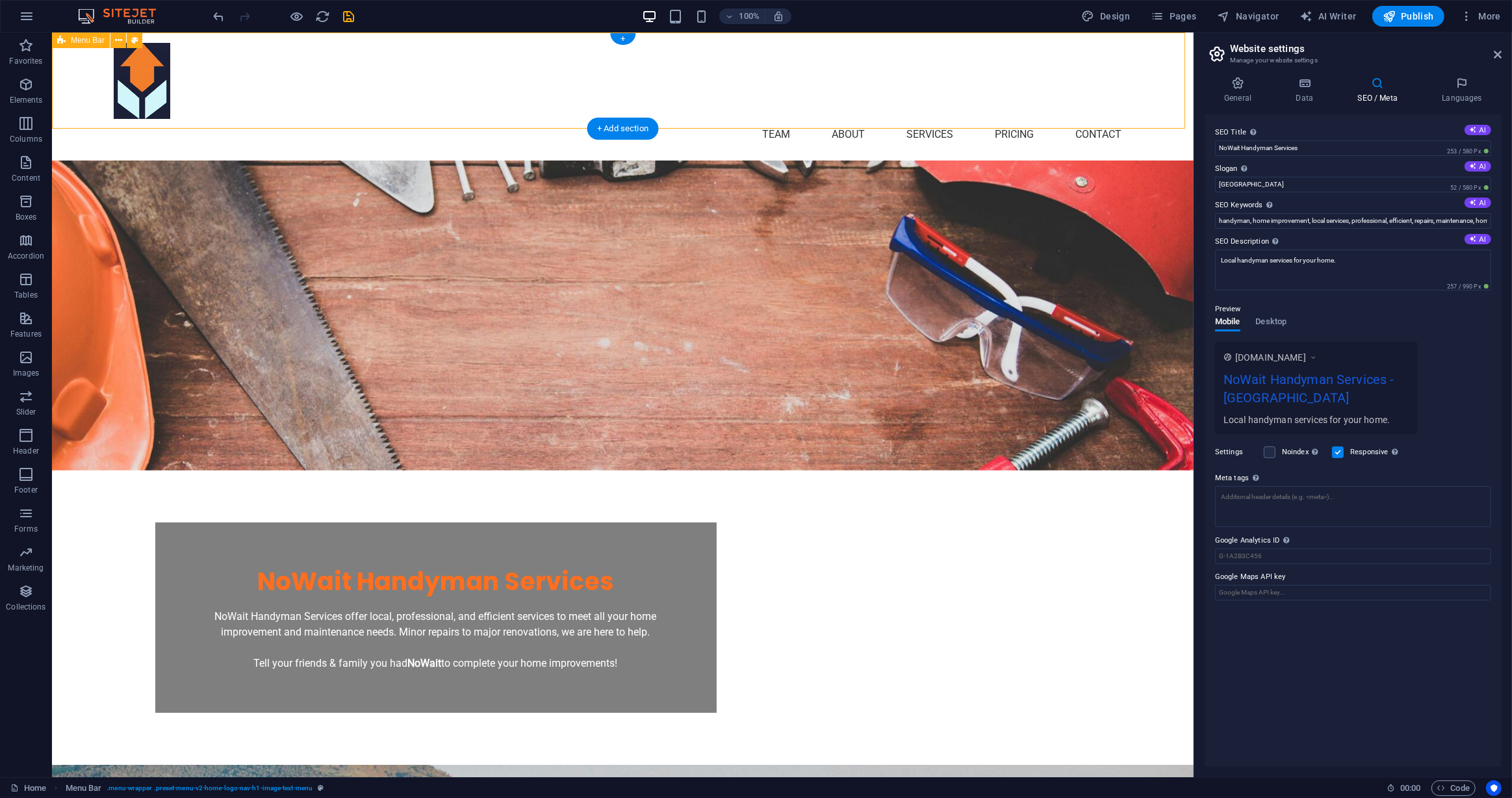
select select "rem"
select select "preset-menu-v2-home-logo-nav-h1-image-text-menu"
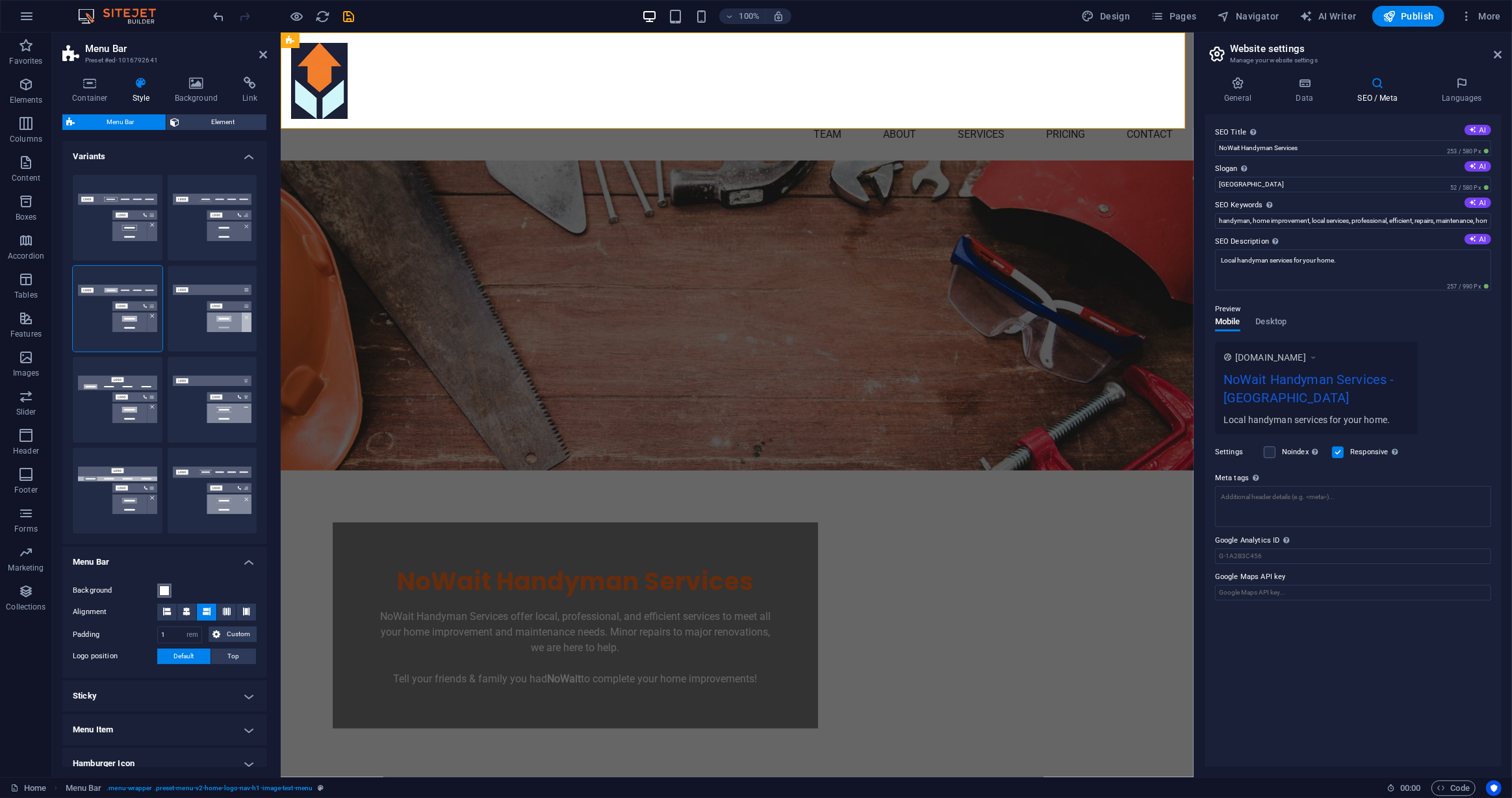
click at [158, 590] on button "Background" at bounding box center [165, 591] width 15 height 15
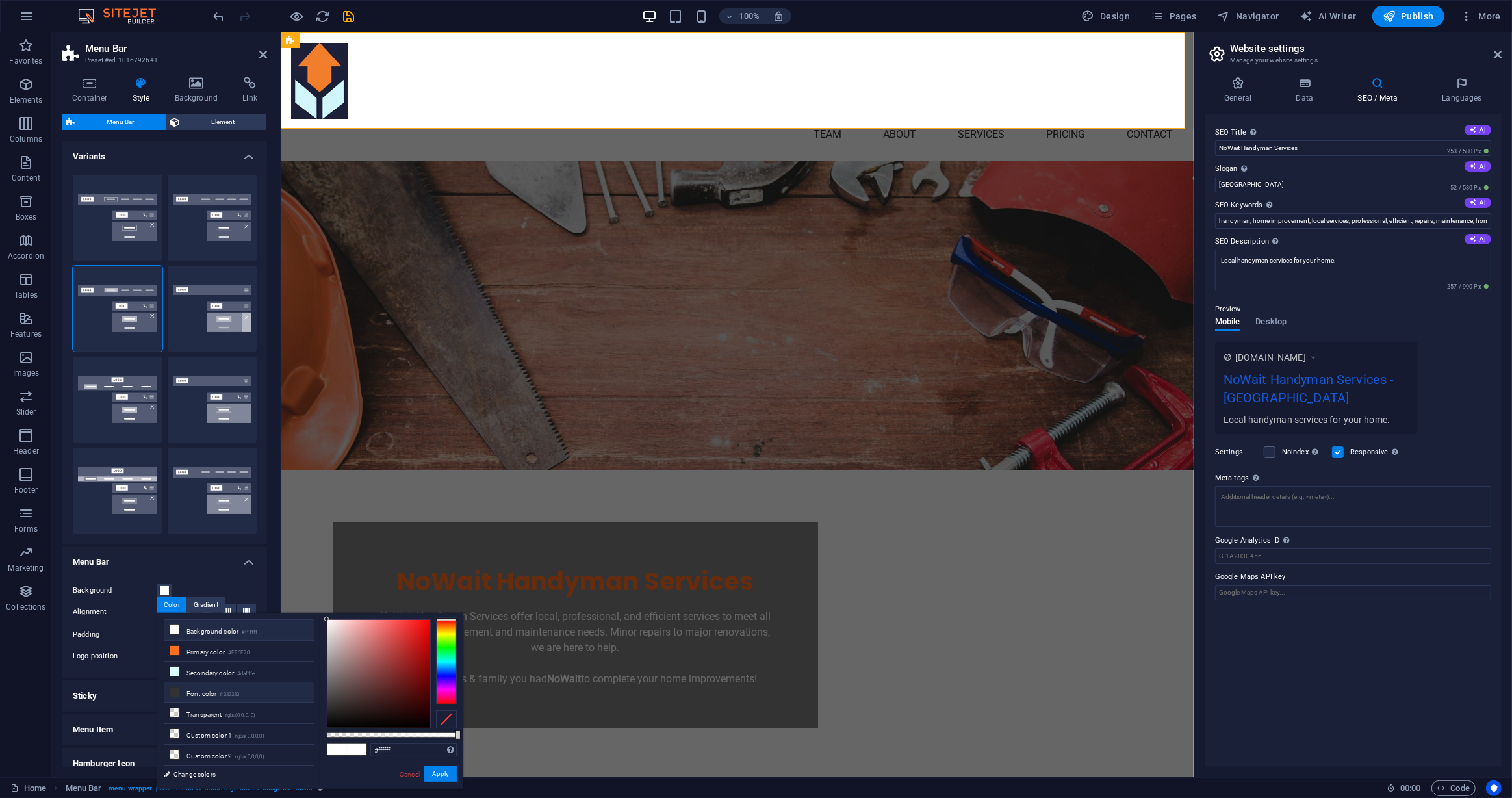
click at [223, 692] on small "#333333" at bounding box center [229, 694] width 19 height 9
click at [413, 751] on input "#333333" at bounding box center [414, 749] width 86 height 13
click at [221, 650] on li "Primary color #FF6F20" at bounding box center [239, 651] width 150 height 21
type input "#ff6f20"
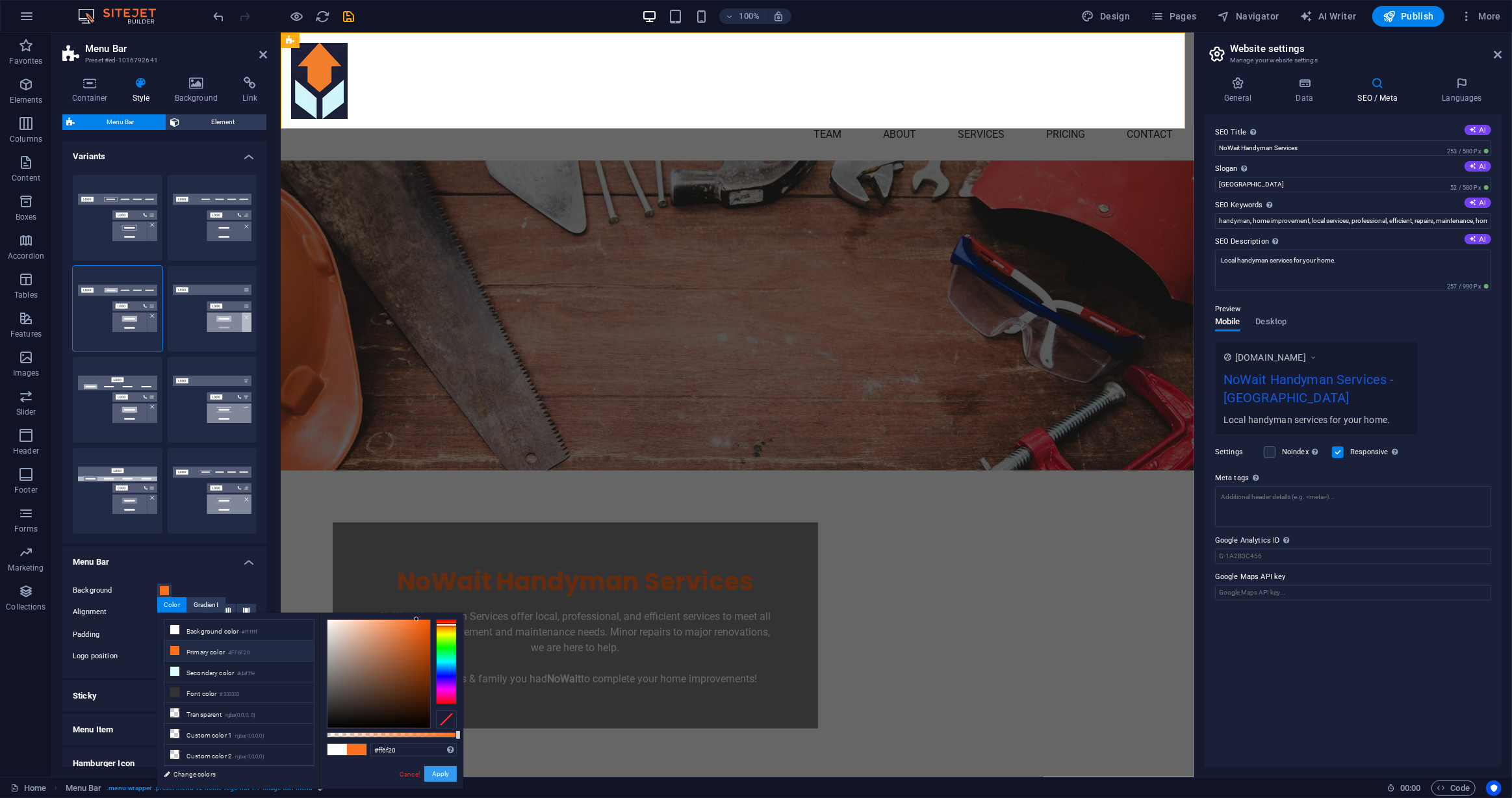
click at [440, 770] on button "Apply" at bounding box center [440, 773] width 32 height 16
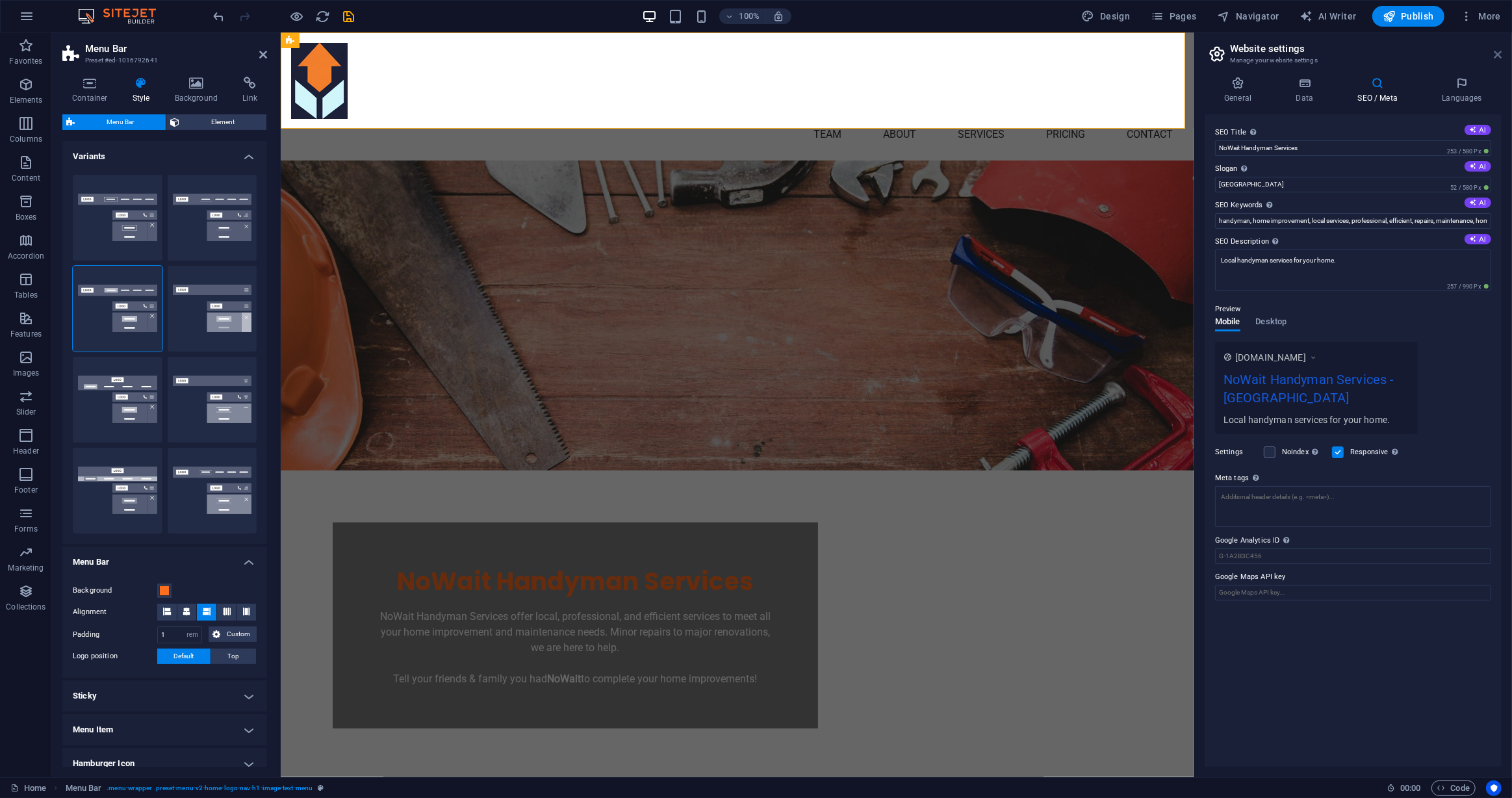
click at [1497, 53] on icon at bounding box center [1498, 54] width 7 height 10
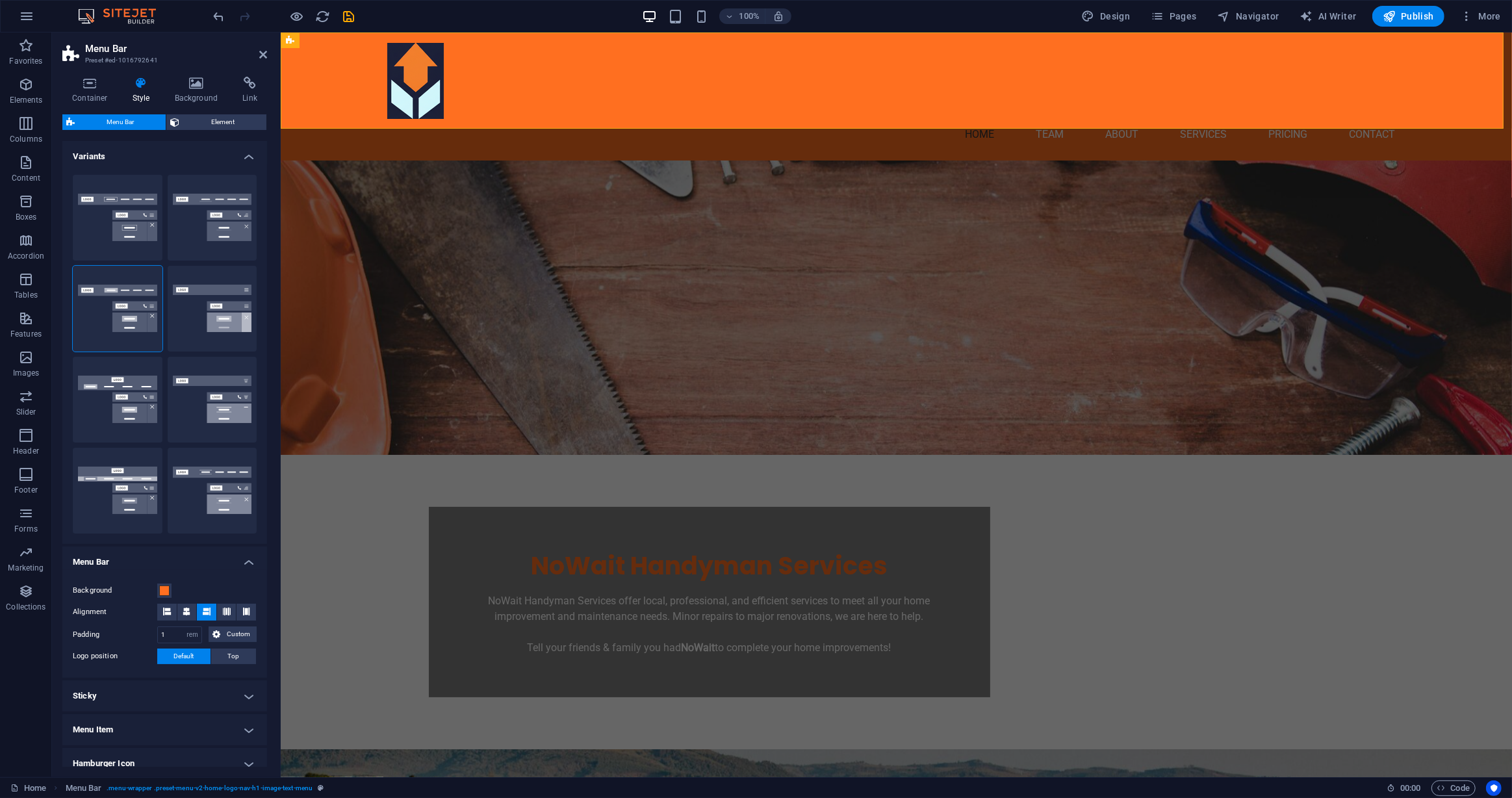
click at [380, 236] on figure at bounding box center [896, 308] width 1231 height 294
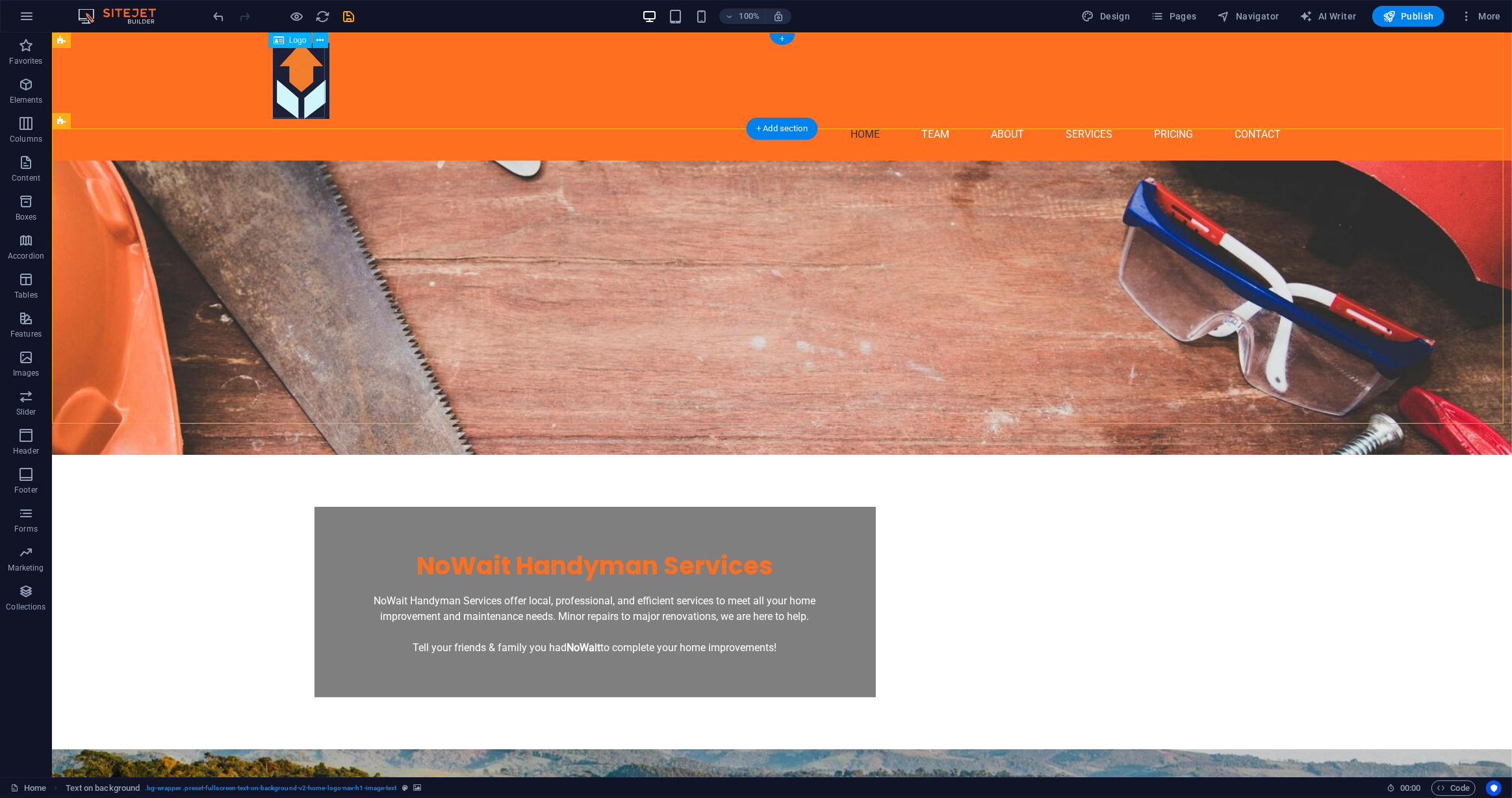
click at [312, 106] on div at bounding box center [782, 81] width 1019 height 76
click at [1430, 22] on button "Publish" at bounding box center [1408, 16] width 72 height 21
checkbox input "false"
